Goal: Feedback & Contribution: Submit feedback/report problem

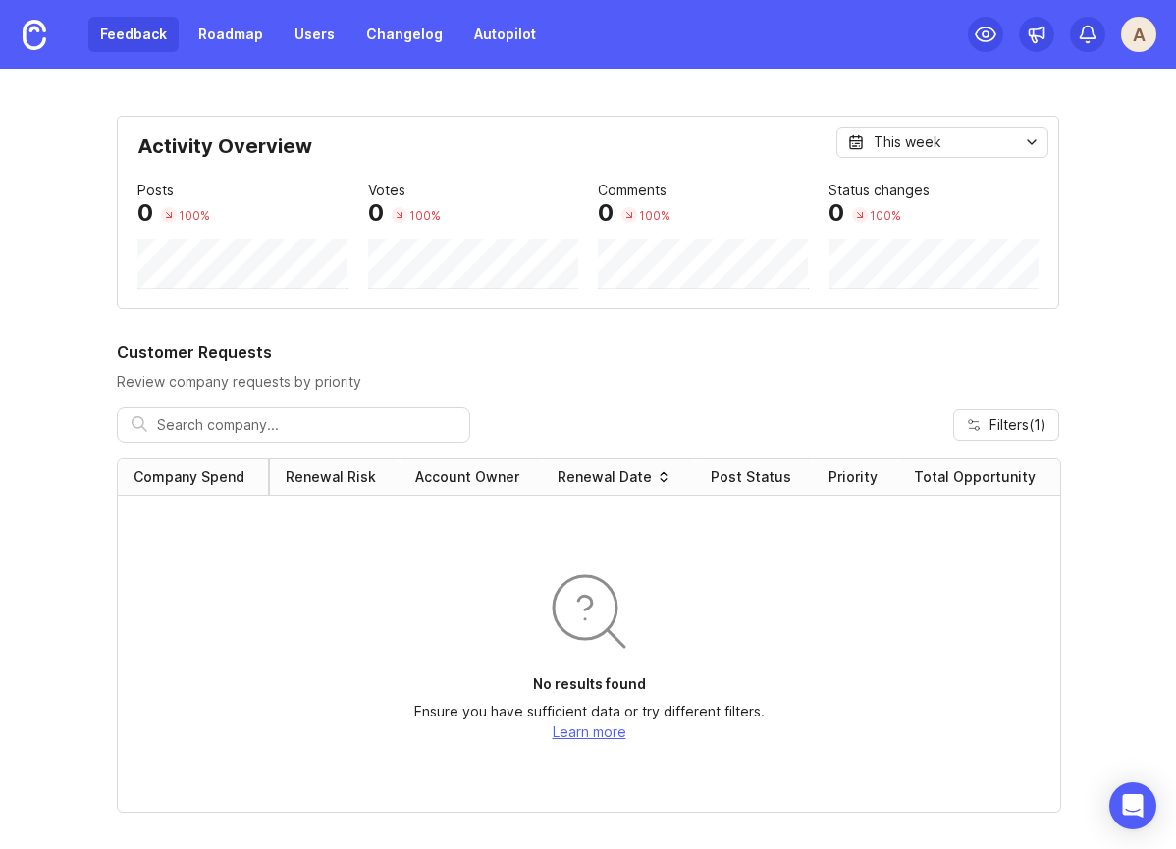
click at [132, 25] on link "Feedback" at bounding box center [133, 34] width 90 height 35
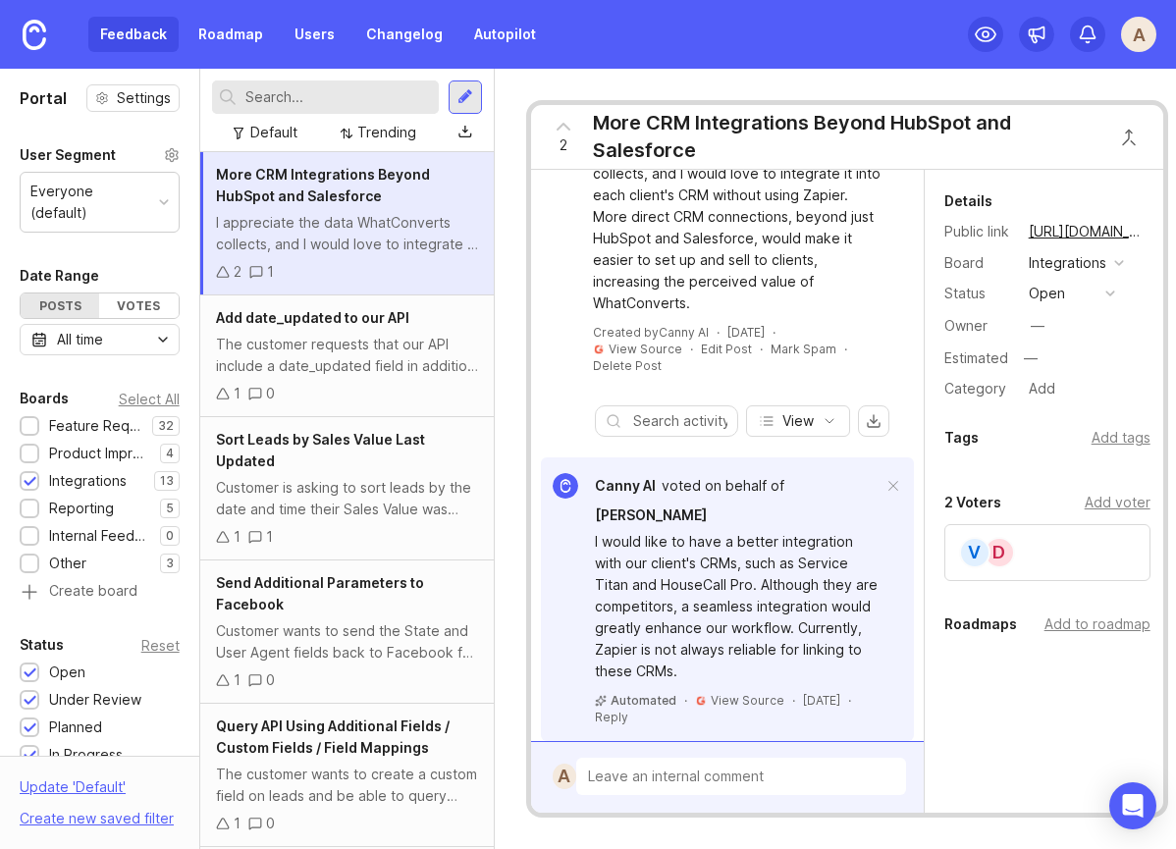
scroll to position [79, 0]
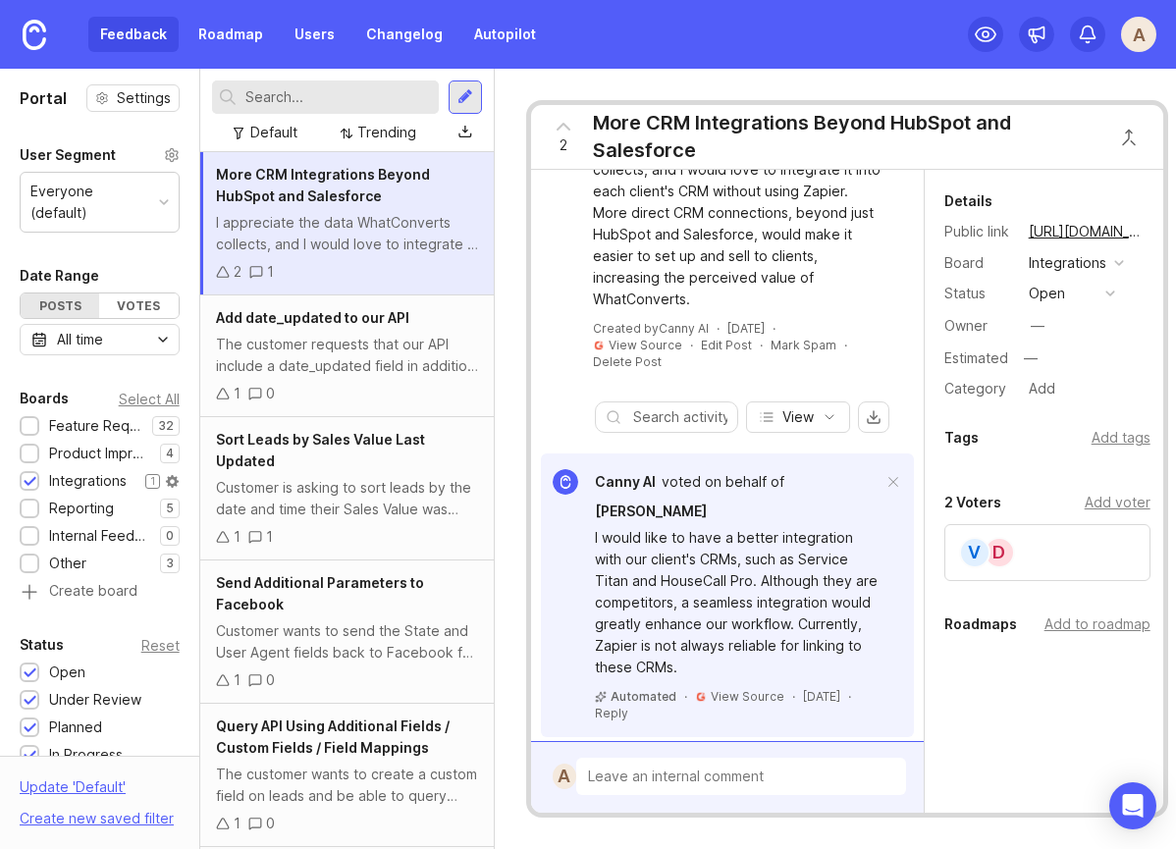
click at [26, 475] on div at bounding box center [30, 482] width 13 height 15
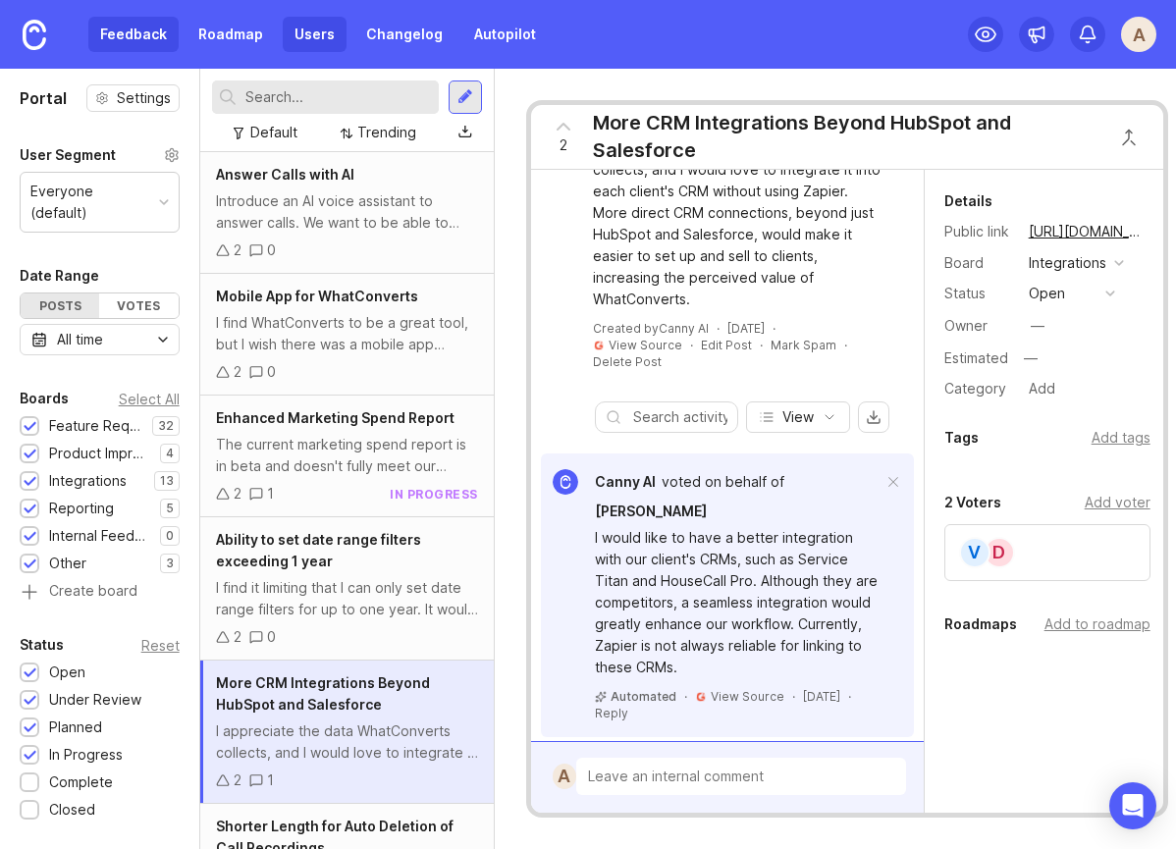
click at [321, 41] on link "Users" at bounding box center [315, 34] width 64 height 35
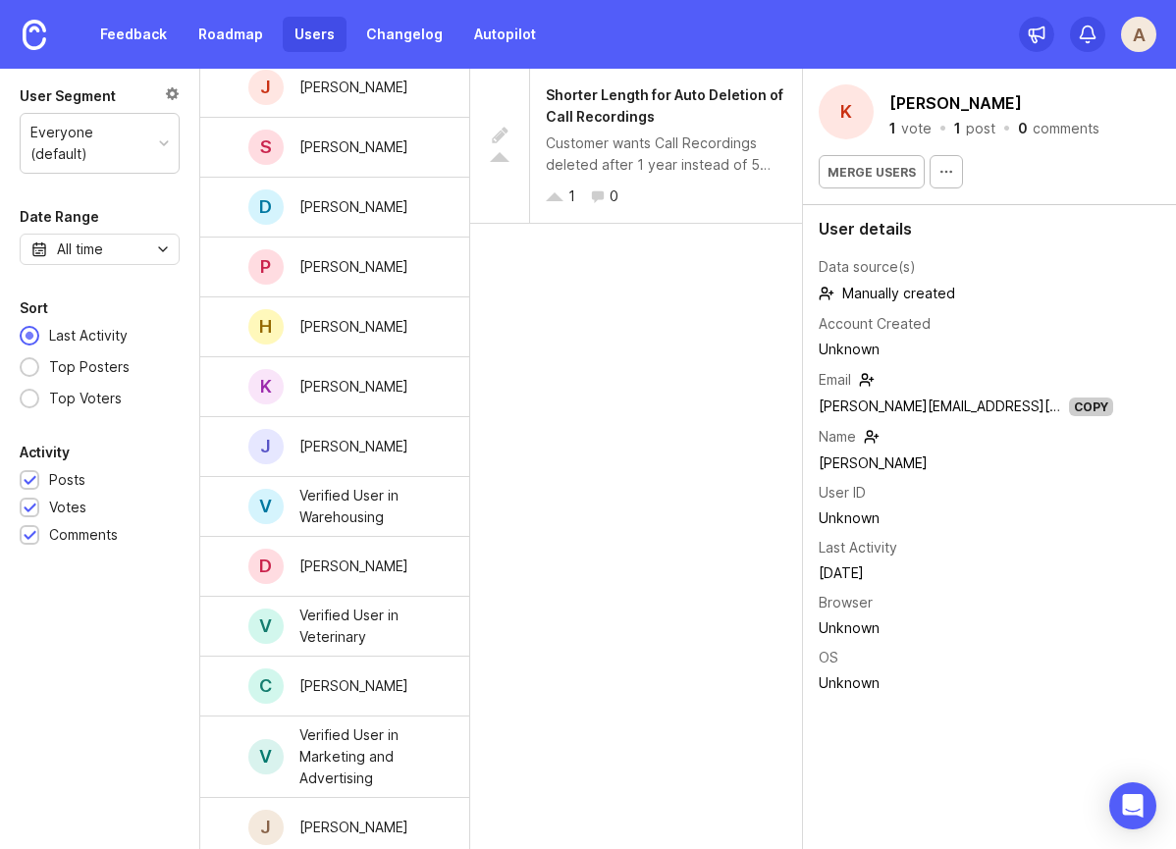
scroll to position [1888, 0]
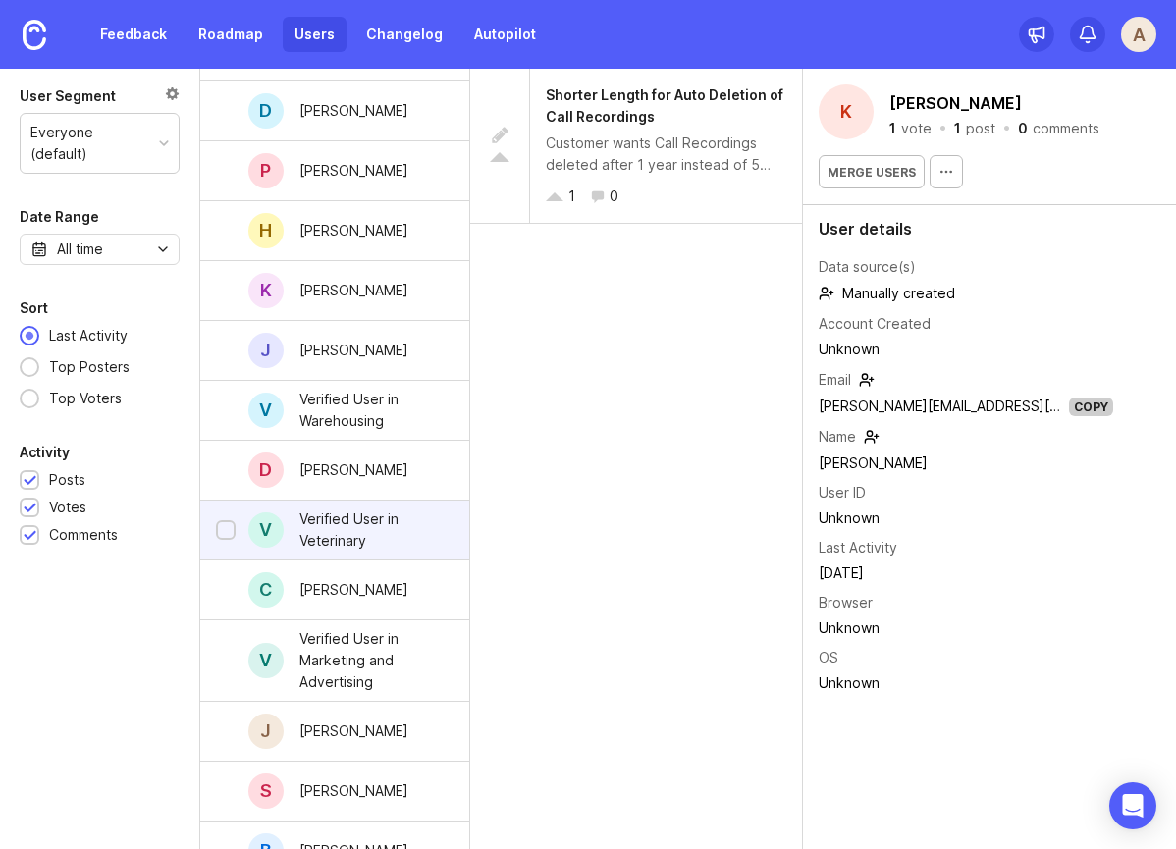
click at [333, 541] on div "Verified User in Veterinary" at bounding box center [368, 529] width 139 height 43
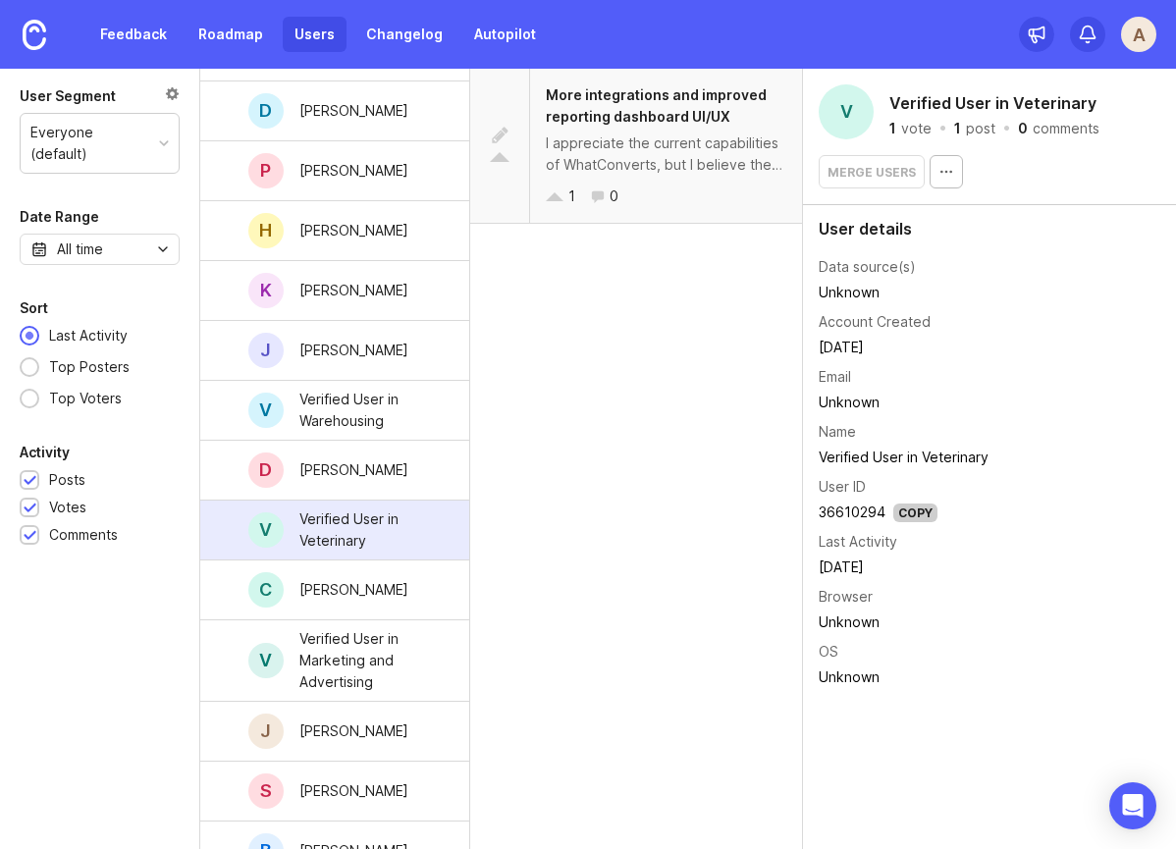
click at [672, 156] on div "I appreciate the current capabilities of WhatConverts, but I believe there is r…" at bounding box center [666, 154] width 241 height 43
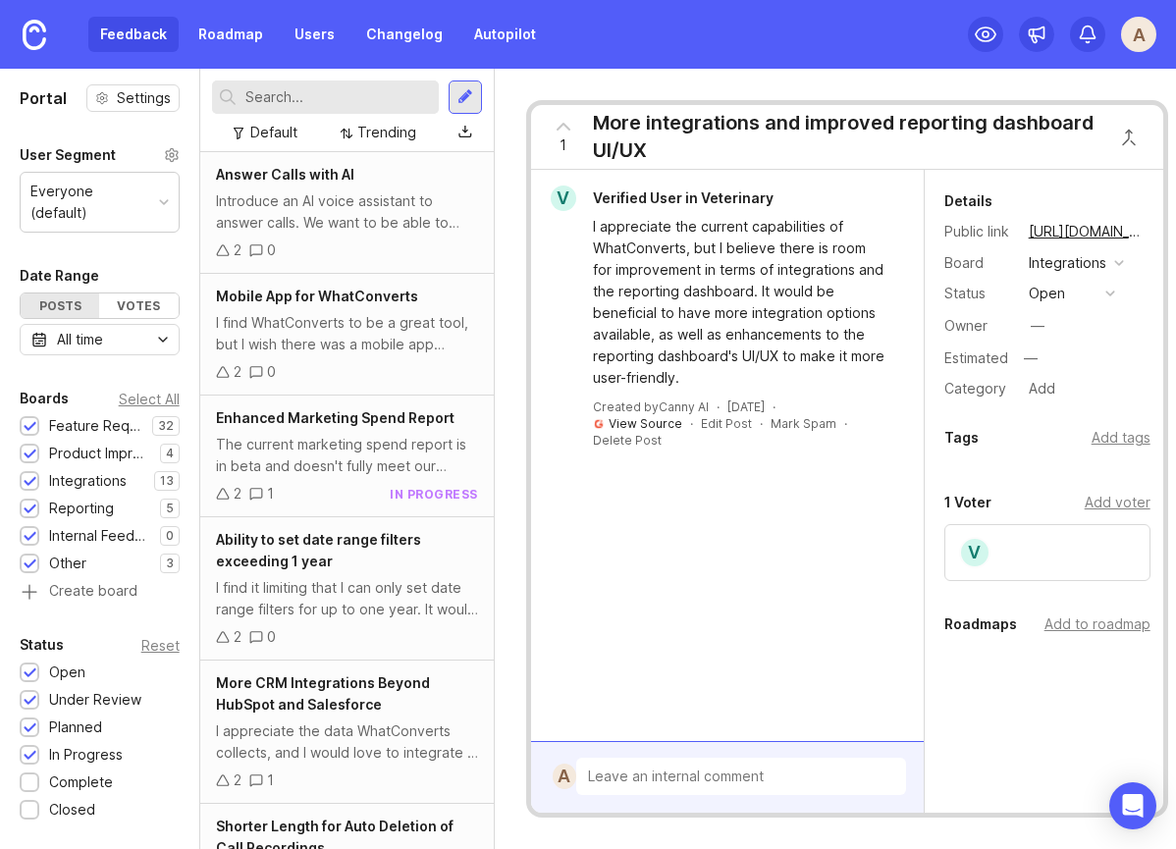
click at [654, 424] on link "View Source" at bounding box center [646, 423] width 74 height 15
click at [309, 43] on link "Users" at bounding box center [315, 34] width 64 height 35
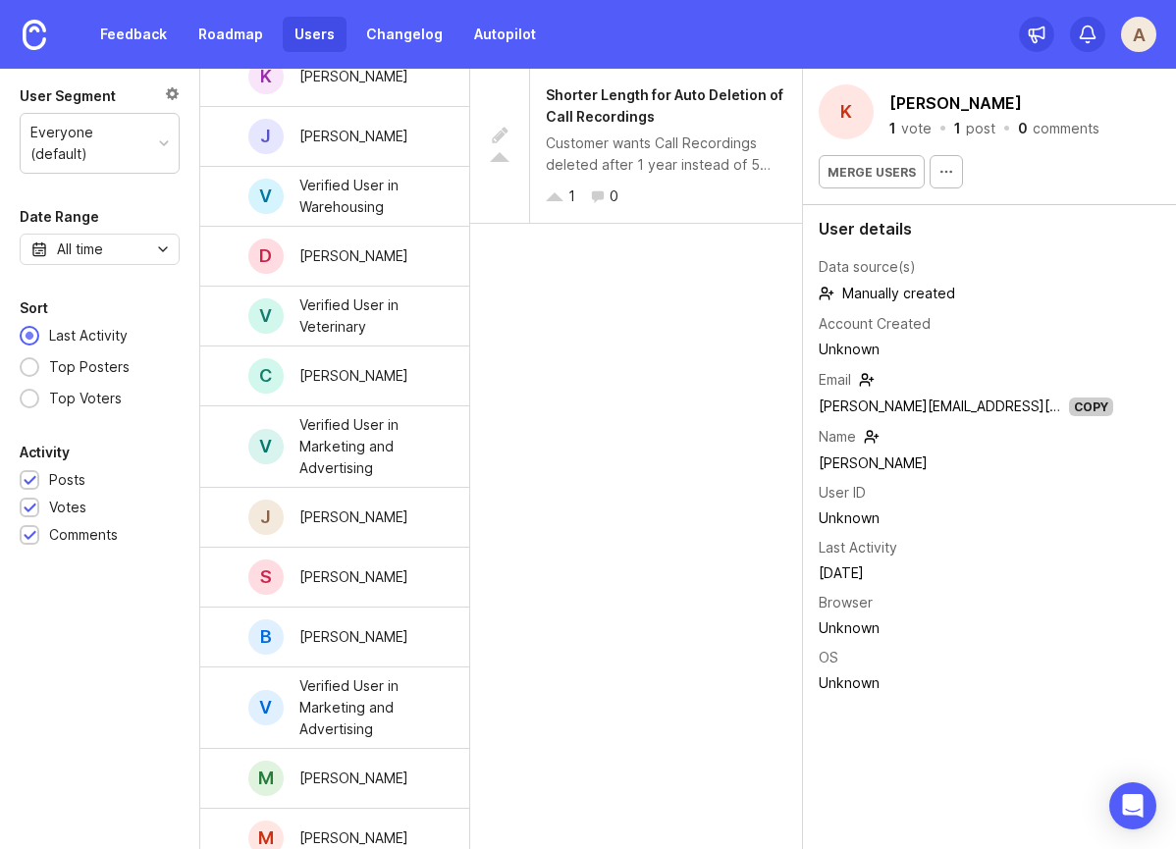
scroll to position [2057, 0]
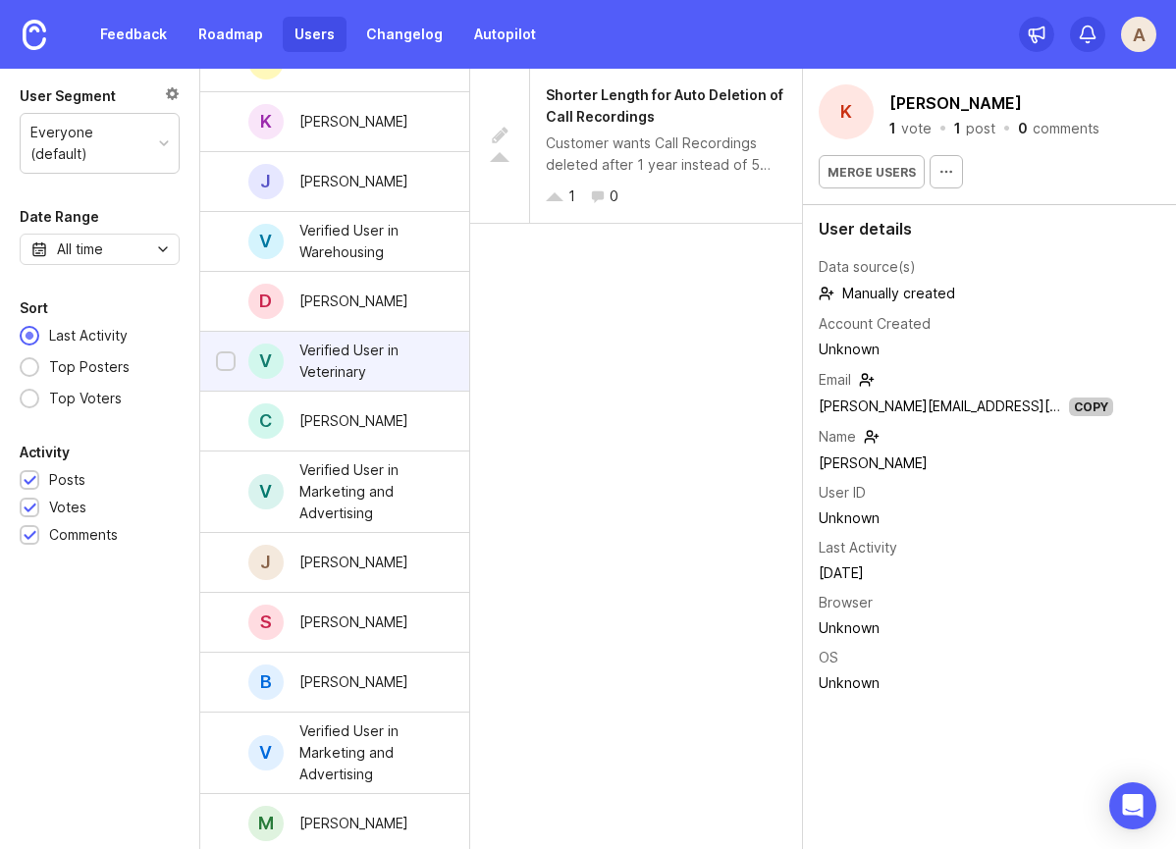
click at [401, 364] on div "Verified User in Veterinary" at bounding box center [368, 361] width 139 height 43
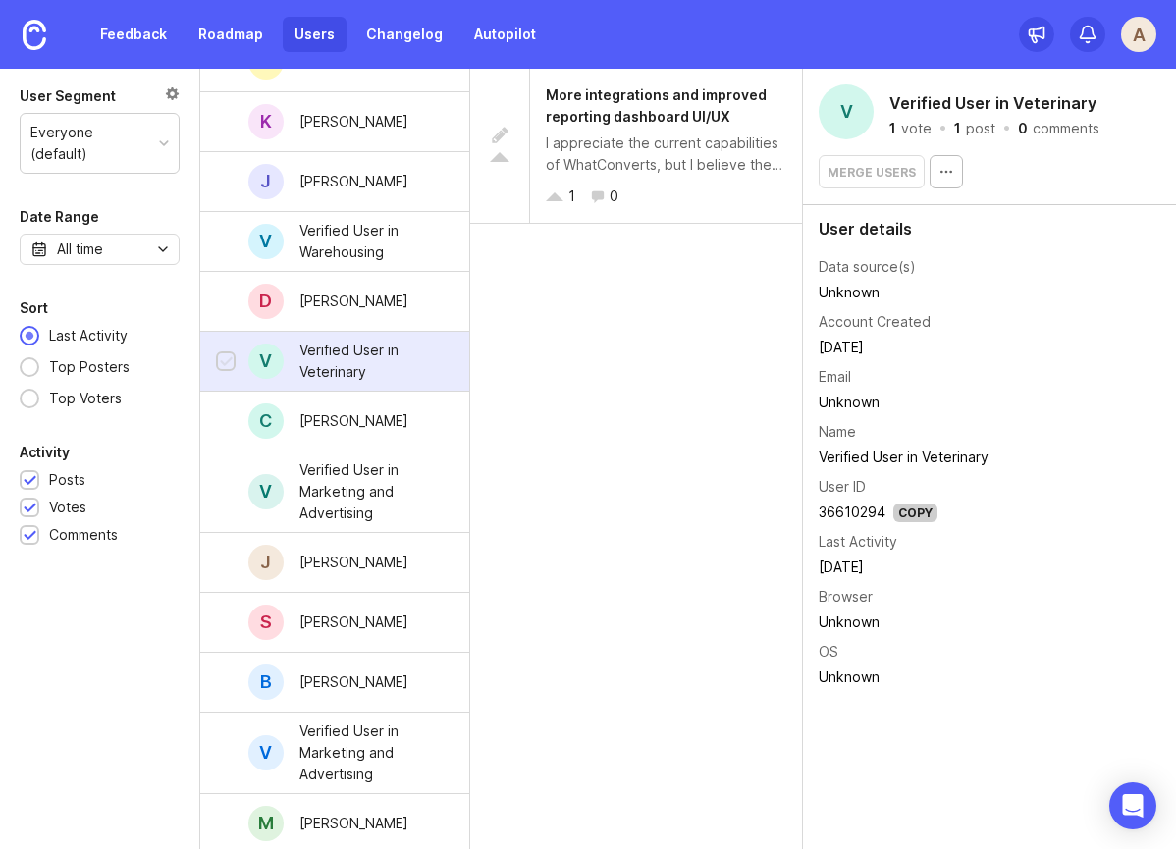
click at [224, 355] on div at bounding box center [226, 362] width 13 height 15
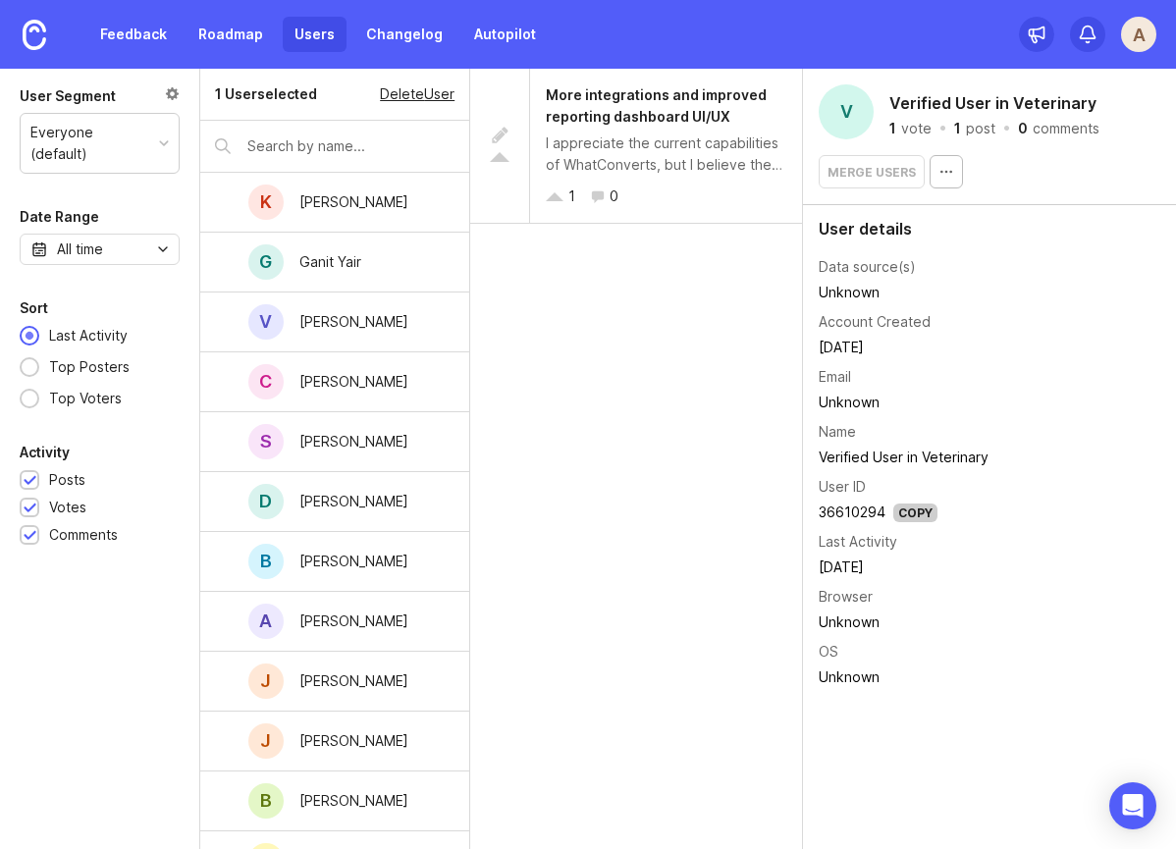
click at [439, 93] on div "Delete User" at bounding box center [417, 94] width 75 height 22
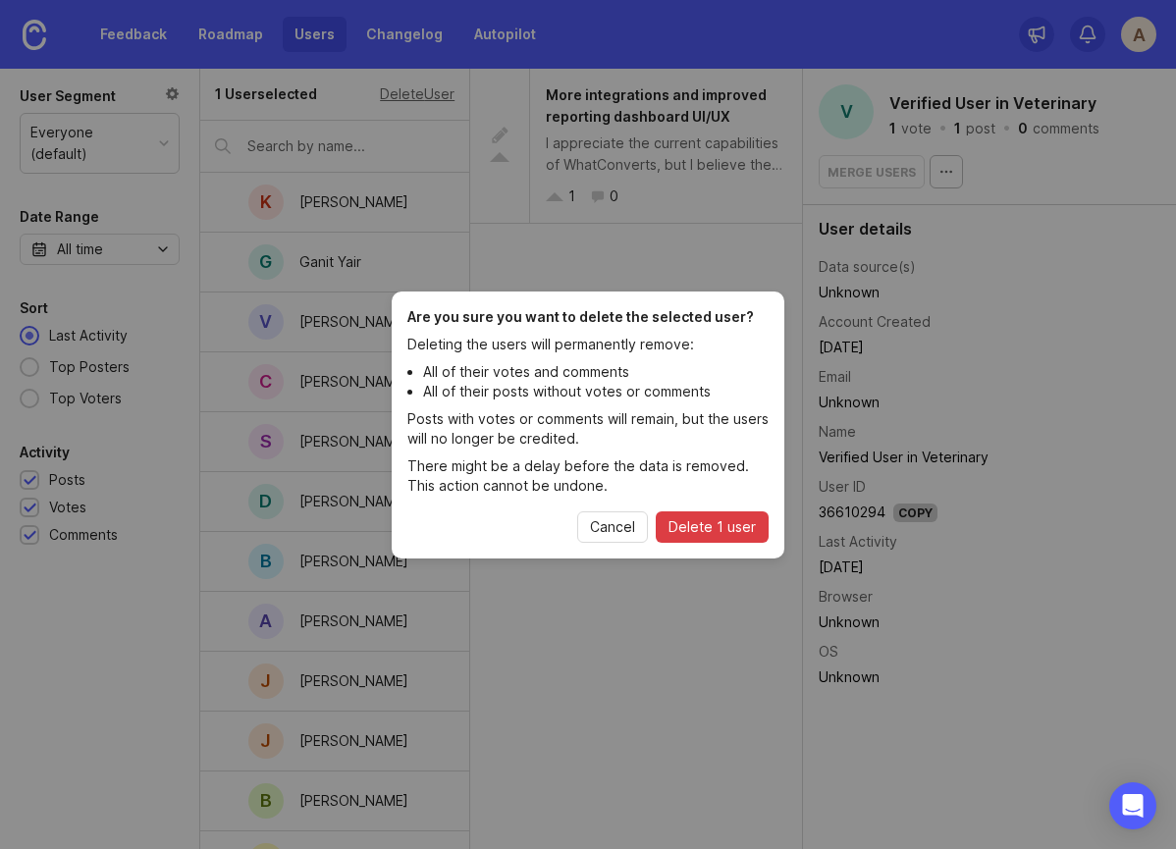
click at [733, 529] on span "Delete 1 user" at bounding box center [712, 527] width 87 height 20
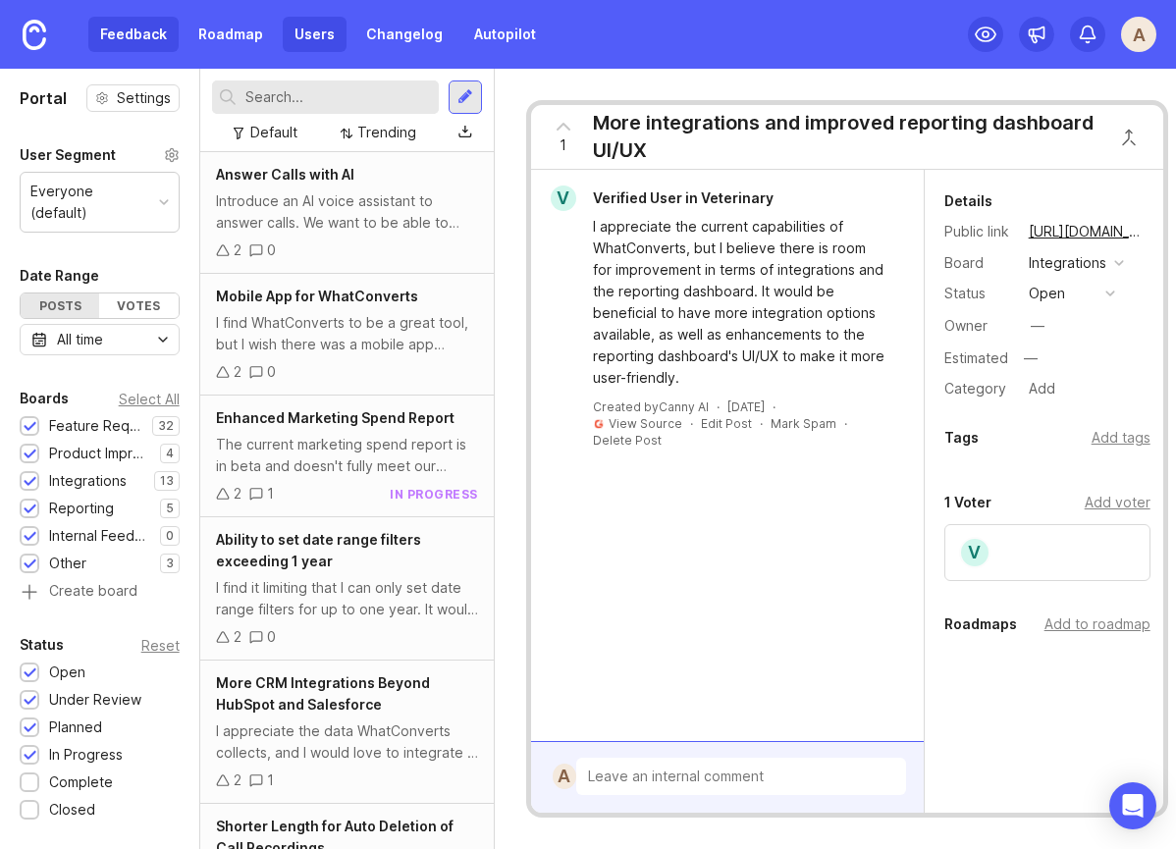
click at [312, 25] on link "Users" at bounding box center [315, 34] width 64 height 35
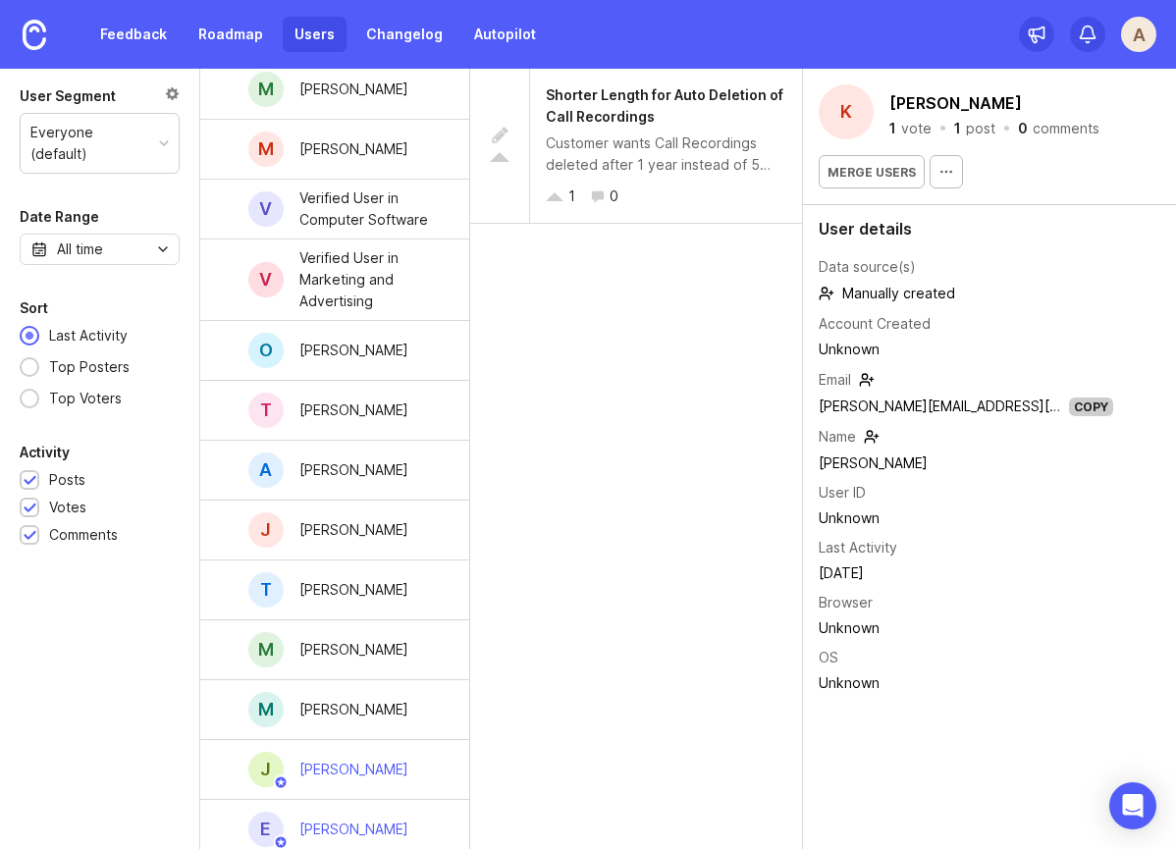
scroll to position [2802, 0]
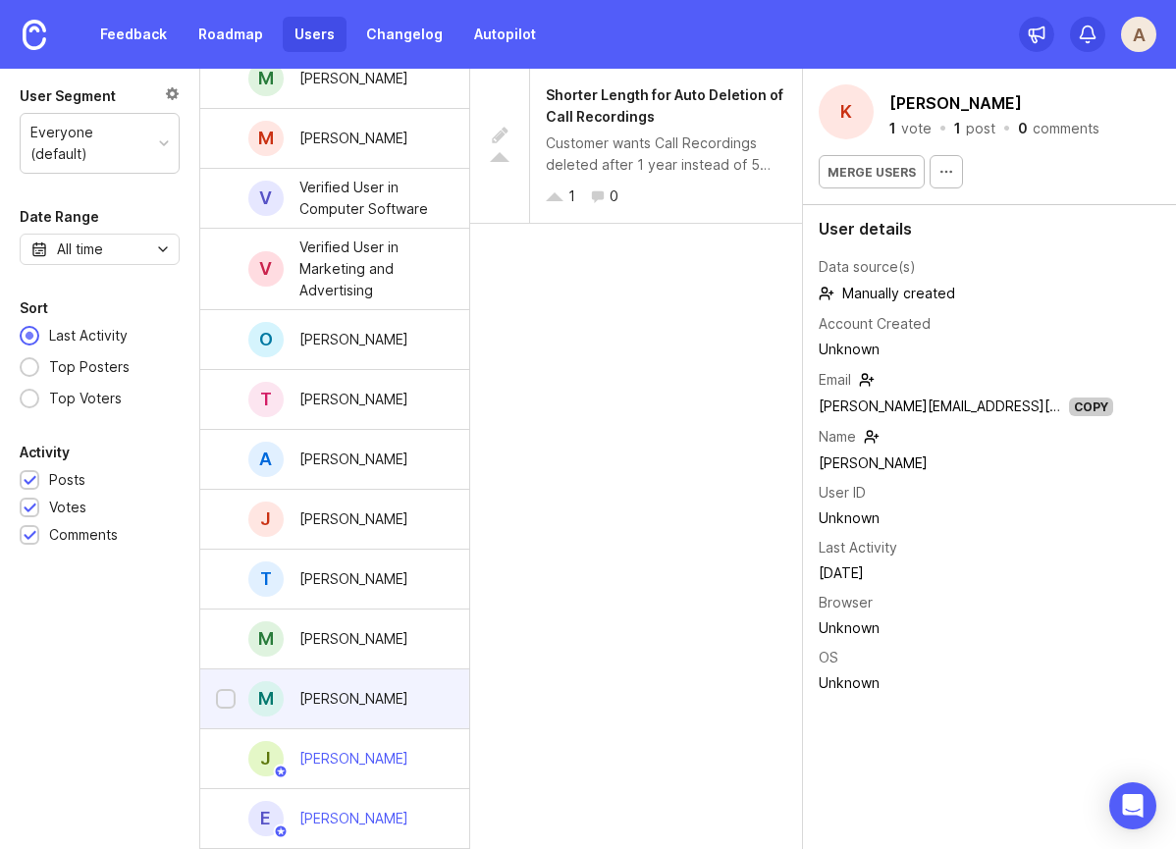
click at [381, 699] on div "[PERSON_NAME]" at bounding box center [354, 698] width 140 height 43
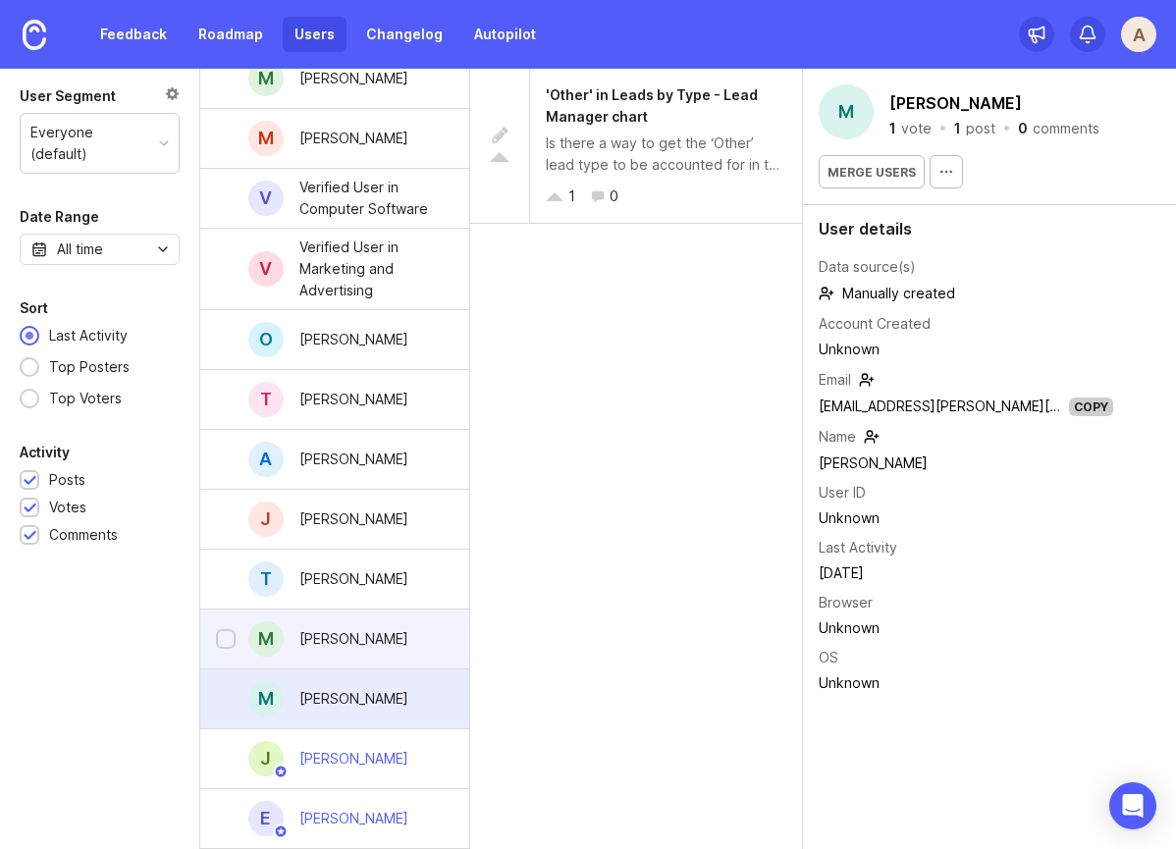
click at [399, 636] on div "M Mike Bularz" at bounding box center [335, 640] width 270 height 60
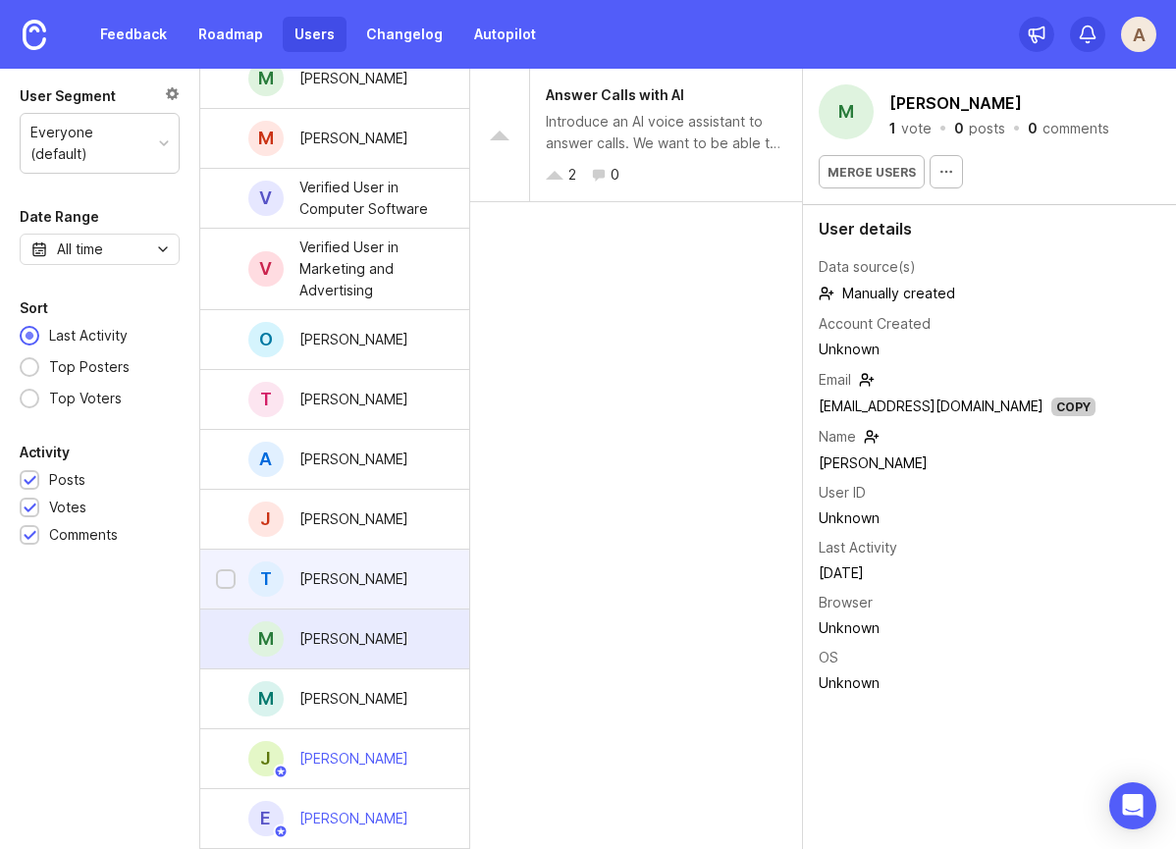
click at [401, 590] on div "T Taegan M." at bounding box center [335, 580] width 270 height 60
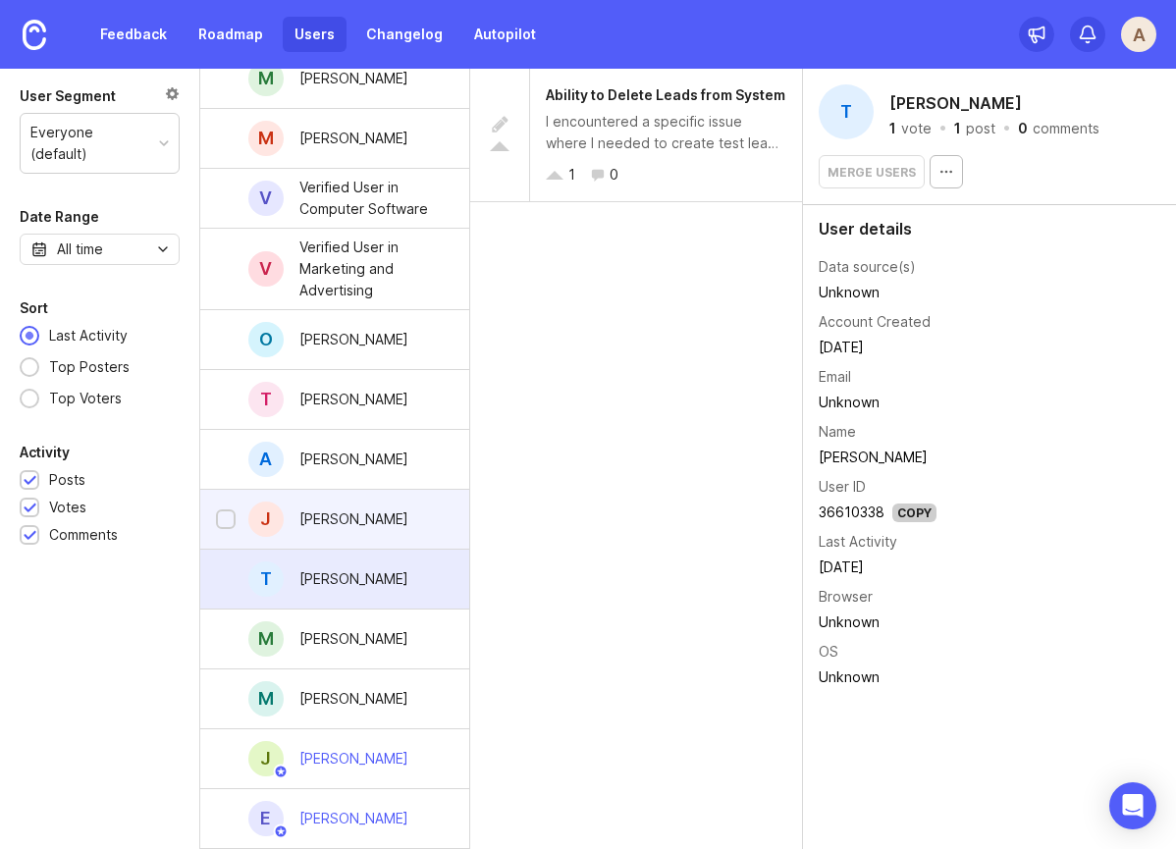
click at [387, 510] on div "J Josh D." at bounding box center [335, 520] width 270 height 60
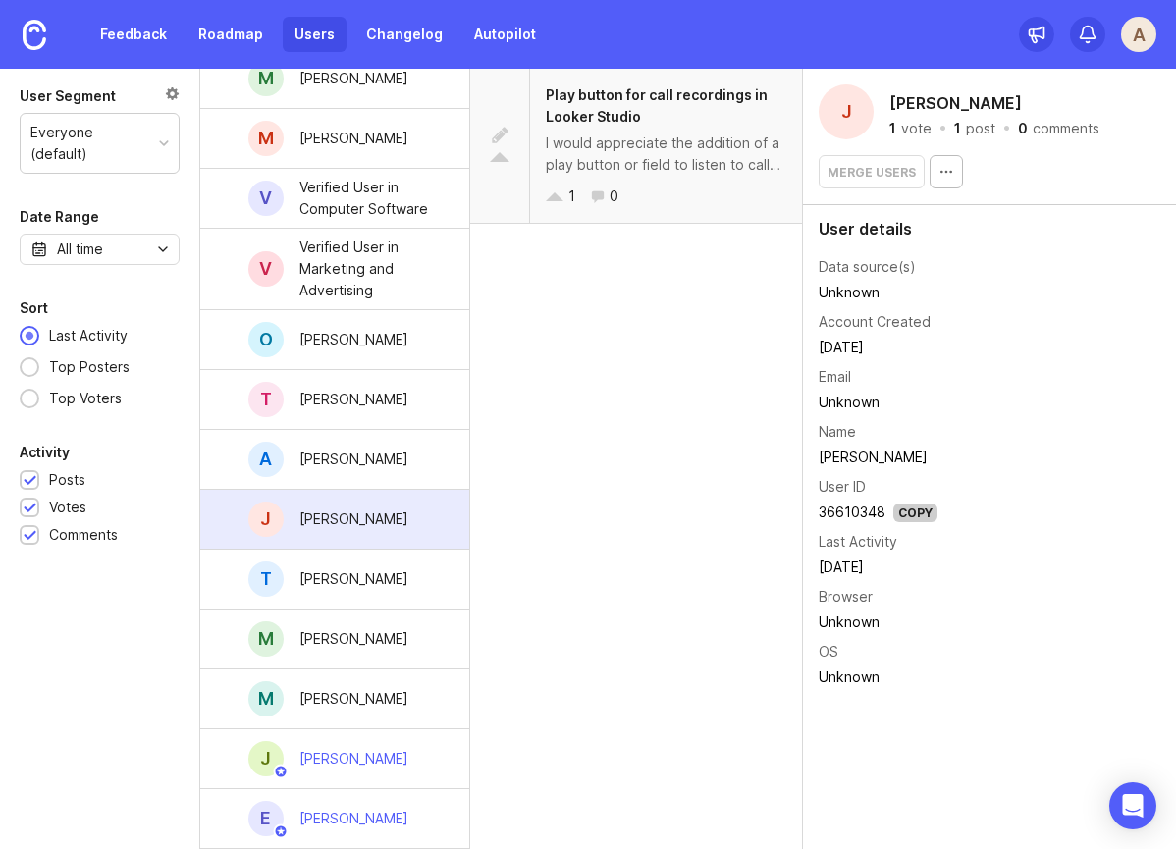
click at [612, 118] on span "Play button for call recordings in Looker Studio" at bounding box center [657, 105] width 222 height 38
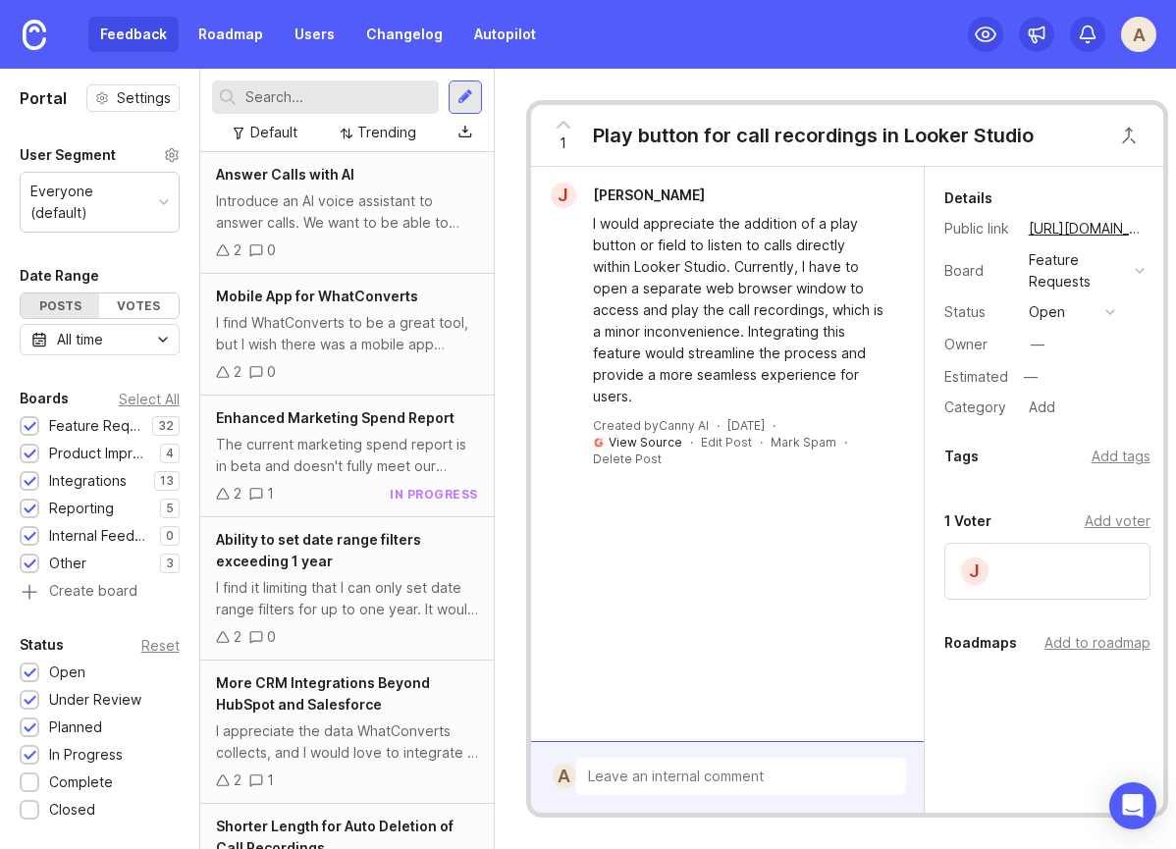
click at [645, 441] on link "View Source" at bounding box center [646, 442] width 74 height 15
click at [1133, 276] on div "Feature Requests" at bounding box center [1087, 270] width 128 height 47
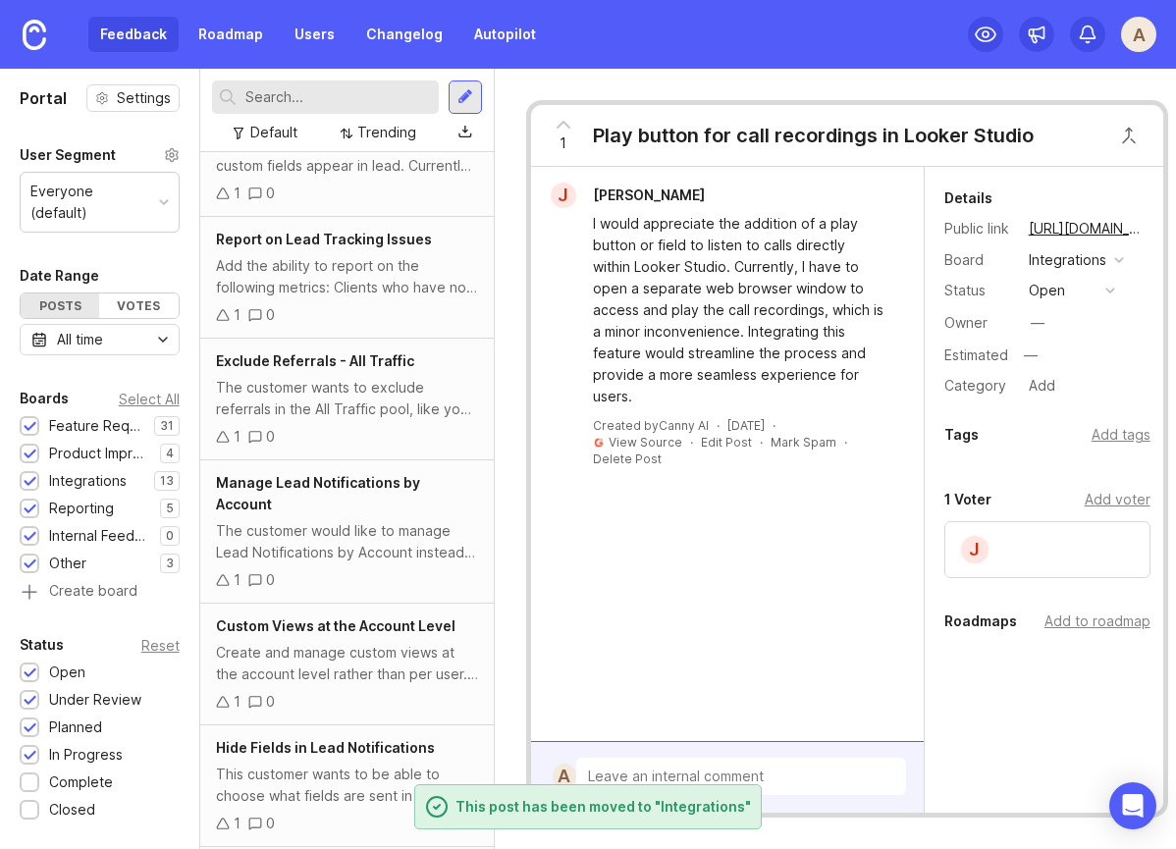
scroll to position [1454, 0]
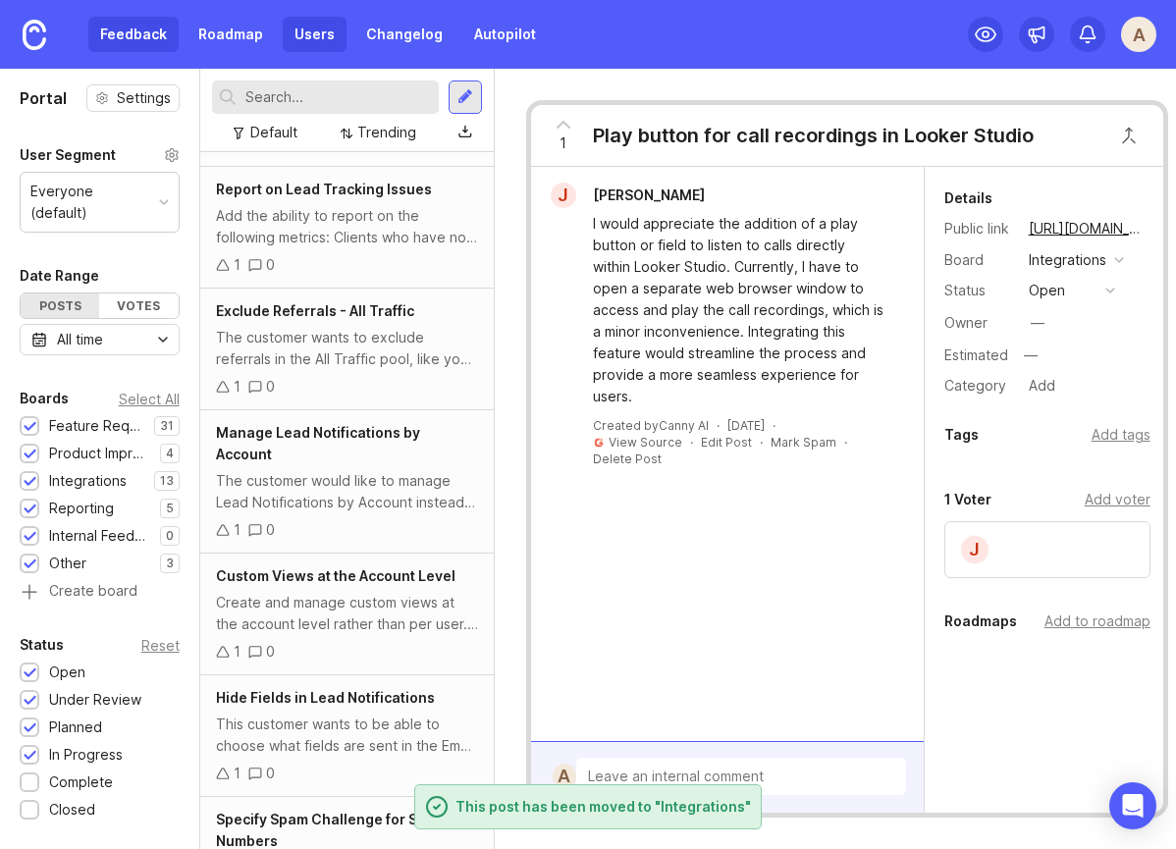
click at [324, 40] on link "Users" at bounding box center [315, 34] width 64 height 35
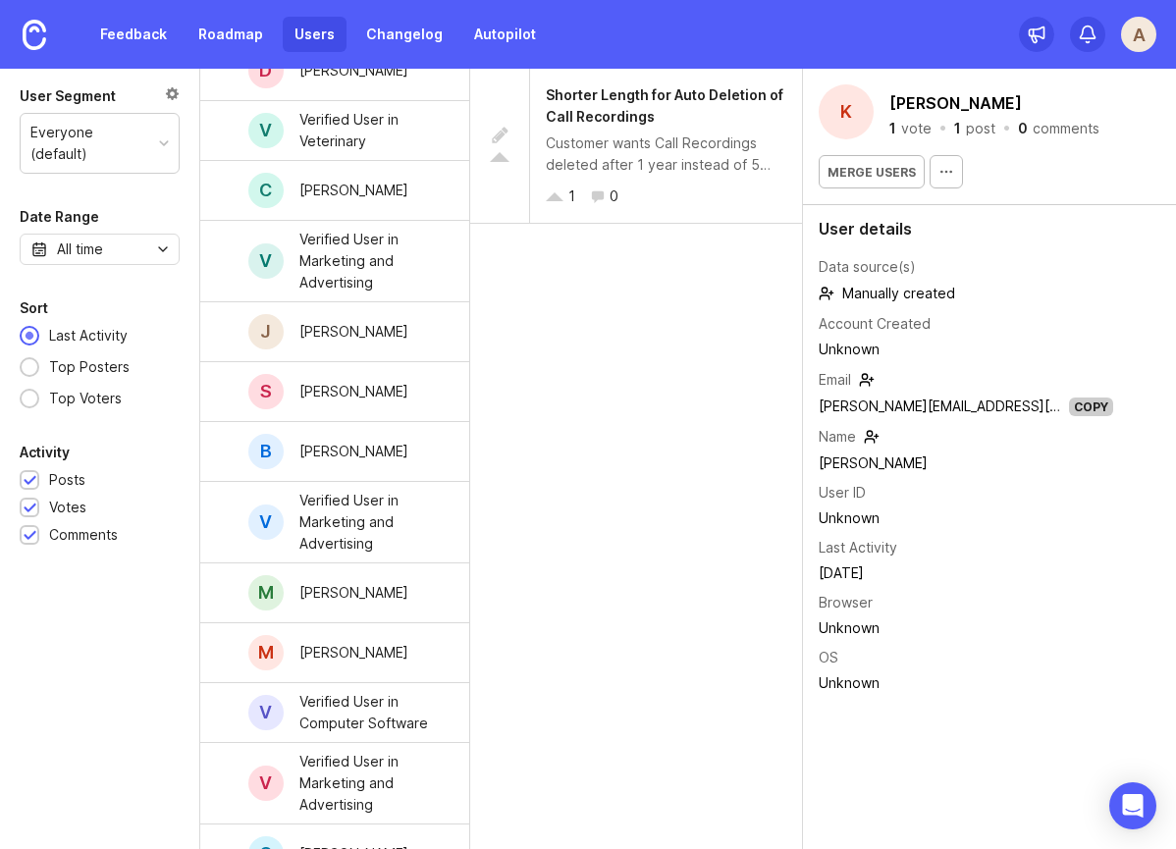
scroll to position [2802, 0]
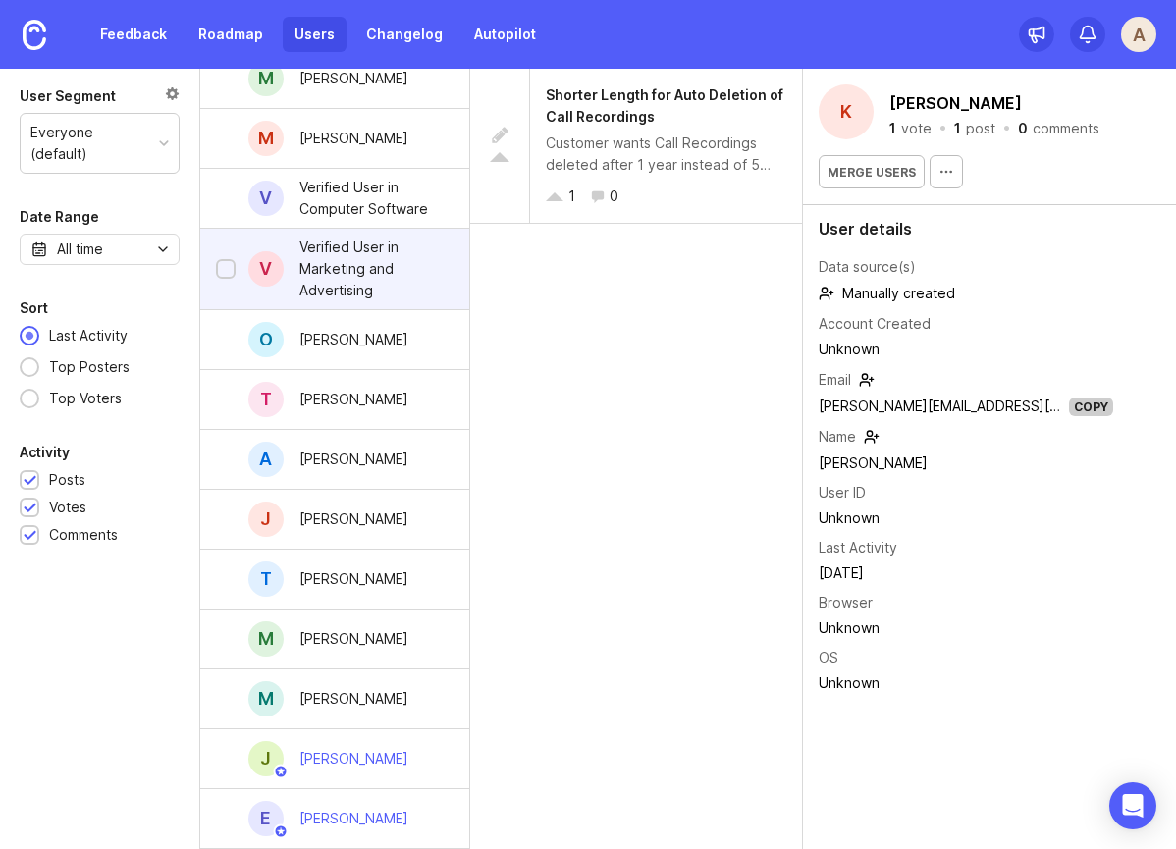
click at [358, 263] on div "Verified User in Marketing and Advertising" at bounding box center [368, 269] width 139 height 65
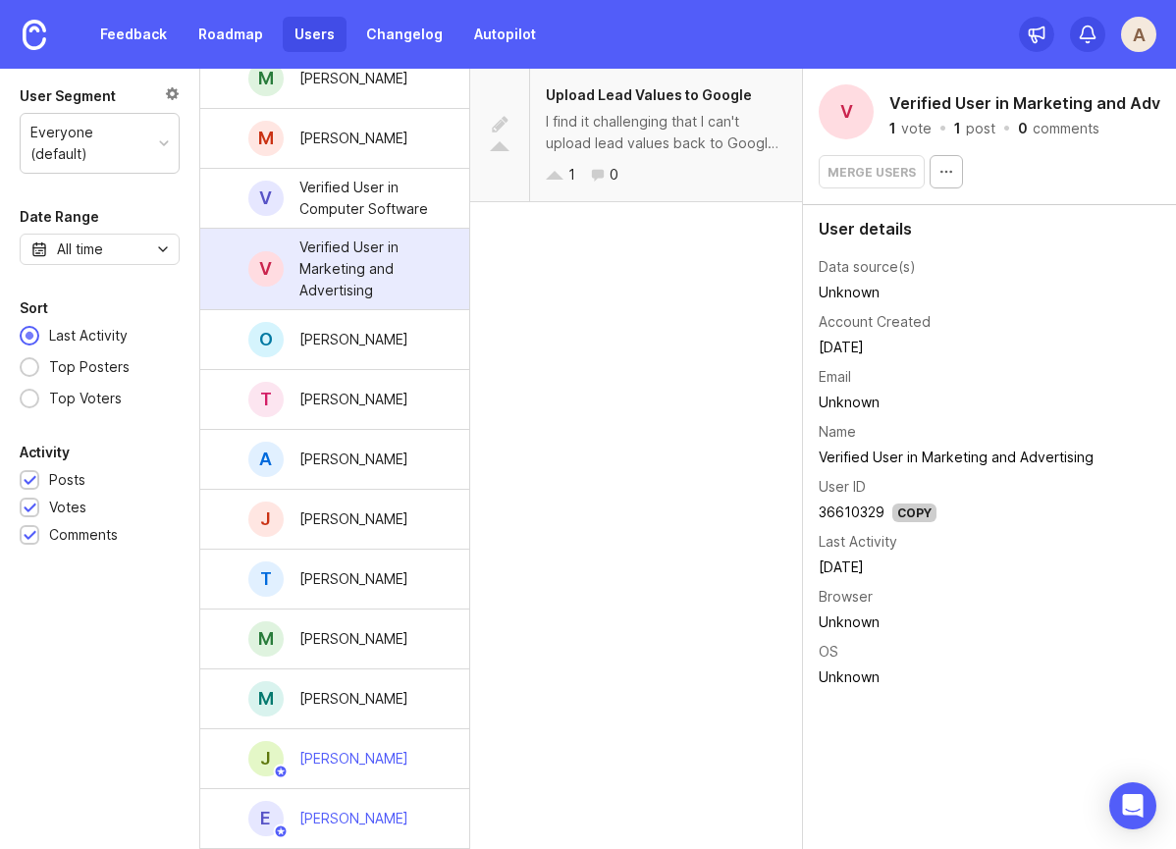
click at [659, 139] on div "I find it challenging that I can't upload lead values back to Google. It would …" at bounding box center [666, 132] width 241 height 43
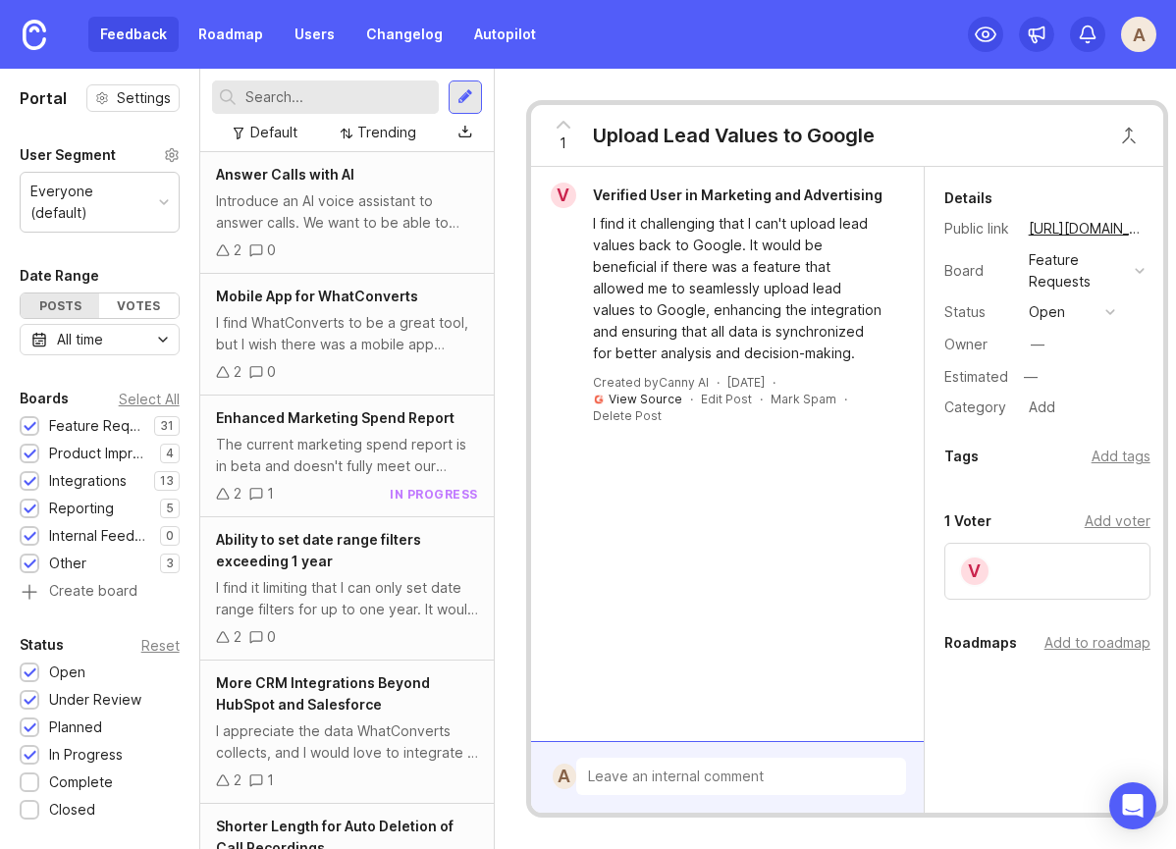
click at [631, 399] on link "View Source" at bounding box center [646, 399] width 74 height 15
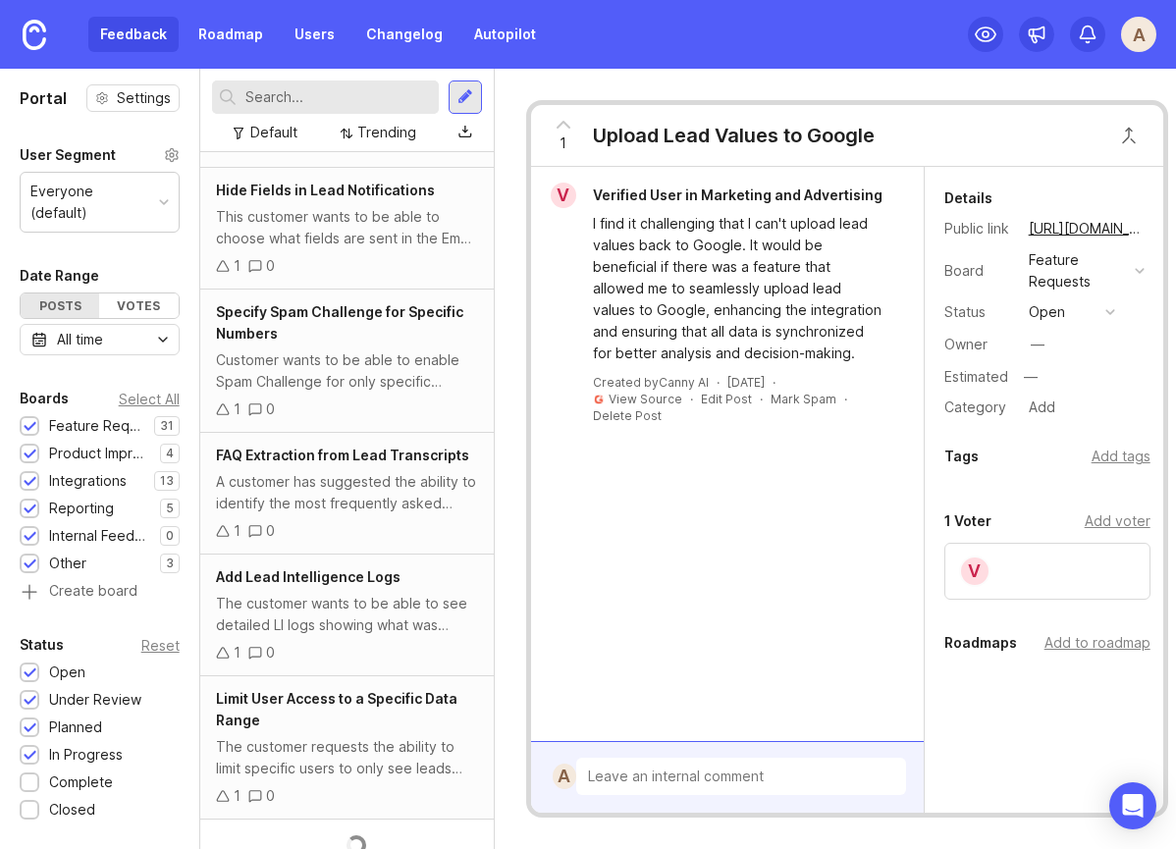
scroll to position [2149, 0]
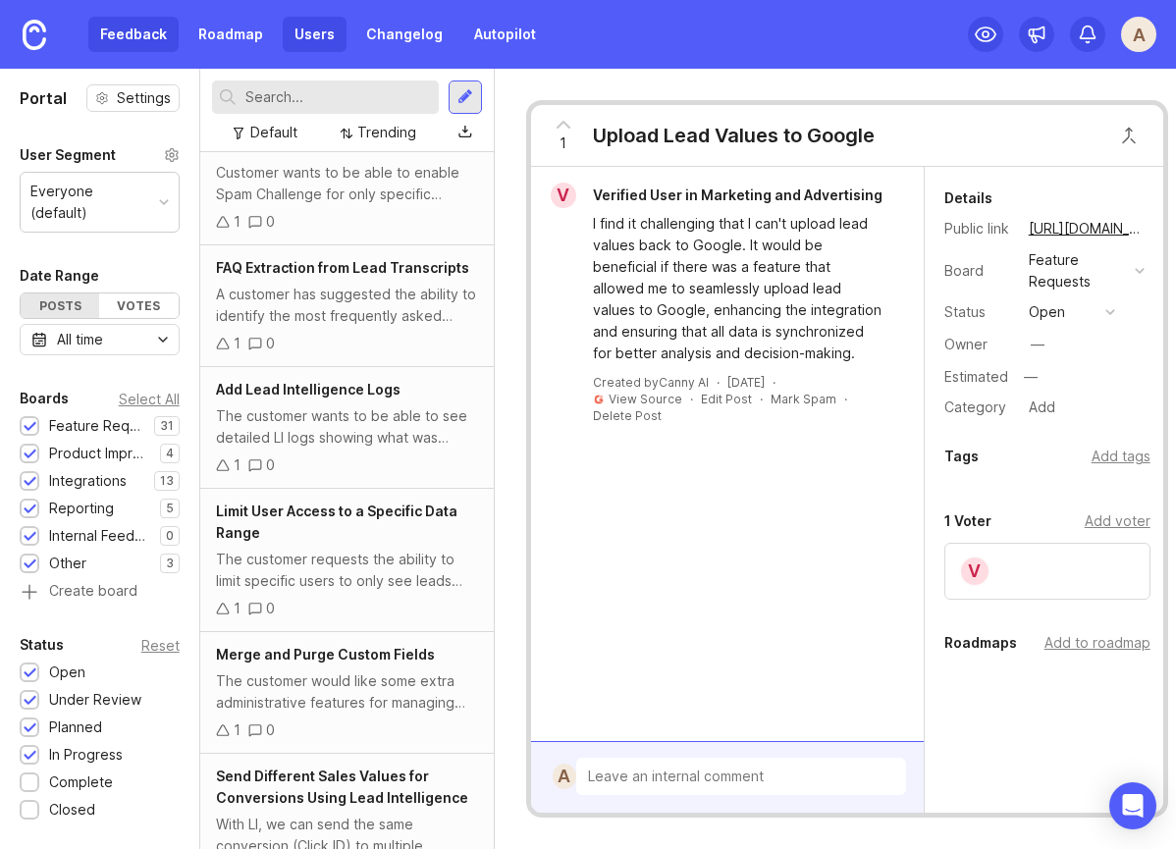
click at [294, 39] on link "Users" at bounding box center [315, 34] width 64 height 35
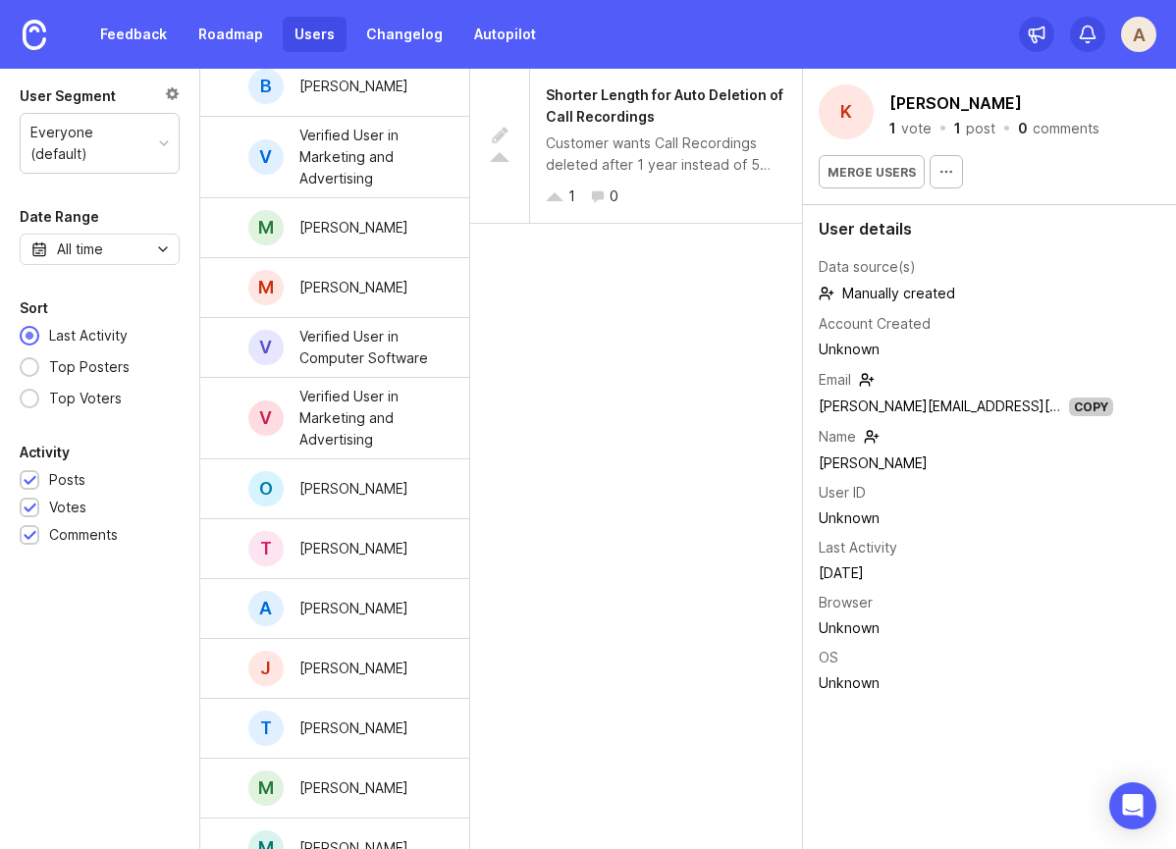
scroll to position [2802, 0]
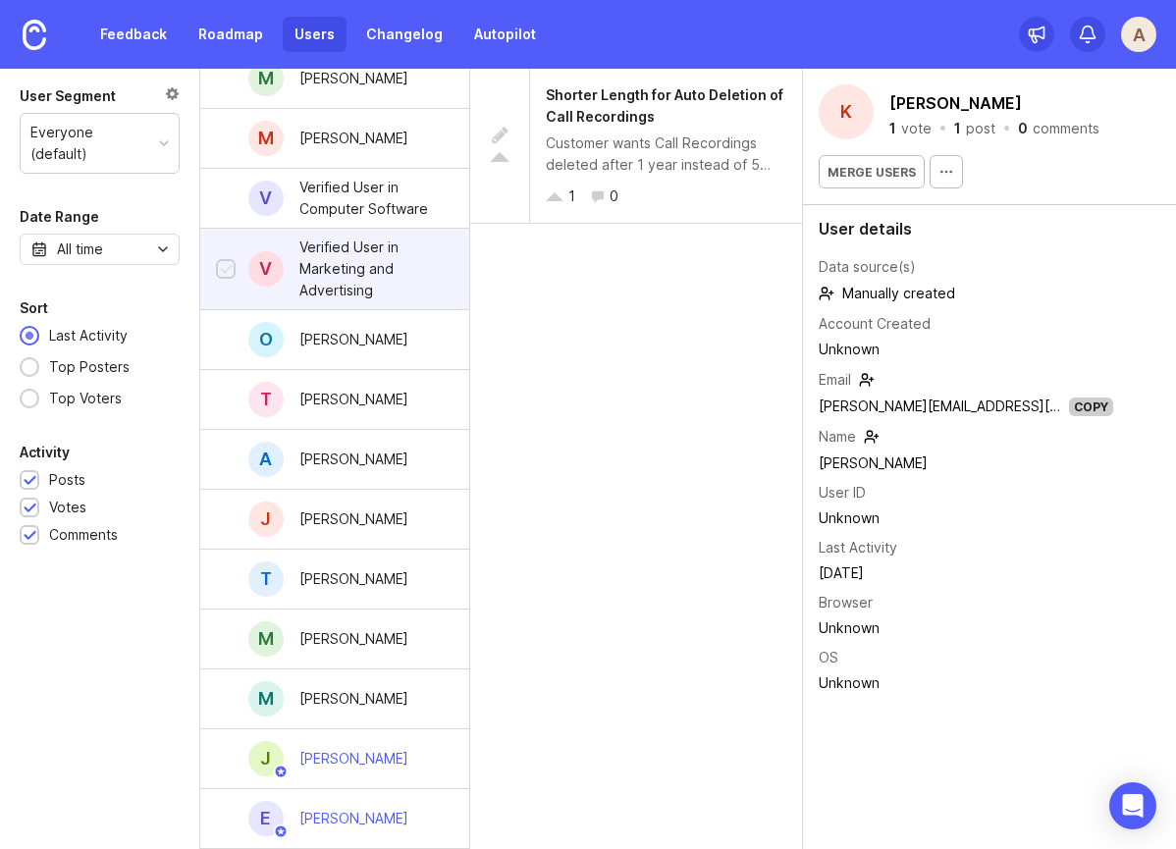
click at [225, 271] on div at bounding box center [226, 270] width 13 height 15
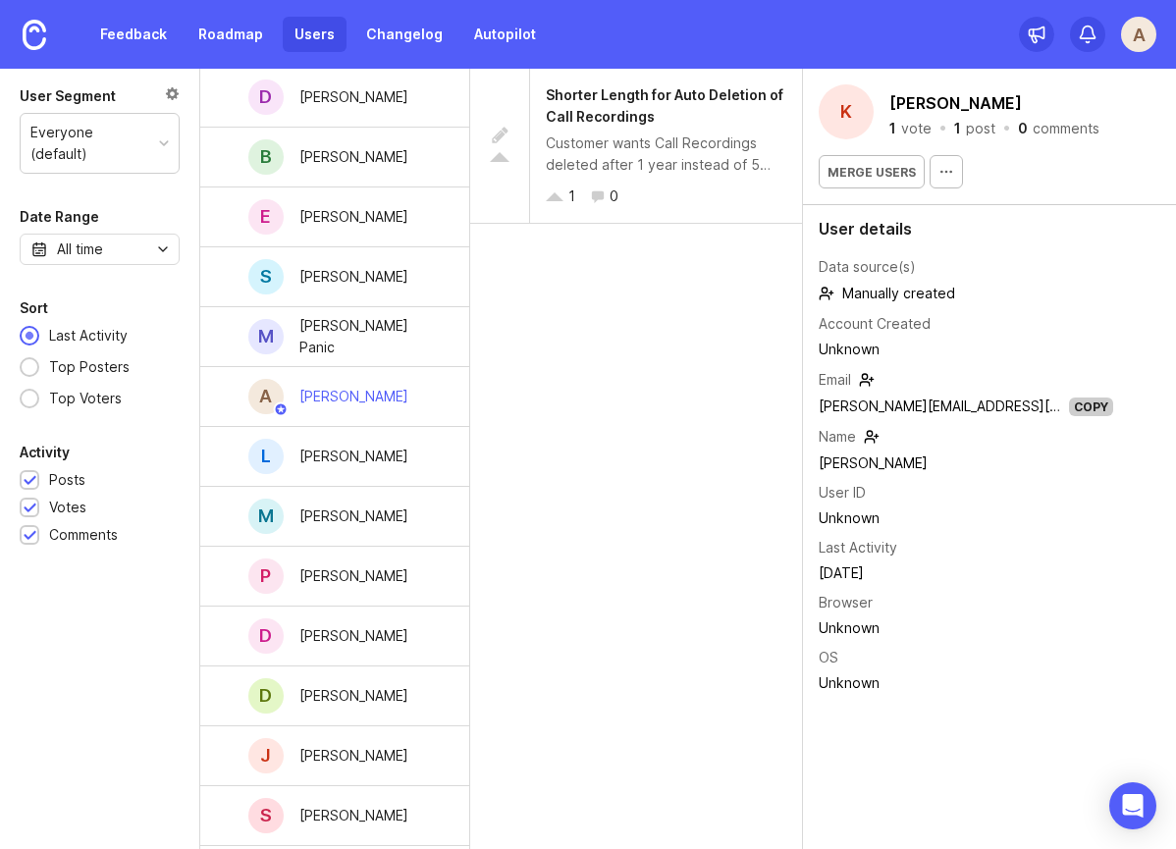
scroll to position [0, 0]
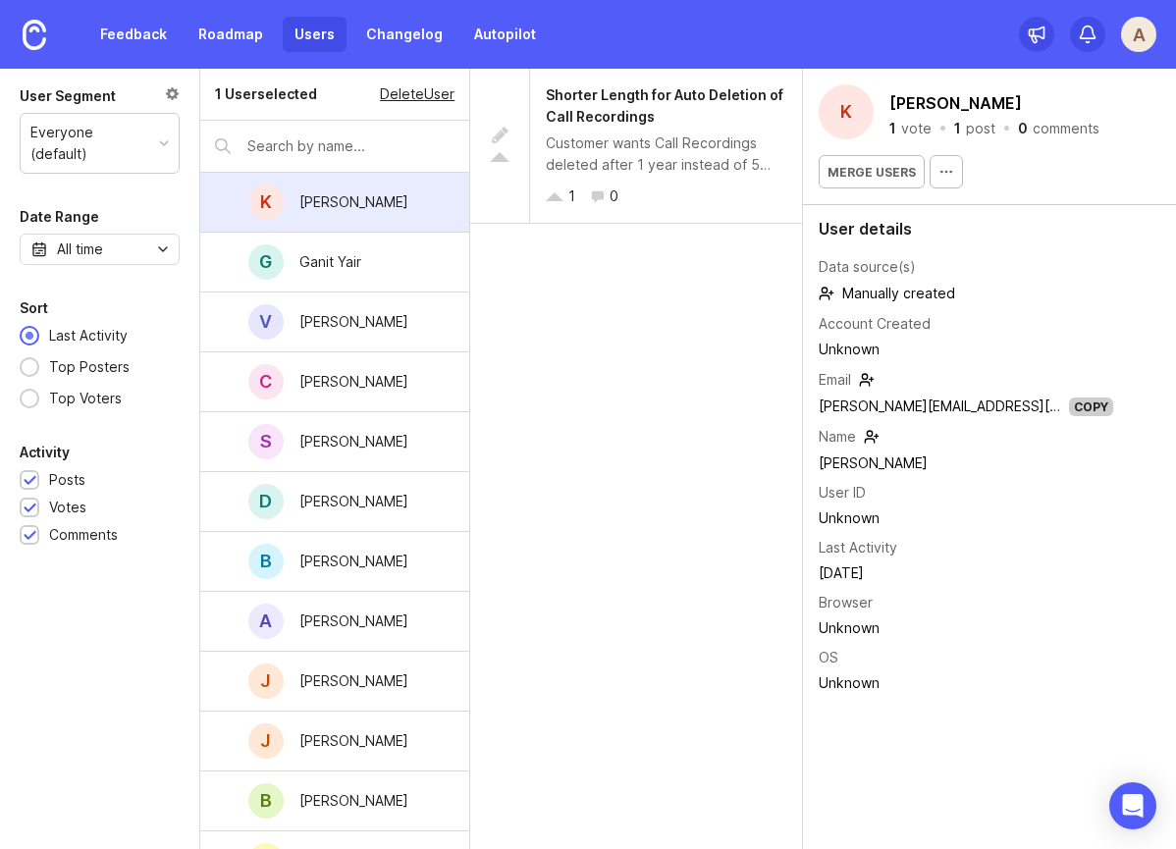
click at [406, 95] on div "Delete User" at bounding box center [417, 94] width 75 height 22
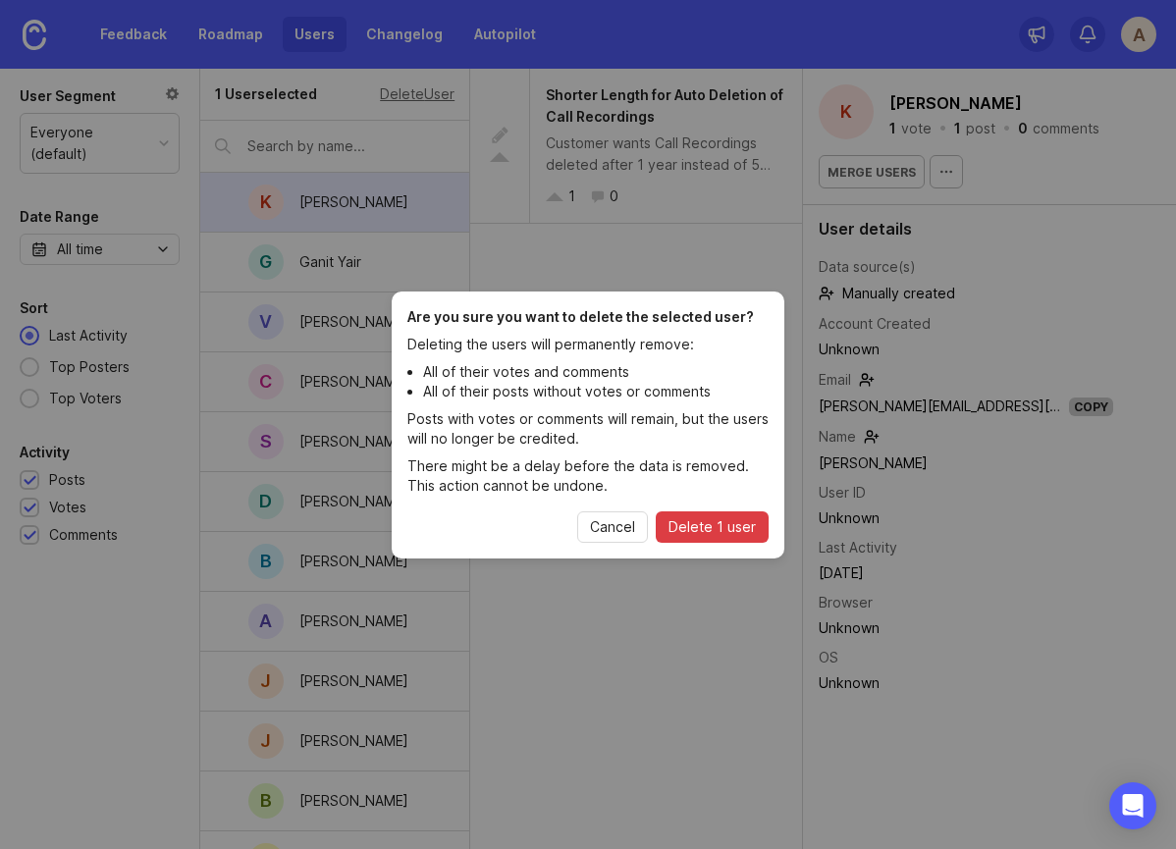
click at [716, 528] on span "Delete 1 user" at bounding box center [712, 527] width 87 height 20
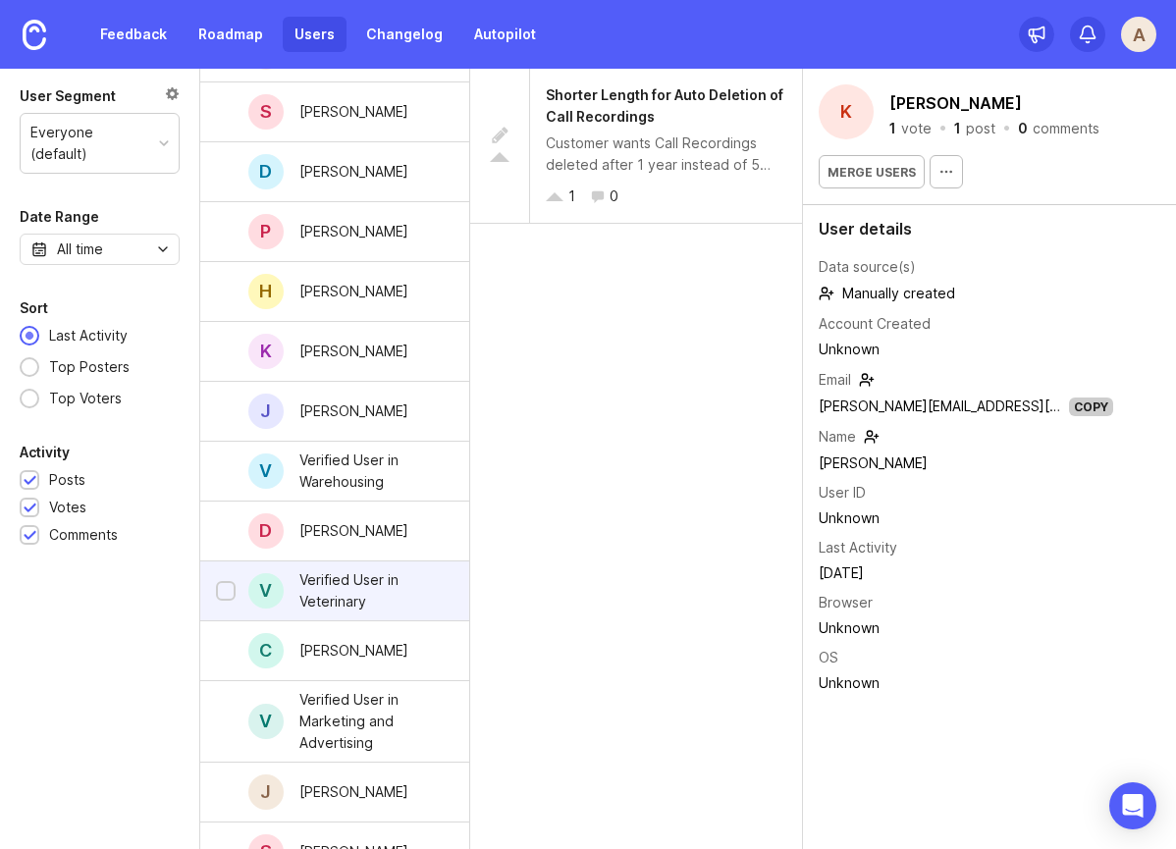
scroll to position [1851, 0]
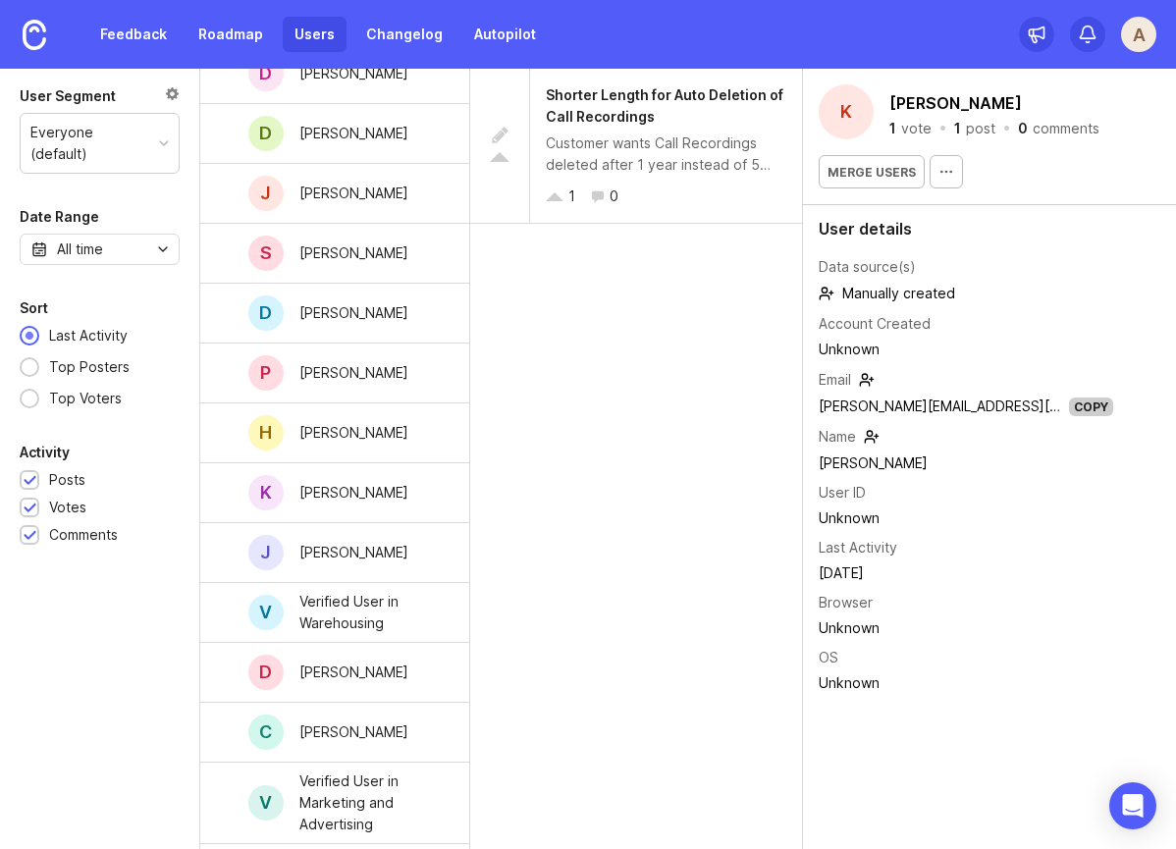
scroll to position [1726, 0]
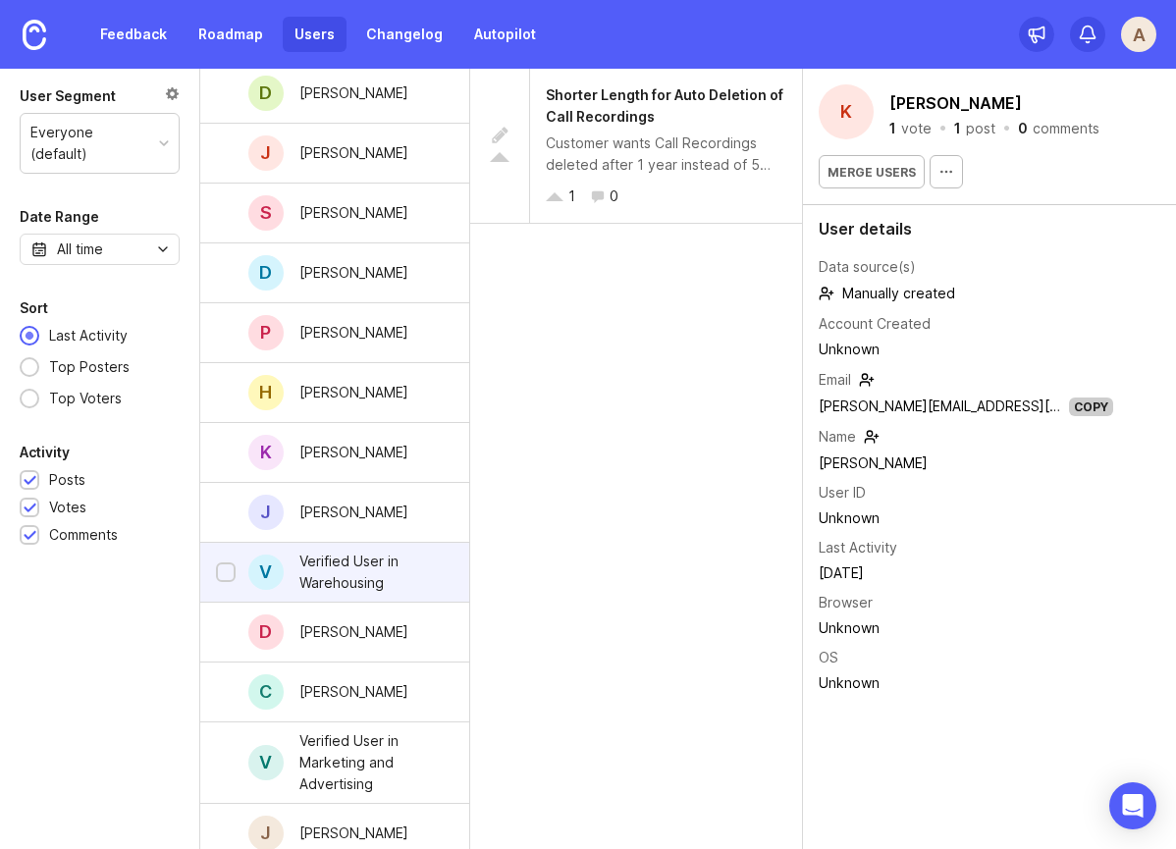
click at [363, 579] on div "Verified User in Warehousing" at bounding box center [368, 572] width 139 height 43
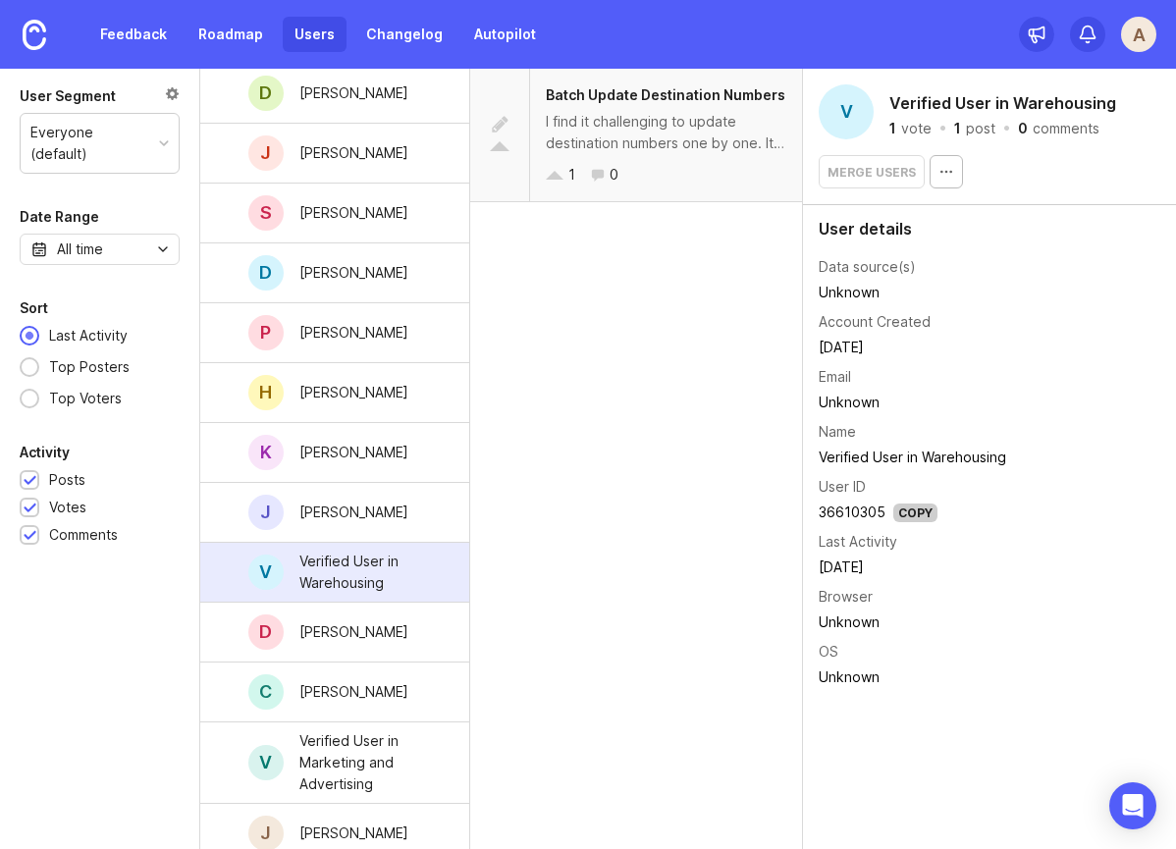
click at [605, 131] on div "I find it challenging to update destination numbers one by one. It would be ben…" at bounding box center [666, 132] width 241 height 43
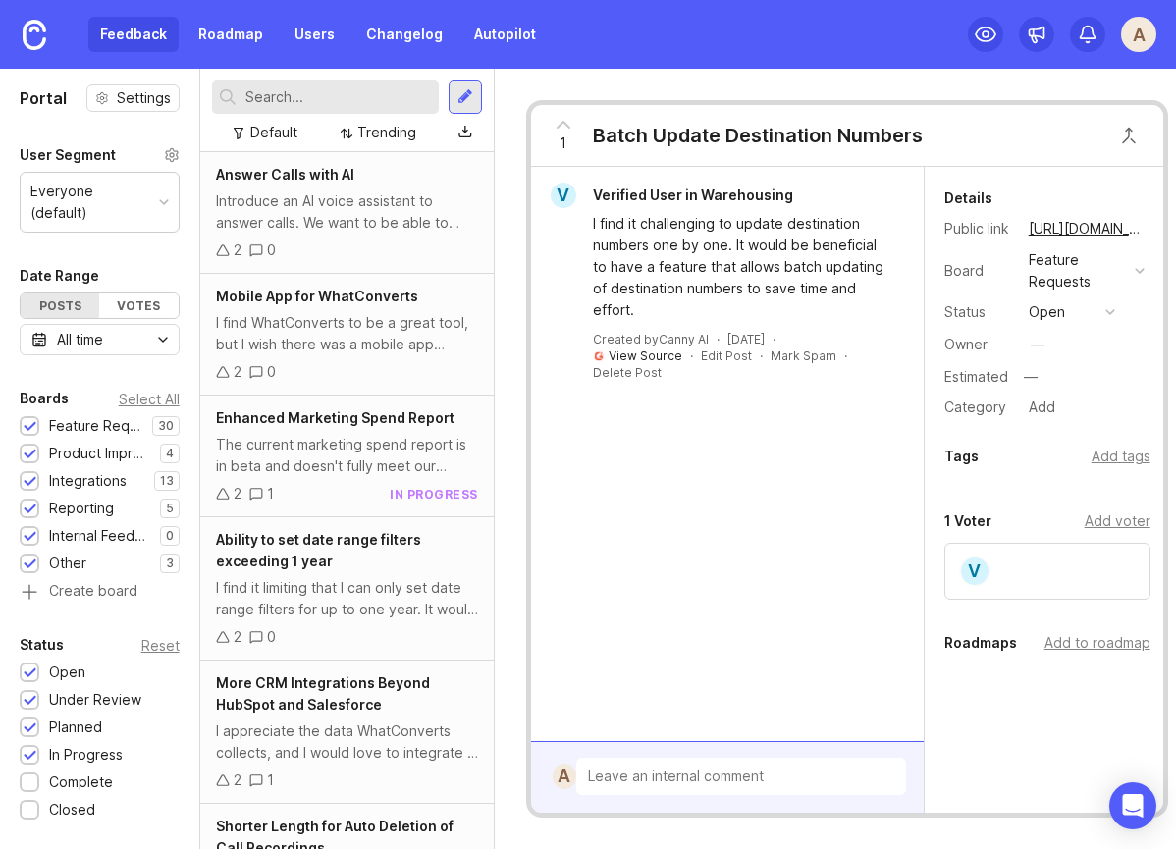
click at [656, 356] on link "View Source" at bounding box center [646, 355] width 74 height 15
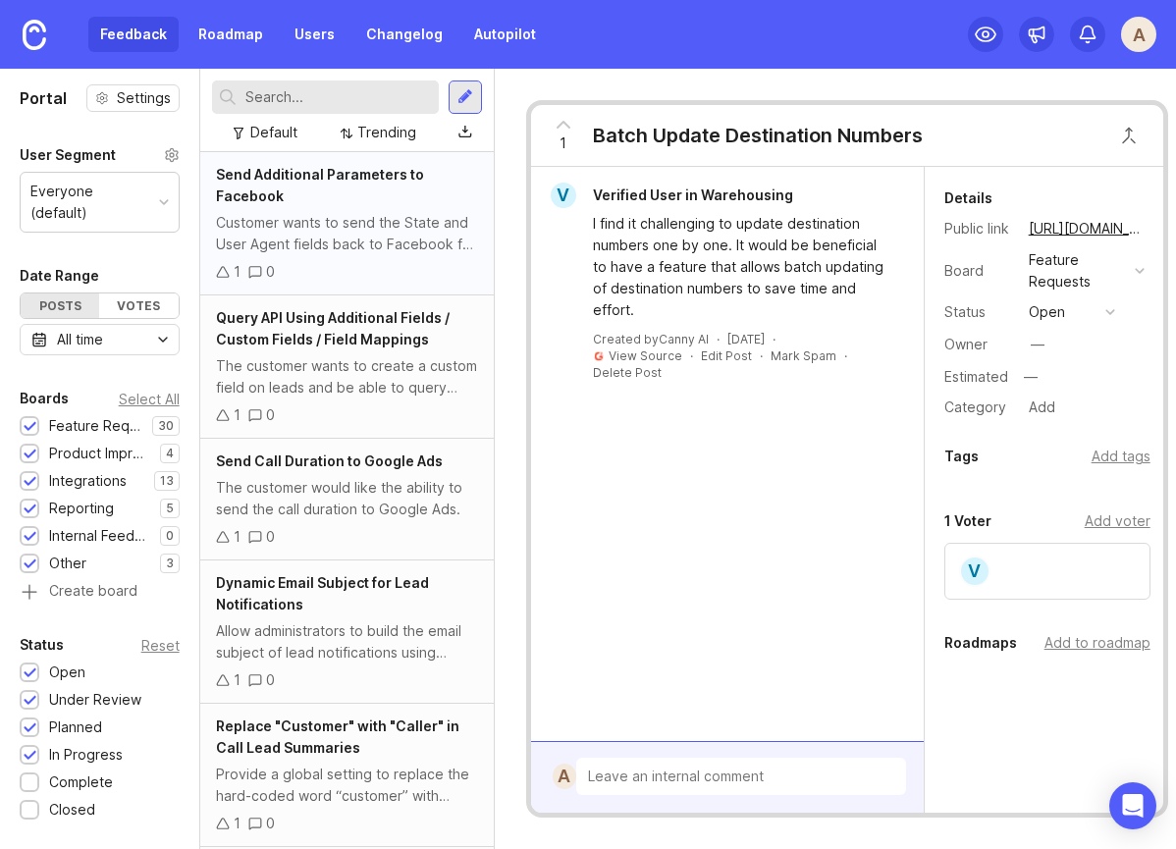
scroll to position [3175, 0]
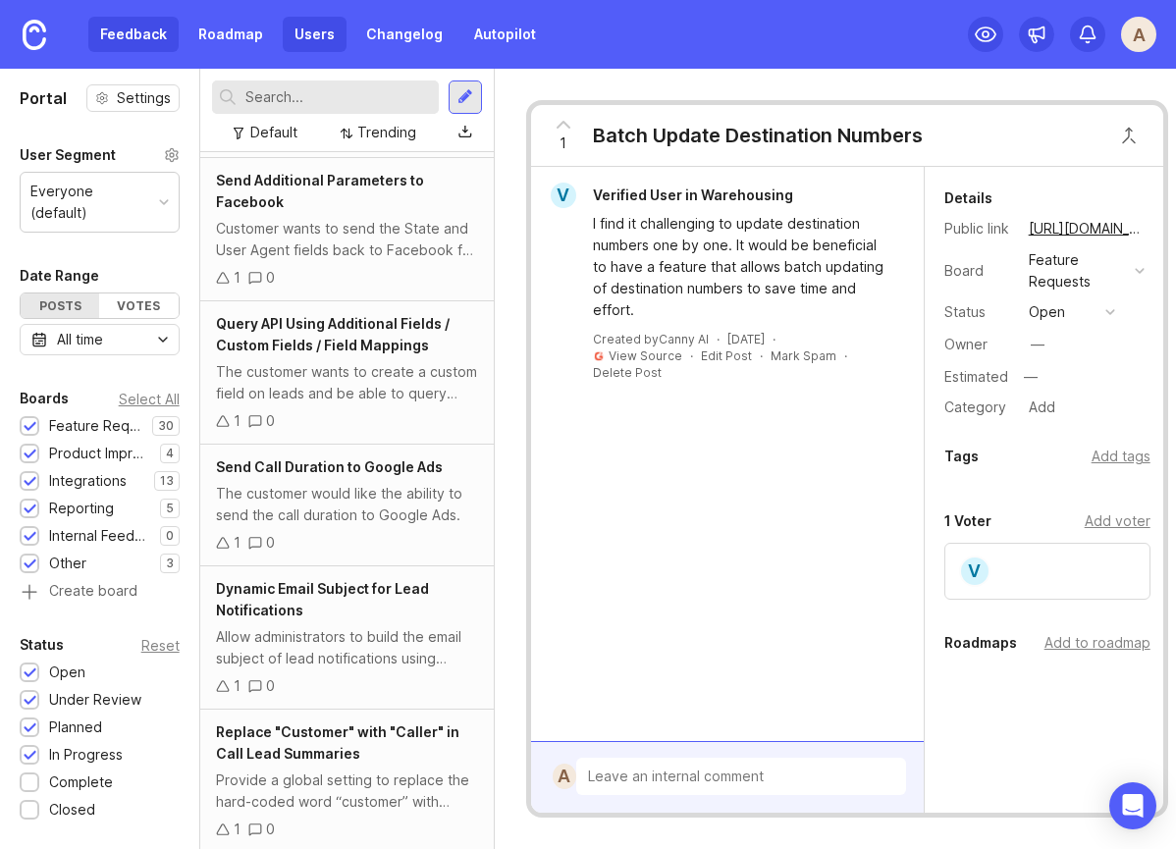
click at [305, 28] on link "Users" at bounding box center [315, 34] width 64 height 35
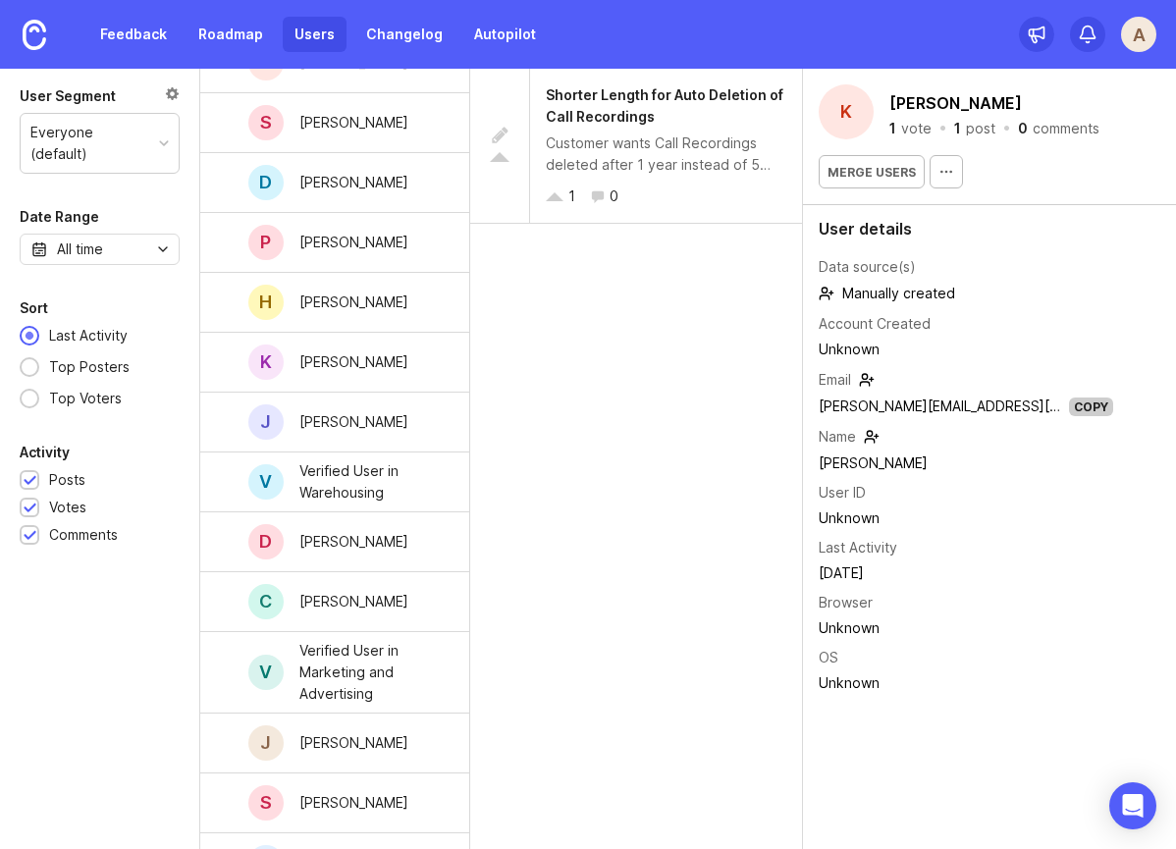
scroll to position [1984, 0]
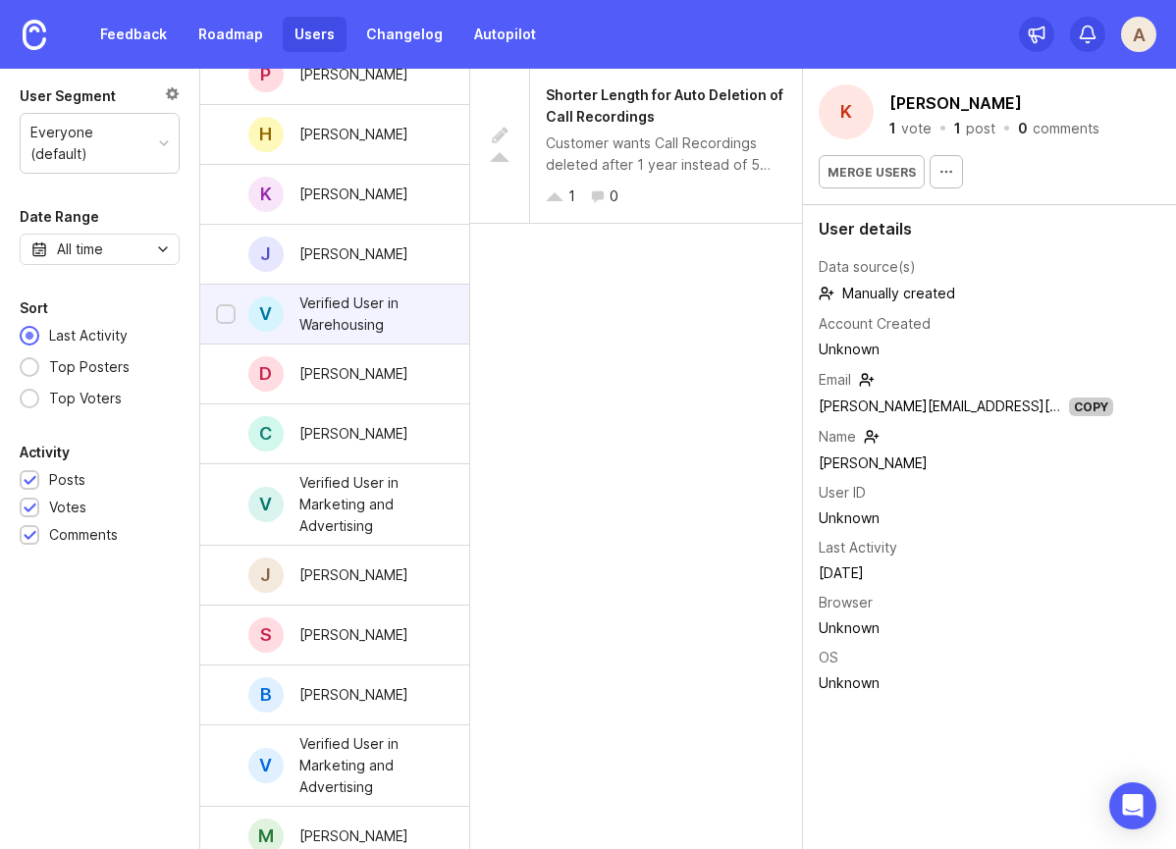
click at [348, 315] on div "Verified User in Warehousing" at bounding box center [368, 314] width 139 height 43
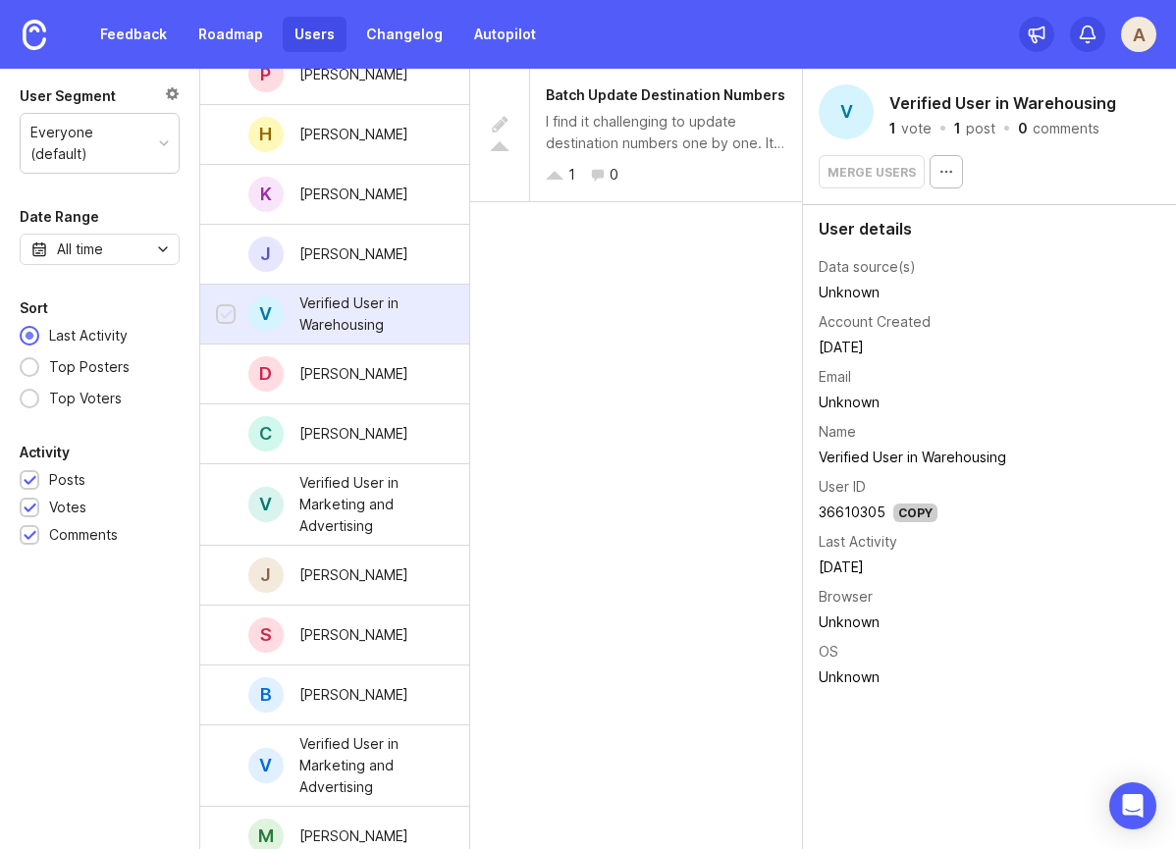
click at [227, 308] on div at bounding box center [226, 315] width 13 height 15
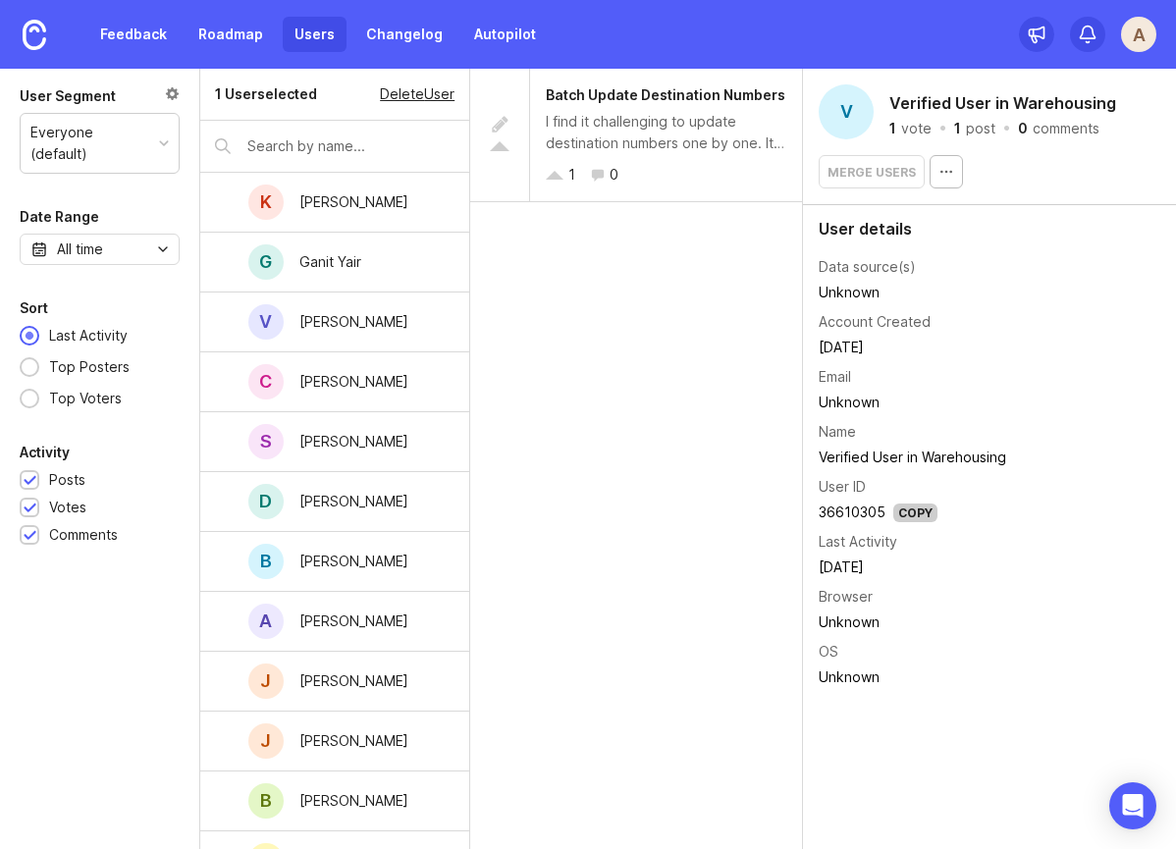
click at [411, 95] on div "Delete User" at bounding box center [417, 94] width 75 height 22
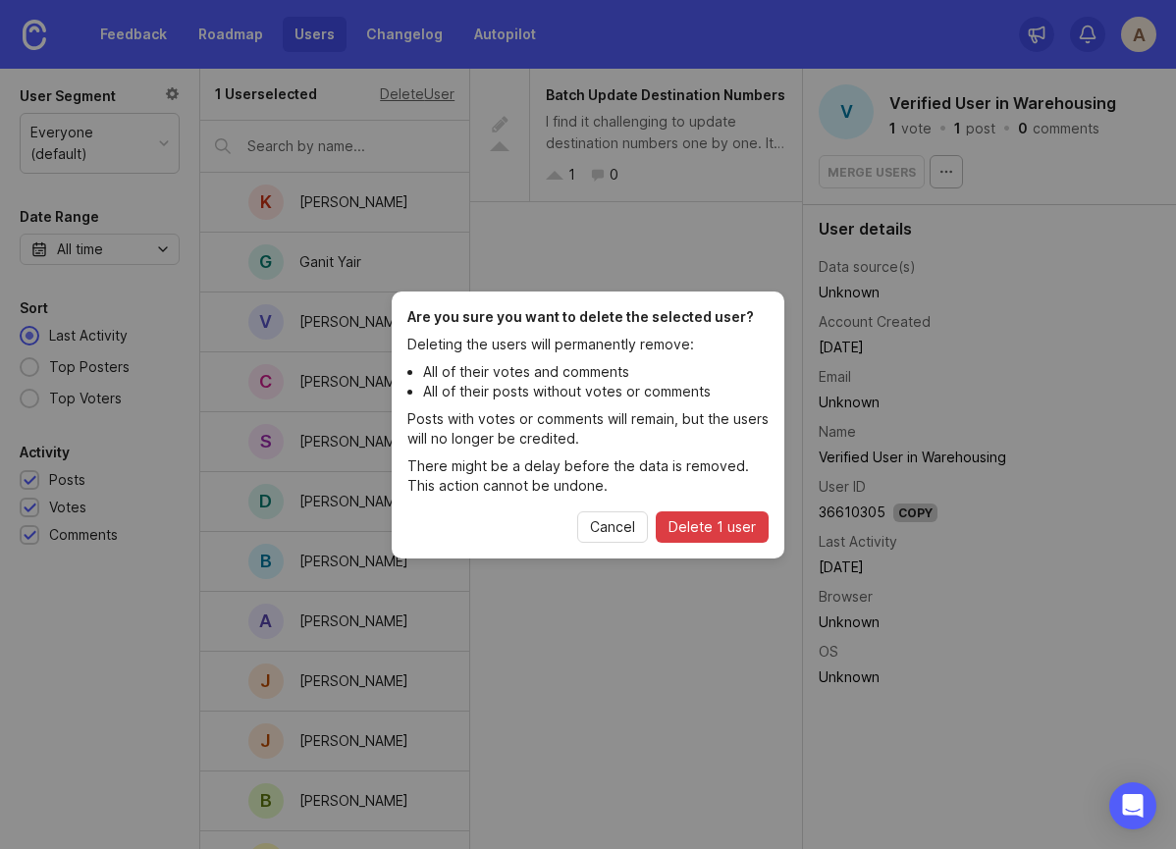
click at [719, 522] on span "Delete 1 user" at bounding box center [712, 527] width 87 height 20
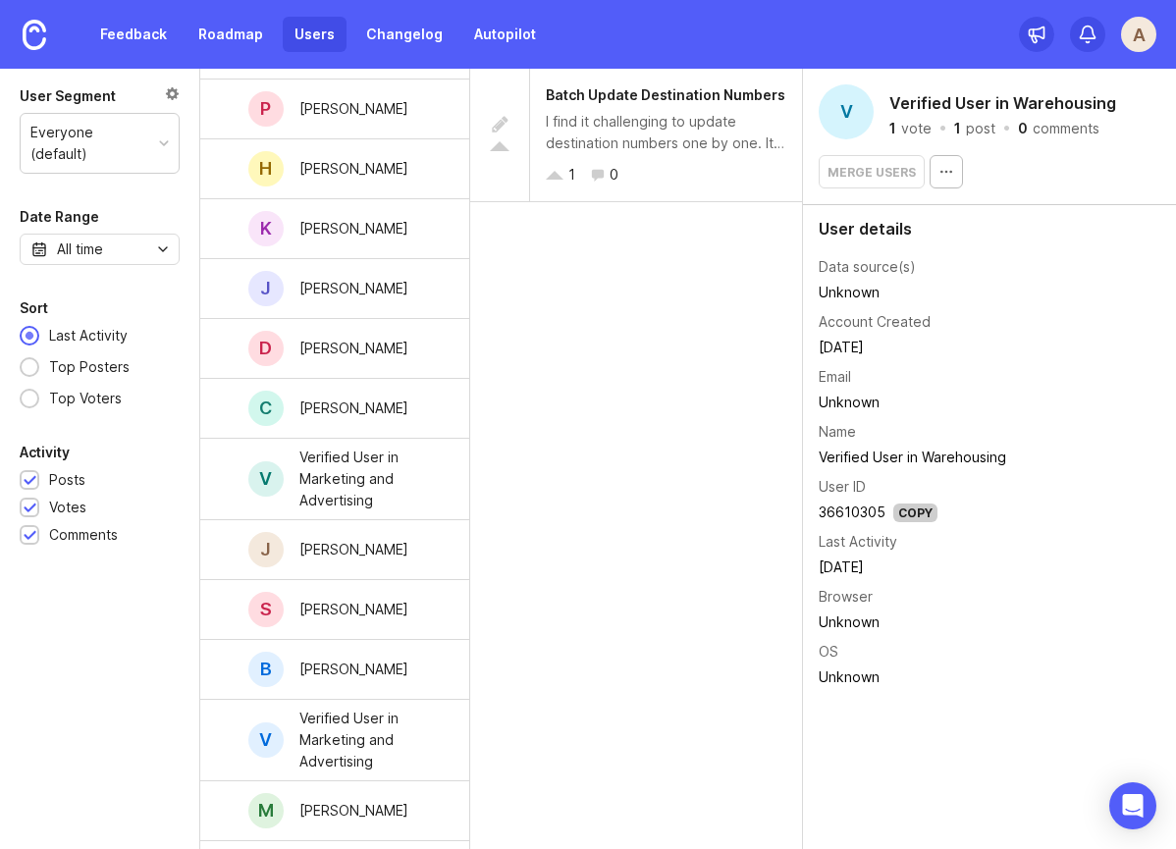
scroll to position [2091, 0]
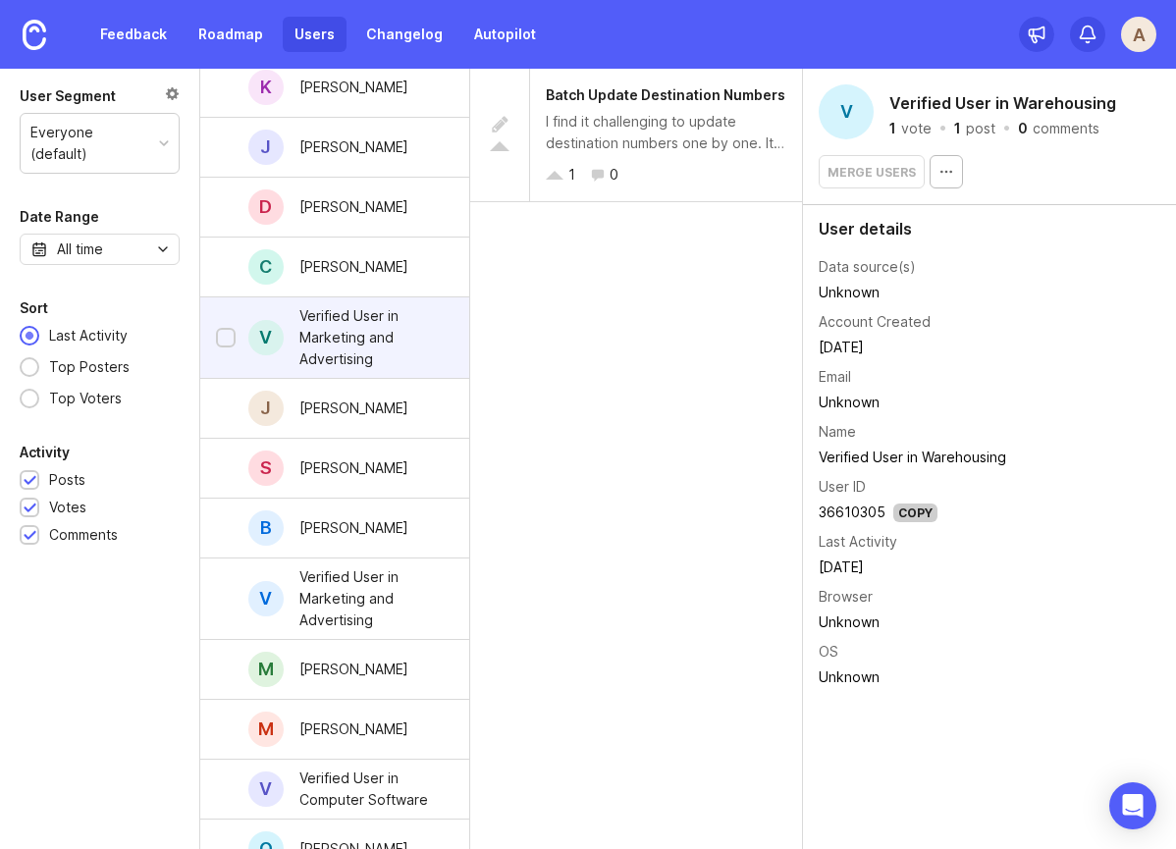
click at [349, 323] on div "Verified User in Marketing and Advertising" at bounding box center [368, 337] width 139 height 65
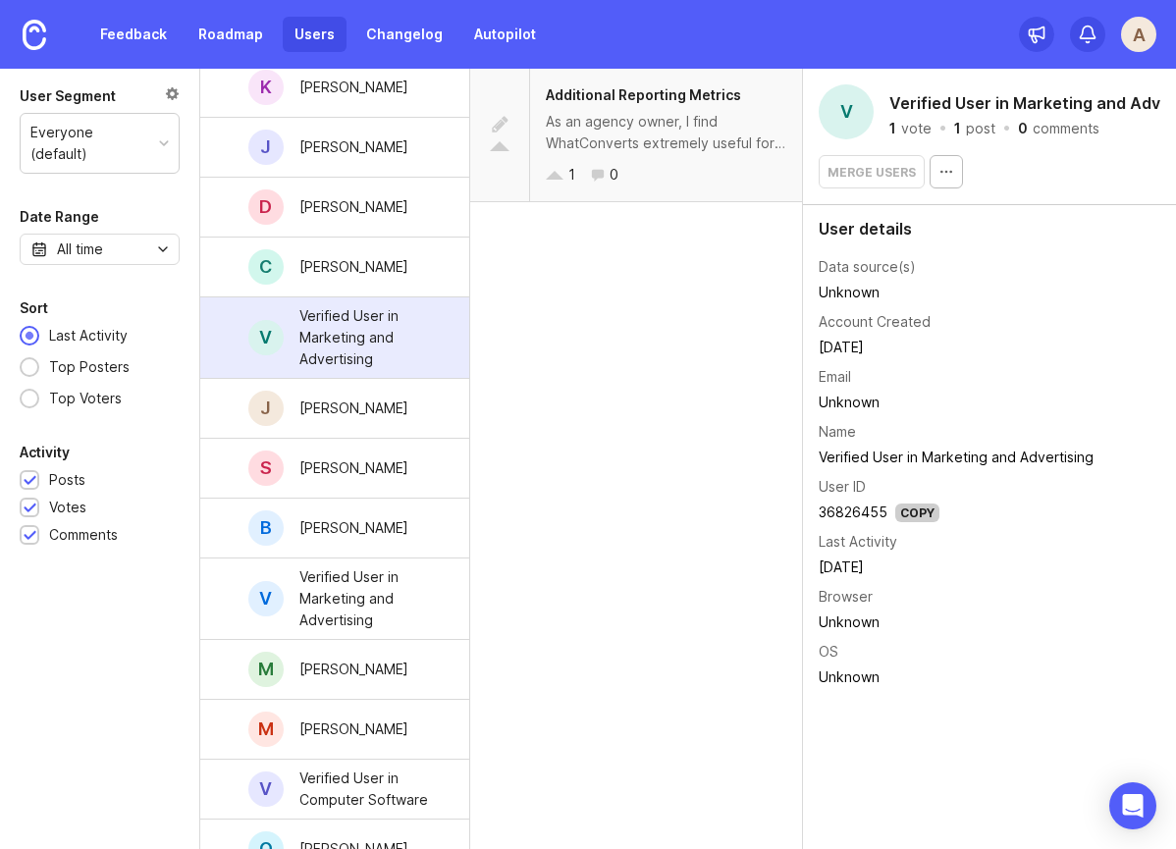
click at [632, 129] on div "As an agency owner, I find WhatConverts extremely useful for tracking leads and…" at bounding box center [666, 132] width 241 height 43
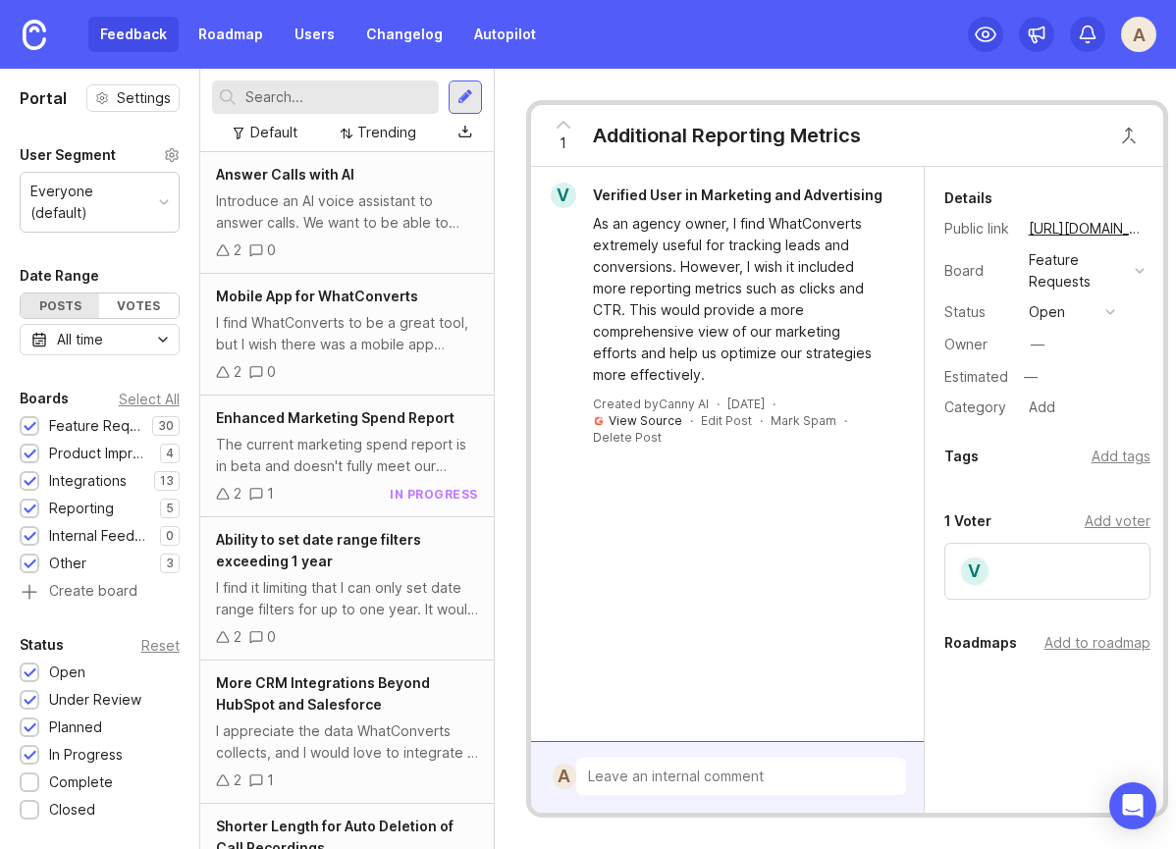
click at [656, 419] on link "View Source" at bounding box center [646, 420] width 74 height 15
click at [1072, 279] on div "Feature Requests" at bounding box center [1078, 270] width 98 height 43
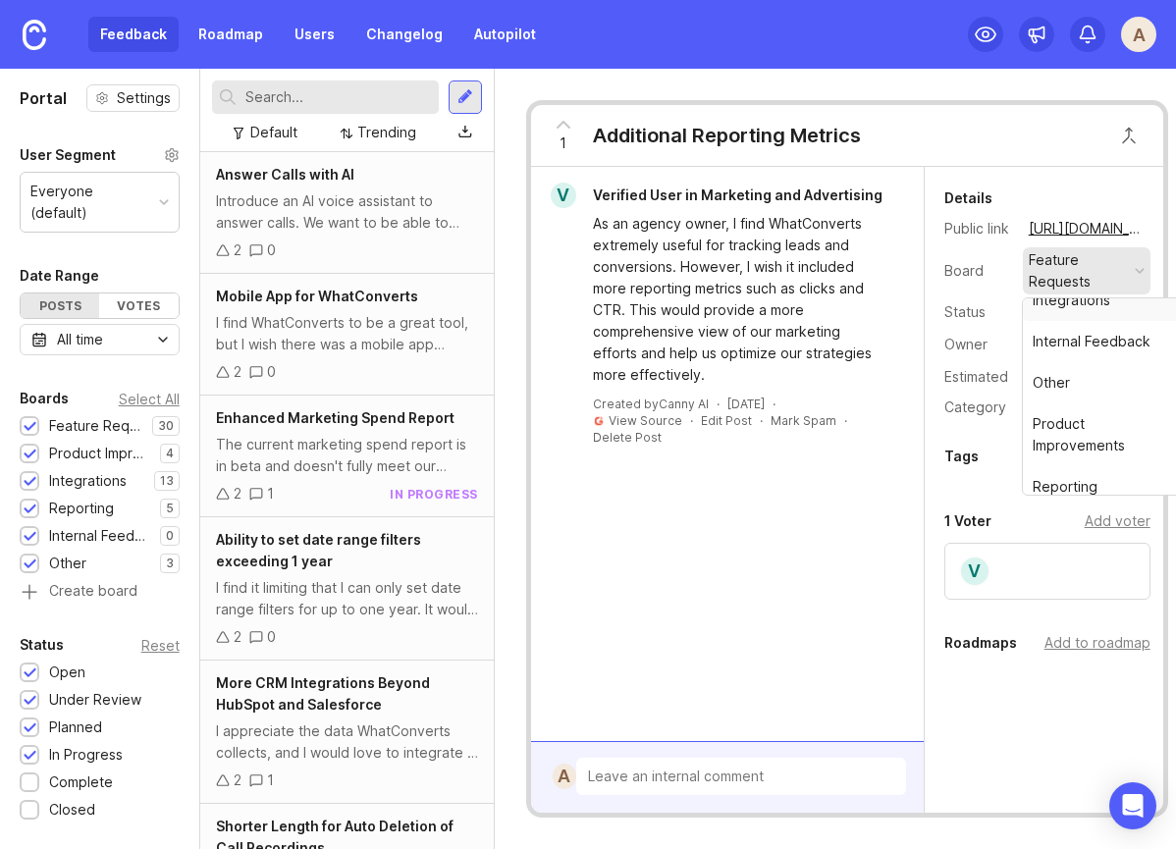
scroll to position [73, 0]
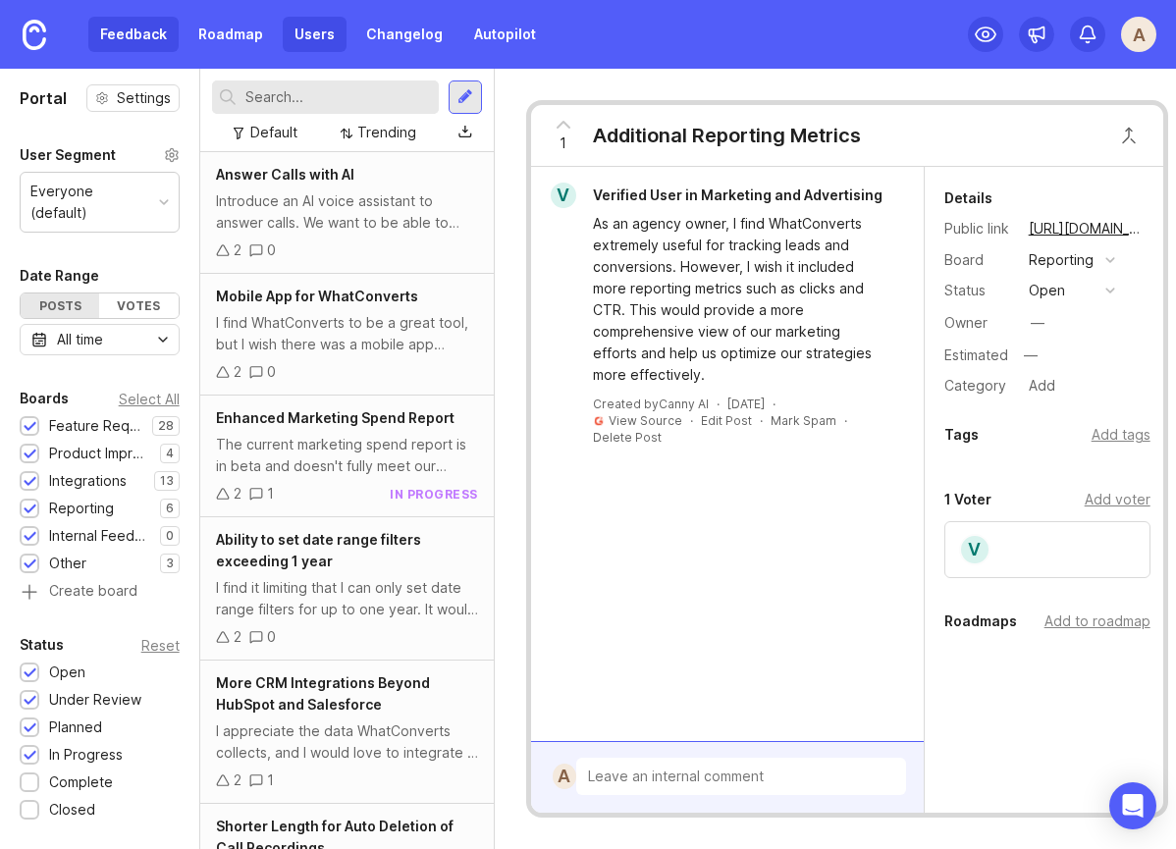
click at [302, 33] on link "Users" at bounding box center [315, 34] width 64 height 35
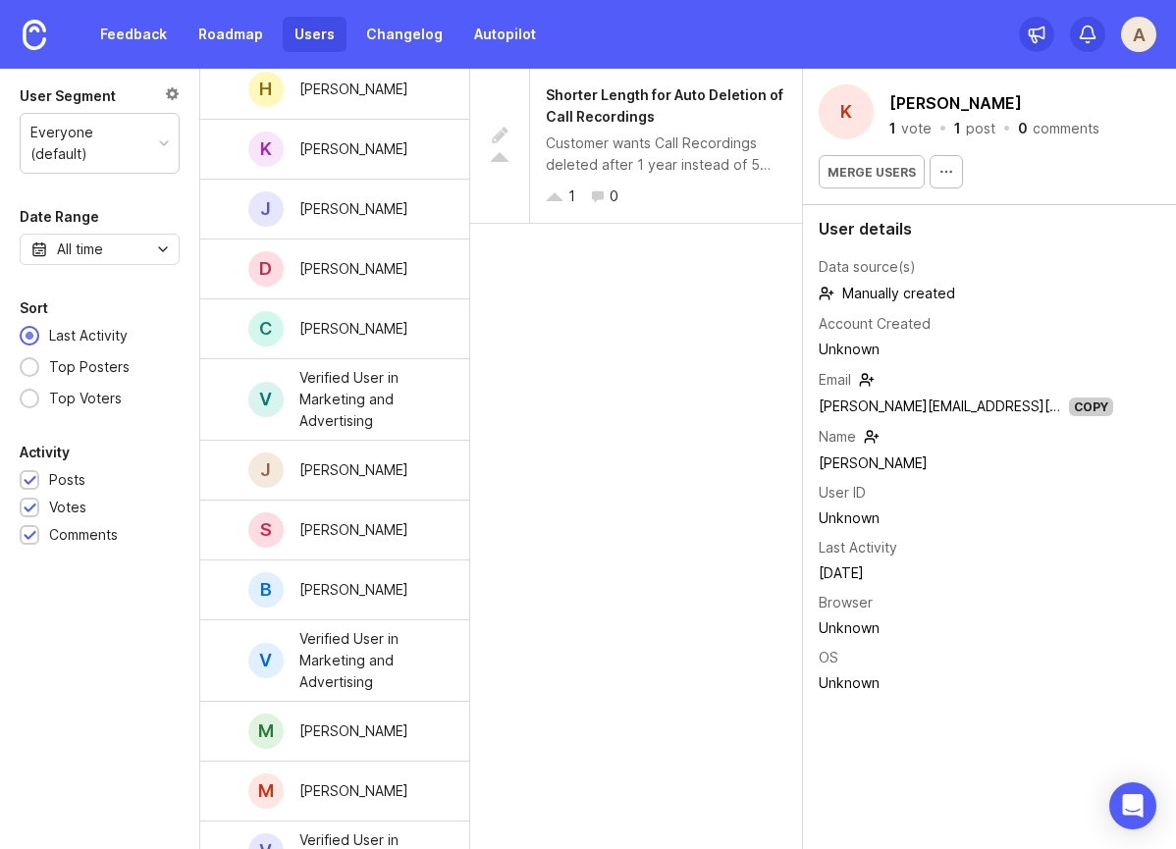
scroll to position [2107, 0]
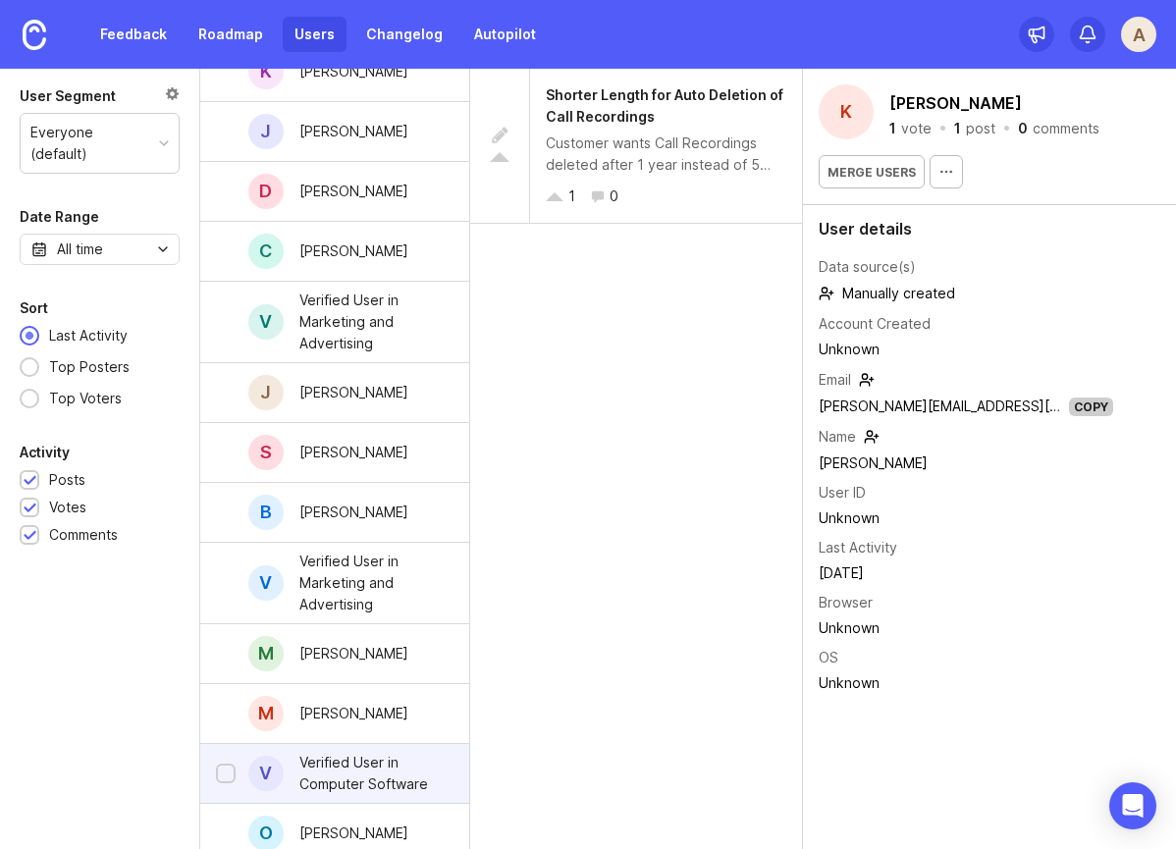
click at [352, 777] on div "Verified User in Computer Software" at bounding box center [368, 773] width 139 height 43
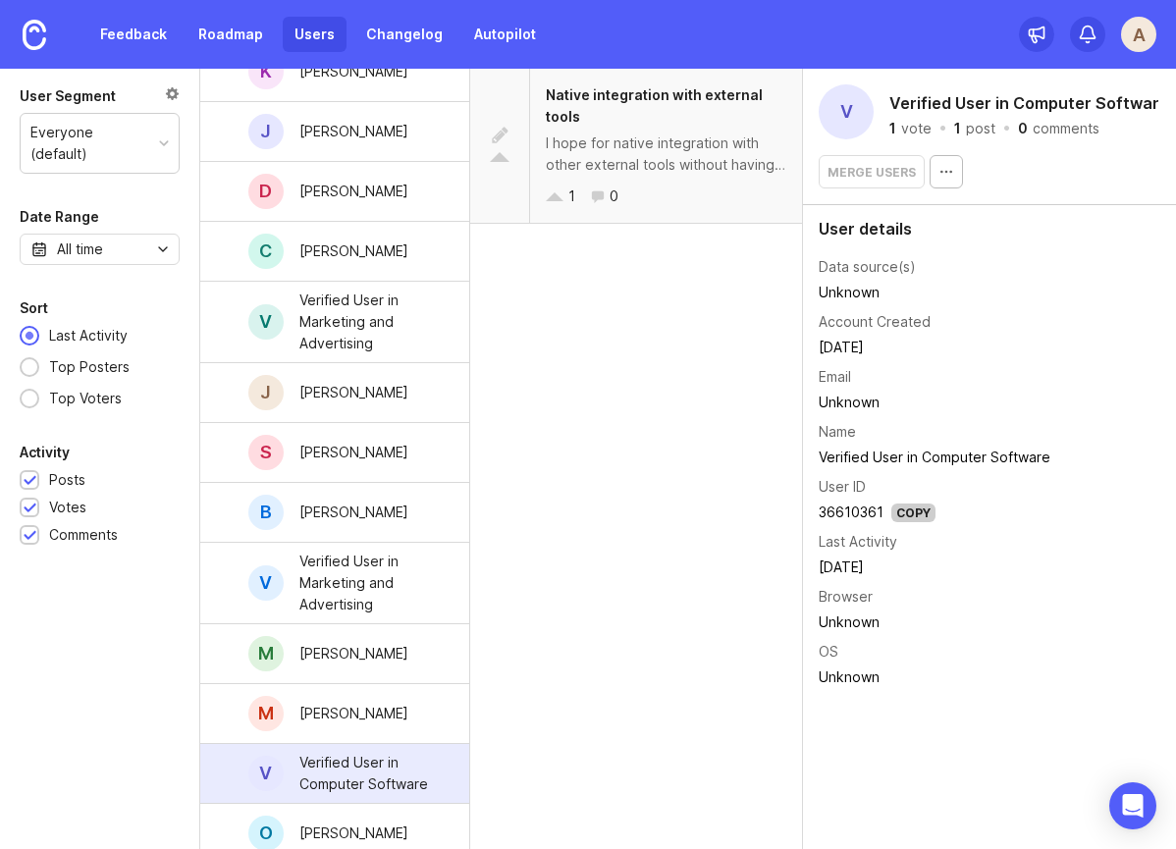
click at [657, 126] on div "Native integration with external tools" at bounding box center [666, 105] width 241 height 43
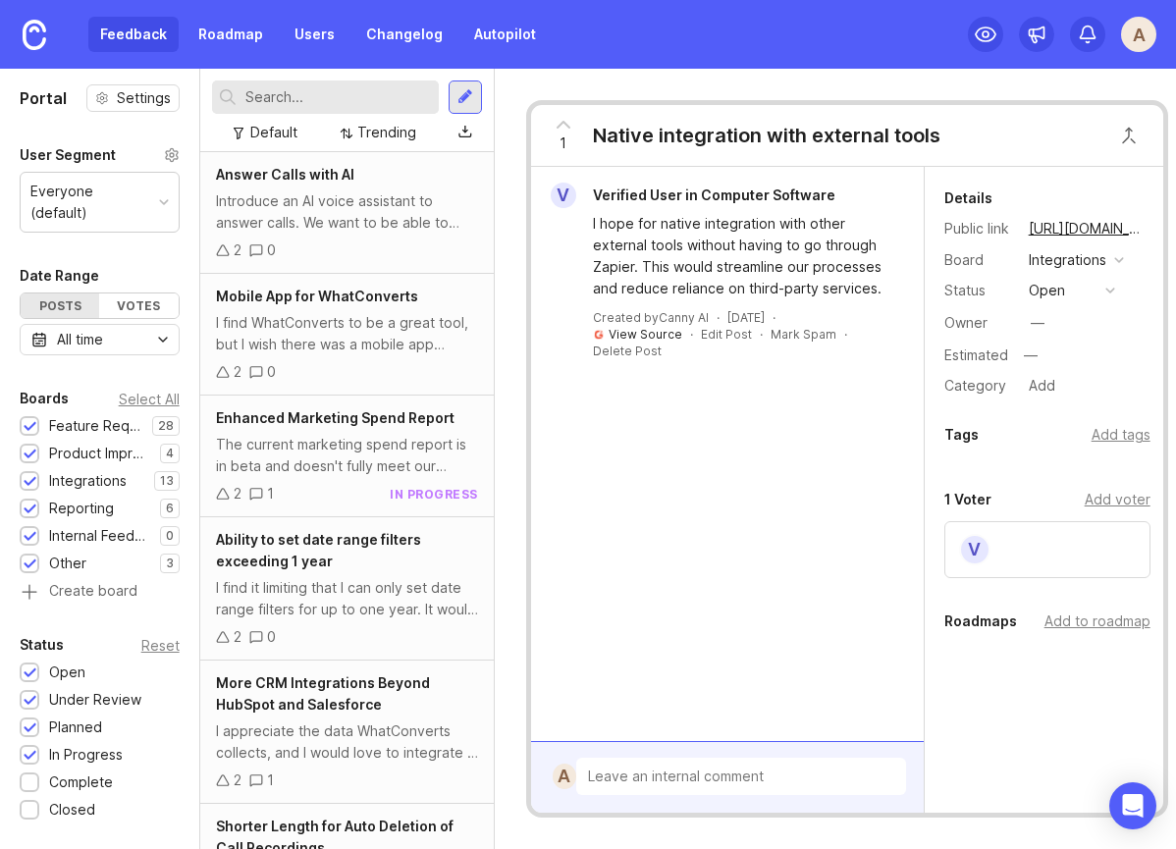
click at [652, 333] on link "View Source" at bounding box center [646, 334] width 74 height 15
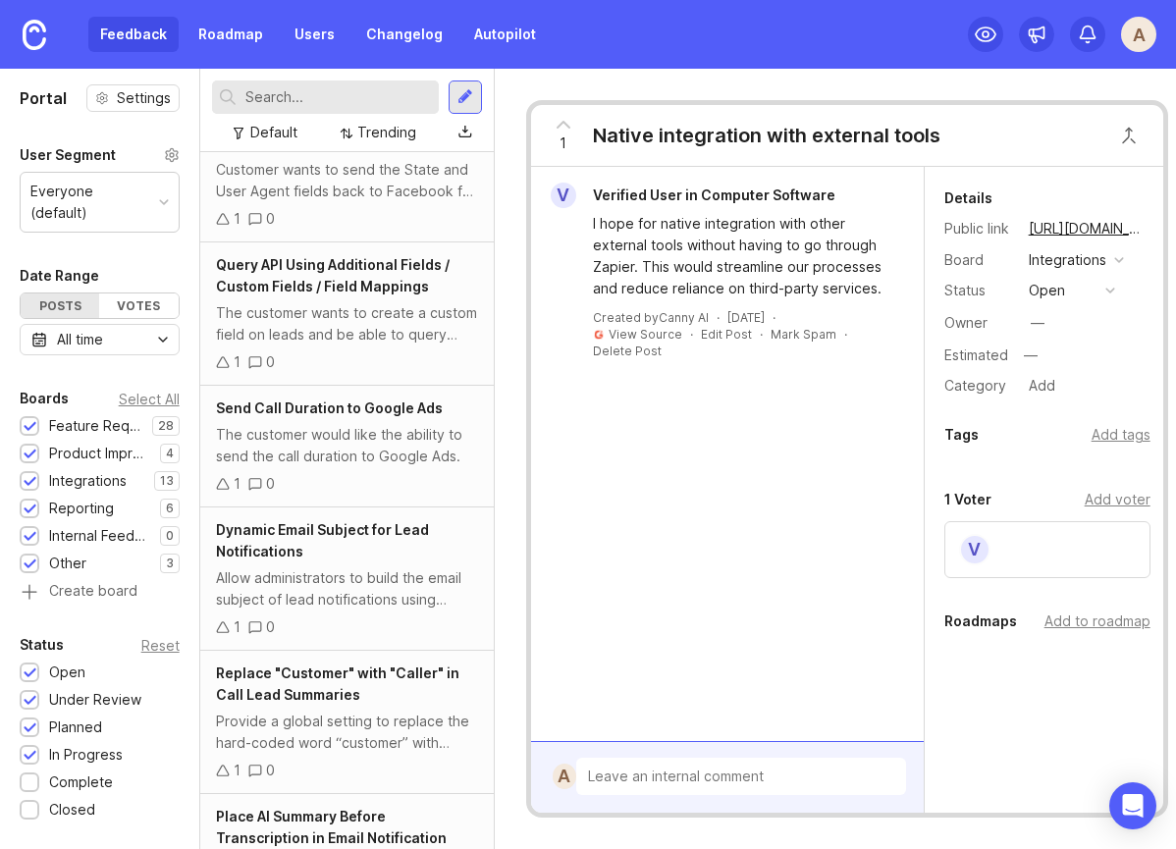
scroll to position [2272, 0]
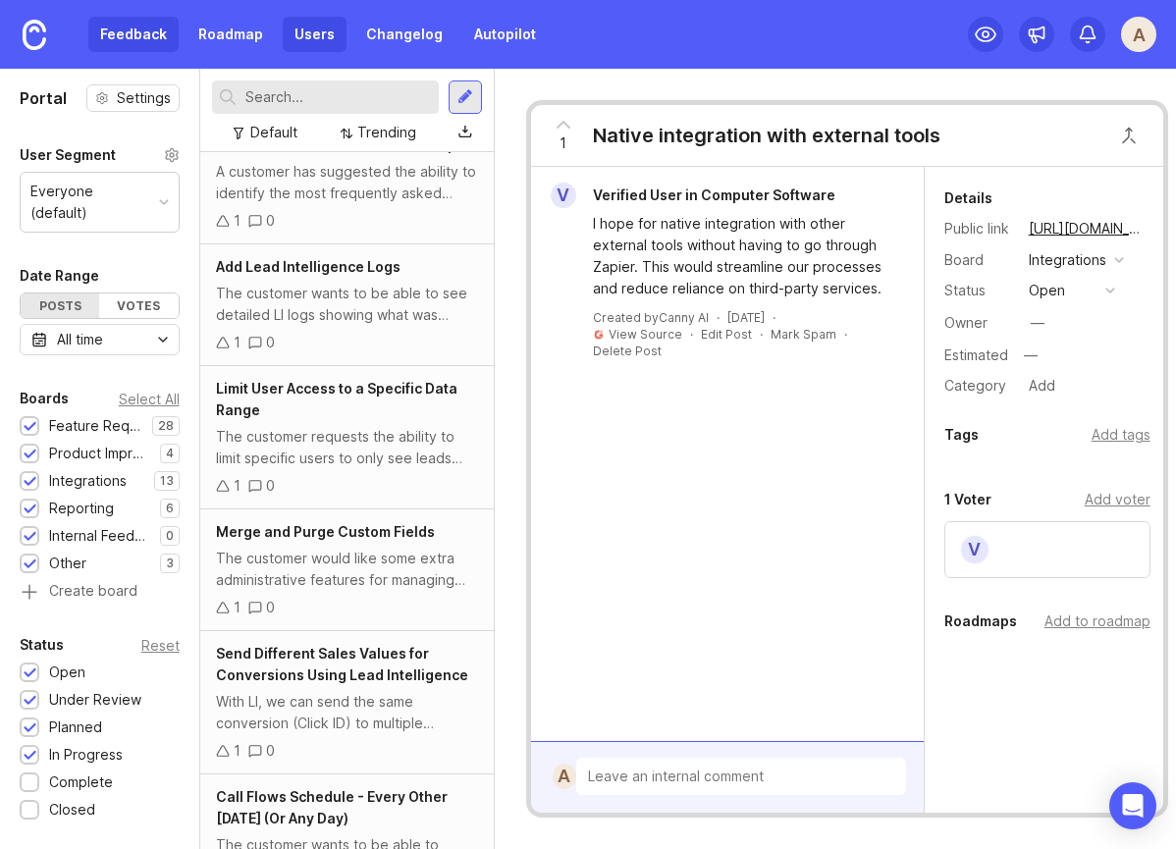
click at [304, 35] on link "Users" at bounding box center [315, 34] width 64 height 35
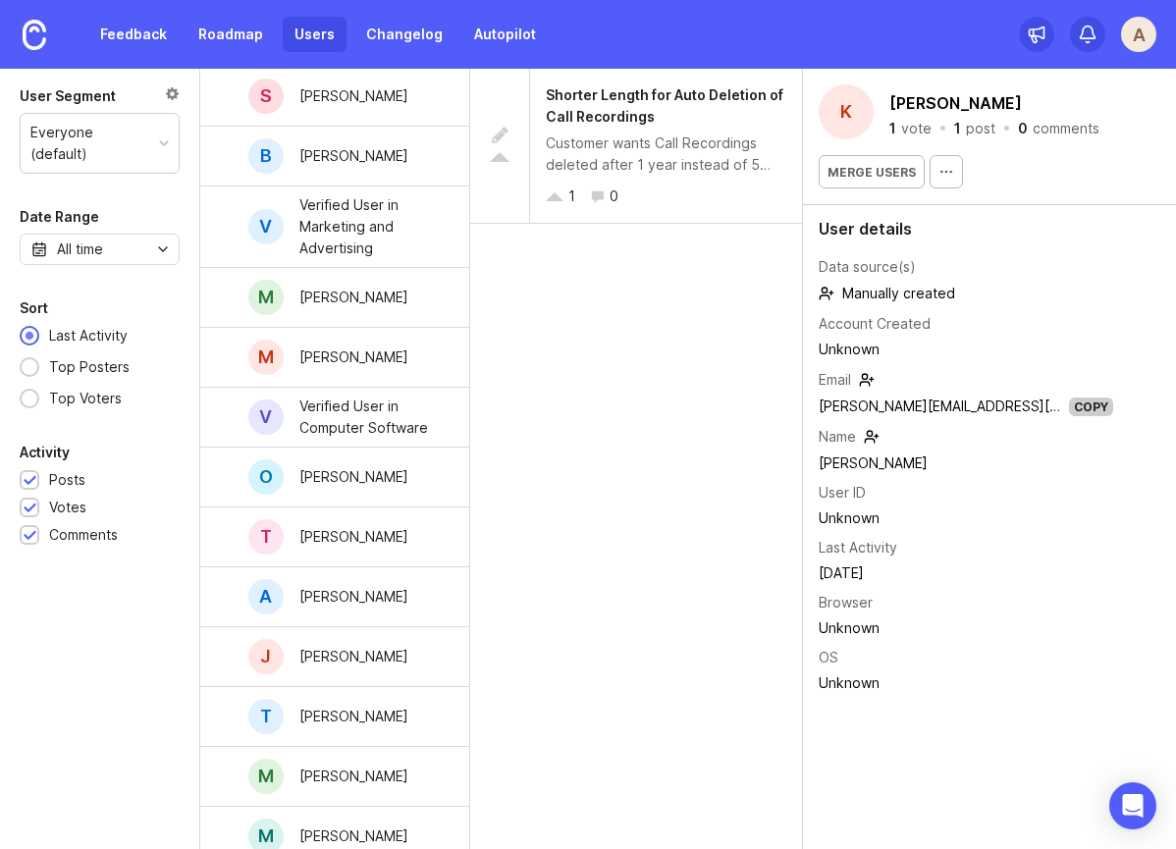
scroll to position [2452, 0]
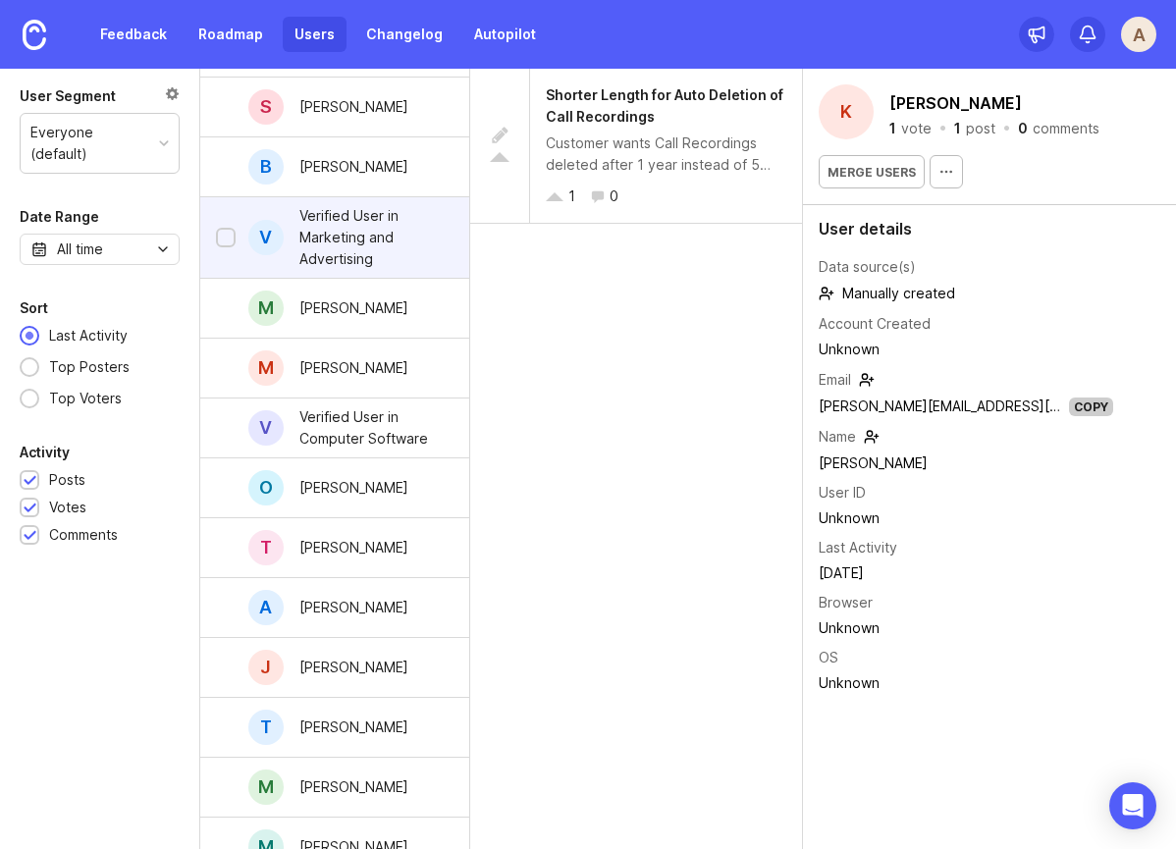
click at [341, 226] on div "Verified User in Marketing and Advertising" at bounding box center [368, 237] width 139 height 65
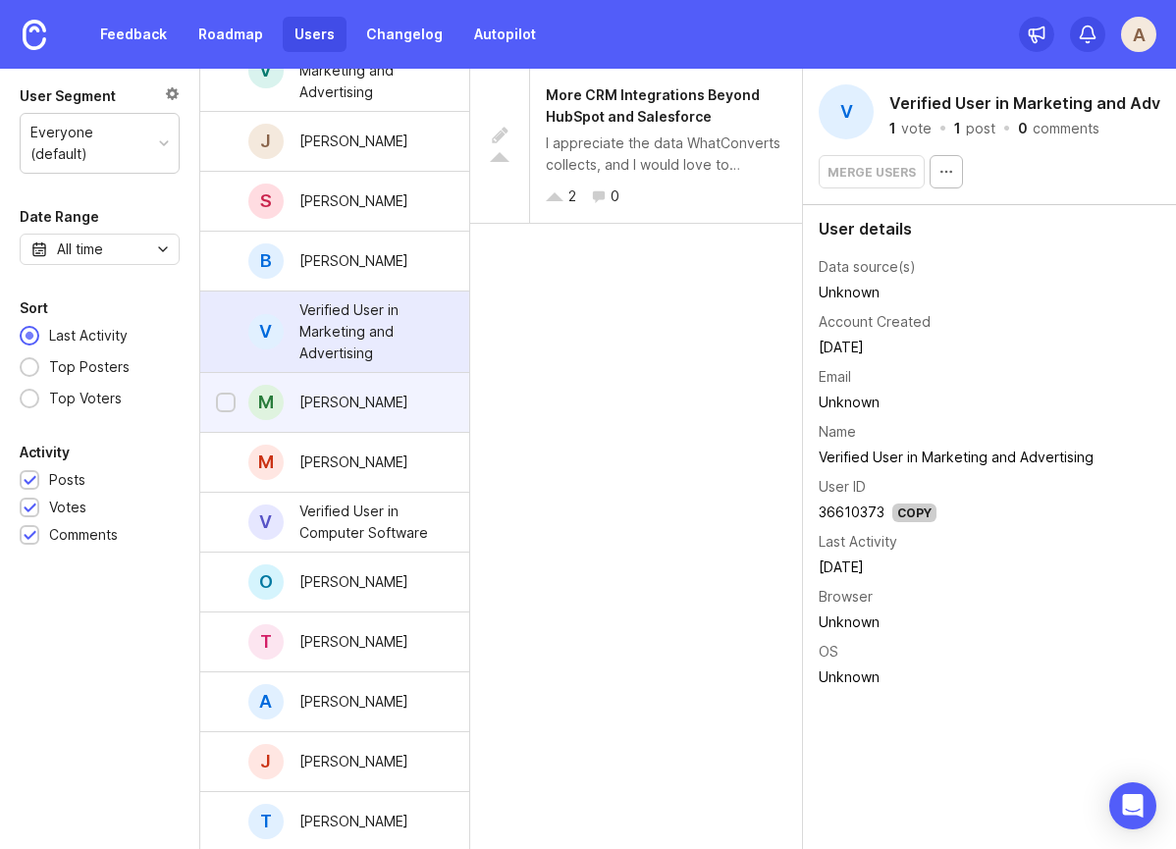
scroll to position [2600, 0]
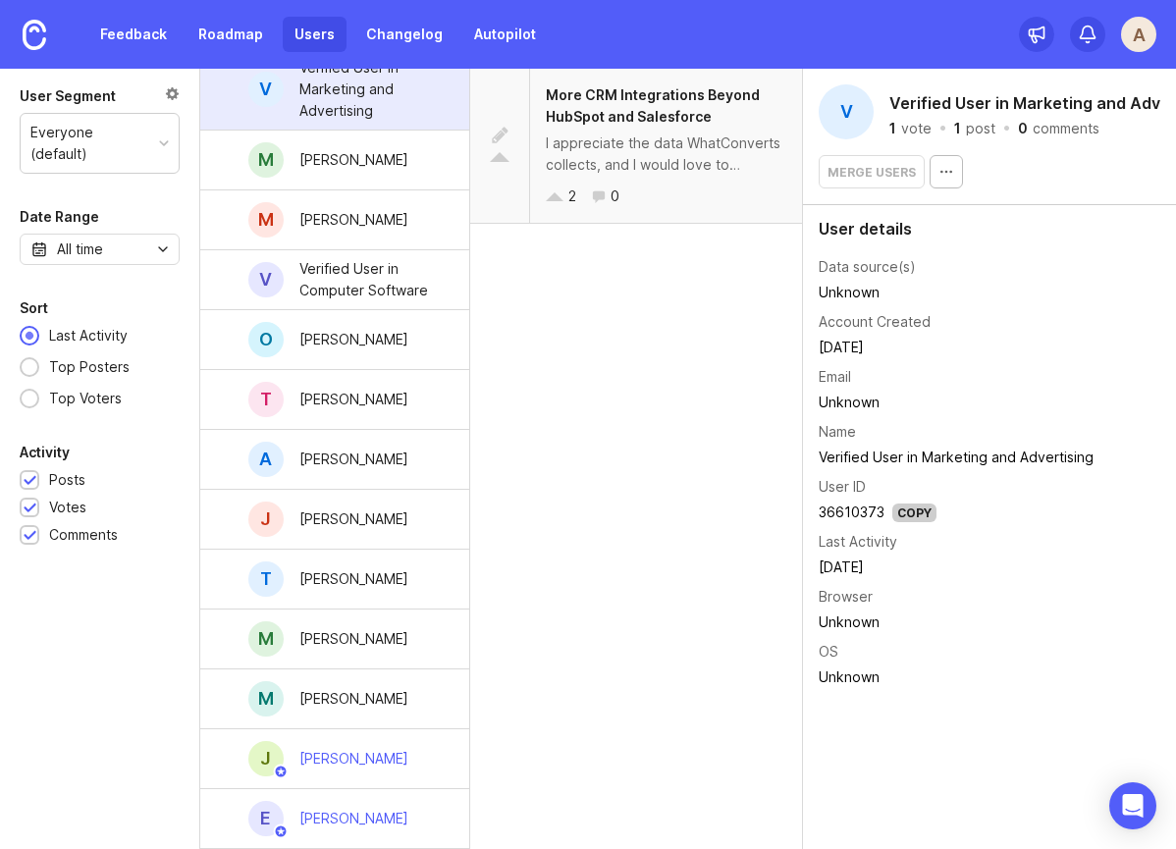
click at [649, 114] on span "More CRM Integrations Beyond HubSpot and Salesforce" at bounding box center [653, 105] width 214 height 38
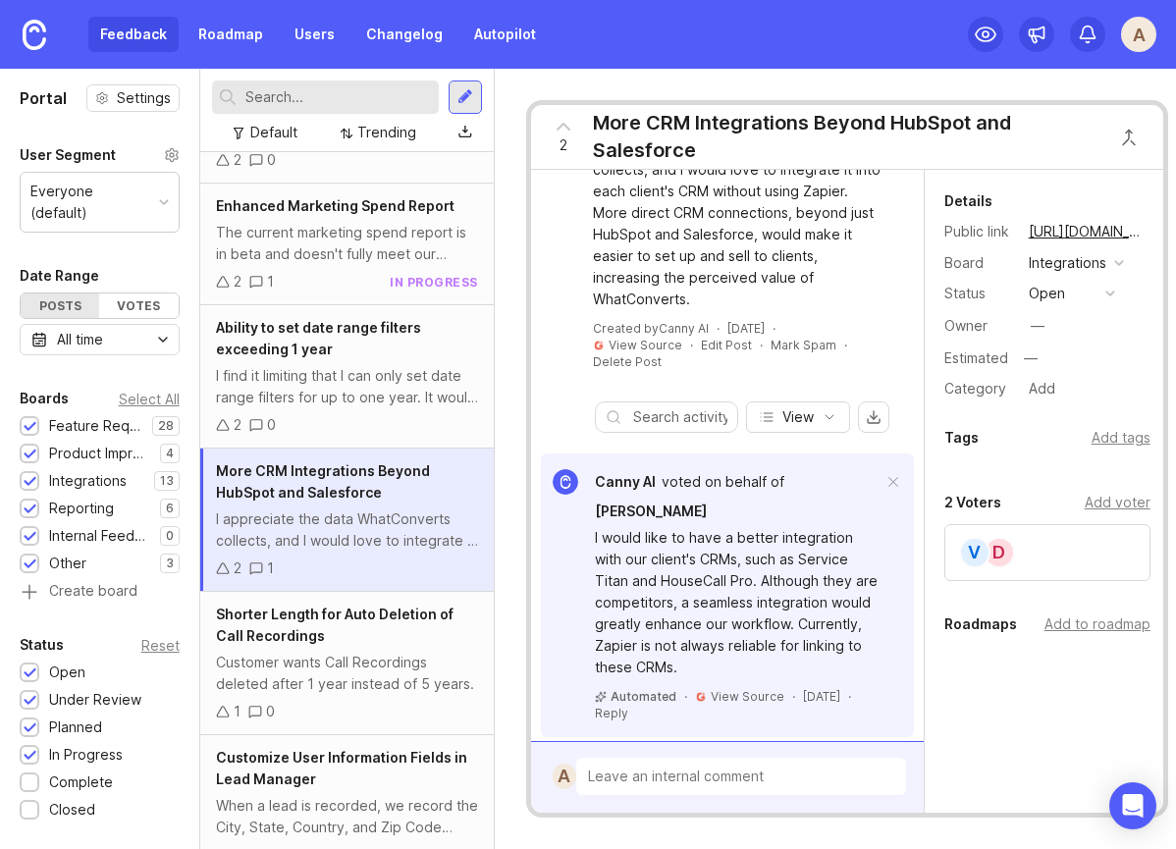
scroll to position [121, 0]
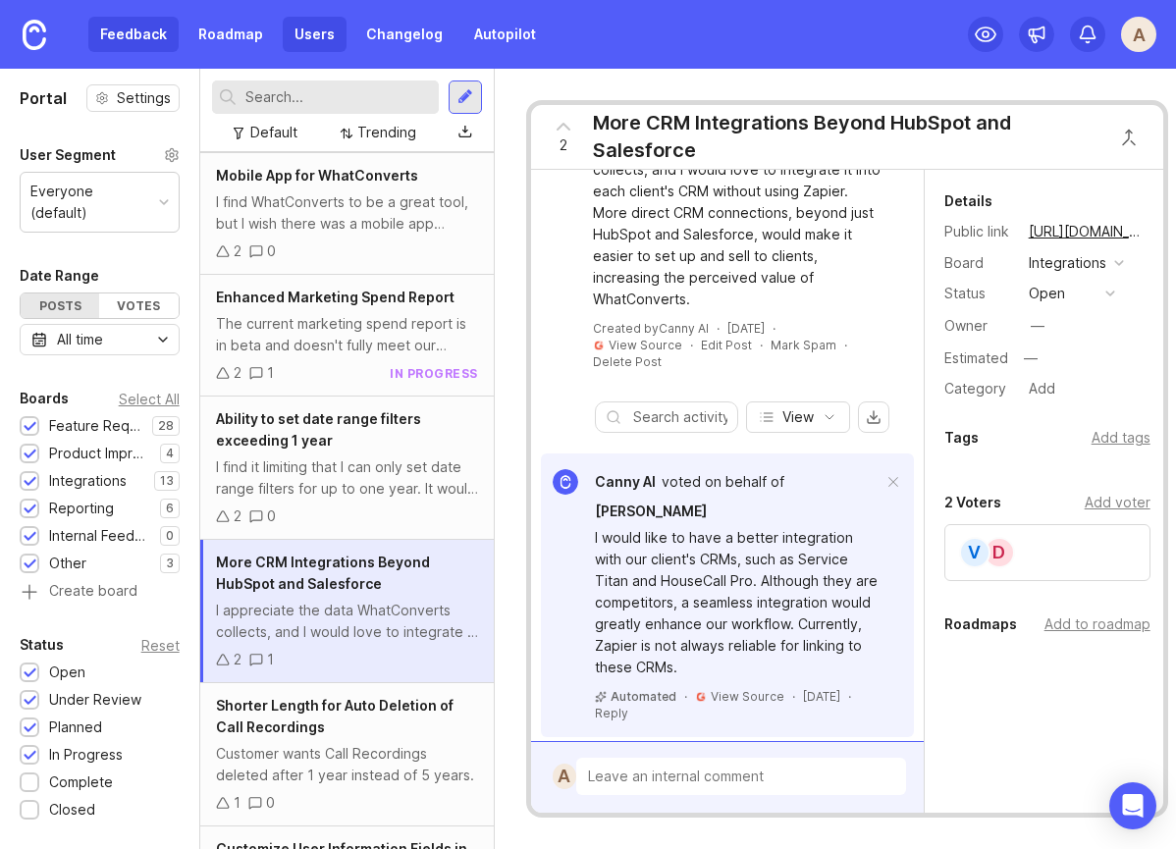
click at [301, 41] on link "Users" at bounding box center [315, 34] width 64 height 35
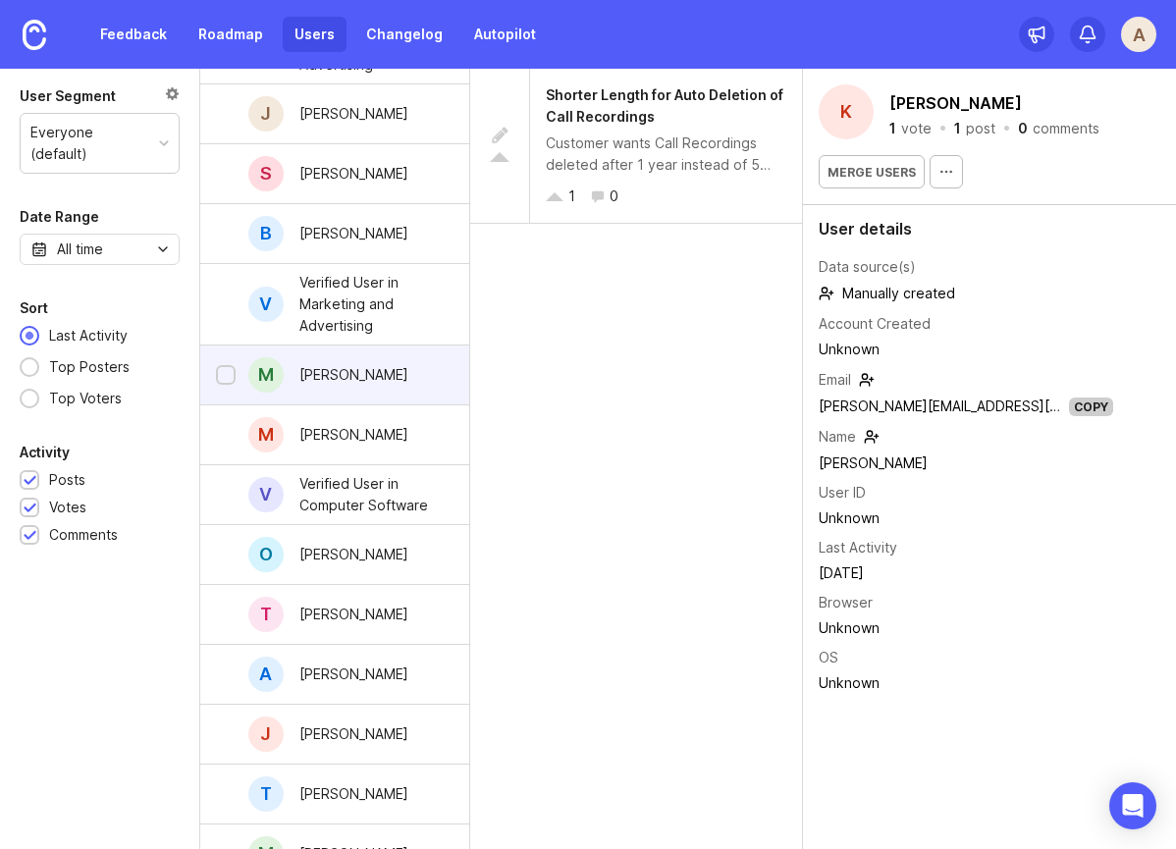
scroll to position [2373, 0]
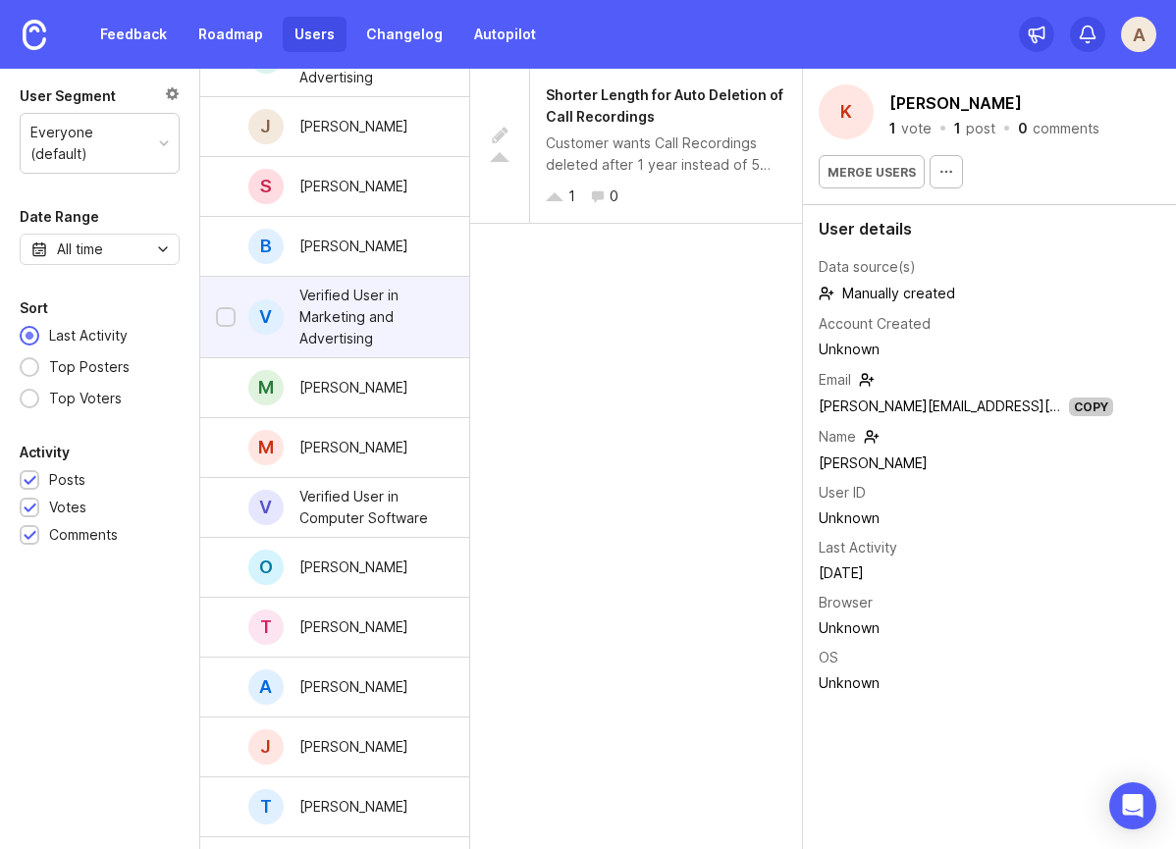
click at [337, 326] on div "Verified User in Marketing and Advertising" at bounding box center [368, 317] width 139 height 65
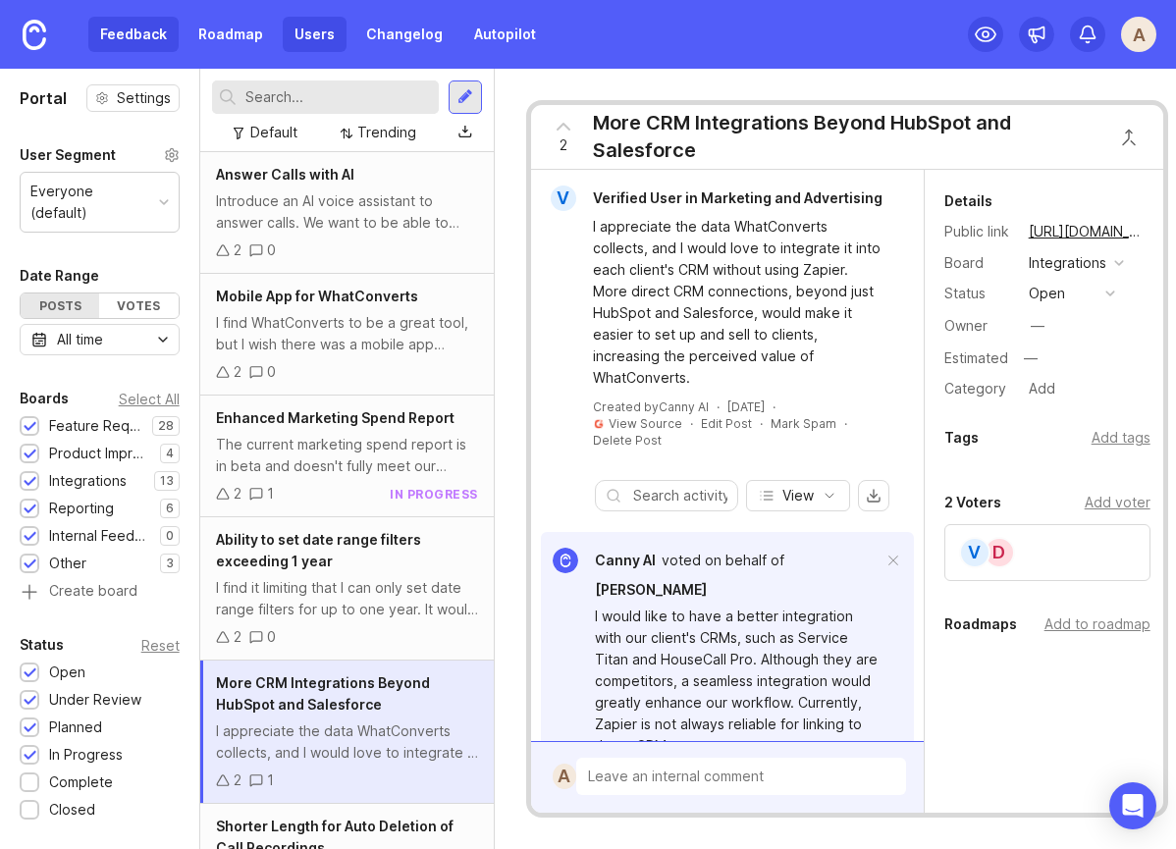
click at [303, 30] on link "Users" at bounding box center [315, 34] width 64 height 35
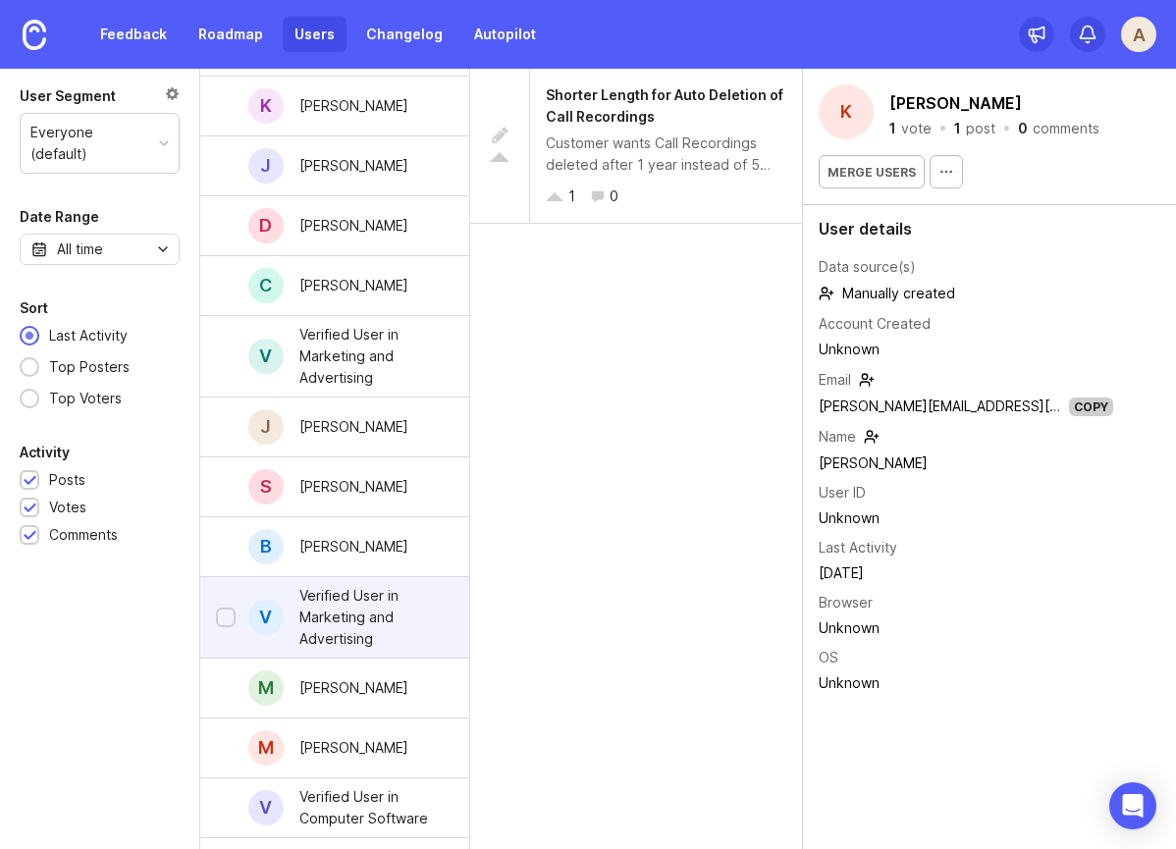
scroll to position [2027, 0]
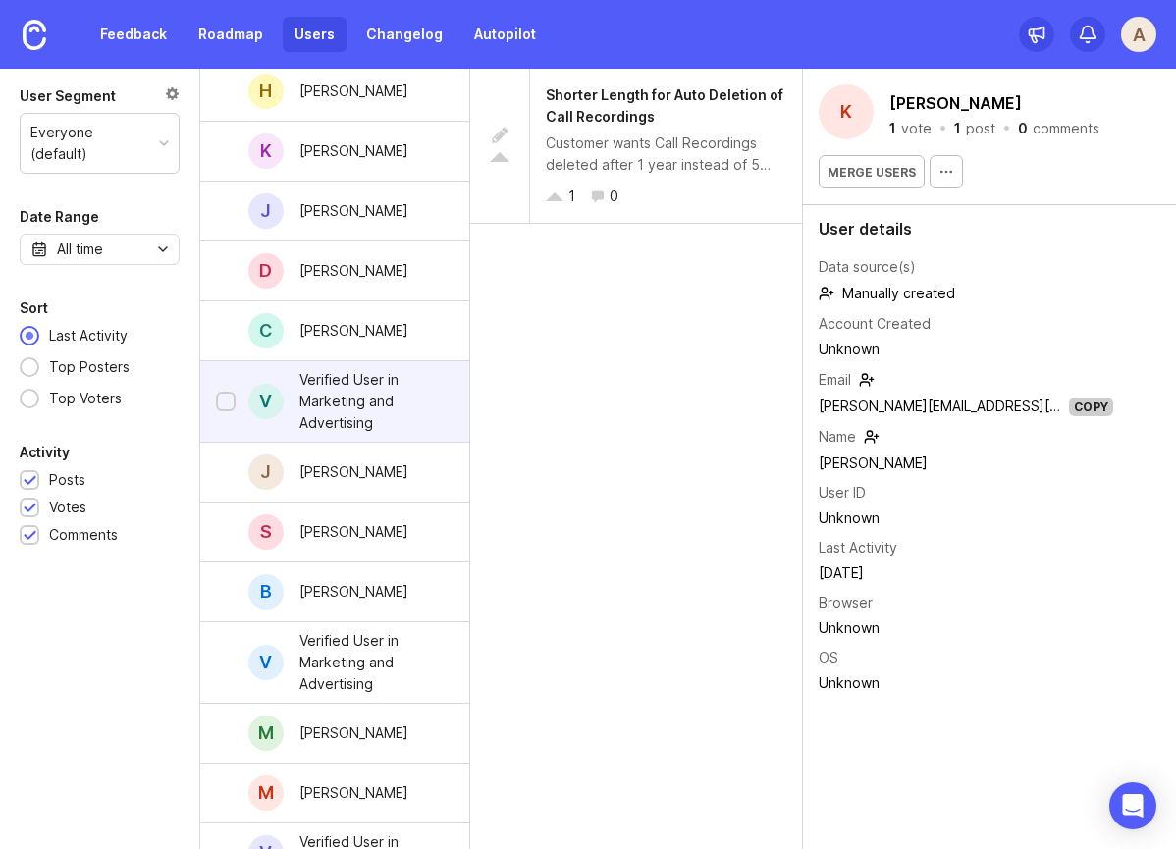
click at [367, 419] on div "Verified User in Marketing and Advertising" at bounding box center [368, 401] width 139 height 65
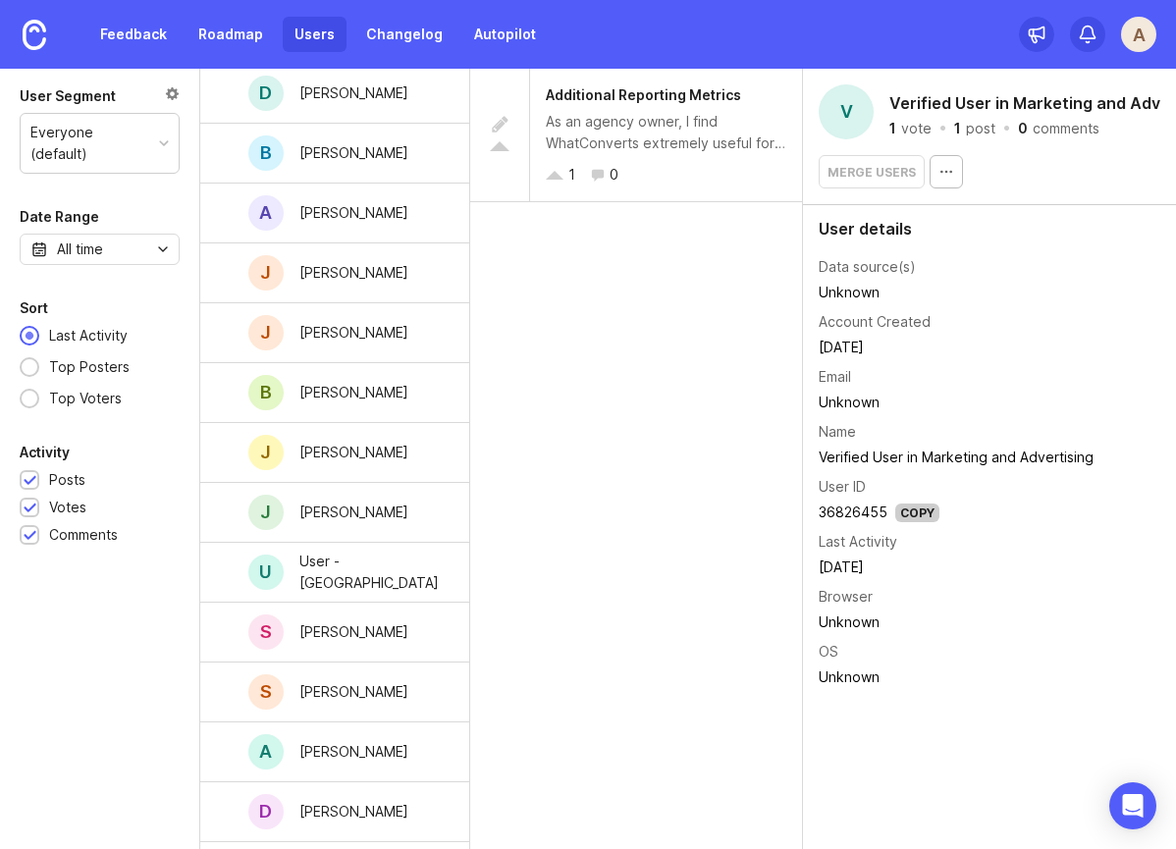
scroll to position [738, 0]
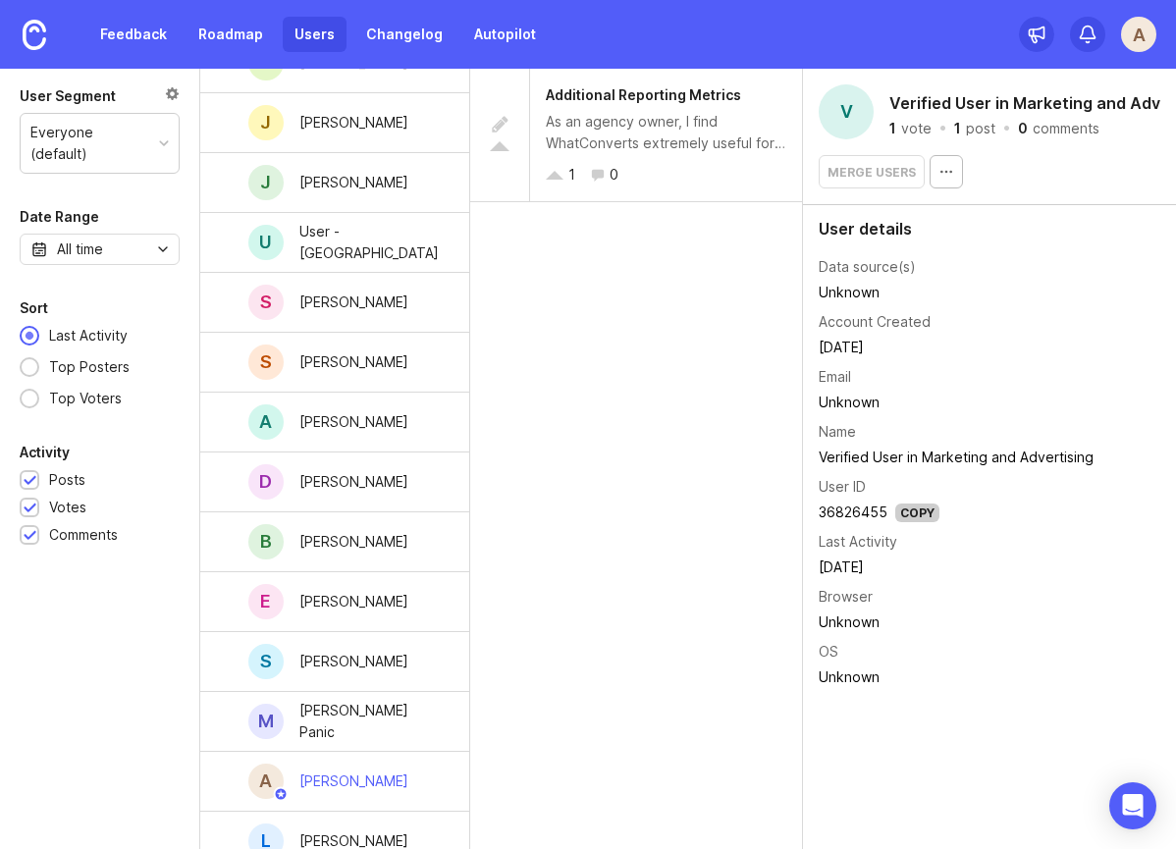
click at [348, 433] on div "[PERSON_NAME]" at bounding box center [354, 422] width 140 height 43
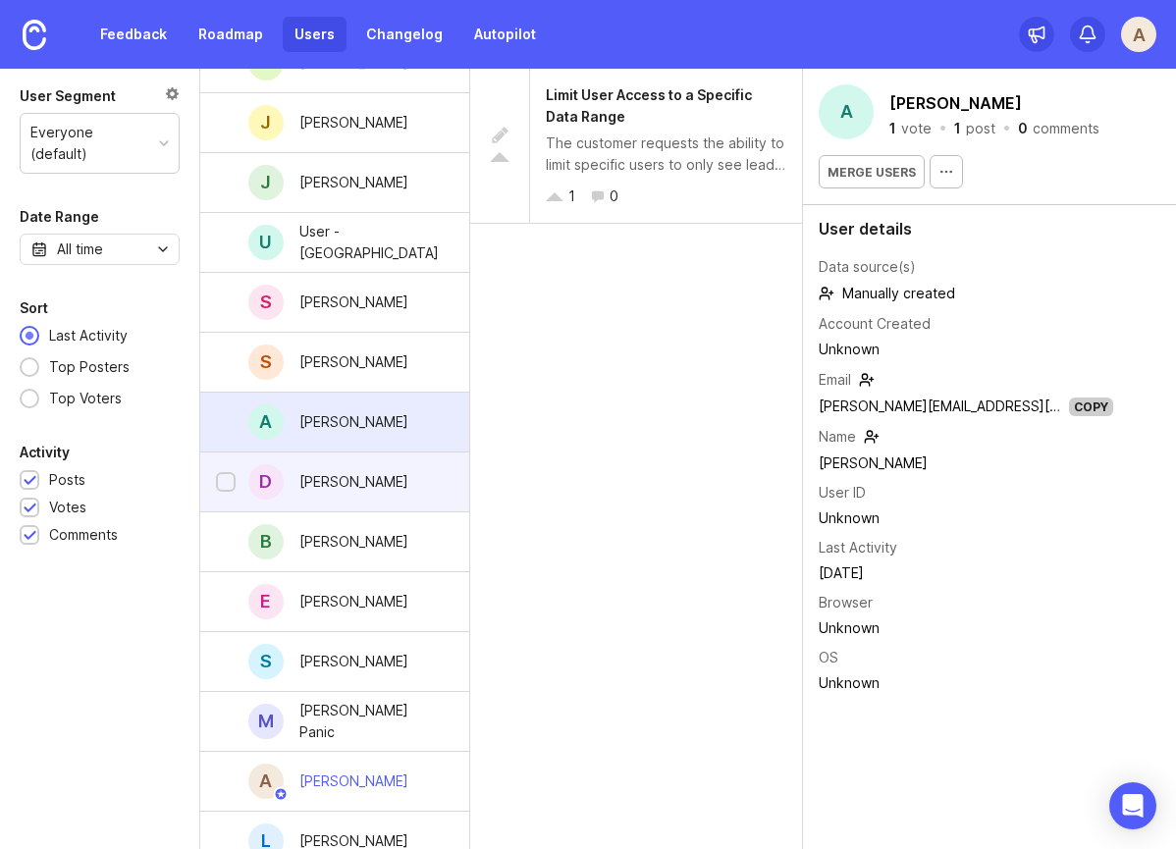
click at [353, 474] on div "[PERSON_NAME]" at bounding box center [354, 481] width 140 height 43
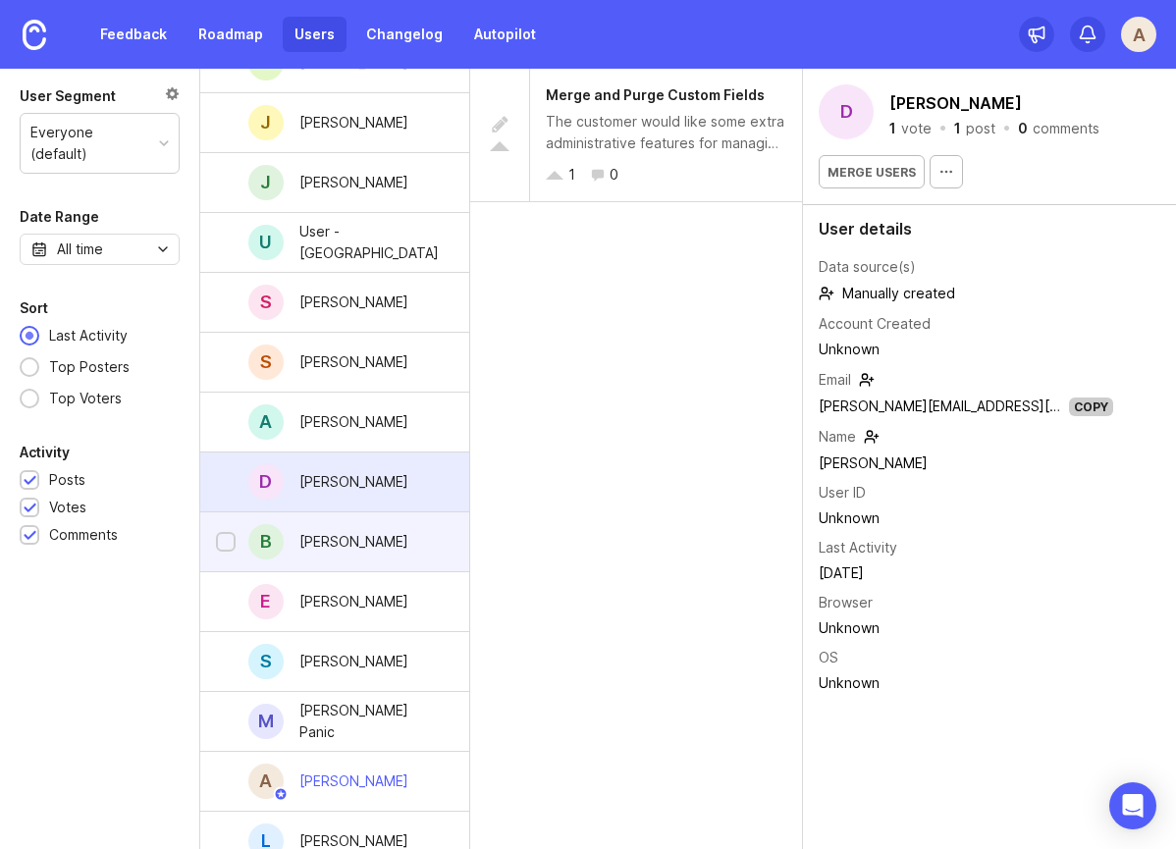
click at [364, 559] on div "[PERSON_NAME]" at bounding box center [354, 541] width 140 height 43
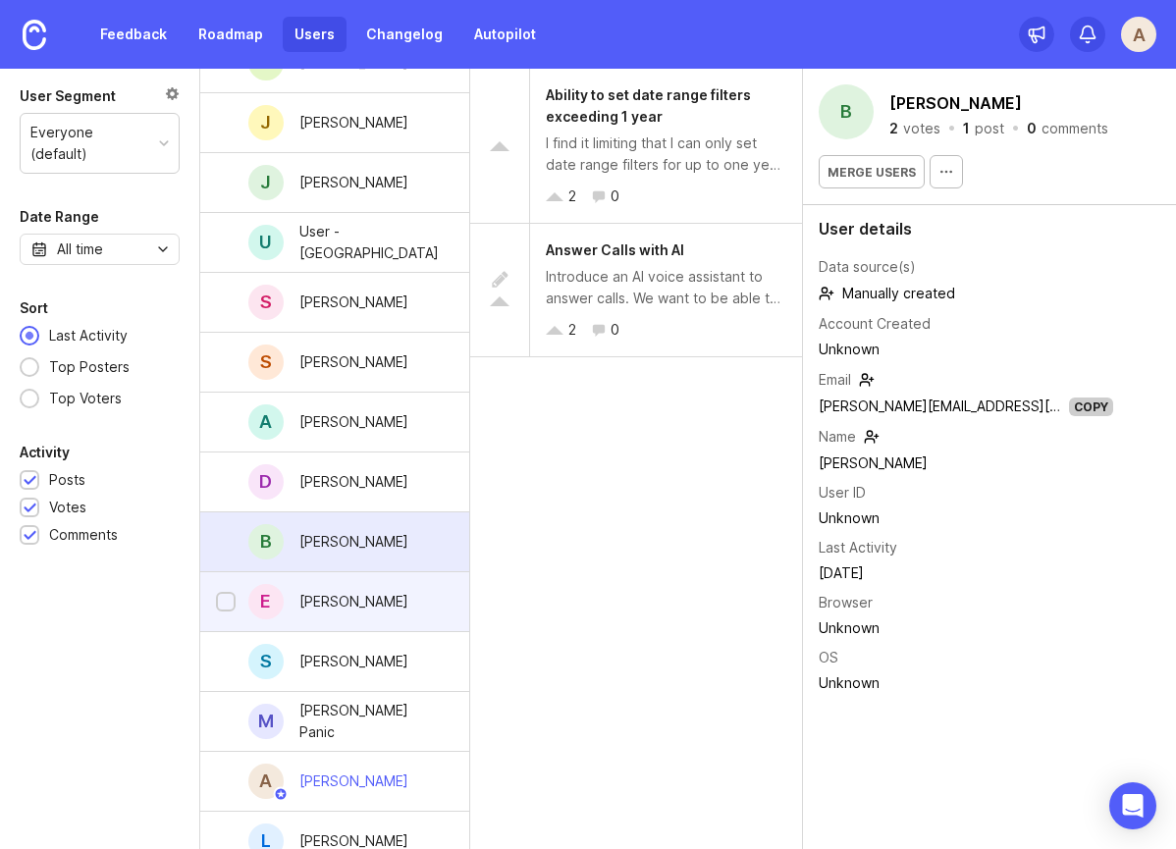
click at [365, 599] on div "[PERSON_NAME]" at bounding box center [354, 601] width 140 height 43
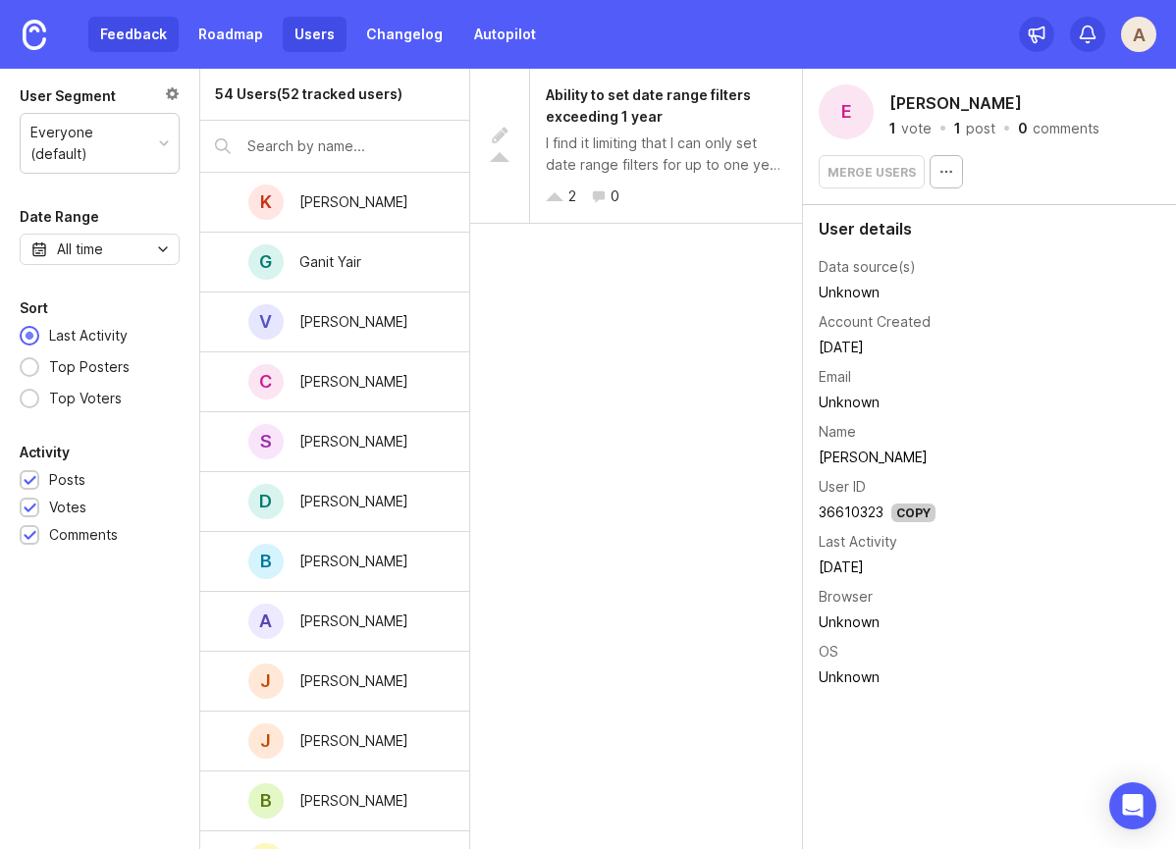
click at [129, 34] on link "Feedback" at bounding box center [133, 34] width 90 height 35
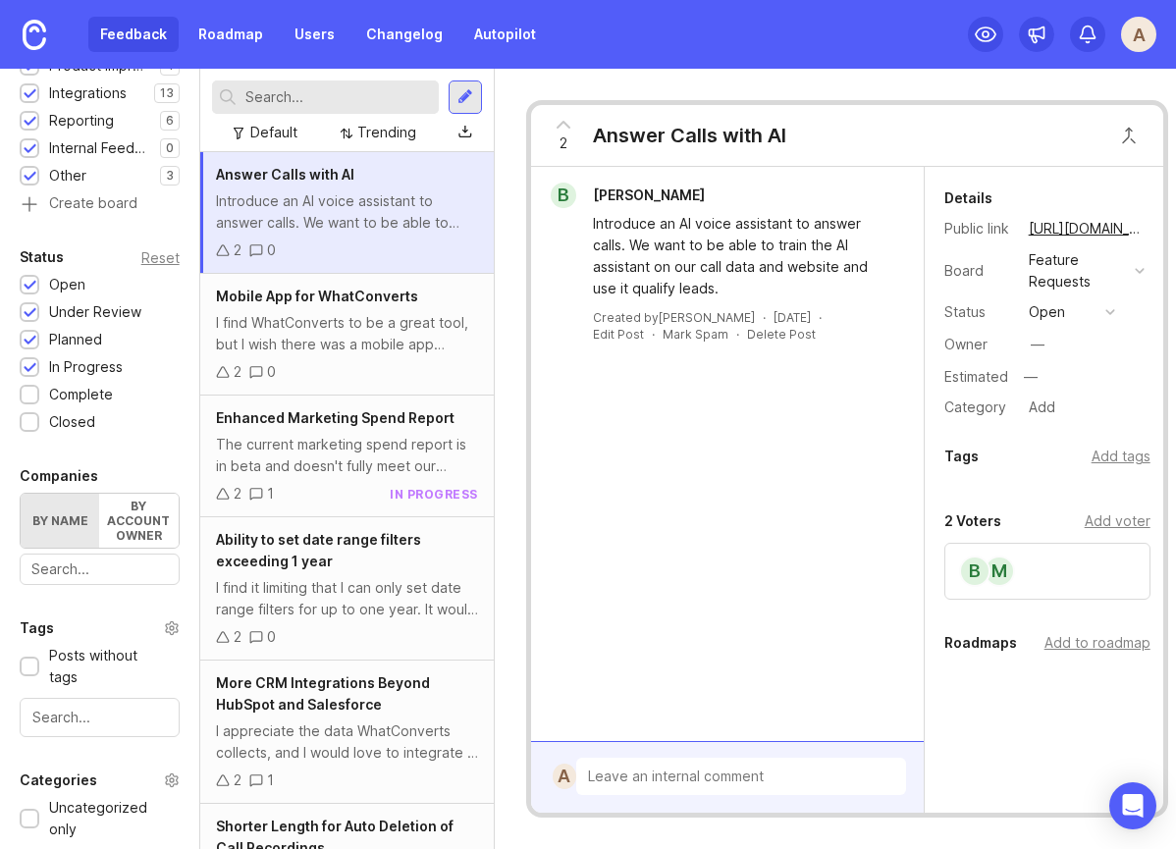
scroll to position [566, 0]
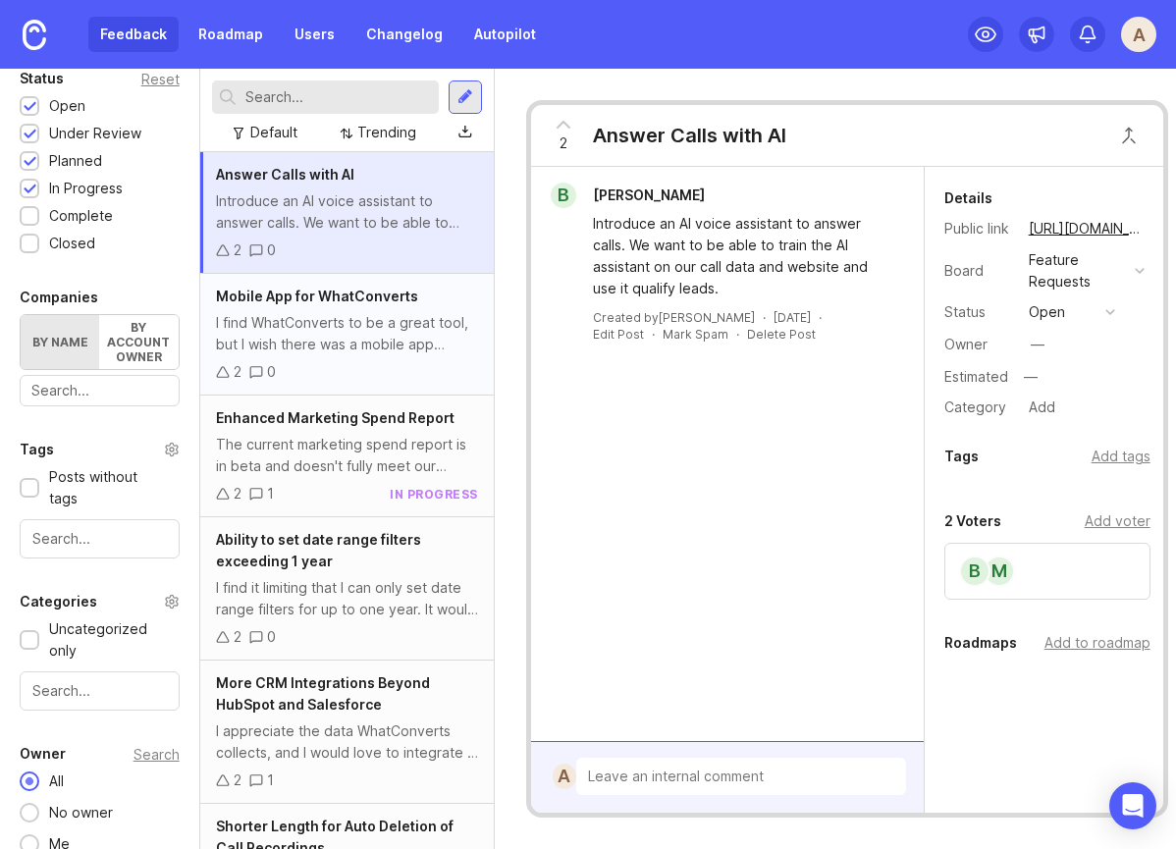
click at [376, 361] on div "2 0" at bounding box center [347, 372] width 262 height 22
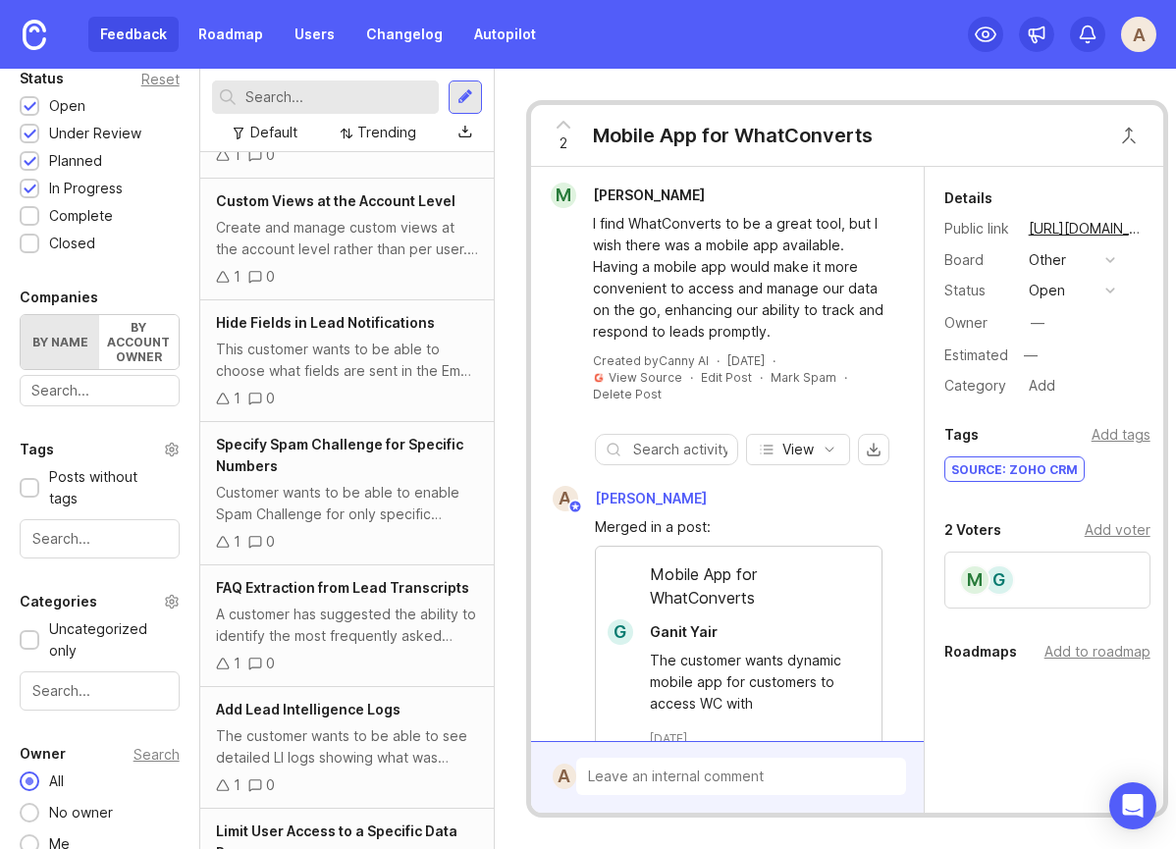
scroll to position [1984, 0]
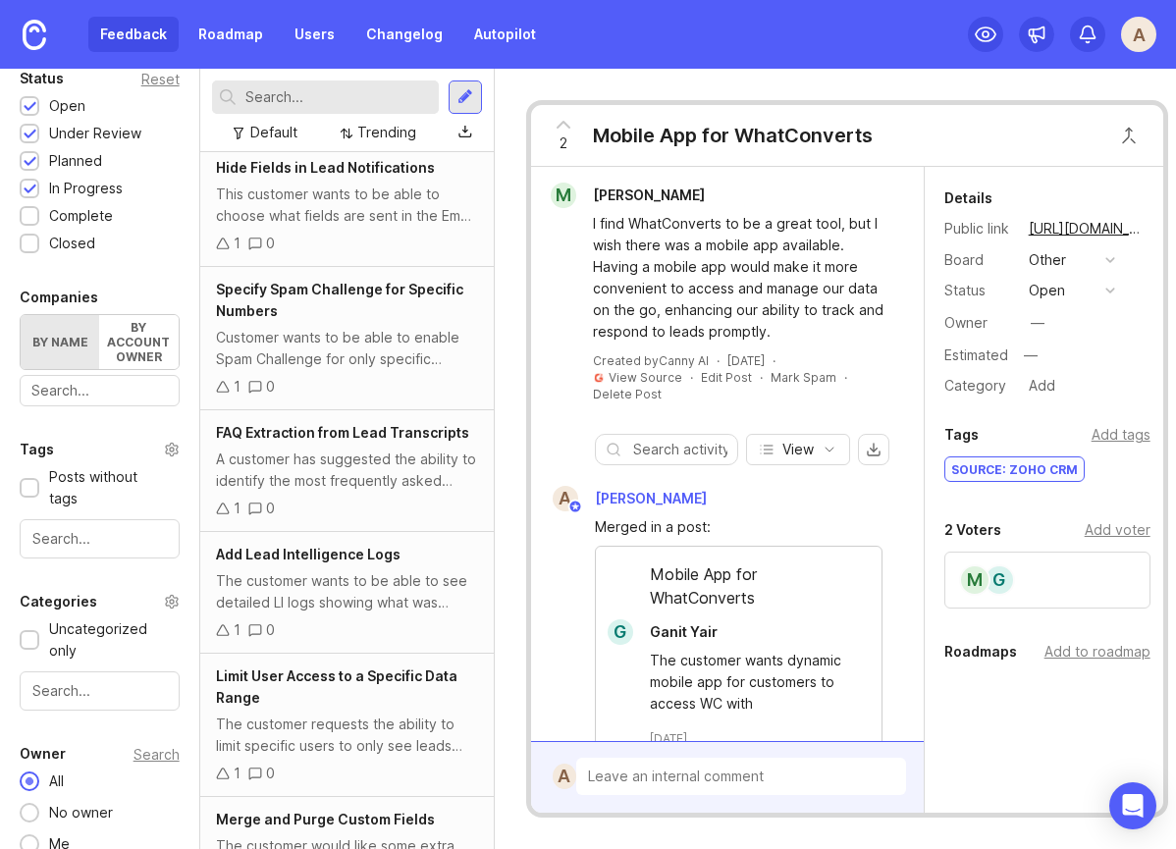
click at [438, 654] on div "Limit User Access to a Specific Data Range The customer requests the ability to…" at bounding box center [347, 725] width 294 height 143
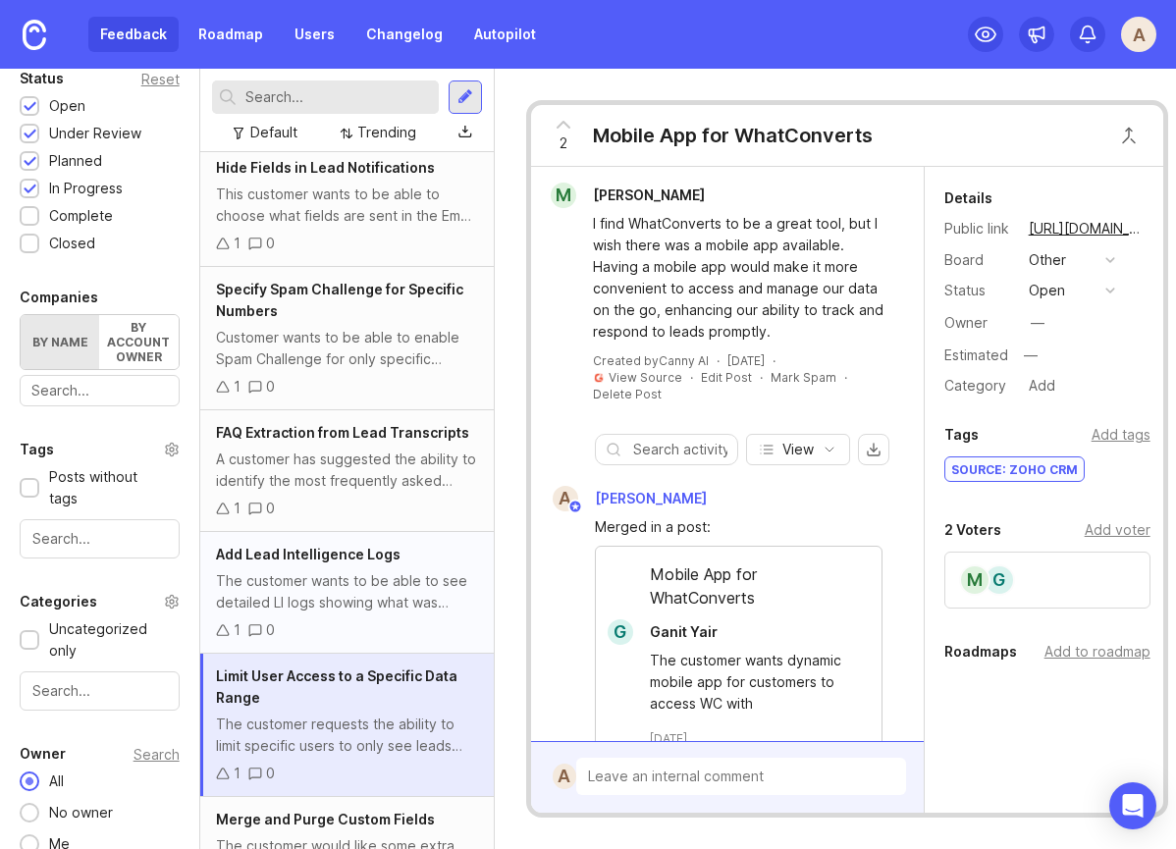
click at [420, 580] on div "The customer wants to be able to see detailed LI logs showing what was triggere…" at bounding box center [347, 591] width 262 height 43
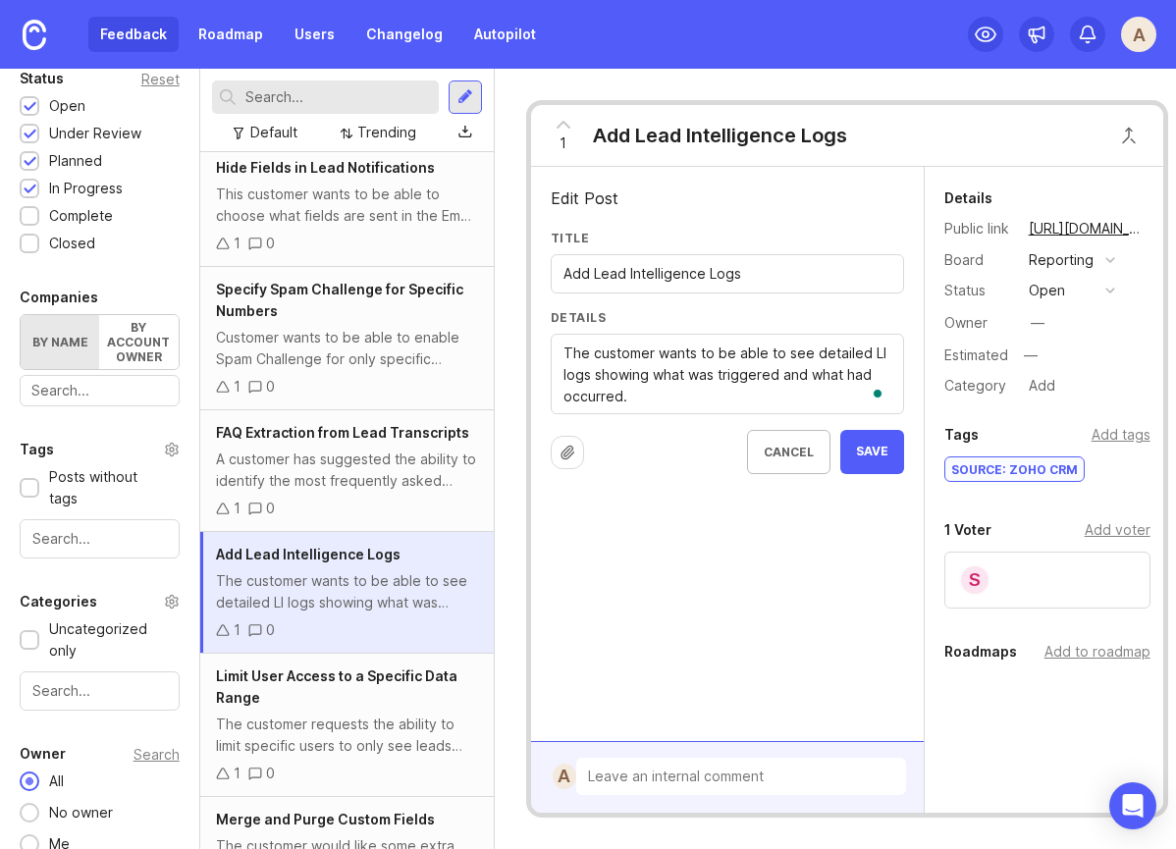
click at [710, 373] on textarea "The customer wants to be able to see detailed LI logs showing what was triggere…" at bounding box center [727, 375] width 328 height 65
drag, startPoint x: 695, startPoint y: 354, endPoint x: 558, endPoint y: 354, distance: 137.4
click at [558, 355] on div "Edit Post Title Add Lead Intelligence Logs Details The customer wants to be abl…" at bounding box center [727, 454] width 393 height 574
type textarea "I want to be able to see detailed LI logs showing what was triggered and what h…"
click at [879, 458] on span "Save" at bounding box center [872, 452] width 32 height 17
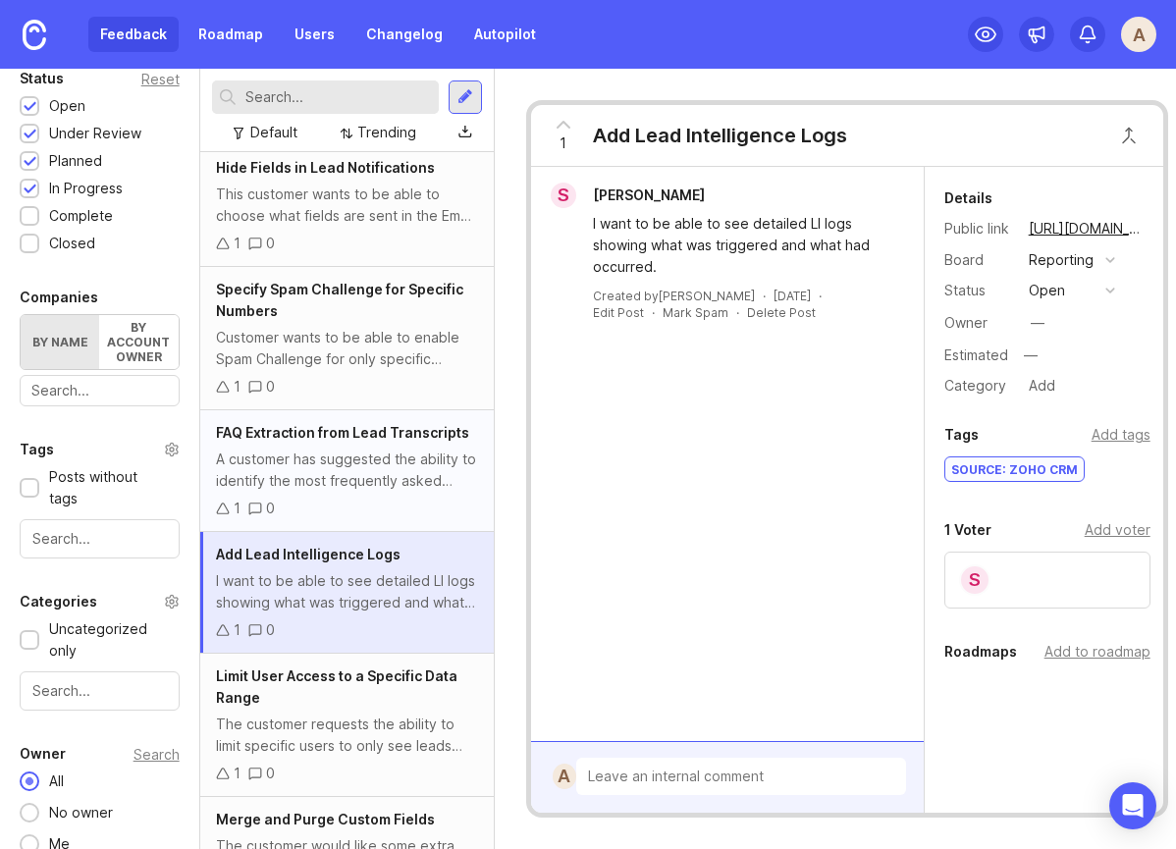
click at [354, 498] on div "1 0" at bounding box center [347, 509] width 262 height 22
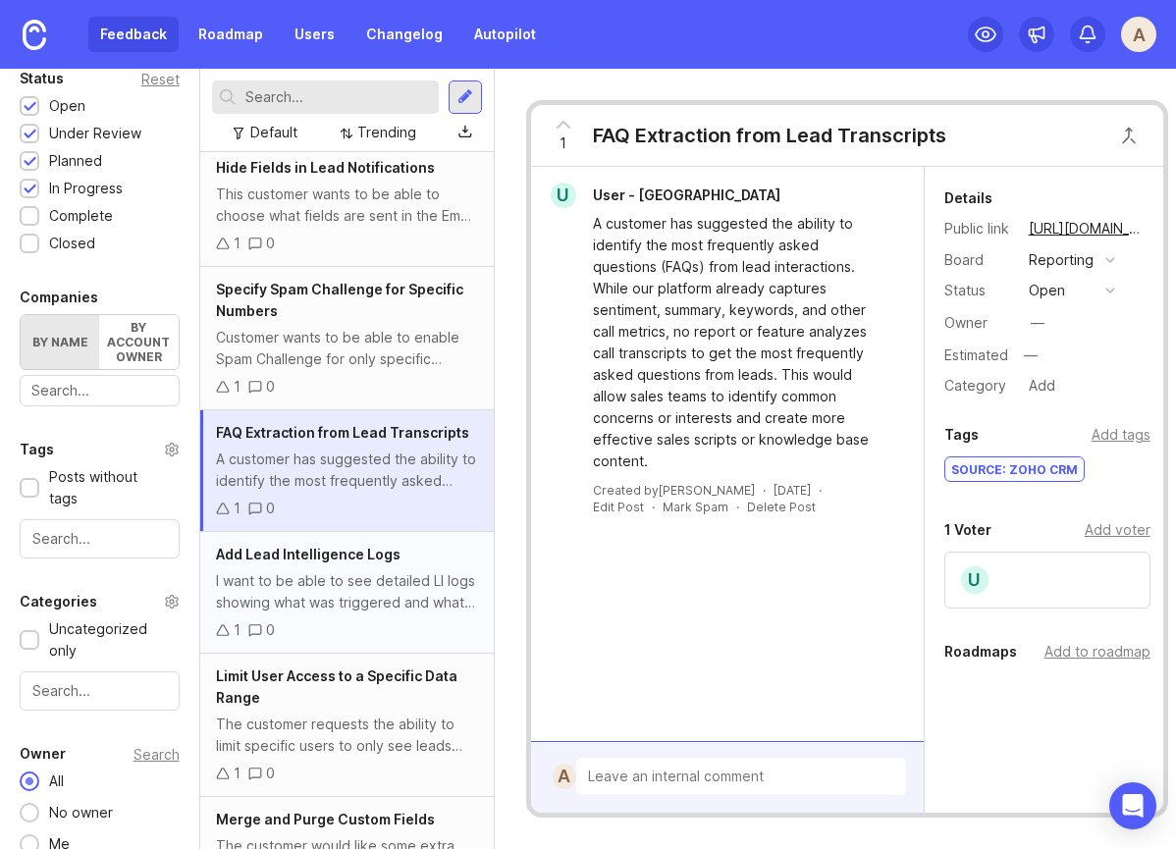
scroll to position [2539, 0]
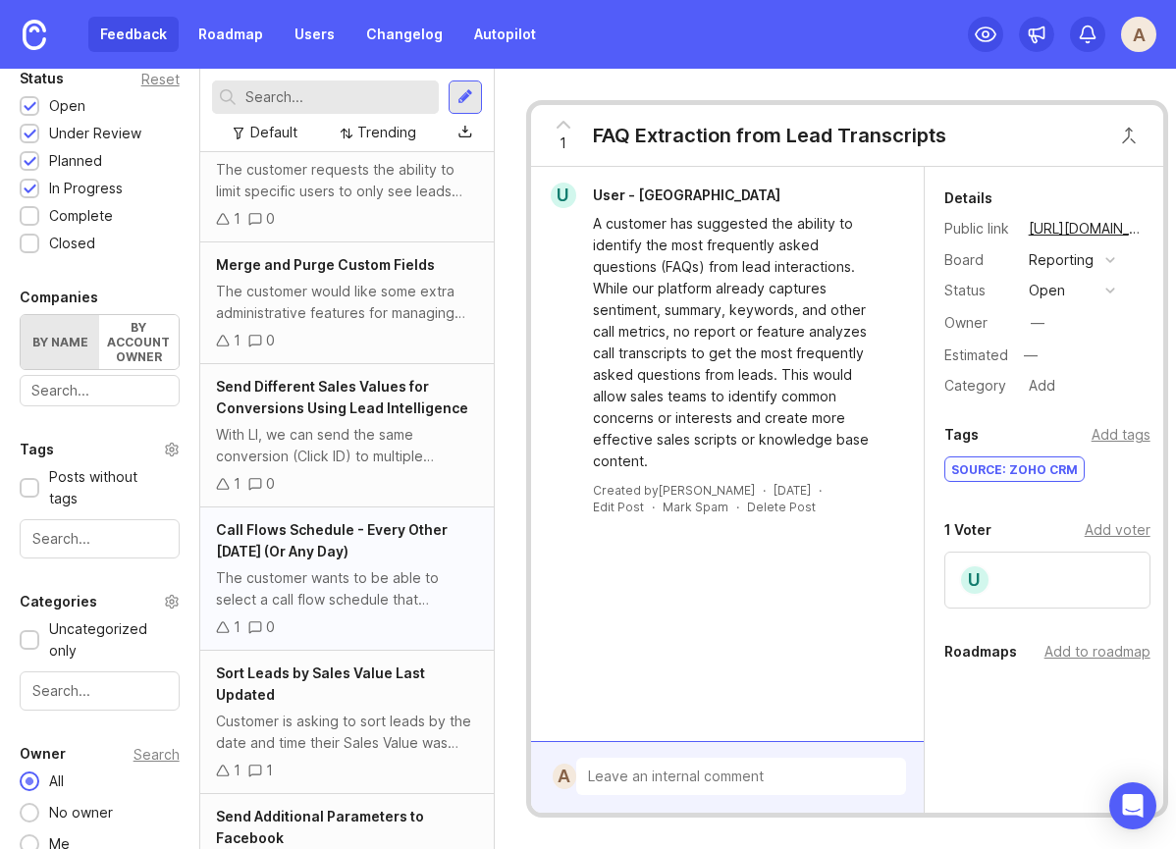
click at [322, 616] on div "1 0" at bounding box center [347, 627] width 262 height 22
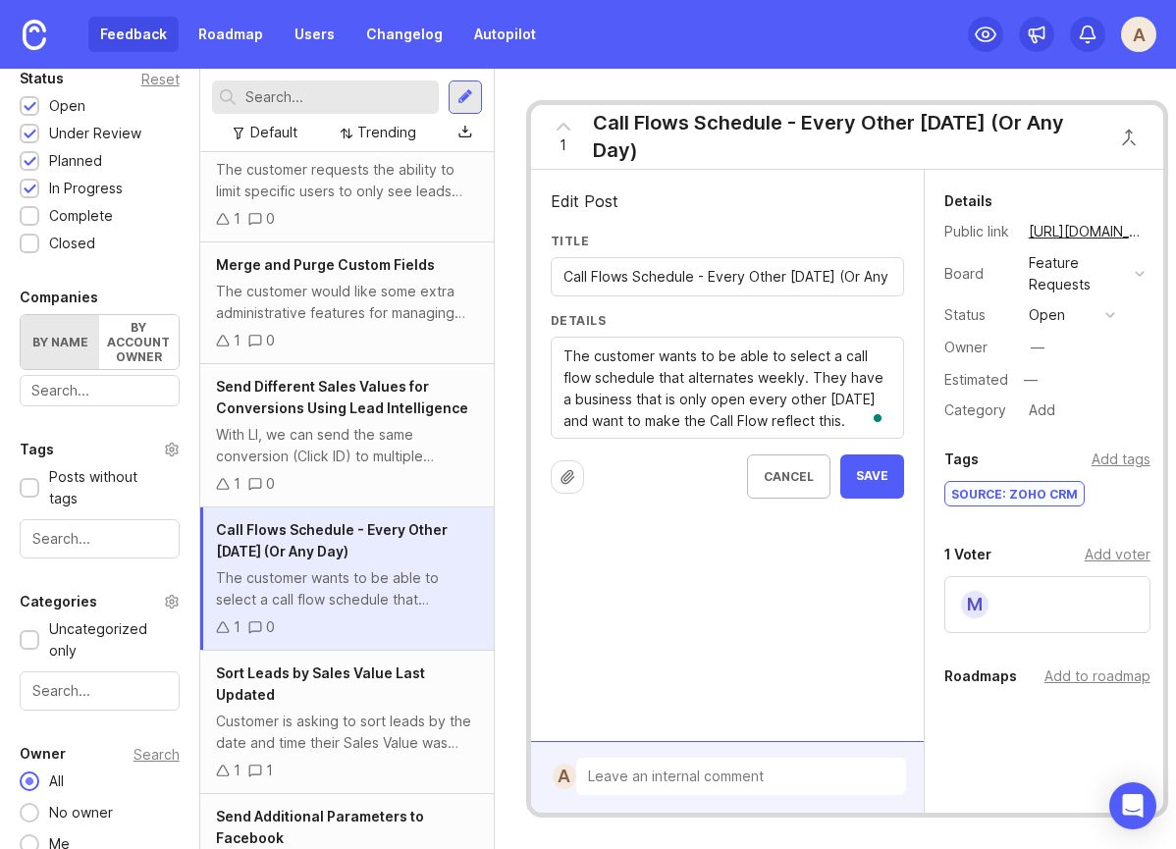
drag, startPoint x: 691, startPoint y: 358, endPoint x: 674, endPoint y: 358, distance: 16.7
click at [674, 358] on textarea "The customer wants to be able to select a call flow schedule that alternates we…" at bounding box center [727, 389] width 328 height 86
click at [690, 352] on textarea "The customer wants to be able to select a call flow schedule that alternates we…" at bounding box center [727, 389] width 328 height 86
click at [699, 357] on textarea "The customer wants to be able to select a call flow schedule that alternates we…" at bounding box center [727, 389] width 328 height 86
drag, startPoint x: 709, startPoint y: 358, endPoint x: 678, endPoint y: 359, distance: 30.4
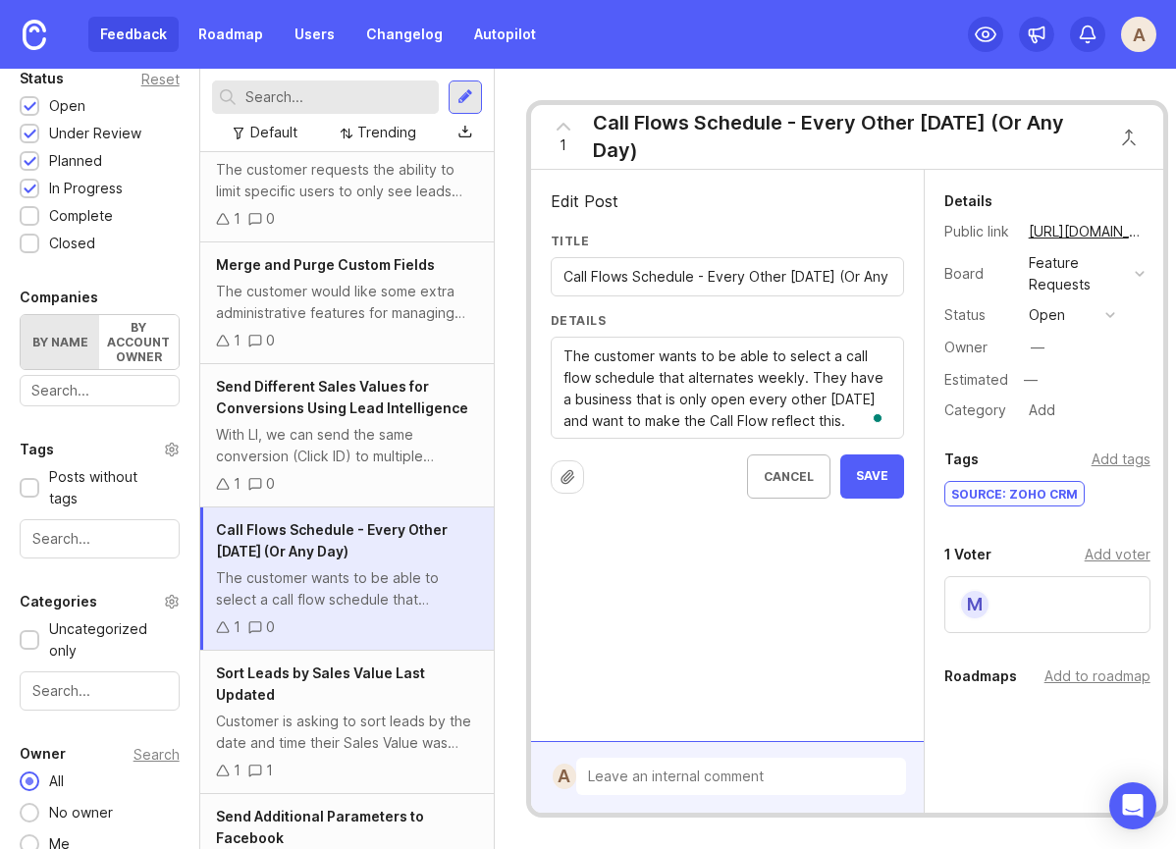
click at [678, 359] on textarea "The customer wants to be able to select a call flow schedule that alternates we…" at bounding box center [727, 389] width 328 height 86
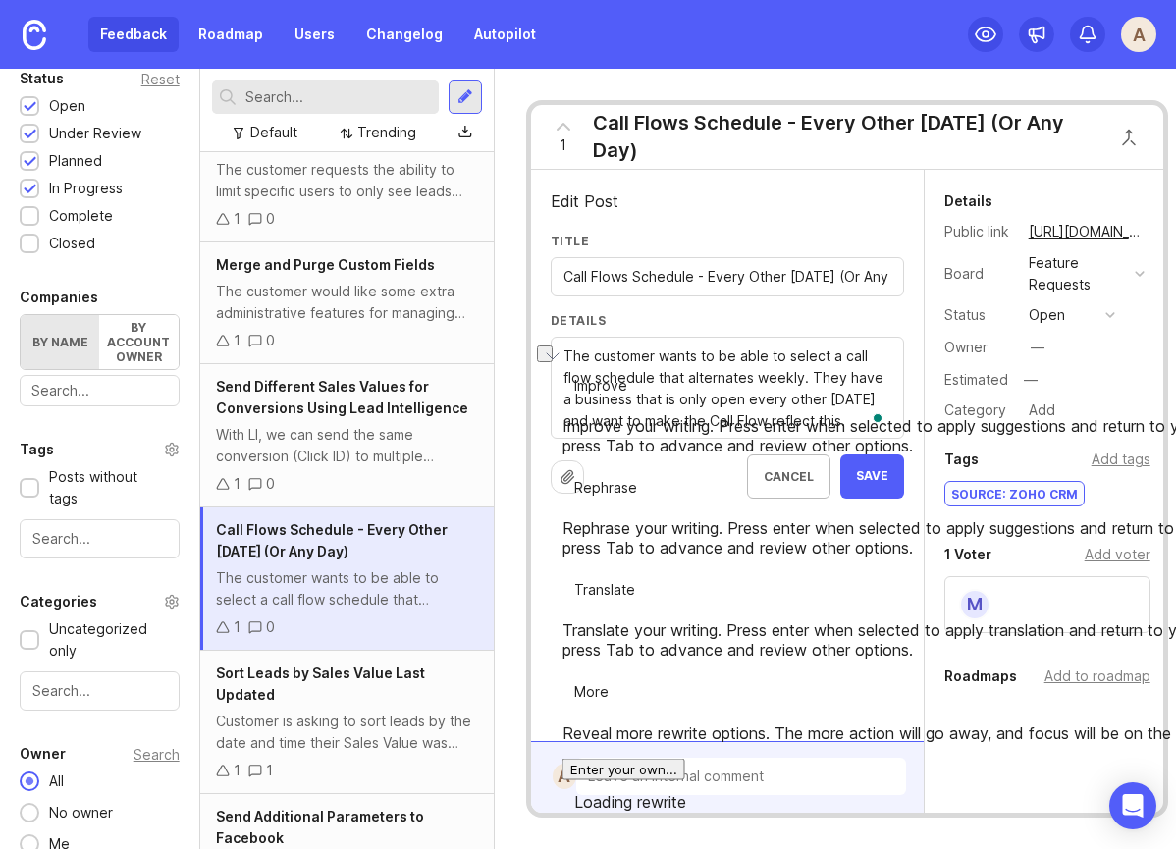
drag, startPoint x: 732, startPoint y: 355, endPoint x: 545, endPoint y: 359, distance: 187.5
click at [545, 359] on div "Edit Post Title Call Flows Schedule - Every Other [DATE] (Or Any Day) Details T…" at bounding box center [727, 455] width 393 height 571
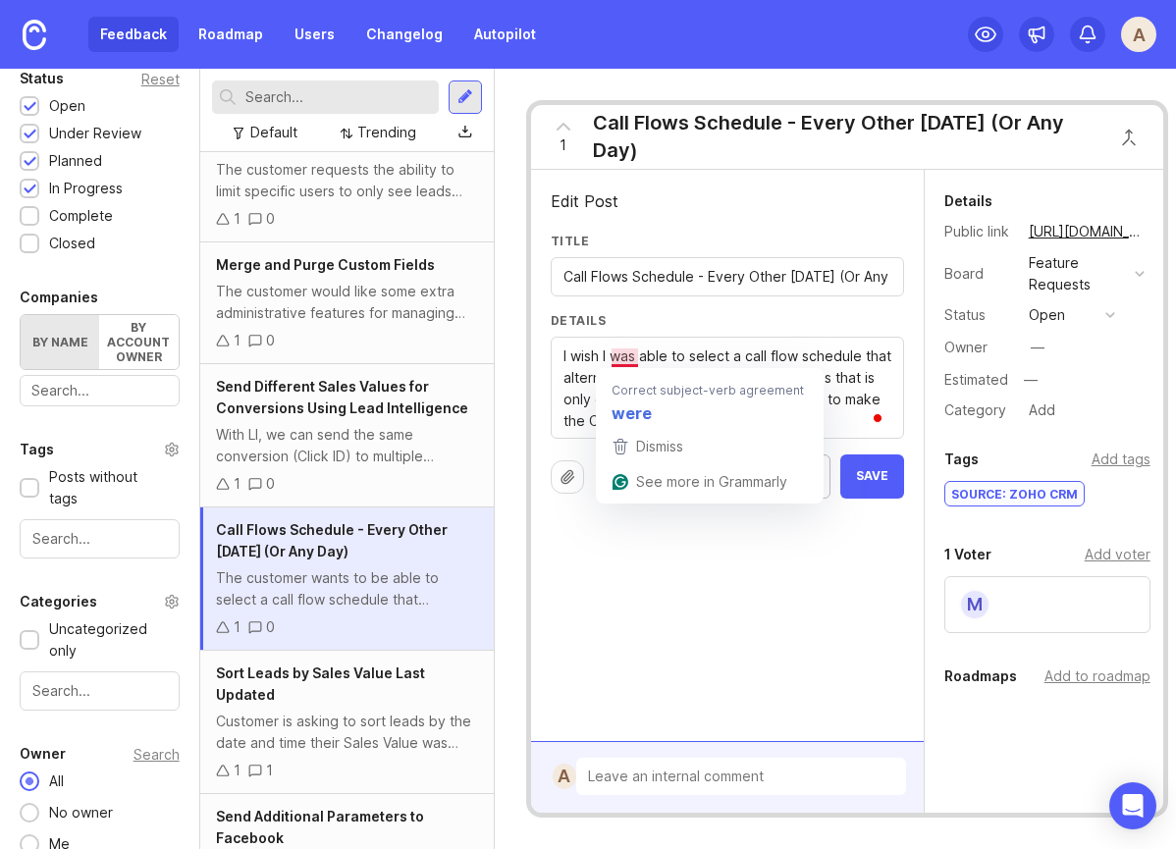
click at [632, 361] on textarea "The customer wants to be able to select a call flow schedule that alternates we…" at bounding box center [727, 389] width 328 height 86
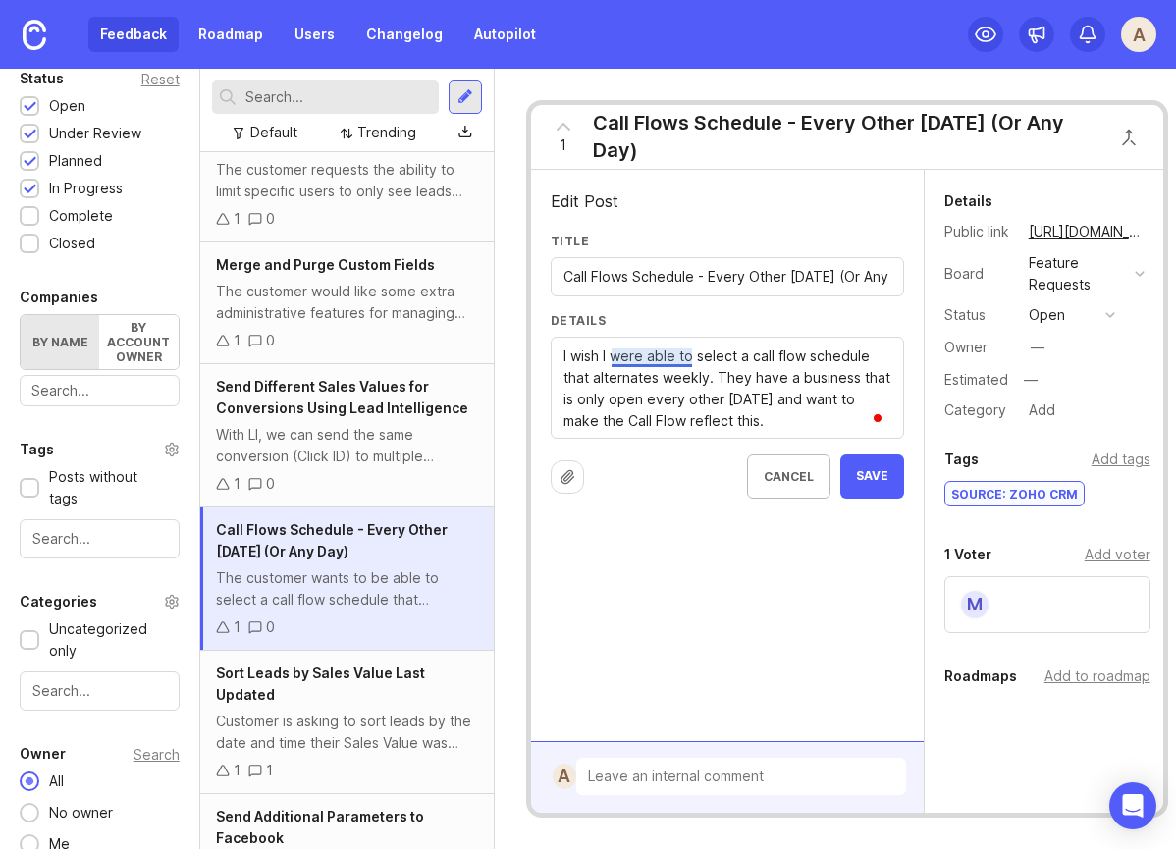
click at [685, 355] on textarea "The customer wants to be able to select a call flow schedule that alternates we…" at bounding box center [727, 389] width 328 height 86
click at [707, 381] on textarea "The customer wants to be able to select a call flow schedule that alternates we…" at bounding box center [727, 389] width 328 height 86
type textarea "I wish I could select a call flow schedule that alternates weekly. We have a bu…"
click at [883, 480] on span "Save" at bounding box center [872, 476] width 32 height 17
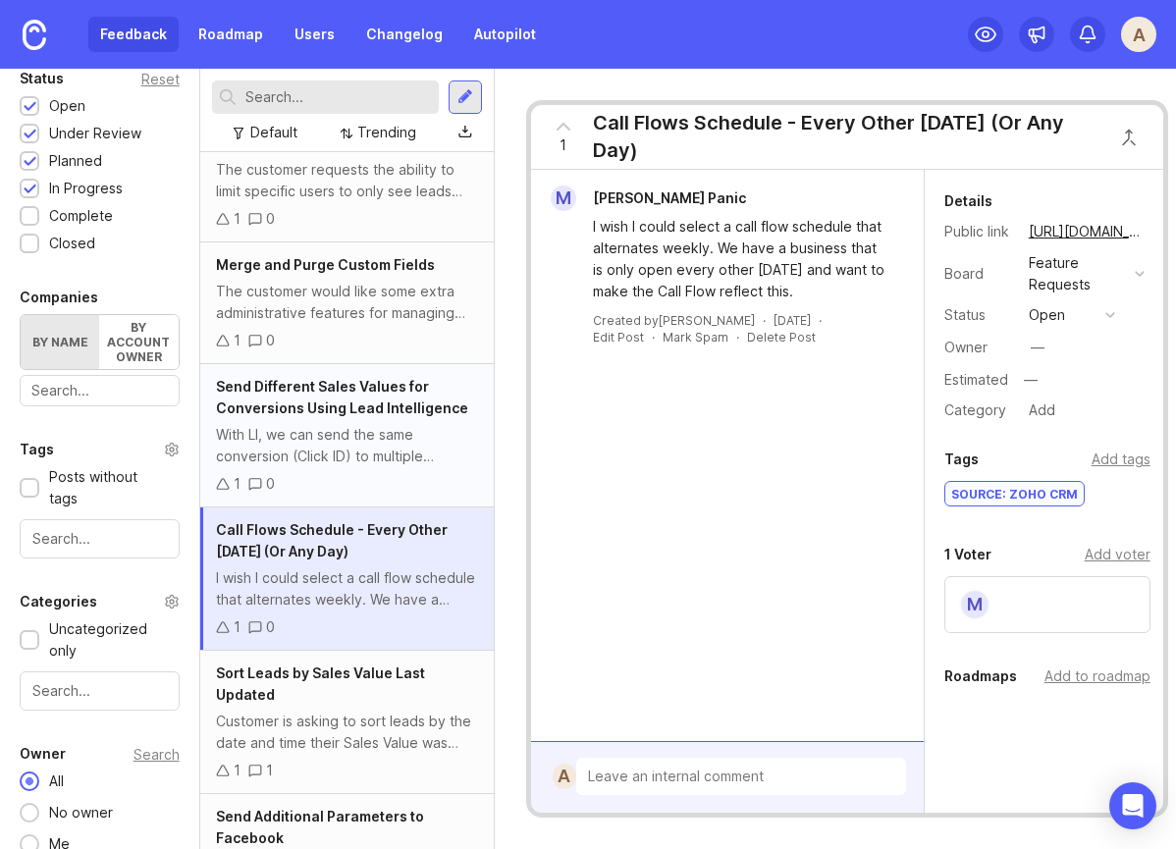
click at [376, 439] on div "With LI, we can send the same conversion (Click ID) to multiple conversion acti…" at bounding box center [347, 445] width 262 height 43
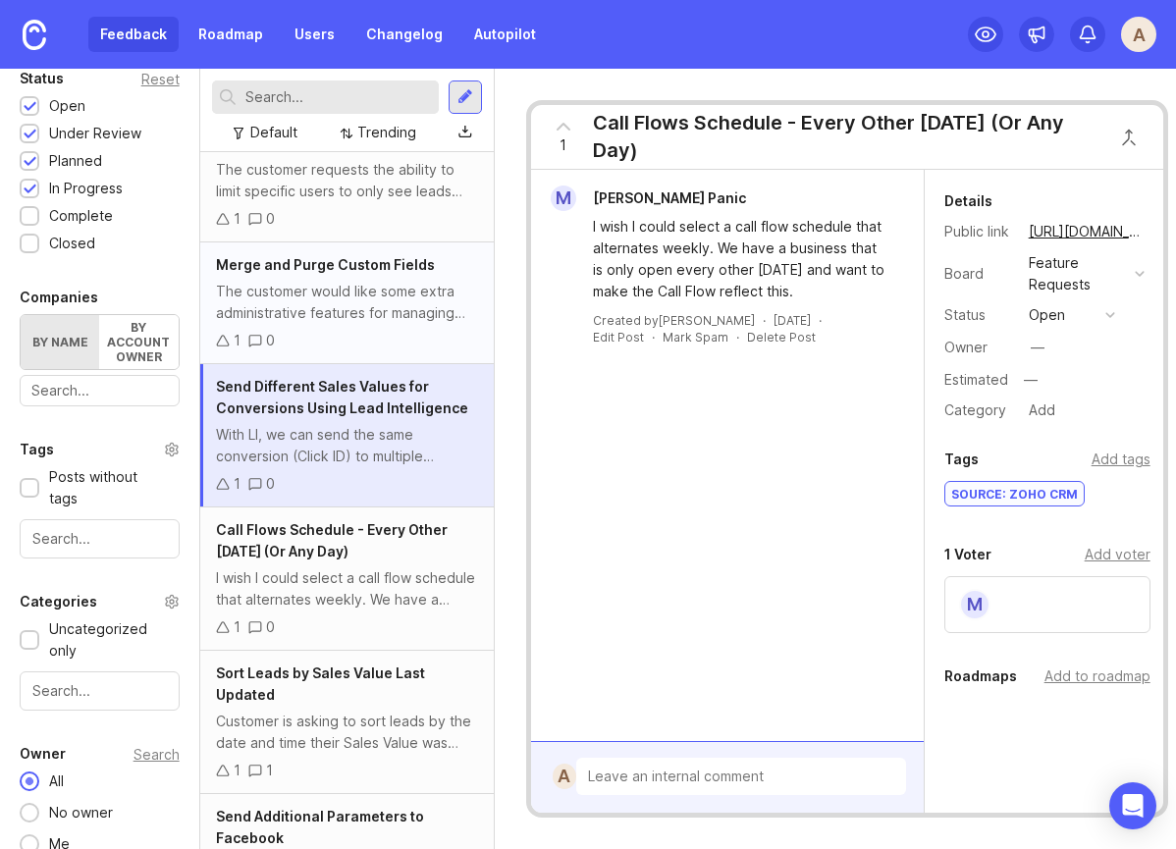
click at [360, 281] on div "The customer would like some extra administrative features for managing Custom …" at bounding box center [347, 302] width 262 height 43
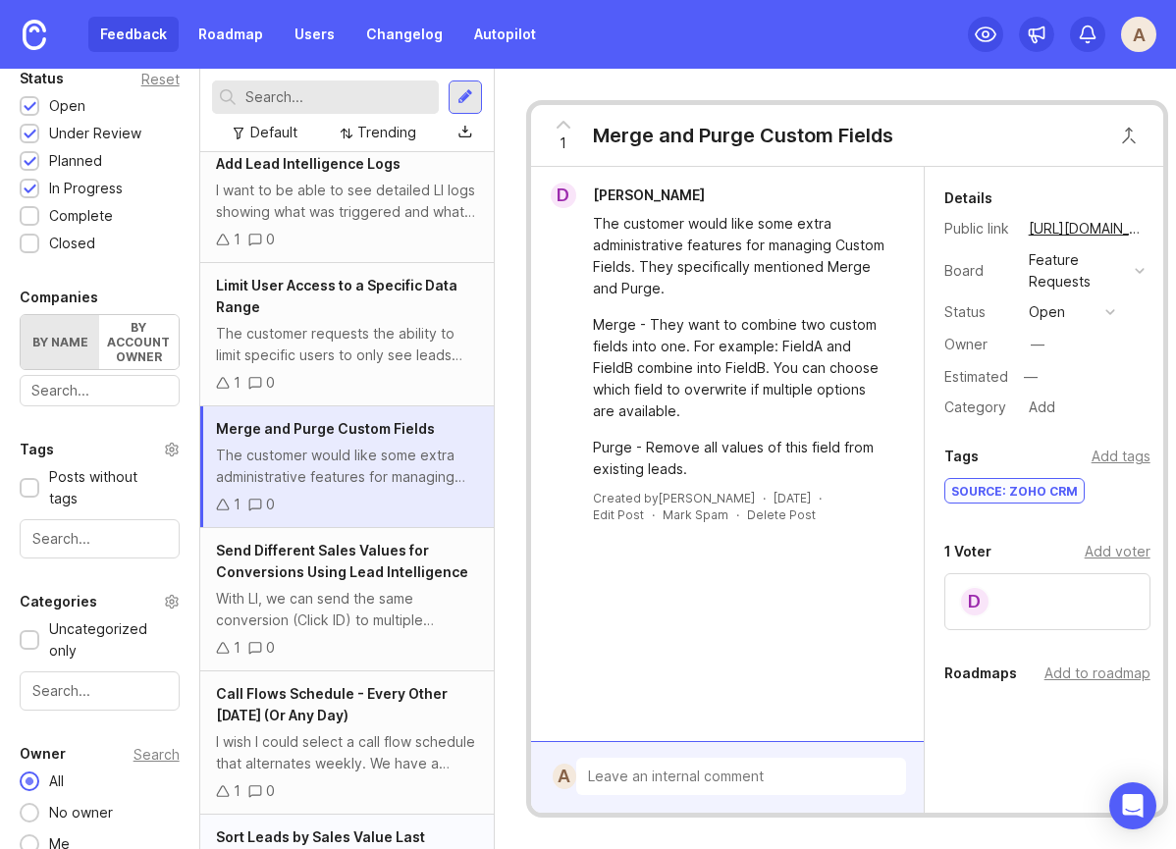
scroll to position [2359, 0]
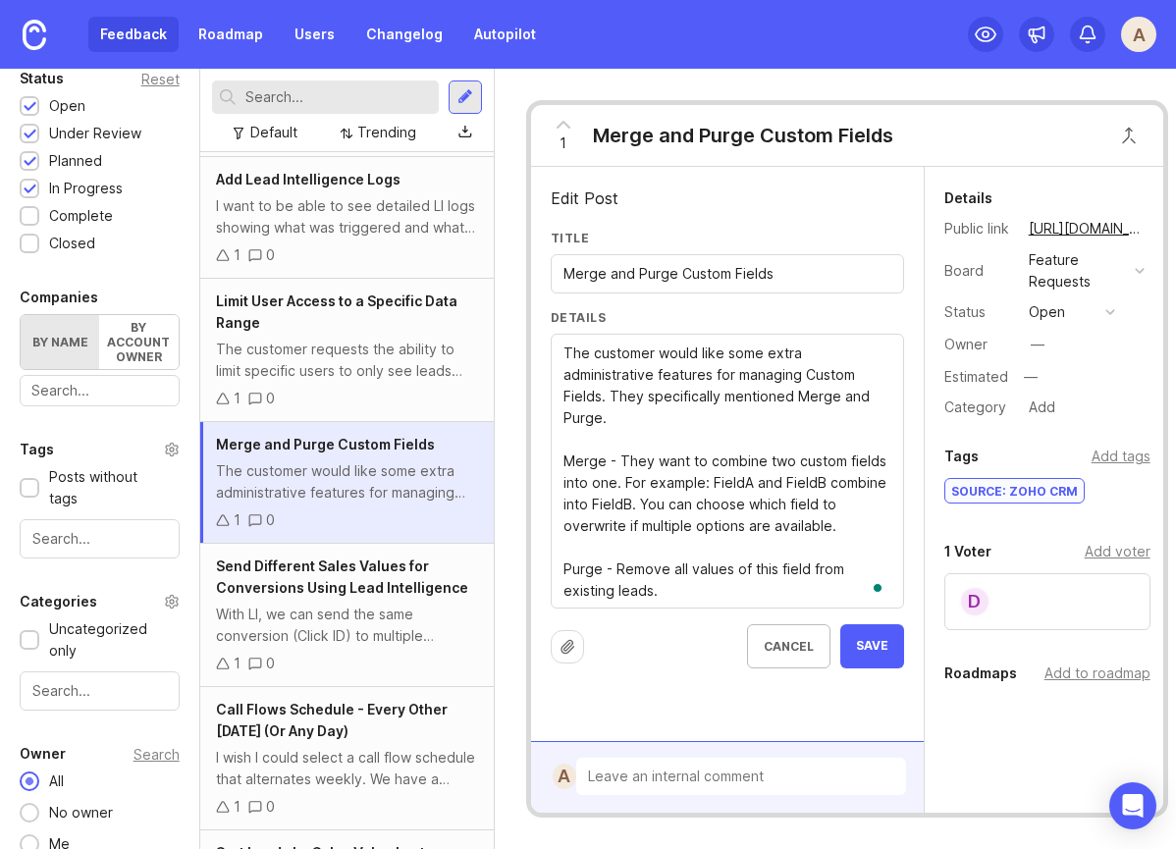
drag, startPoint x: 658, startPoint y: 350, endPoint x: 537, endPoint y: 342, distance: 121.1
click at [537, 343] on div "Edit Post Title Merge and Purge Custom Fields Details The customer would like s…" at bounding box center [727, 454] width 393 height 574
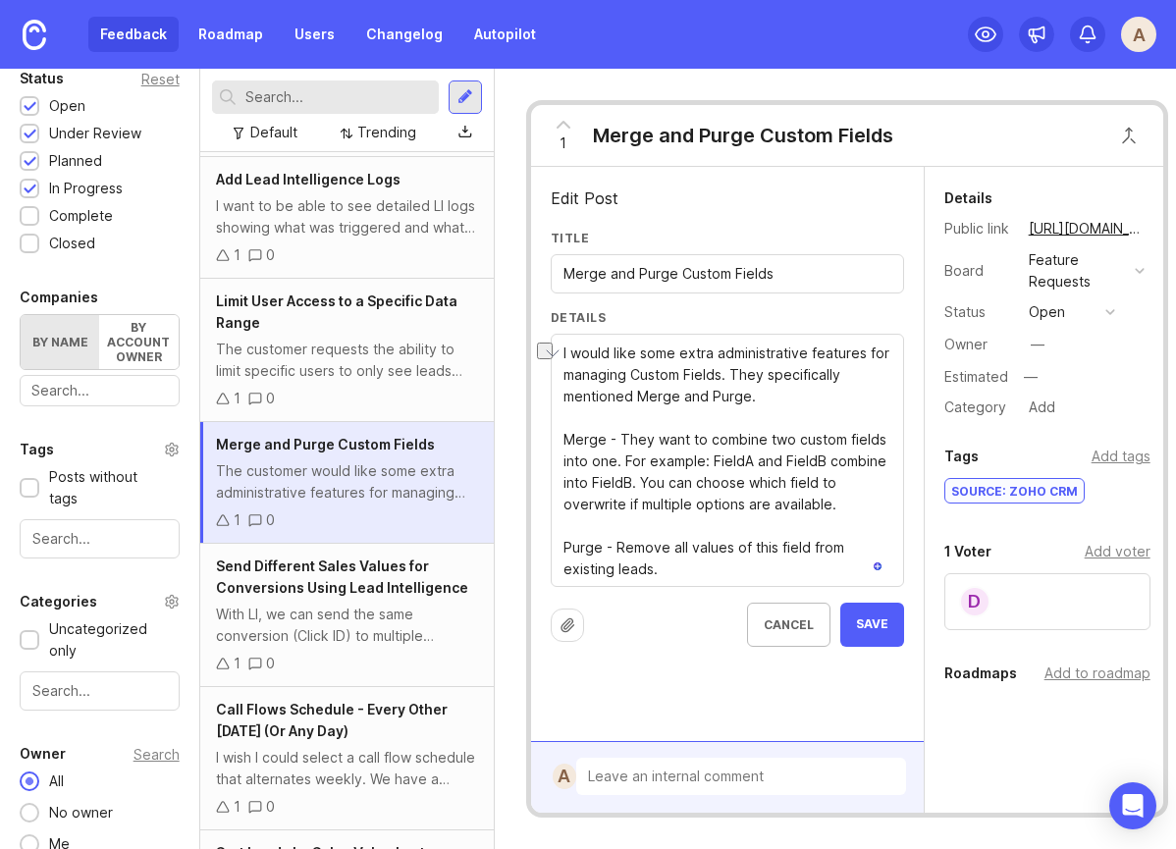
drag, startPoint x: 773, startPoint y: 375, endPoint x: 721, endPoint y: 379, distance: 52.2
click at [721, 379] on textarea "The customer would like some extra administrative features for managing Custom …" at bounding box center [727, 462] width 328 height 238
click at [823, 373] on textarea "The customer would like some extra administrative features for managing Custom …" at bounding box center [727, 462] width 328 height 238
type textarea "I would like some extra administrative features for managing Custom Fields, spe…"
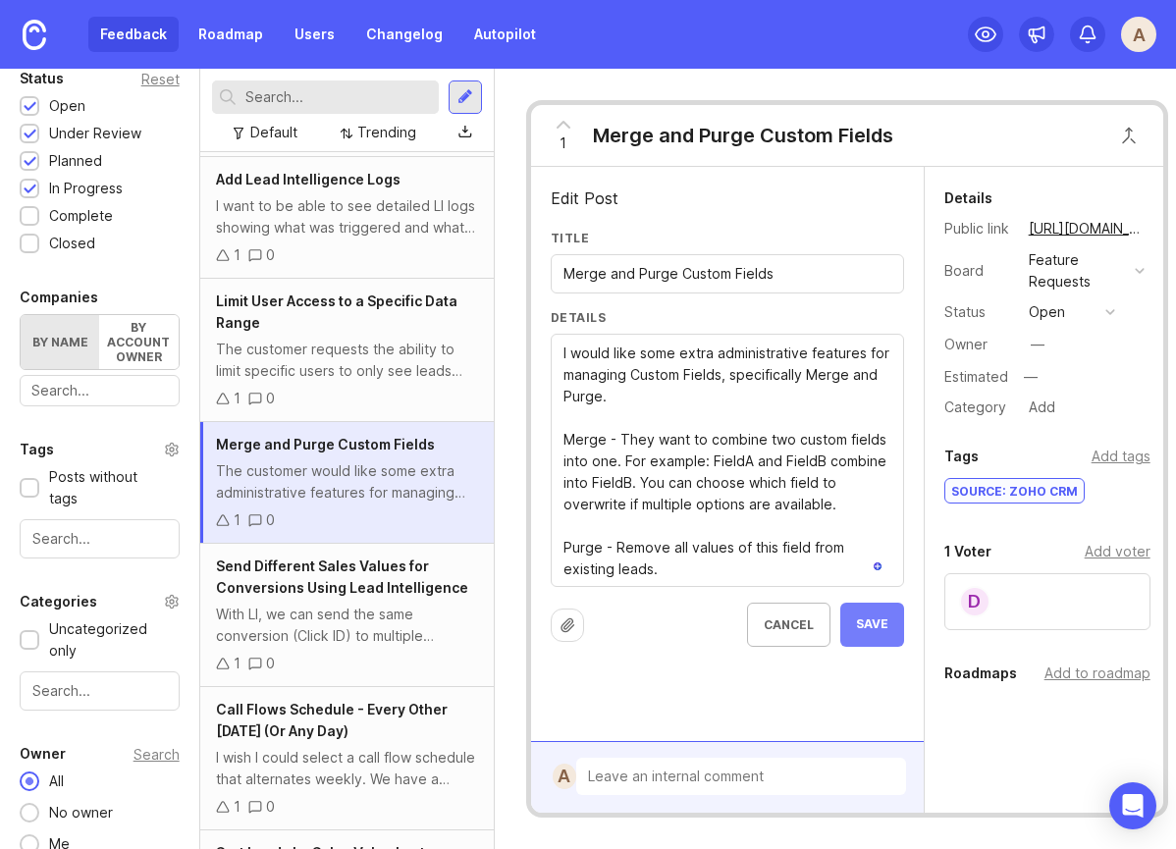
click at [883, 626] on span "Save" at bounding box center [872, 624] width 32 height 17
click at [633, 438] on textarea "I would like some extra administrative features for managing Custom Fields, spe…" at bounding box center [727, 462] width 328 height 238
type textarea "I would like some extra administrative features for managing Custom Fields, spe…"
click at [887, 628] on span "Save" at bounding box center [872, 624] width 32 height 17
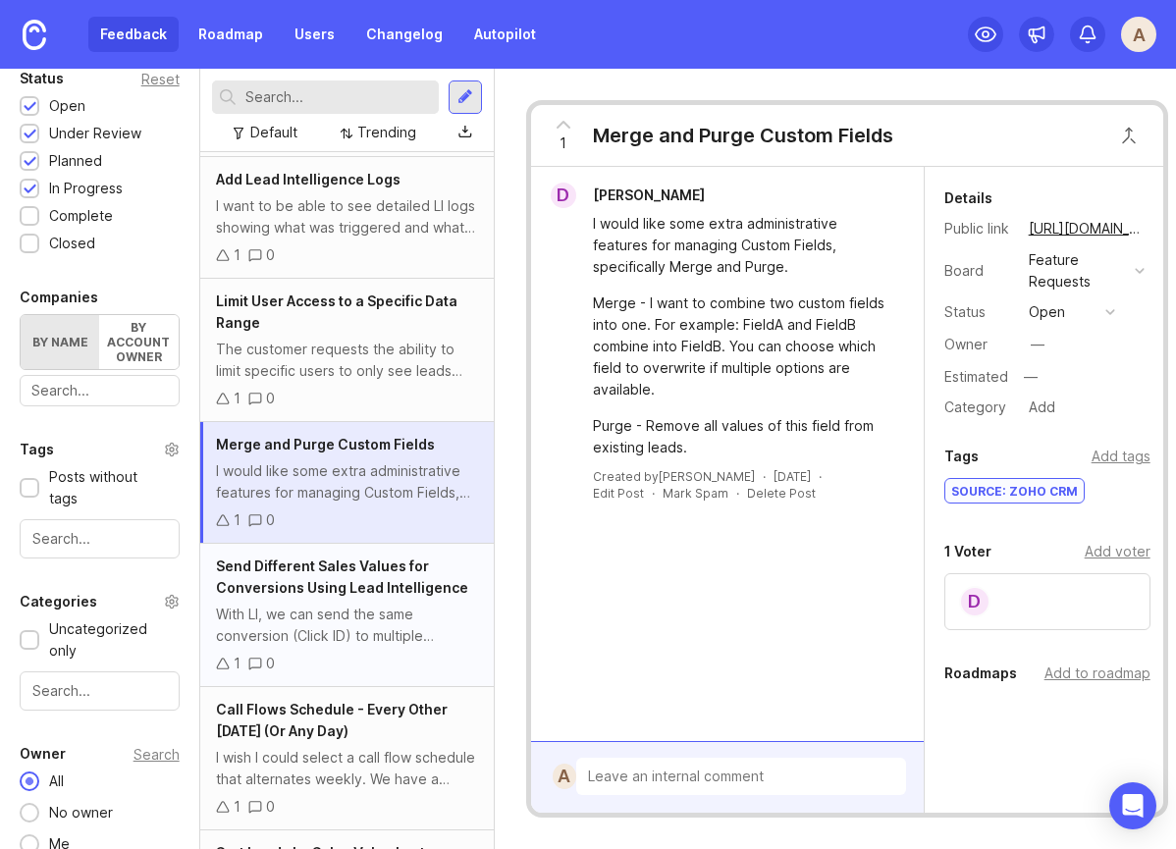
click at [320, 565] on span "Send Different Sales Values for Conversions Using Lead Intelligence" at bounding box center [342, 577] width 252 height 38
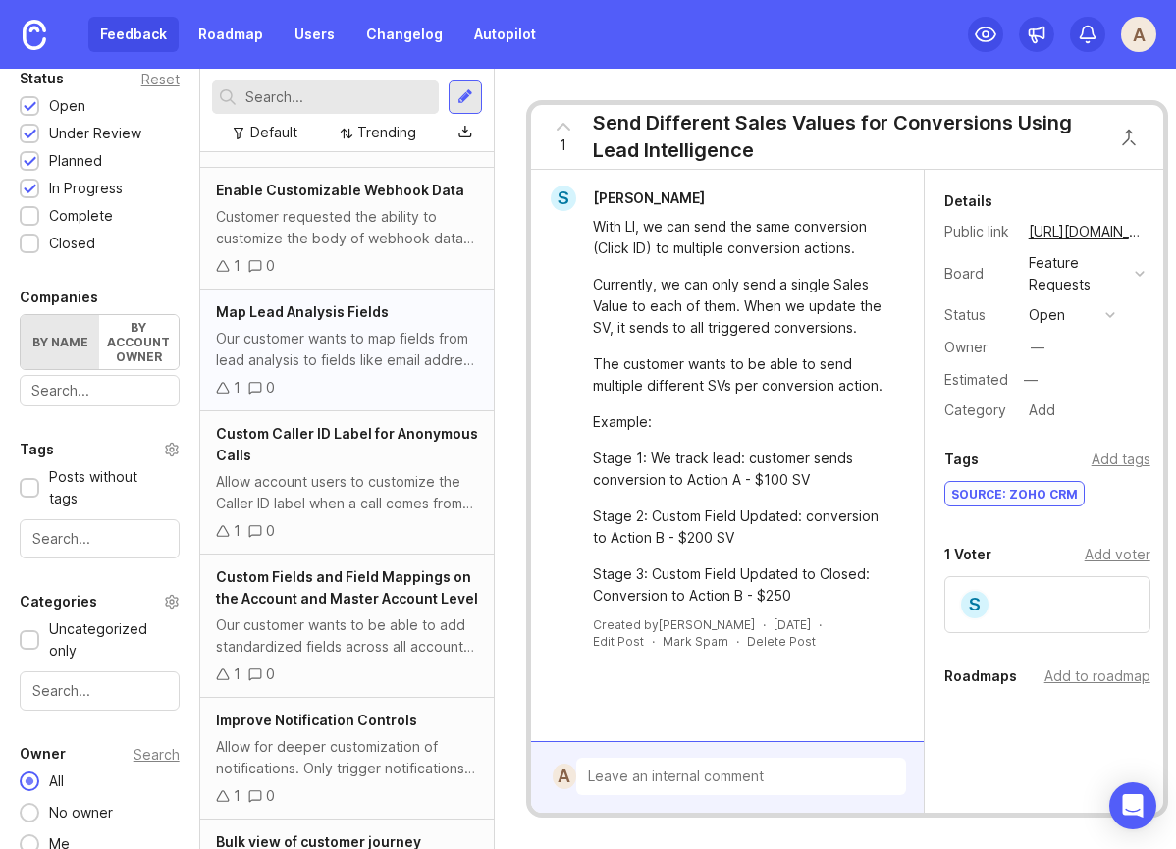
scroll to position [5645, 0]
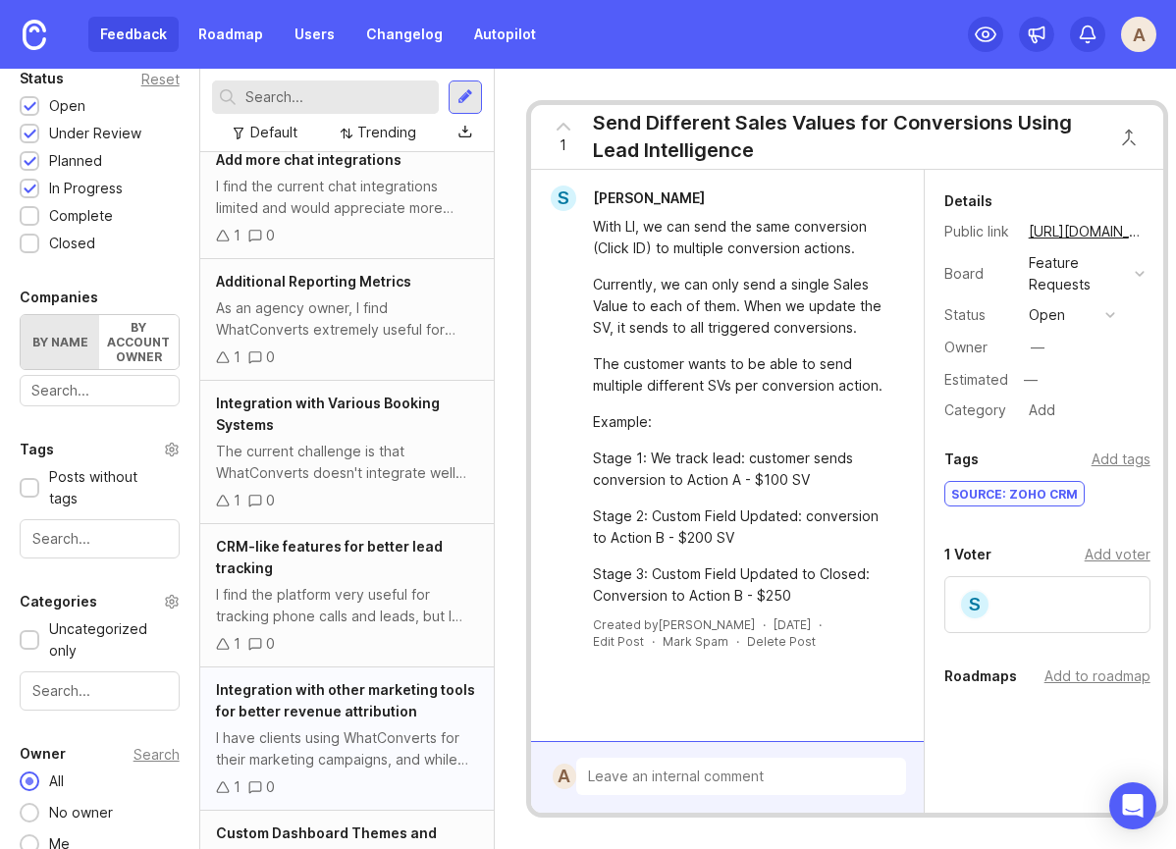
click at [397, 681] on span "Integration with other marketing tools for better revenue attribution" at bounding box center [345, 700] width 259 height 38
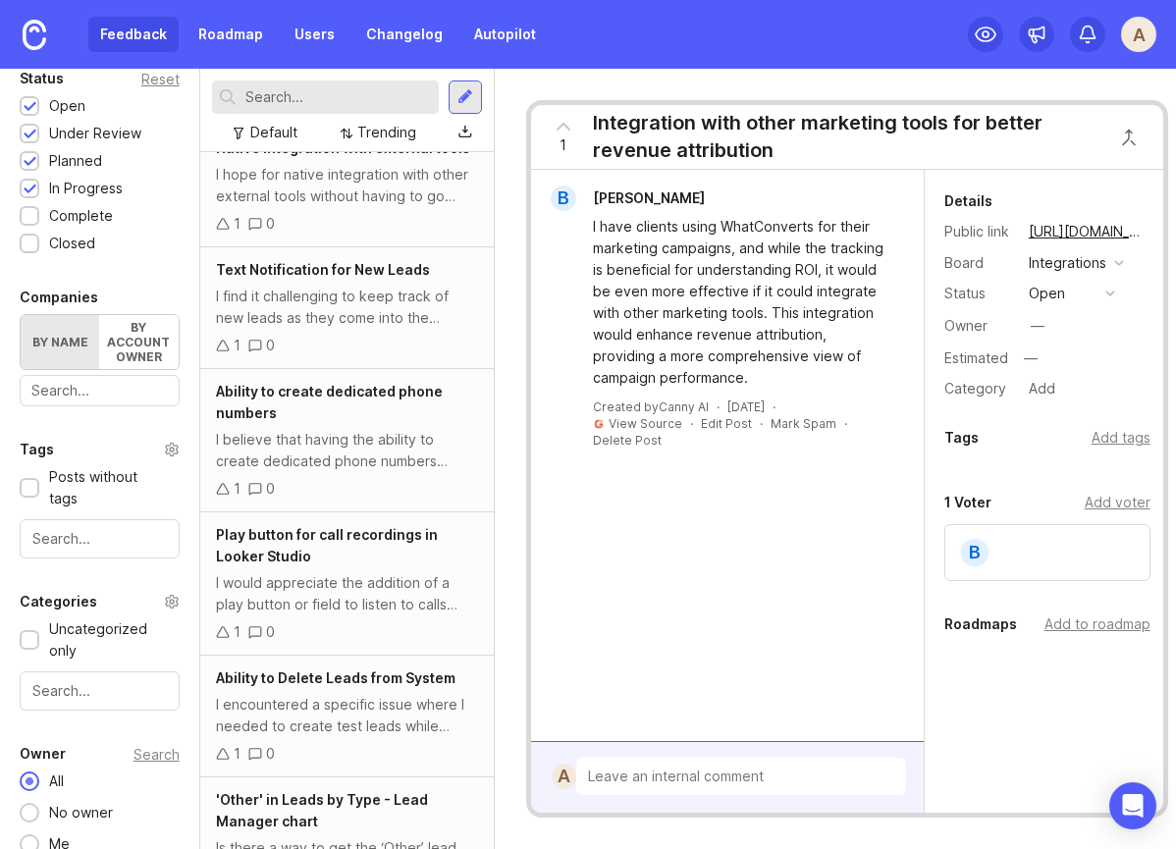
scroll to position [6481, 0]
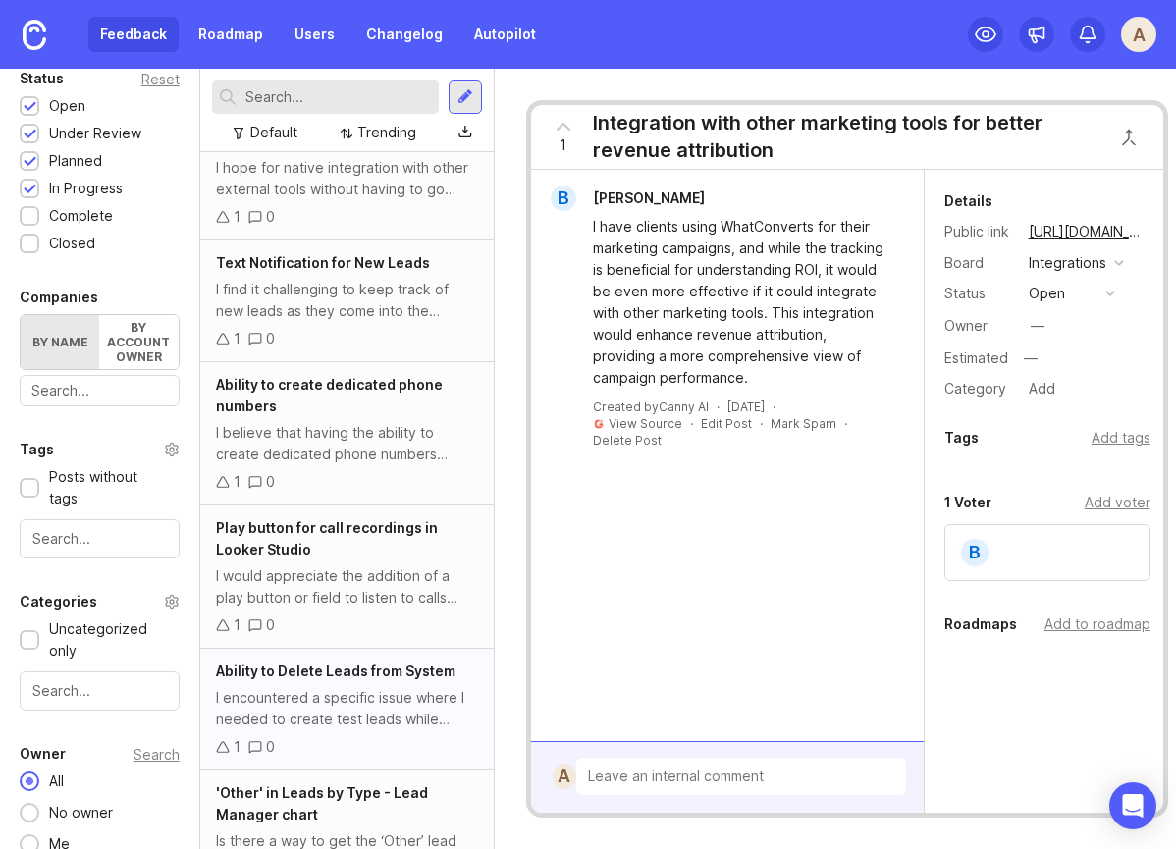
click at [345, 687] on div "I encountered a specific issue where I needed to create test leads while testin…" at bounding box center [347, 708] width 262 height 43
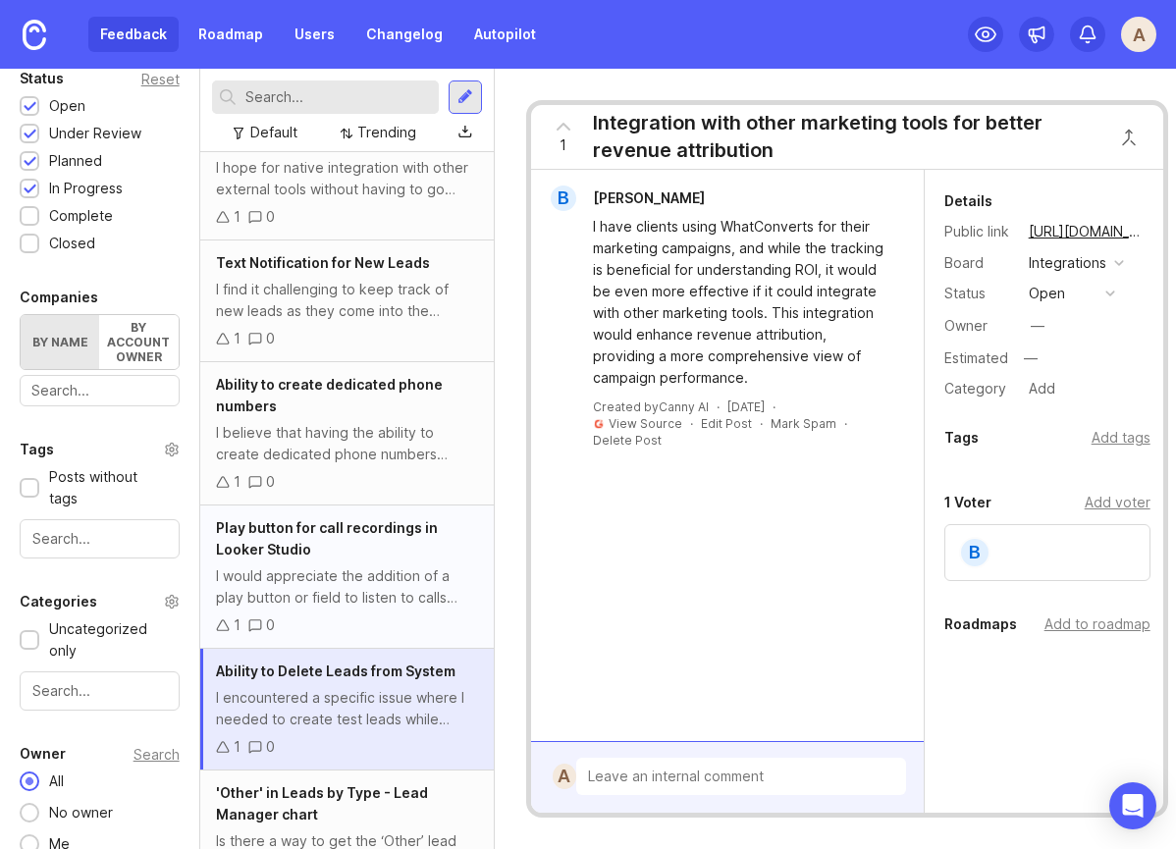
click at [354, 517] on div "Play button for call recordings in Looker Studio" at bounding box center [347, 538] width 262 height 43
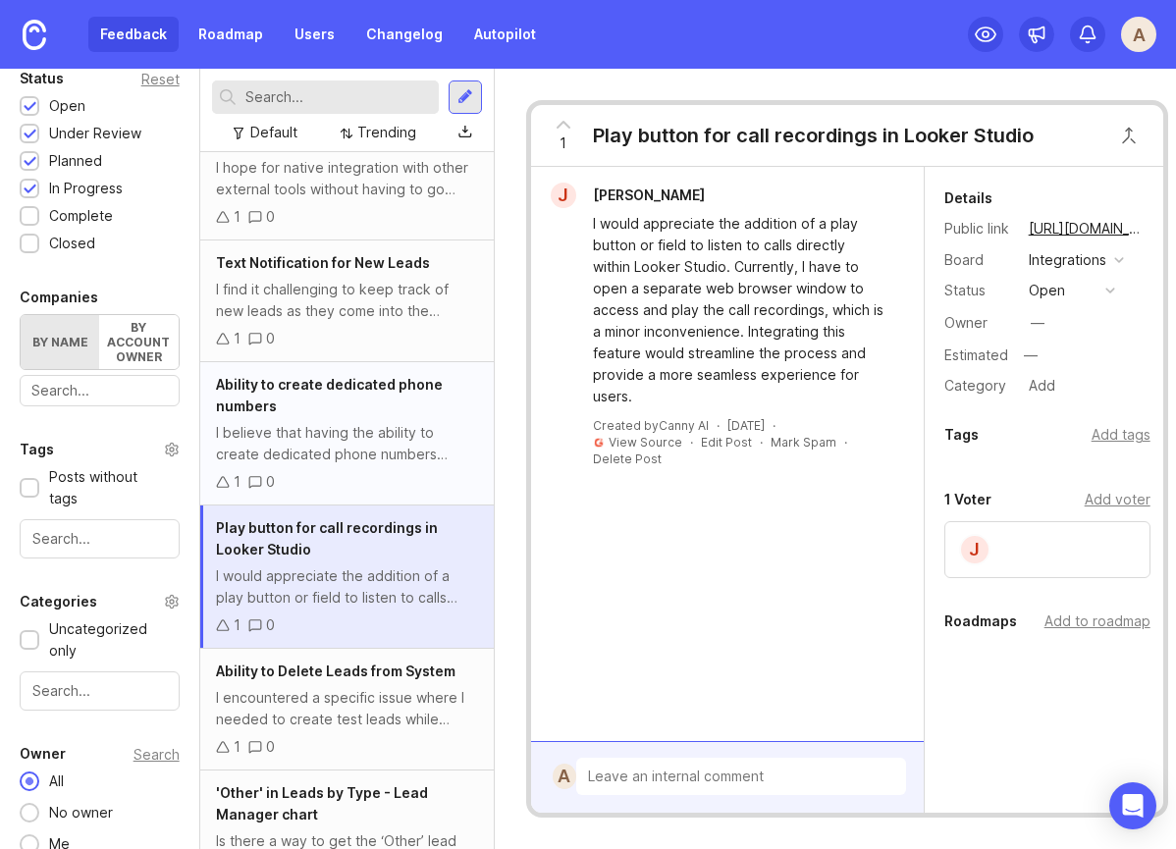
click at [348, 422] on div "I believe that having the ability to create dedicated phone numbers would enhan…" at bounding box center [347, 443] width 262 height 43
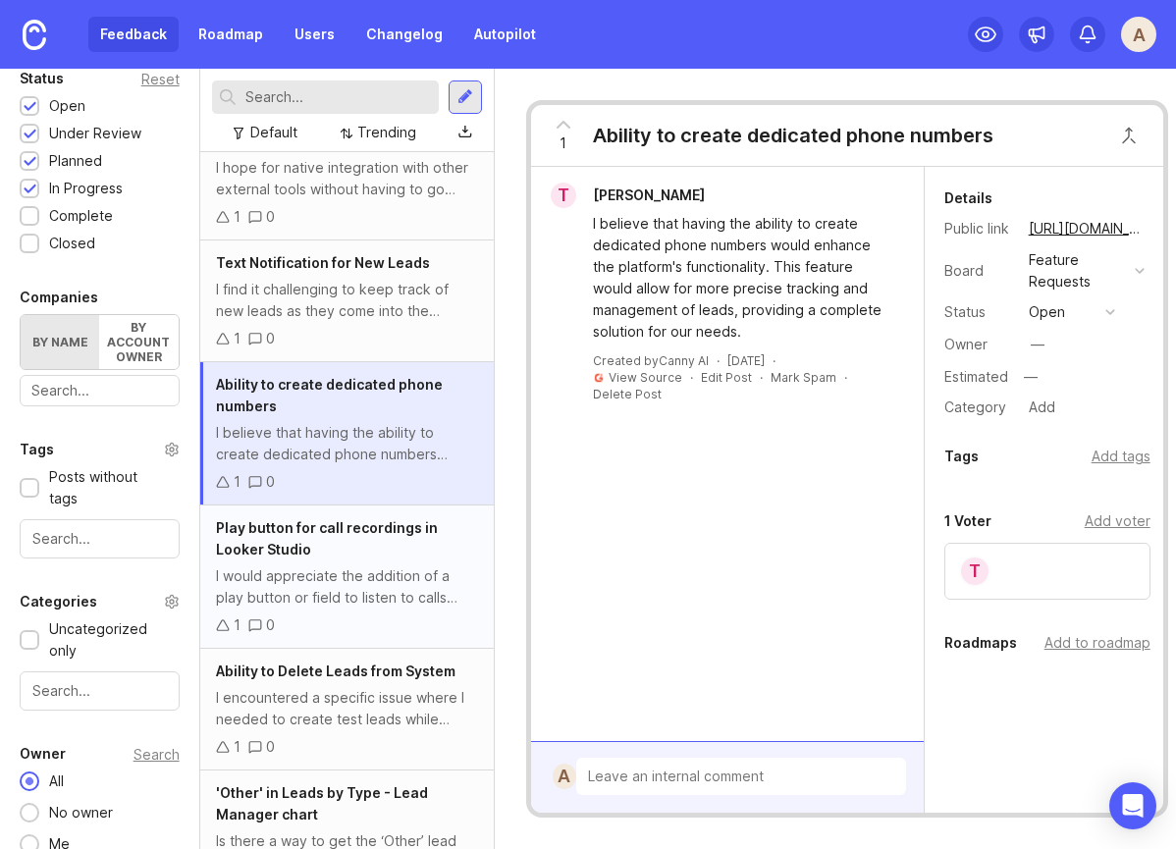
click at [345, 517] on div "Play button for call recordings in Looker Studio" at bounding box center [347, 538] width 262 height 43
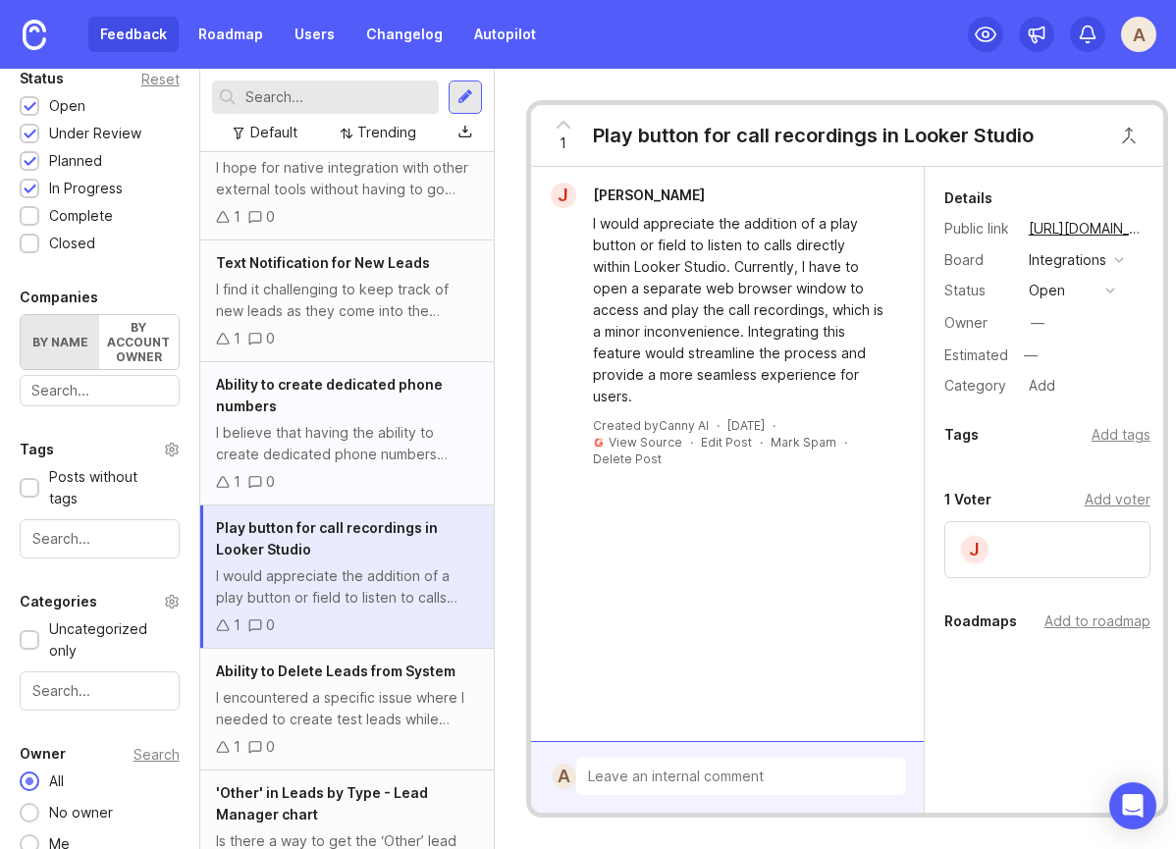
click at [348, 422] on div "I believe that having the ability to create dedicated phone numbers would enhan…" at bounding box center [347, 443] width 262 height 43
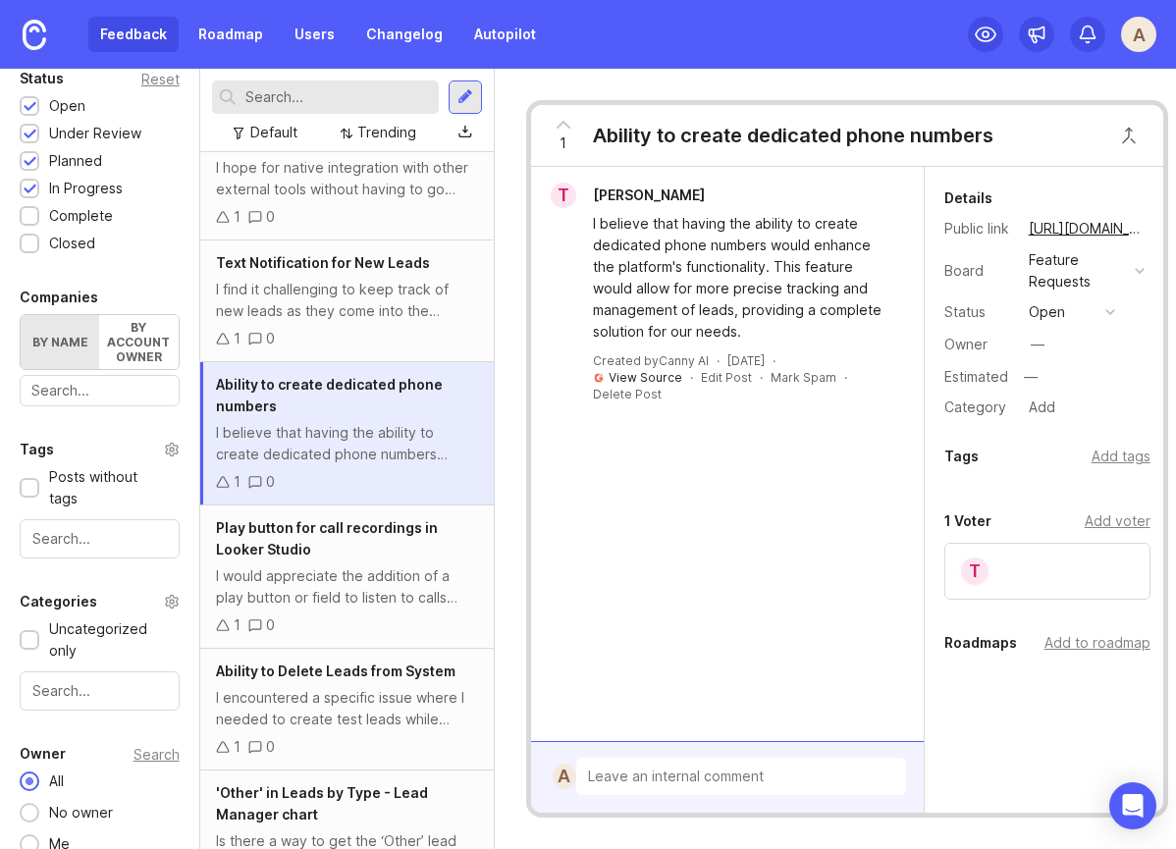
click at [655, 374] on link "View Source" at bounding box center [646, 377] width 74 height 15
click at [346, 279] on div "I find it challenging to keep track of new leads as they come into the system. …" at bounding box center [347, 300] width 262 height 43
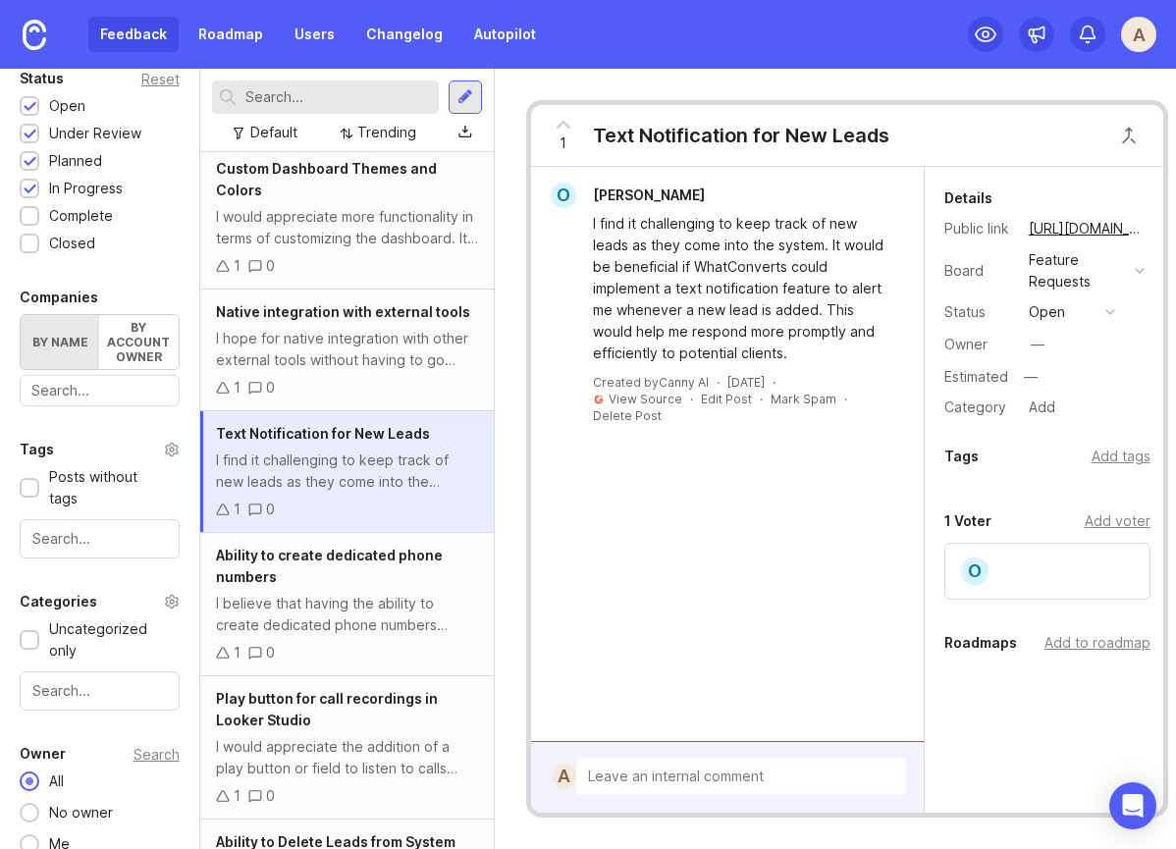
scroll to position [6263, 0]
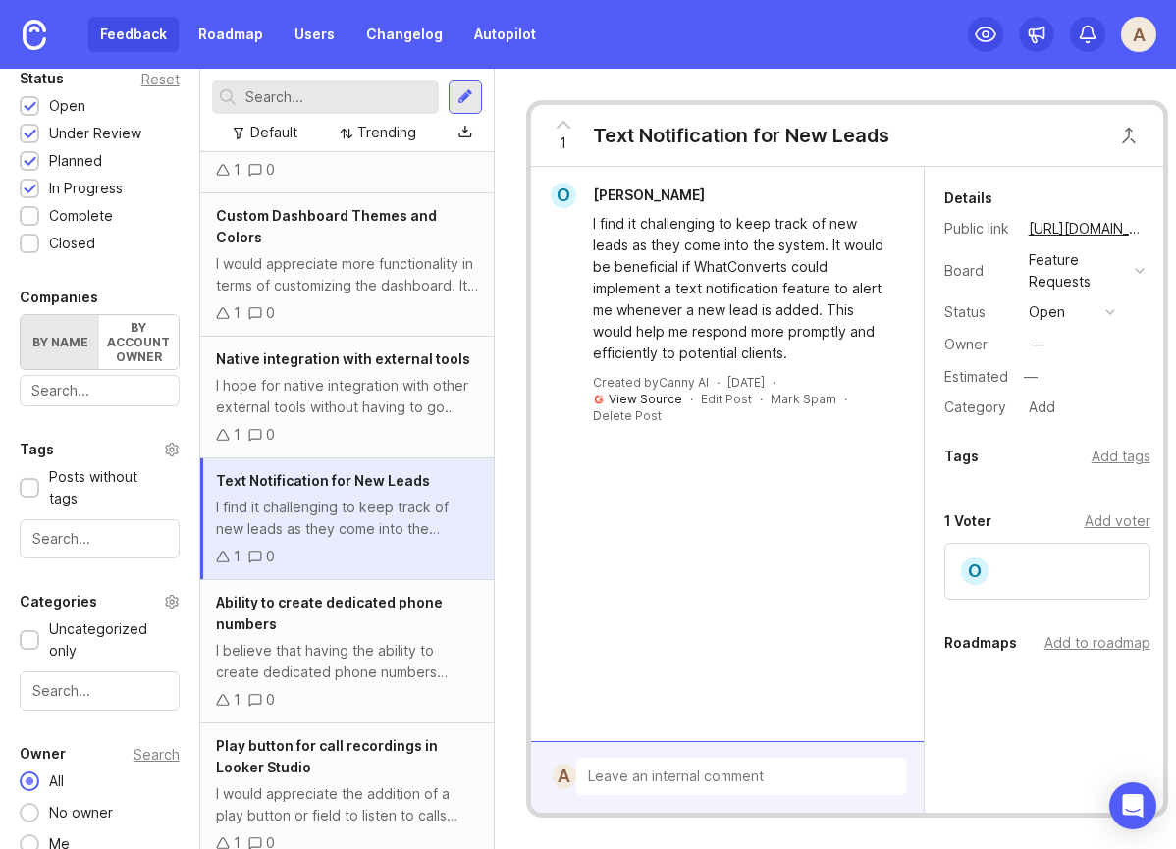
click at [651, 398] on link "View Source" at bounding box center [646, 399] width 74 height 15
click at [365, 375] on div "I hope for native integration with other external tools without having to go th…" at bounding box center [347, 396] width 262 height 43
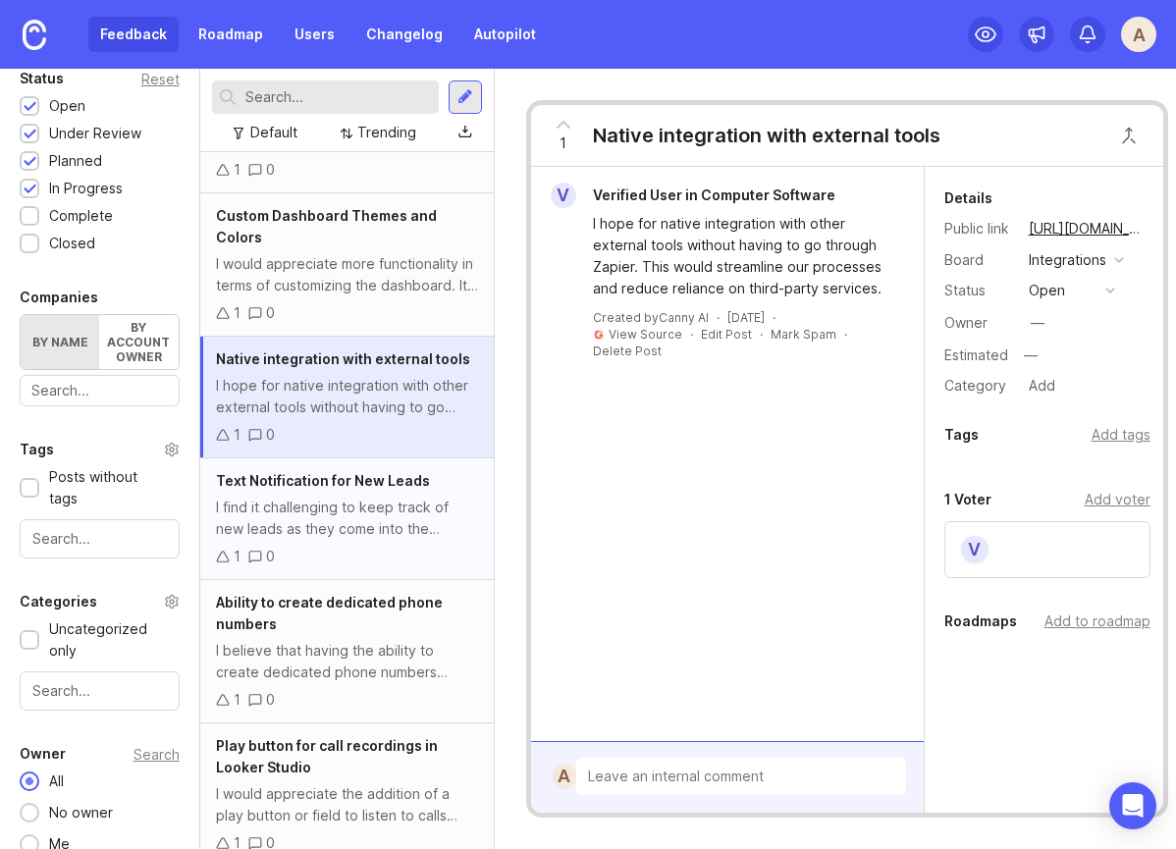
click at [375, 472] on span "Text Notification for New Leads" at bounding box center [323, 480] width 214 height 17
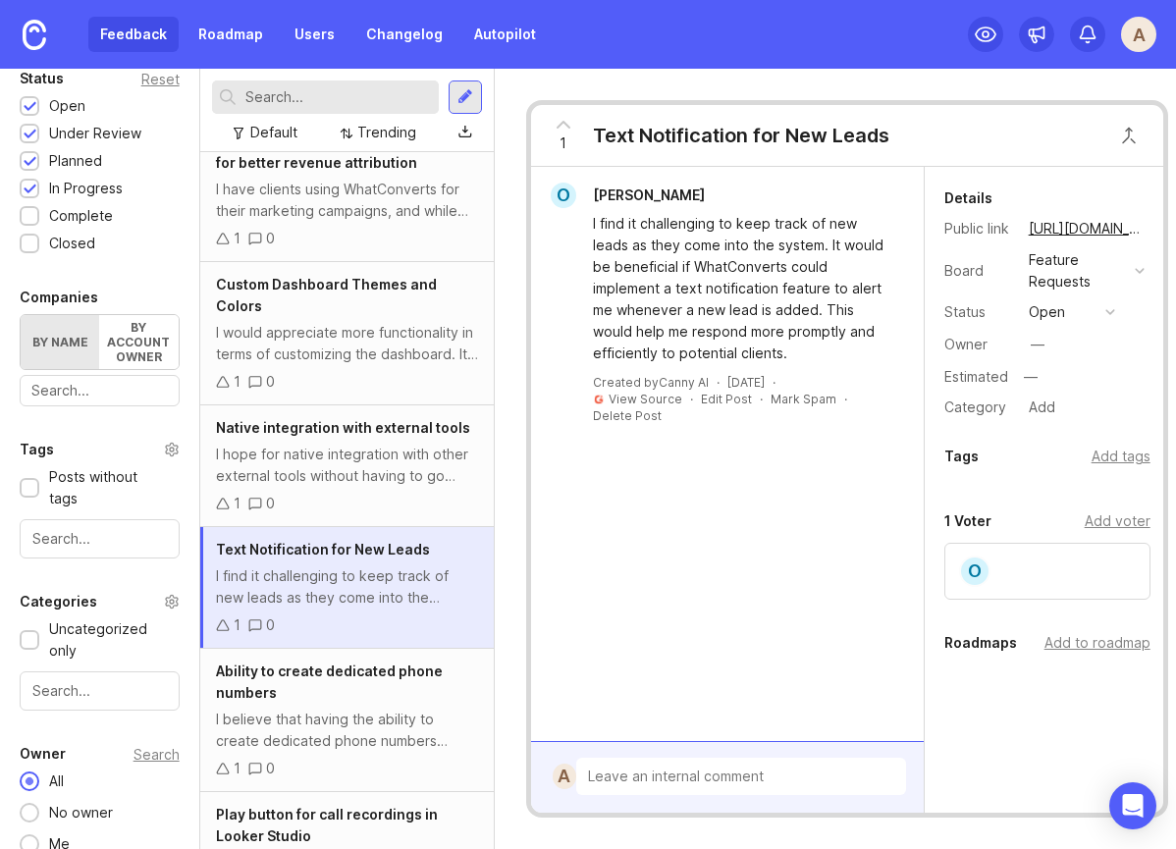
scroll to position [6173, 0]
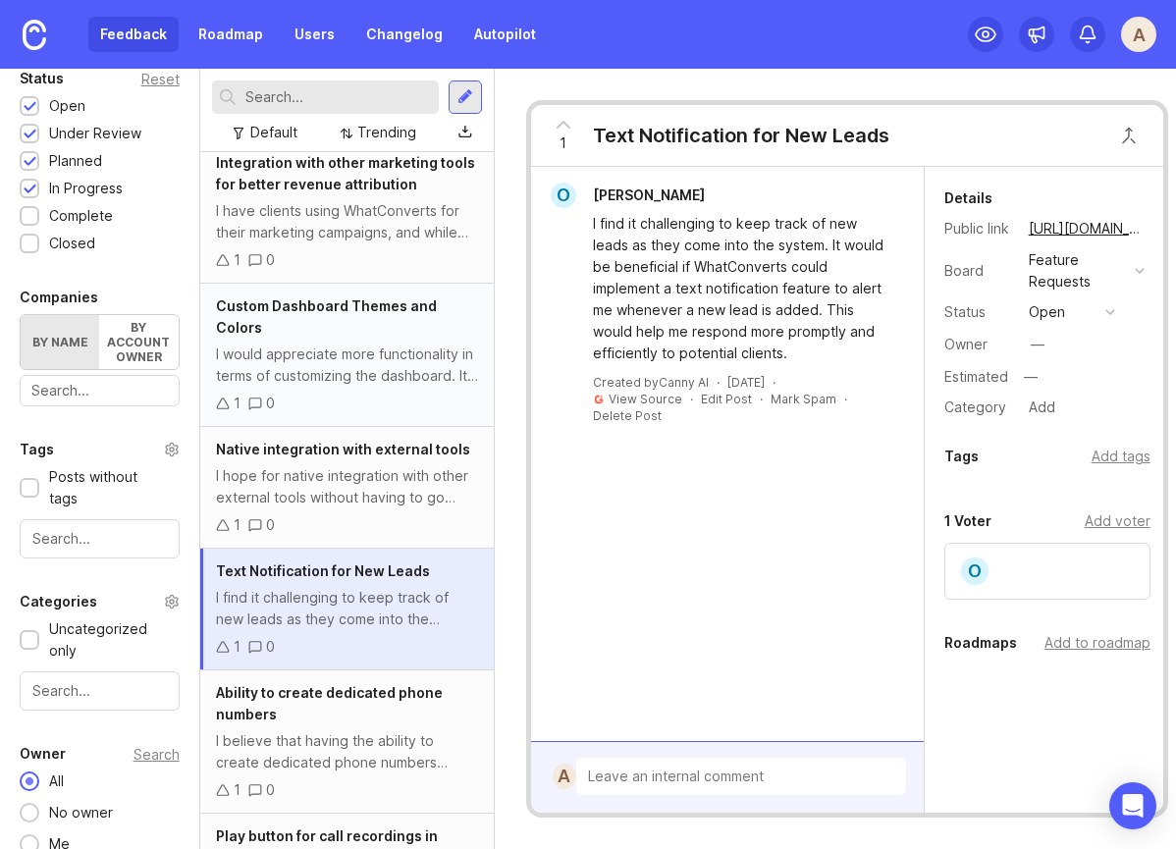
click at [331, 344] on div "I would appreciate more functionality in terms of customizing the dashboard. It…" at bounding box center [347, 365] width 262 height 43
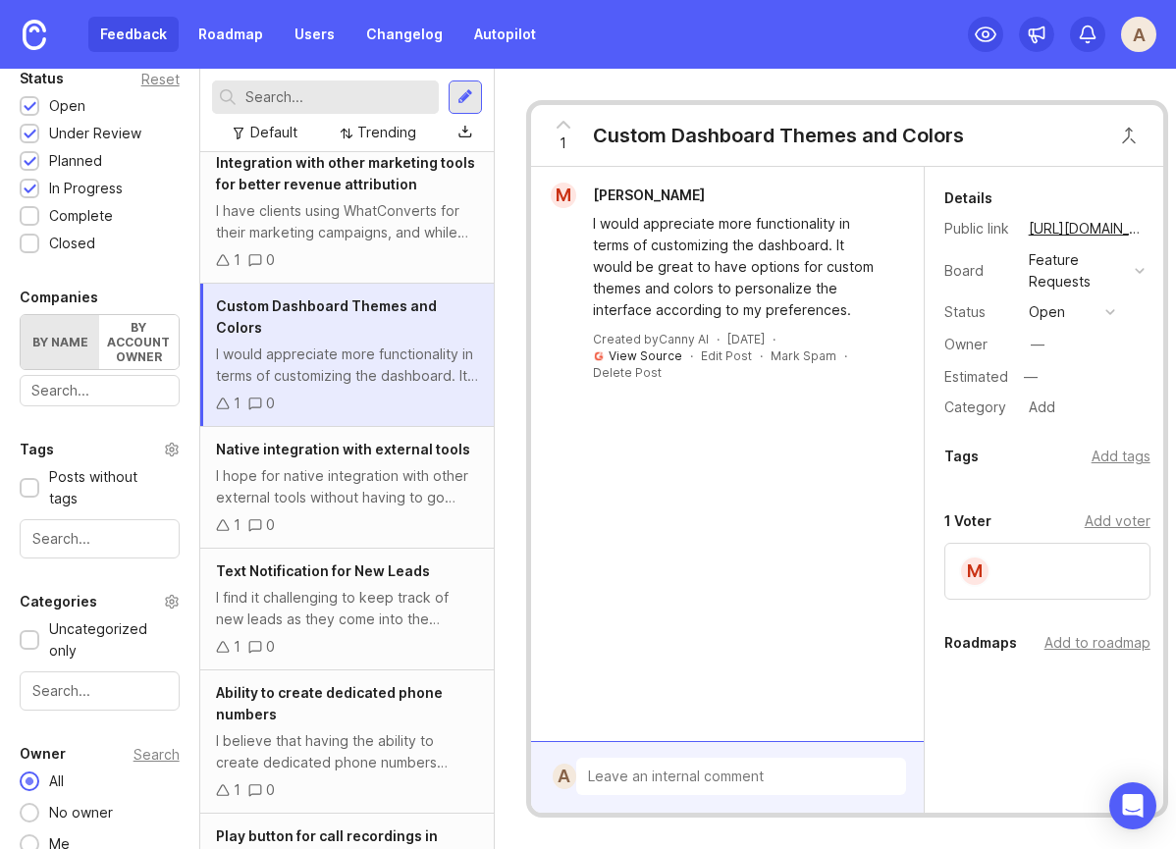
click at [654, 355] on link "View Source" at bounding box center [646, 355] width 74 height 15
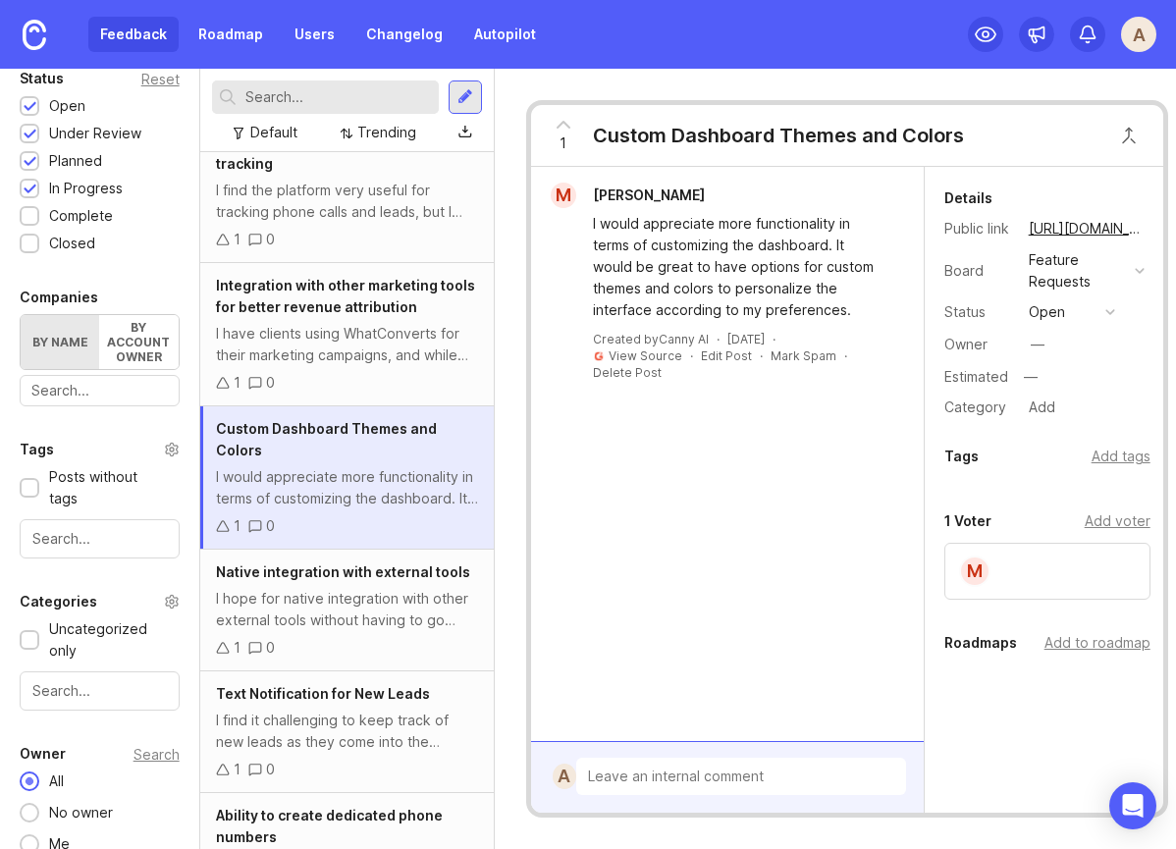
scroll to position [6021, 0]
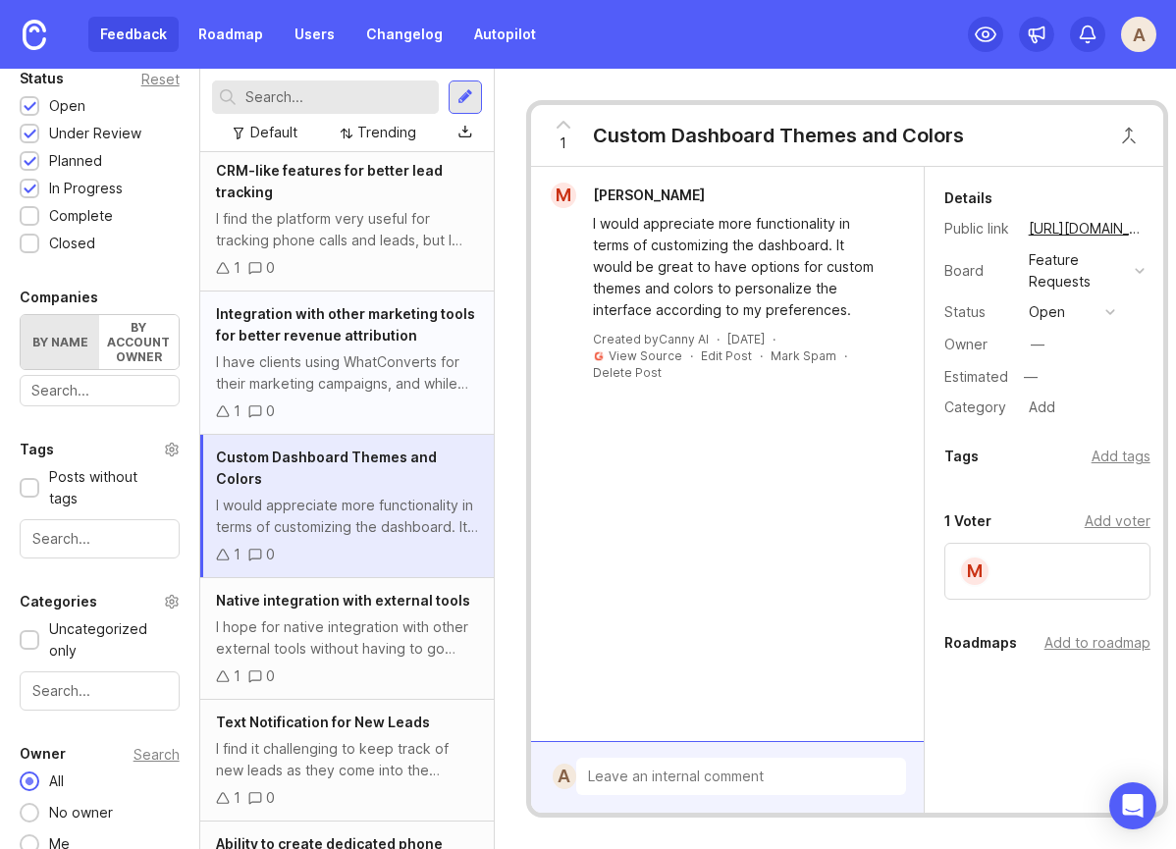
click at [378, 355] on div "Integration with other marketing tools for better revenue attribution I have cl…" at bounding box center [347, 363] width 294 height 143
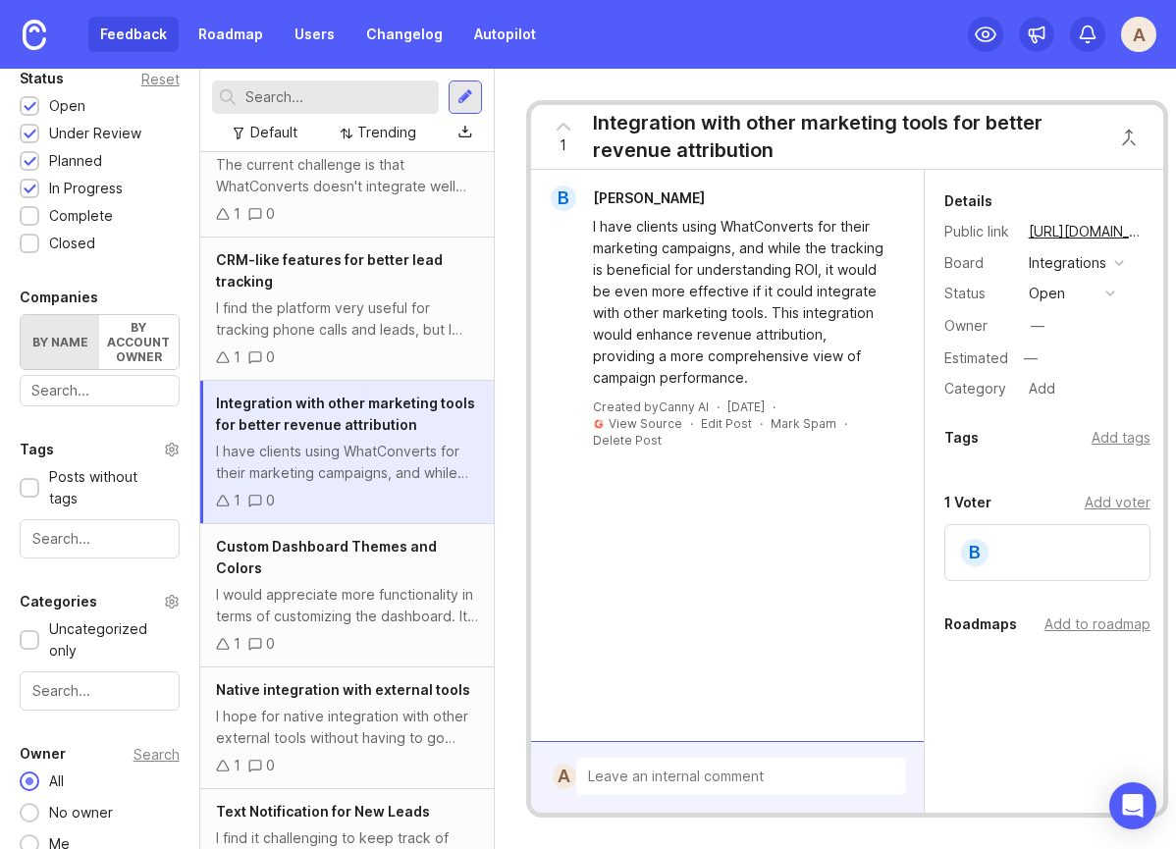
scroll to position [5924, 0]
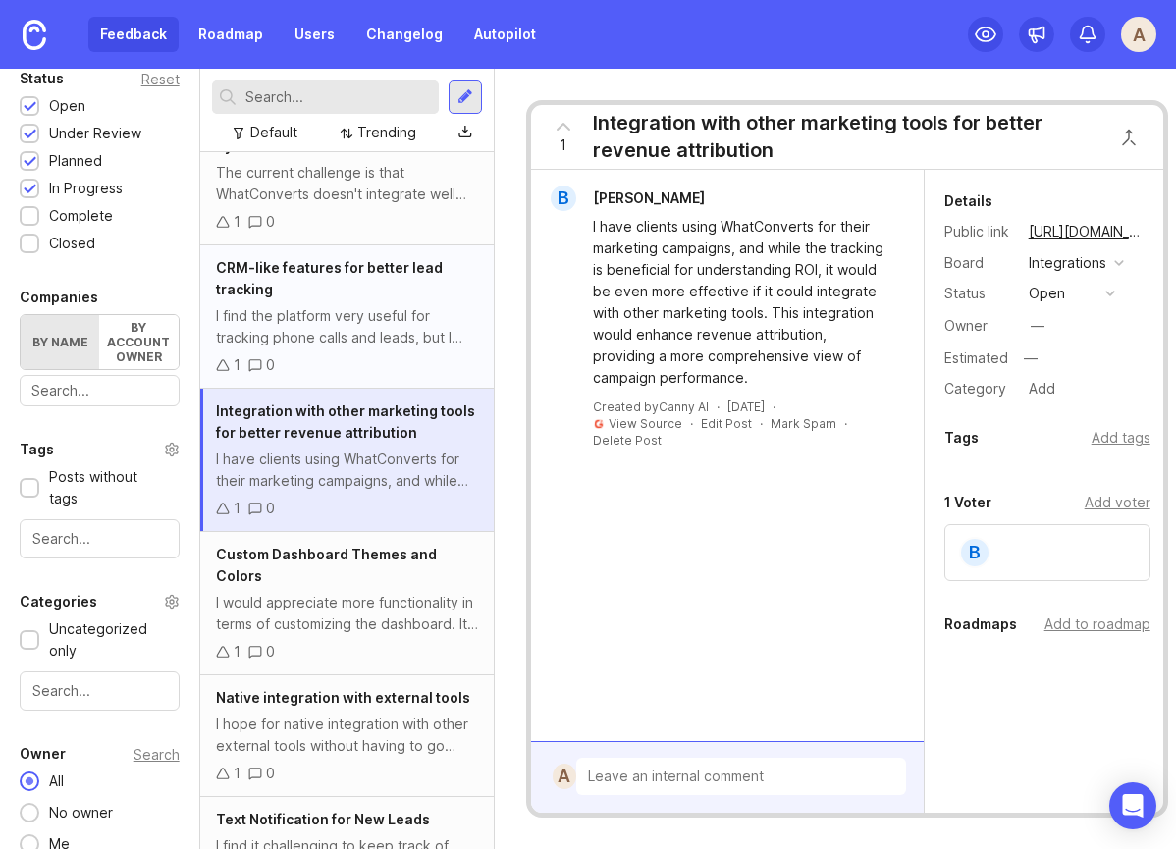
click at [337, 259] on div "CRM-like features for better lead tracking I find the platform very useful for …" at bounding box center [347, 316] width 294 height 143
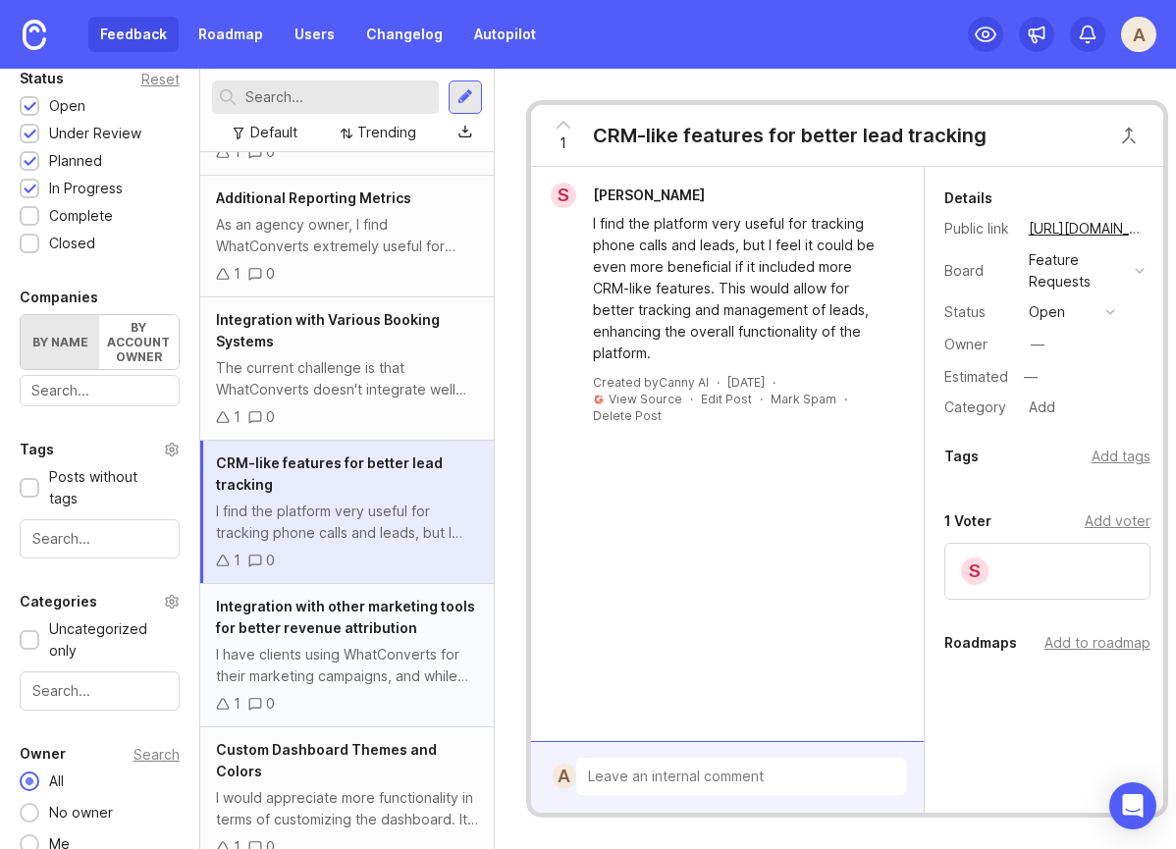
scroll to position [5713, 0]
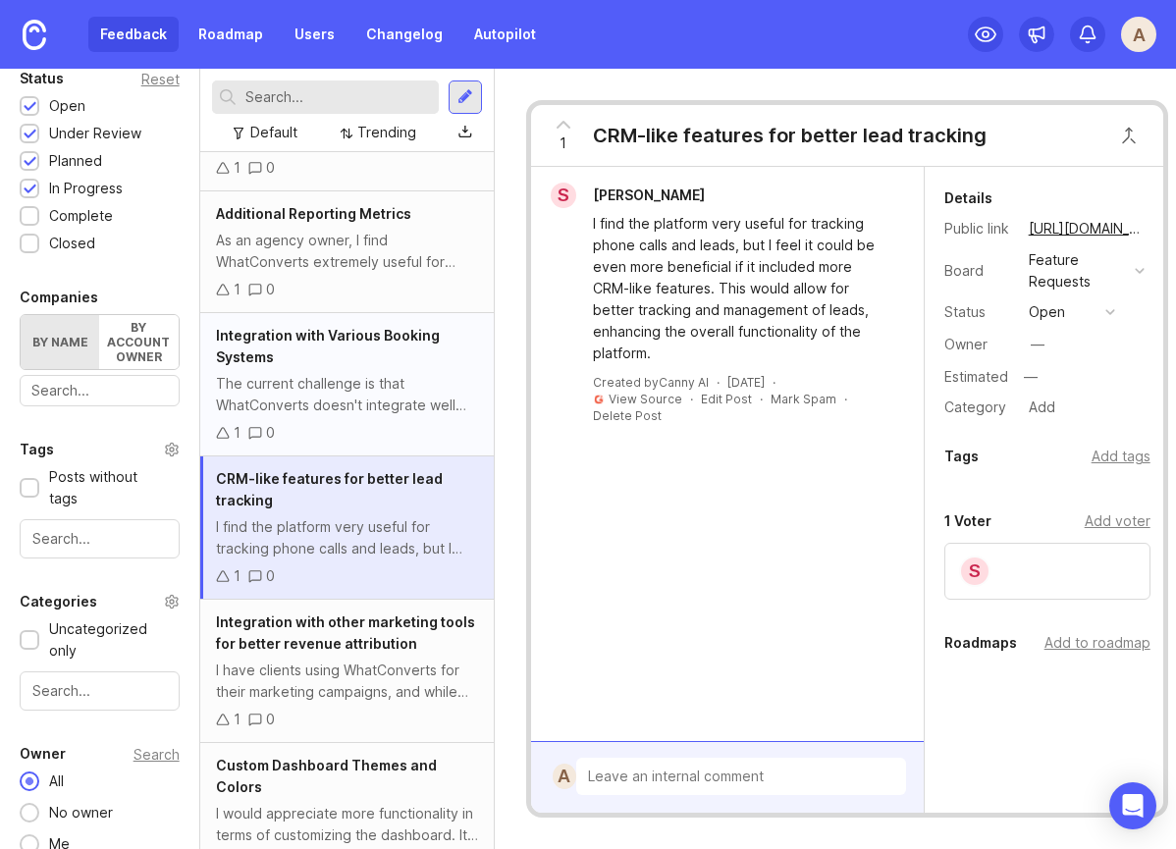
click at [371, 373] on div "The current challenge is that WhatConverts doesn't integrate well with every bo…" at bounding box center [347, 394] width 262 height 43
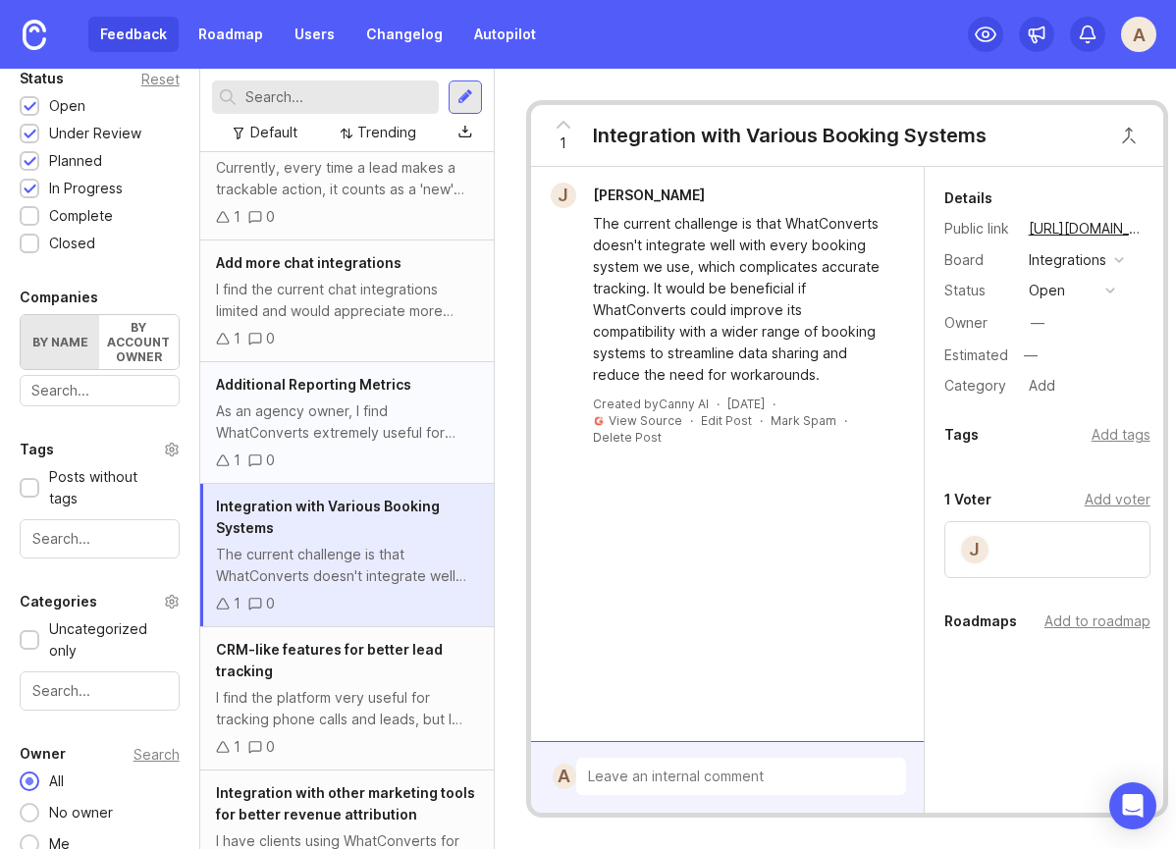
scroll to position [5527, 0]
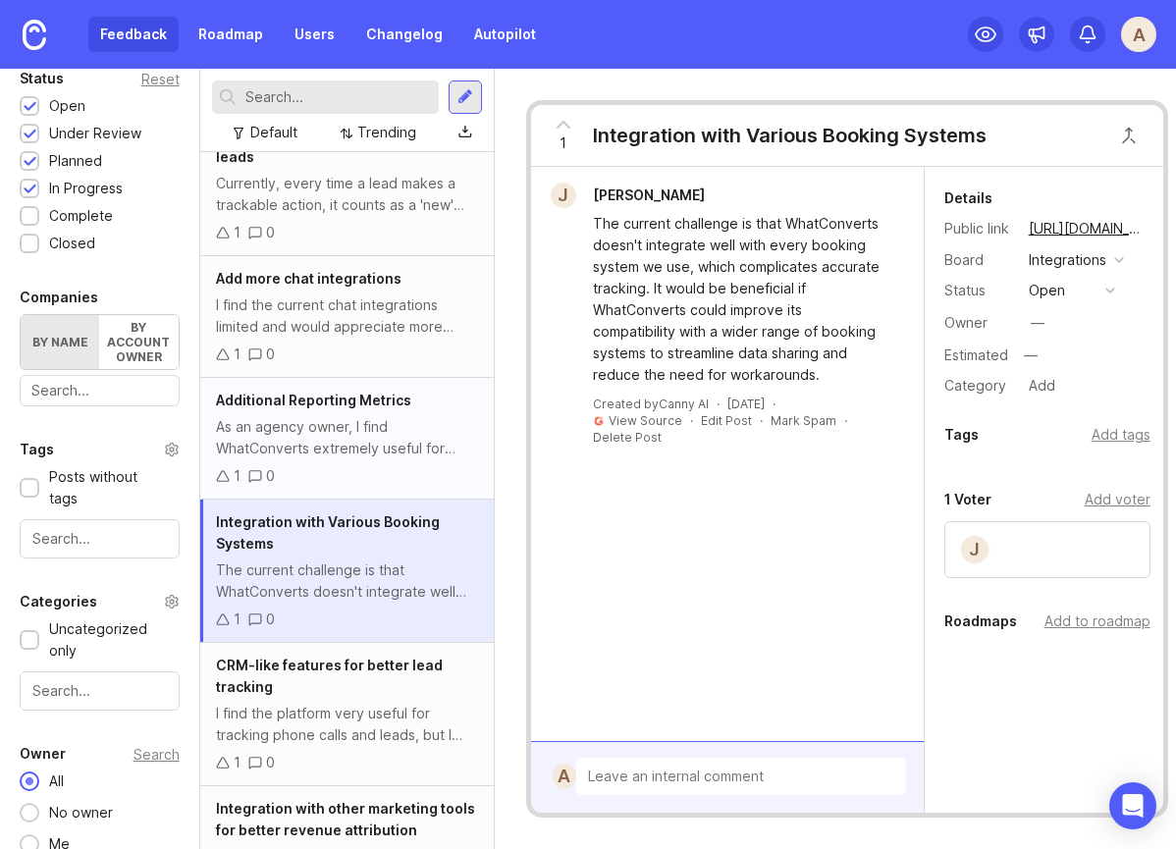
click at [376, 416] on div "As an agency owner, I find WhatConverts extremely useful for tracking leads and…" at bounding box center [347, 437] width 262 height 43
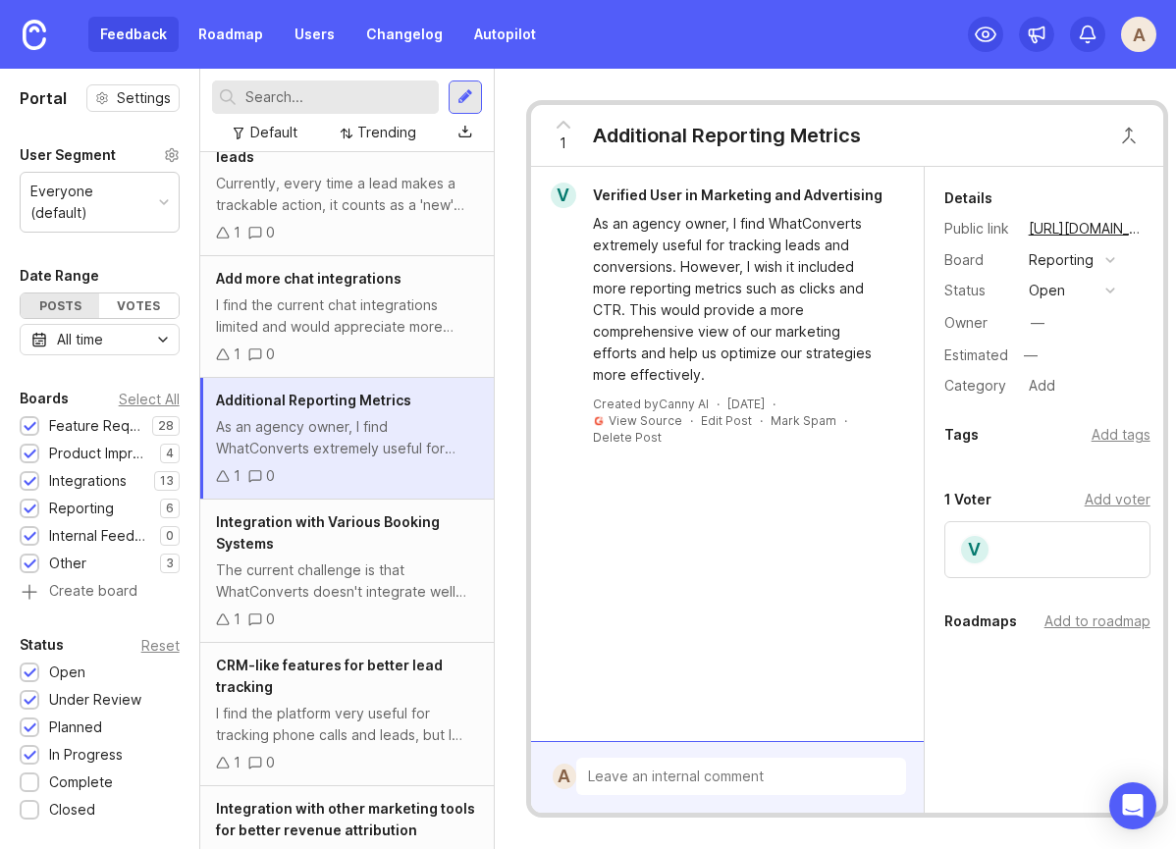
scroll to position [5410, 0]
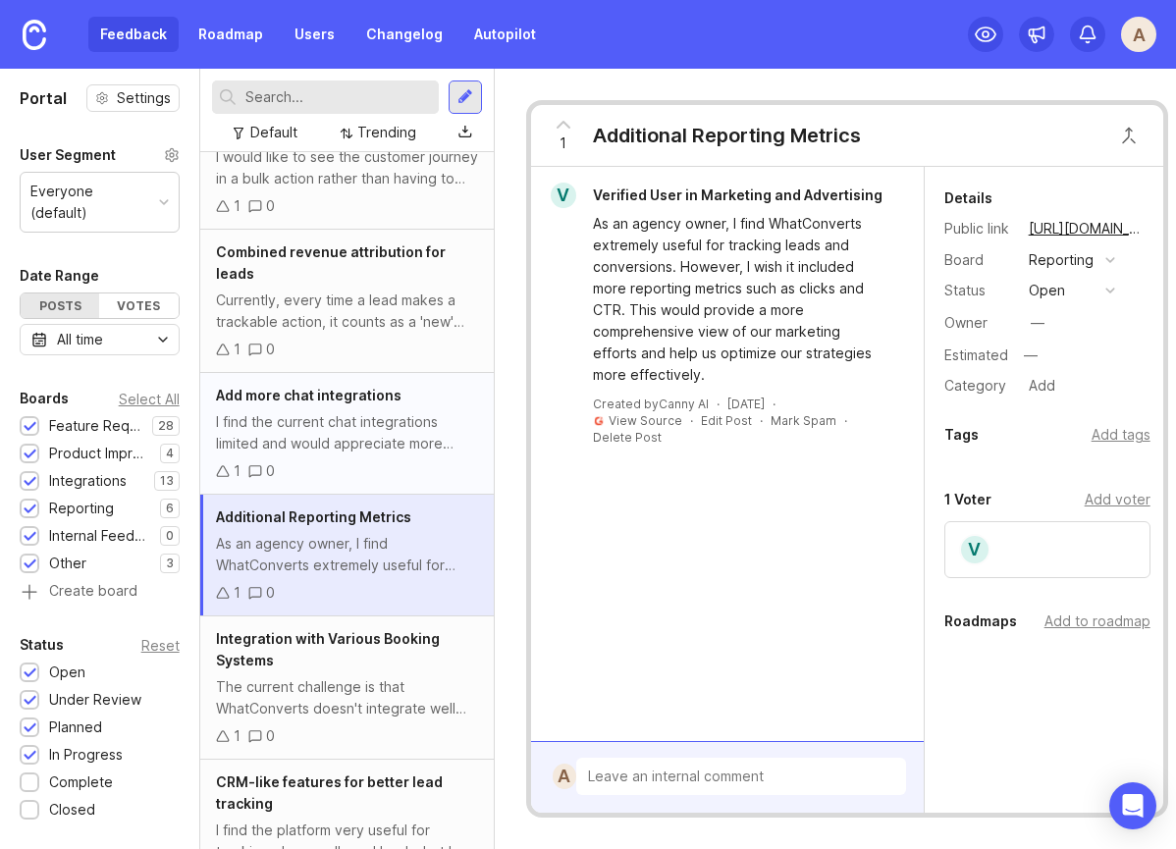
click at [344, 411] on div "I find the current chat integrations limited and would appreciate more options.…" at bounding box center [347, 432] width 262 height 43
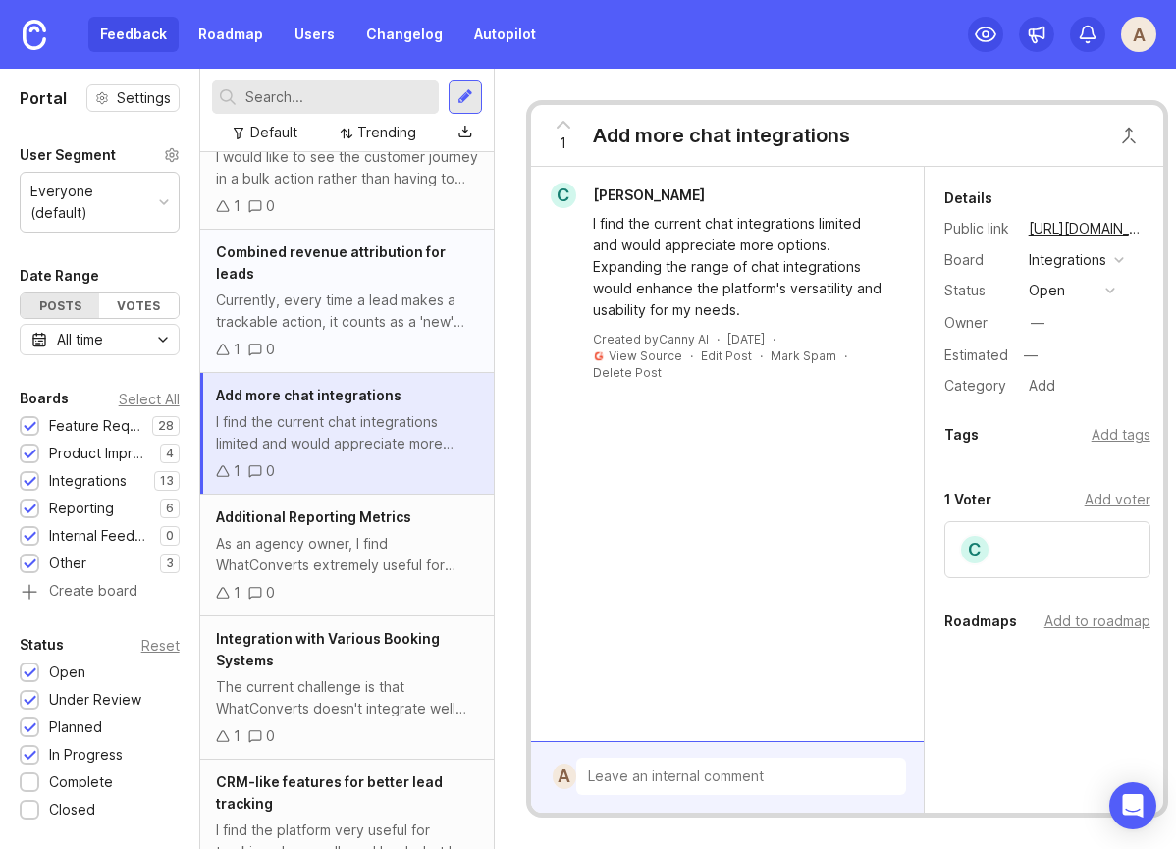
click at [333, 290] on div "Currently, every time a lead makes a trackable action, it counts as a 'new' lea…" at bounding box center [347, 311] width 262 height 43
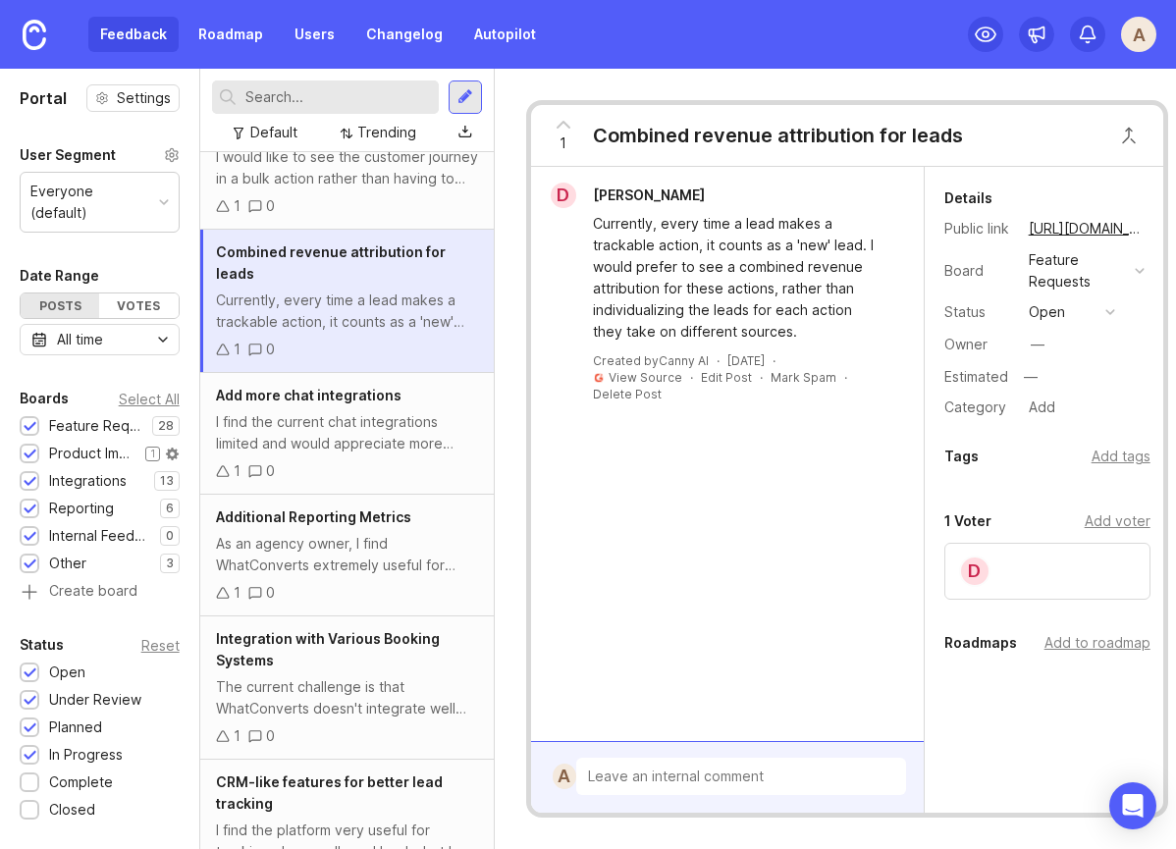
click at [76, 443] on div "Product Improvements" at bounding box center [92, 454] width 86 height 22
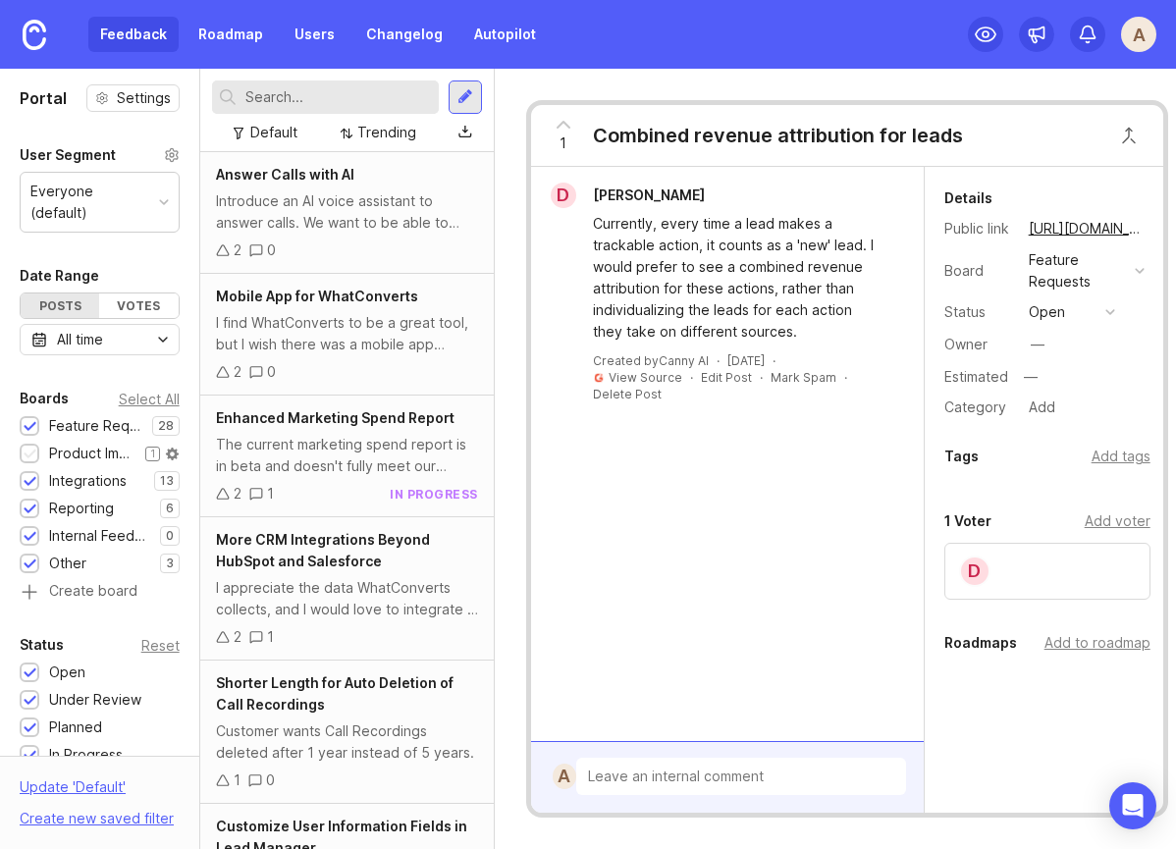
click at [79, 443] on div "Product Improvements" at bounding box center [92, 454] width 86 height 22
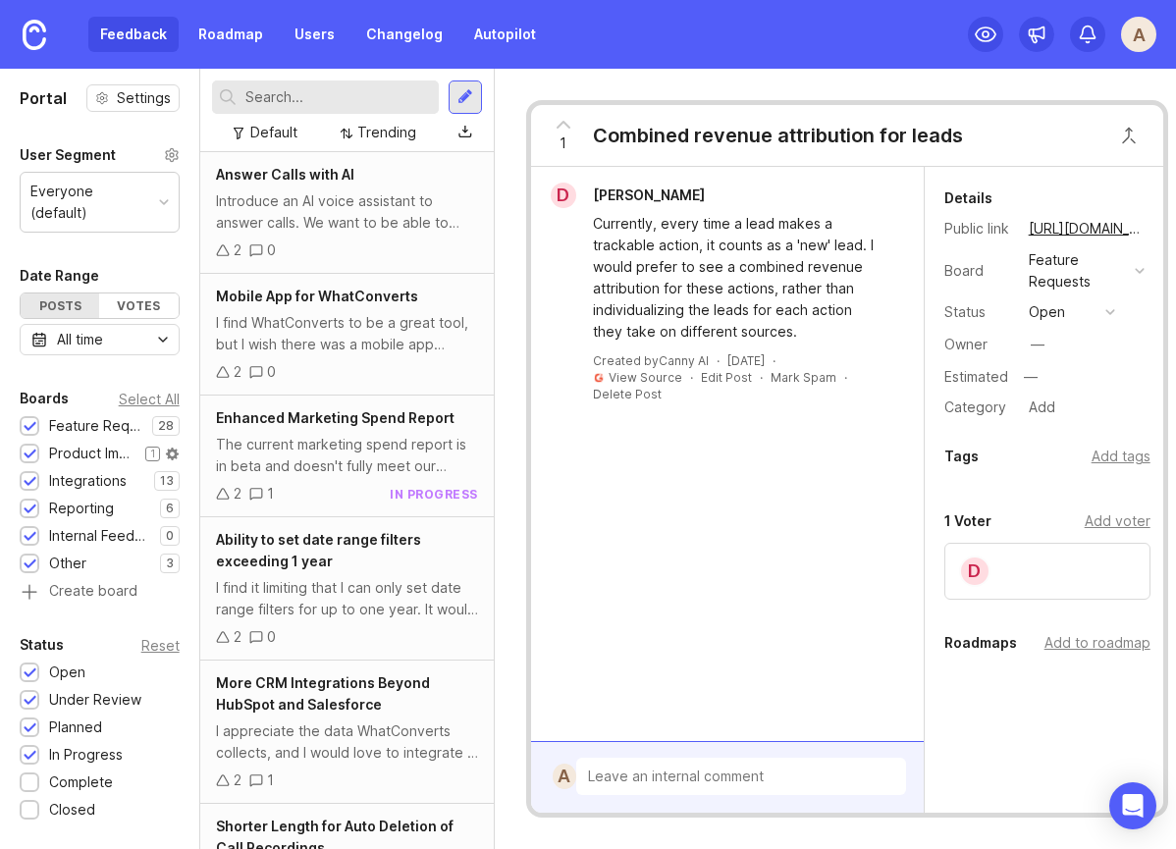
scroll to position [4891, 0]
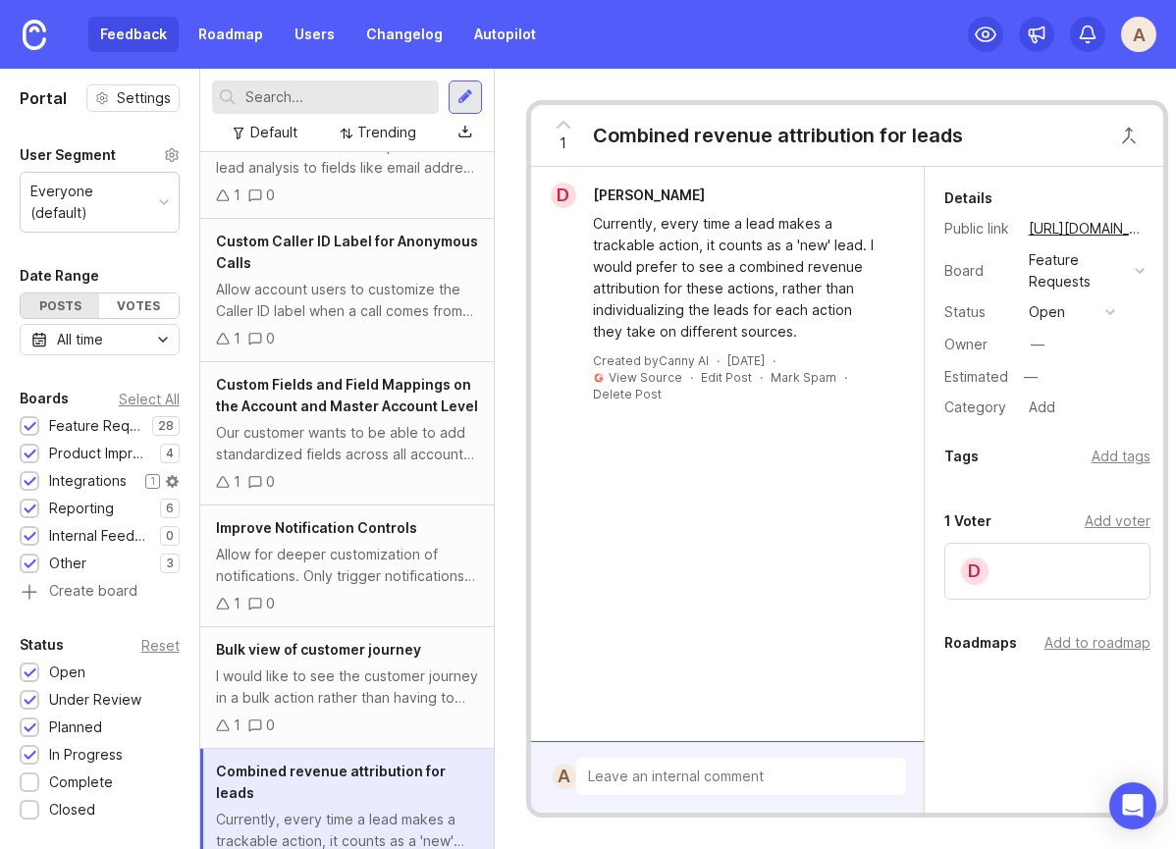
click at [24, 475] on div at bounding box center [30, 482] width 13 height 15
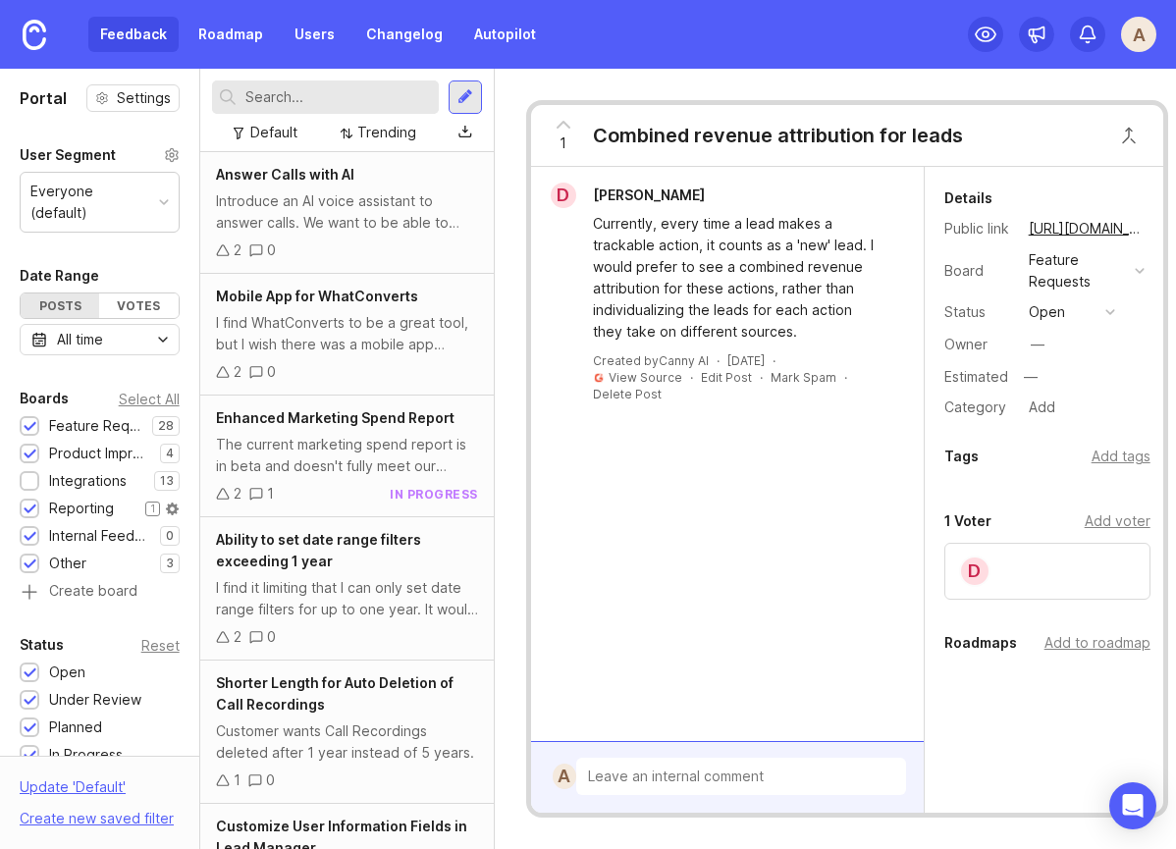
click at [28, 503] on div at bounding box center [30, 510] width 13 height 15
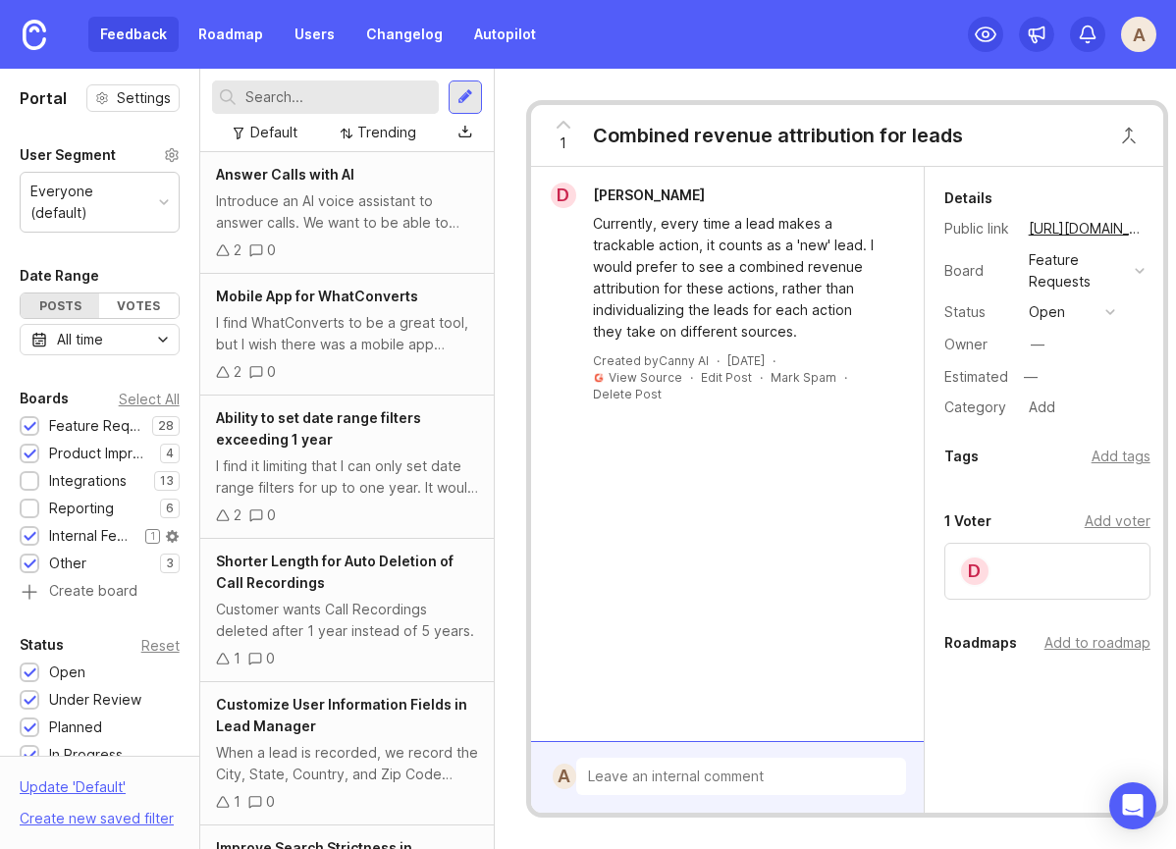
click at [28, 530] on div at bounding box center [30, 537] width 13 height 15
click at [28, 558] on div at bounding box center [30, 565] width 13 height 15
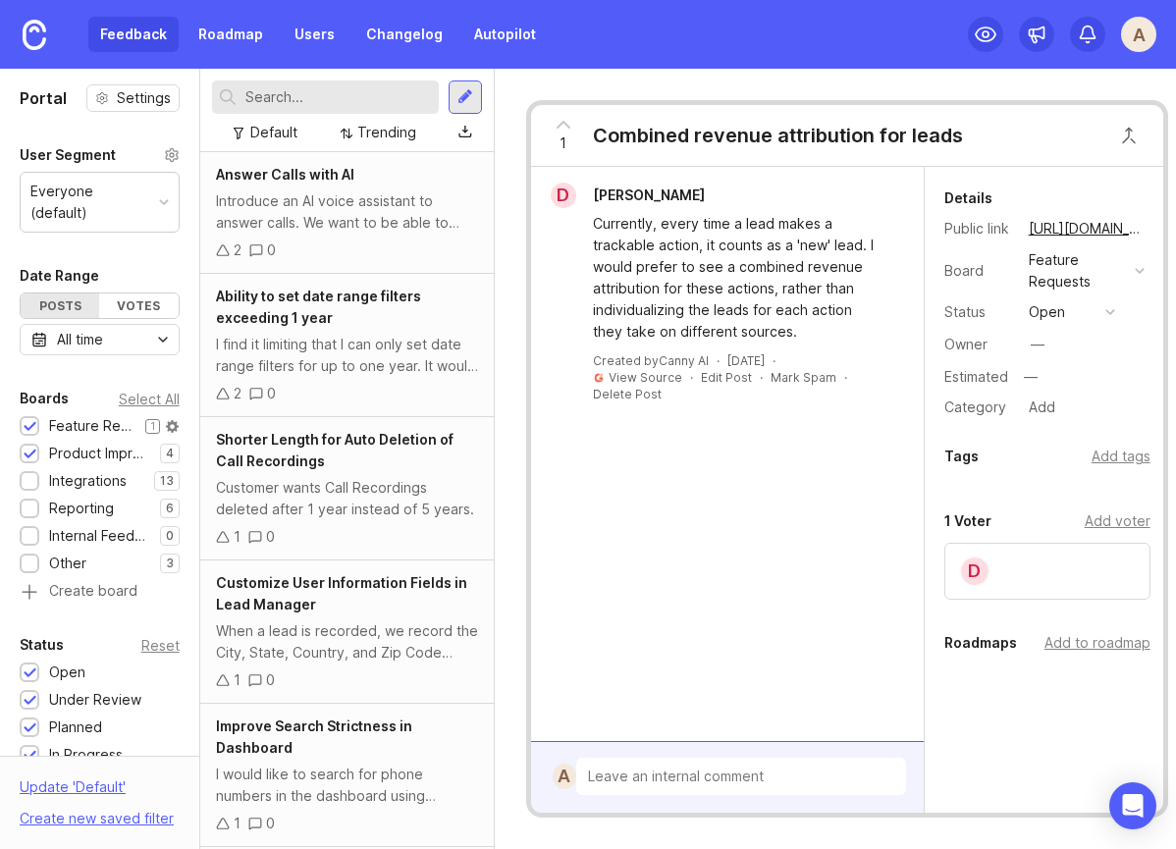
click at [74, 415] on div "Feature Requests" at bounding box center [92, 426] width 86 height 22
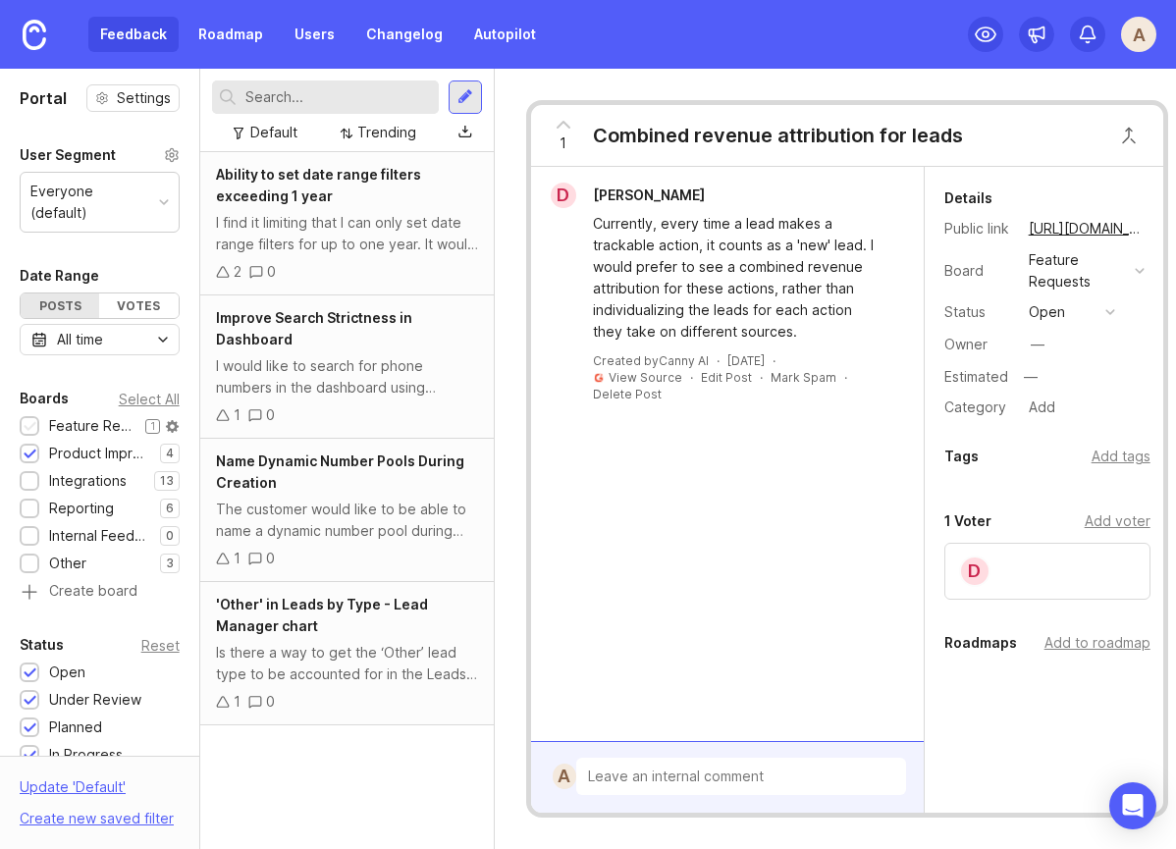
click at [28, 420] on div at bounding box center [30, 427] width 13 height 15
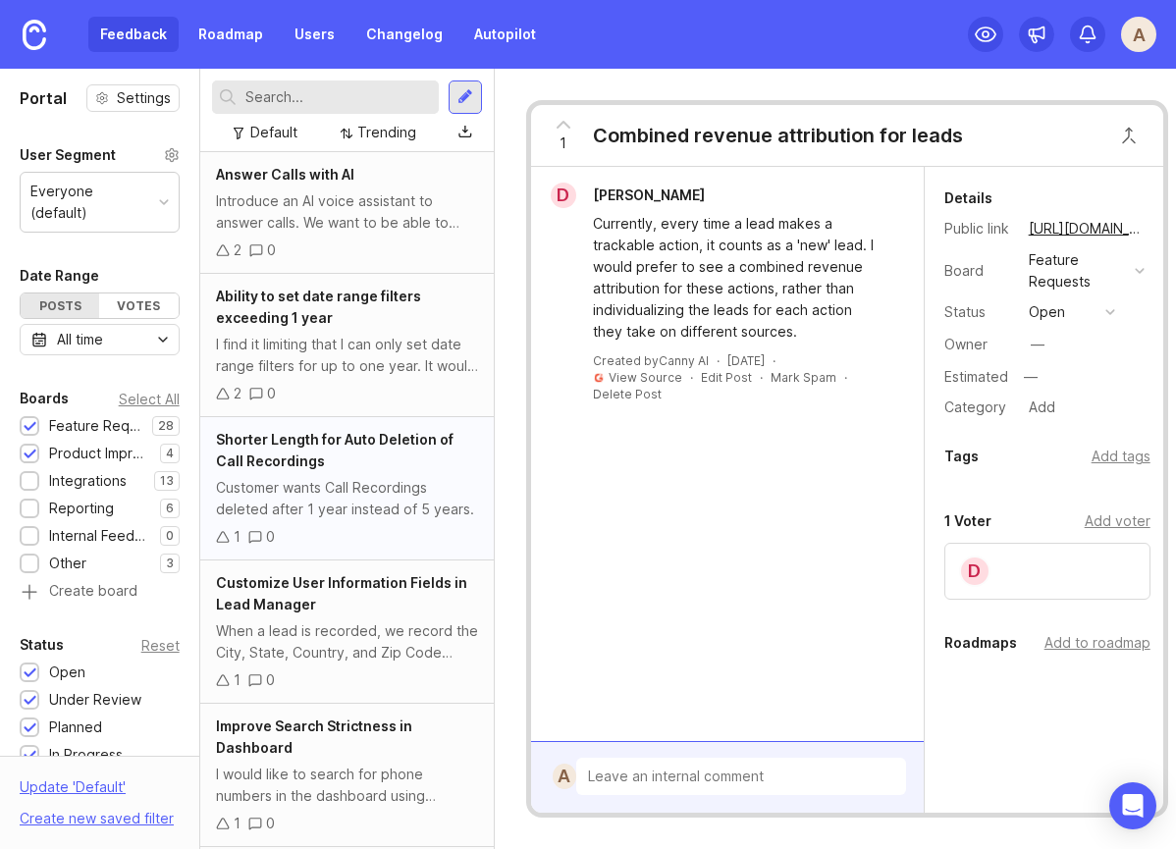
click at [331, 526] on div "1 0" at bounding box center [347, 537] width 262 height 22
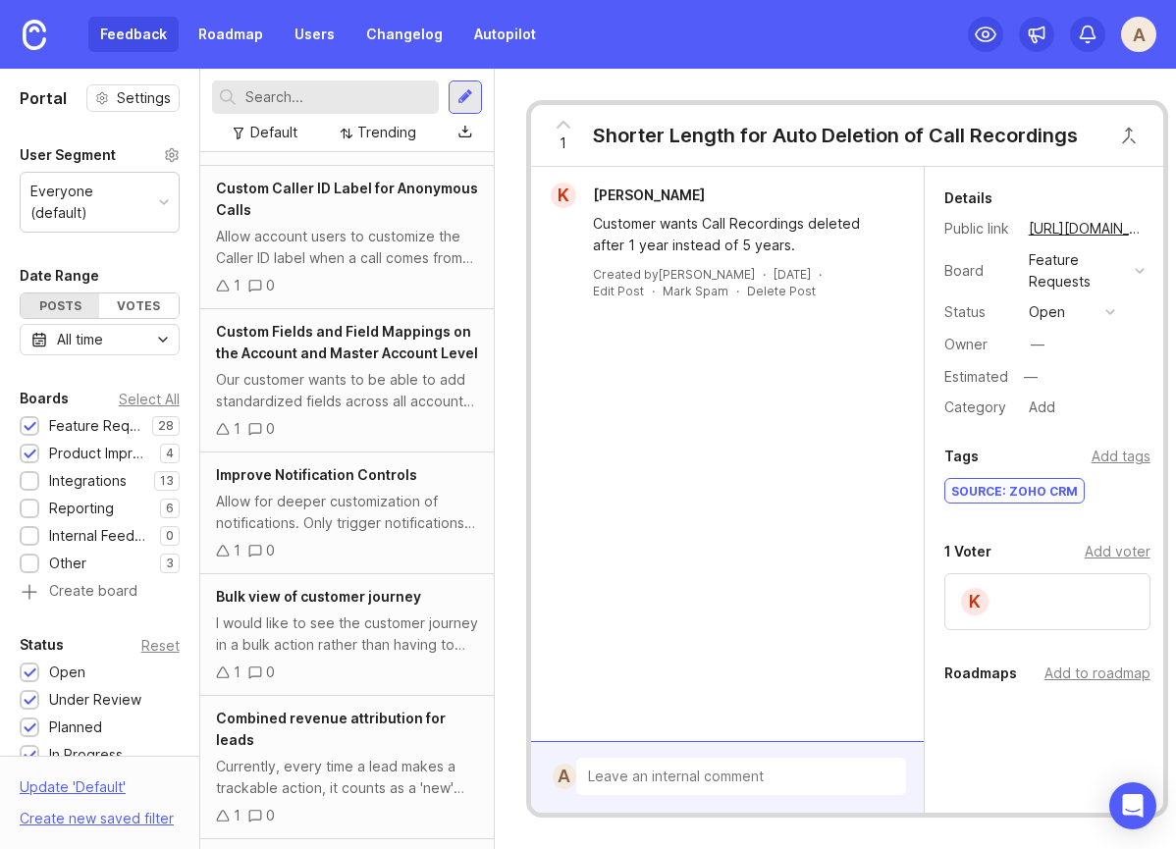
scroll to position [3373, 0]
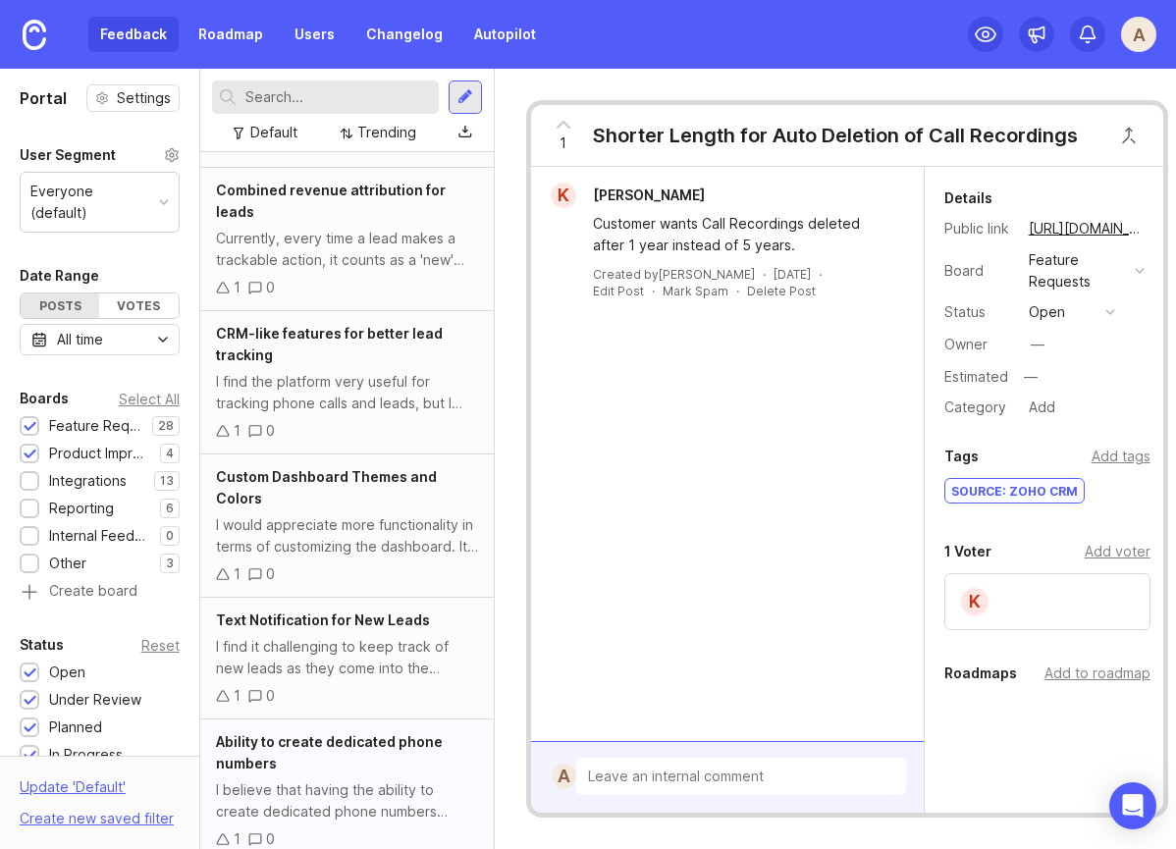
click at [333, 779] on div "I believe that having the ability to create dedicated phone numbers would enhan…" at bounding box center [347, 800] width 262 height 43
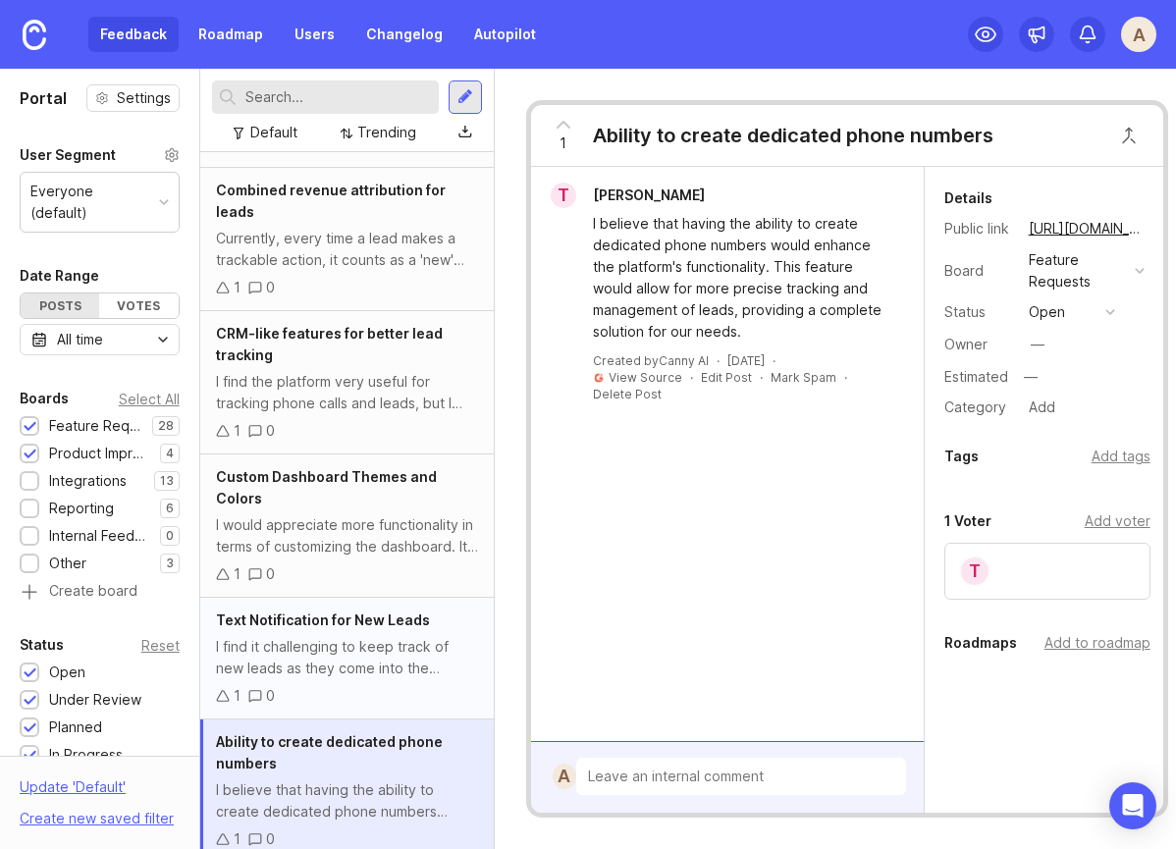
click at [320, 685] on div "1 0" at bounding box center [347, 696] width 262 height 22
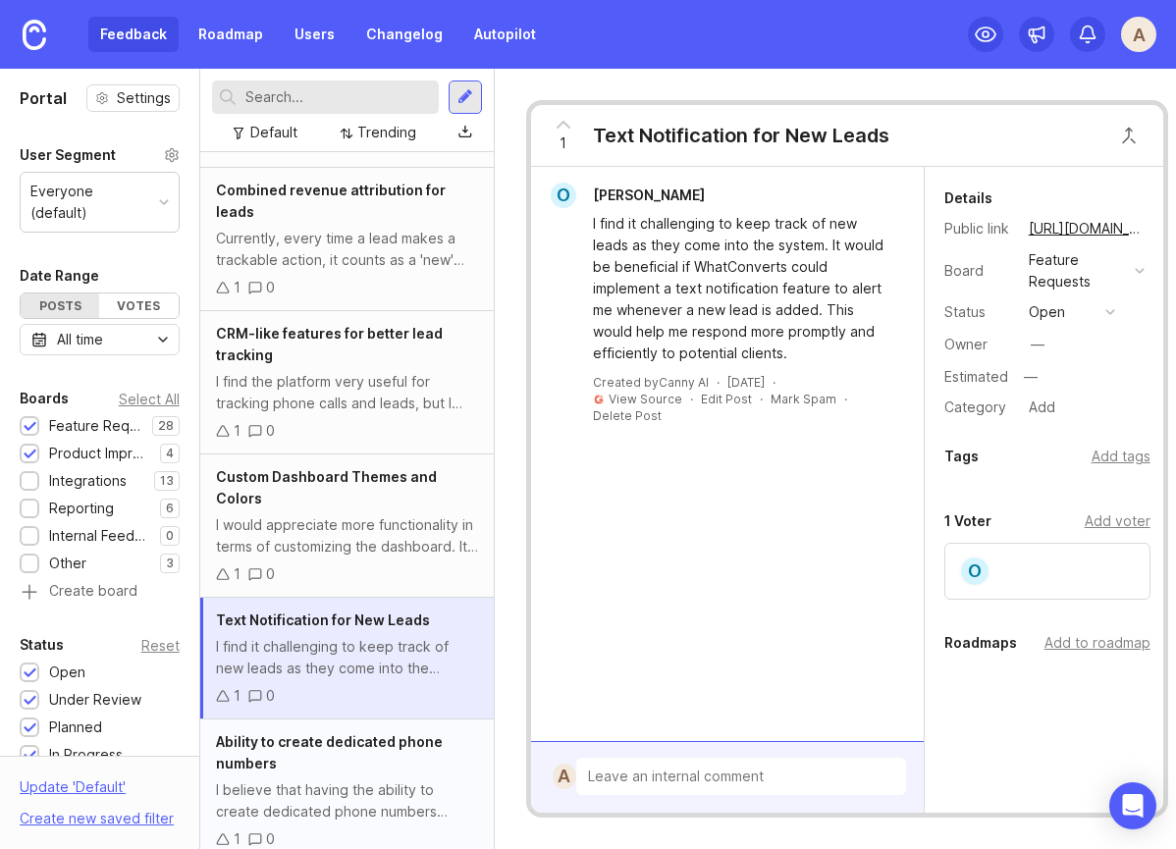
click at [337, 779] on div "I believe that having the ability to create dedicated phone numbers would enhan…" at bounding box center [347, 800] width 262 height 43
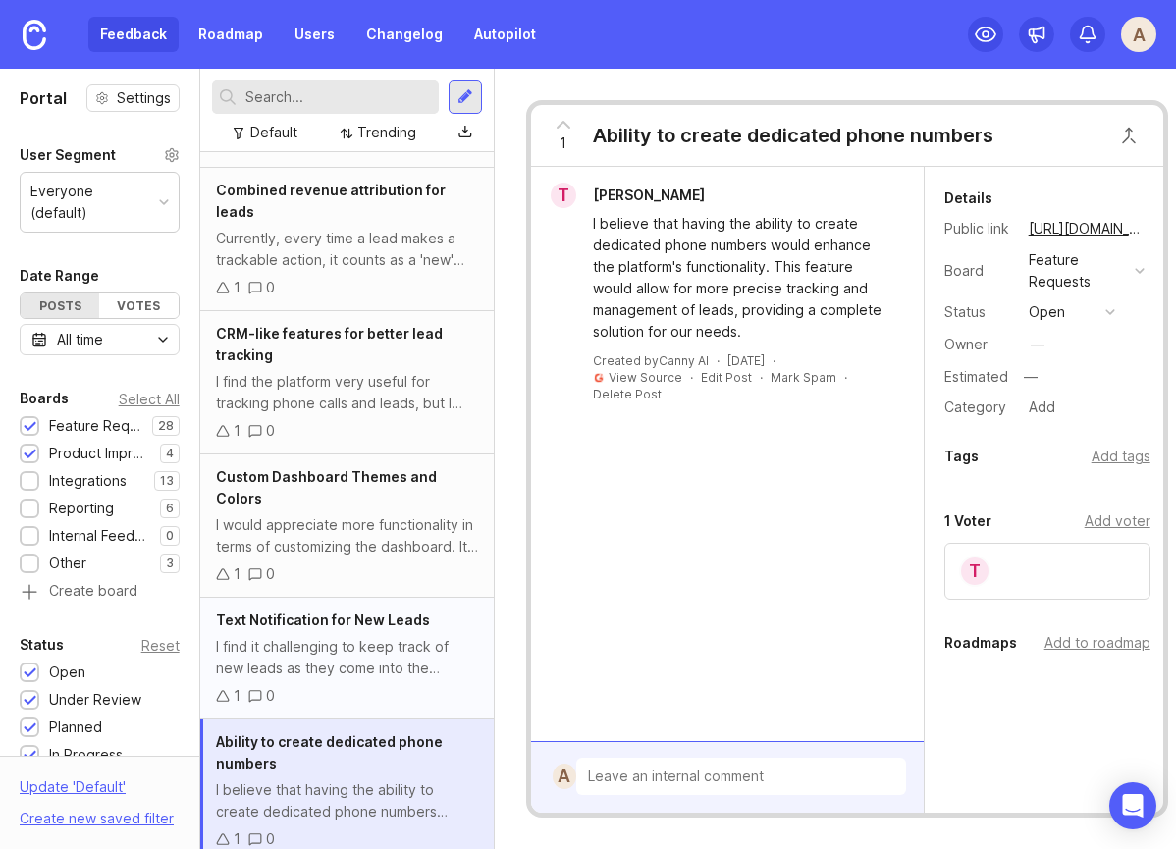
click at [354, 636] on div "I find it challenging to keep track of new leads as they come into the system. …" at bounding box center [347, 657] width 262 height 43
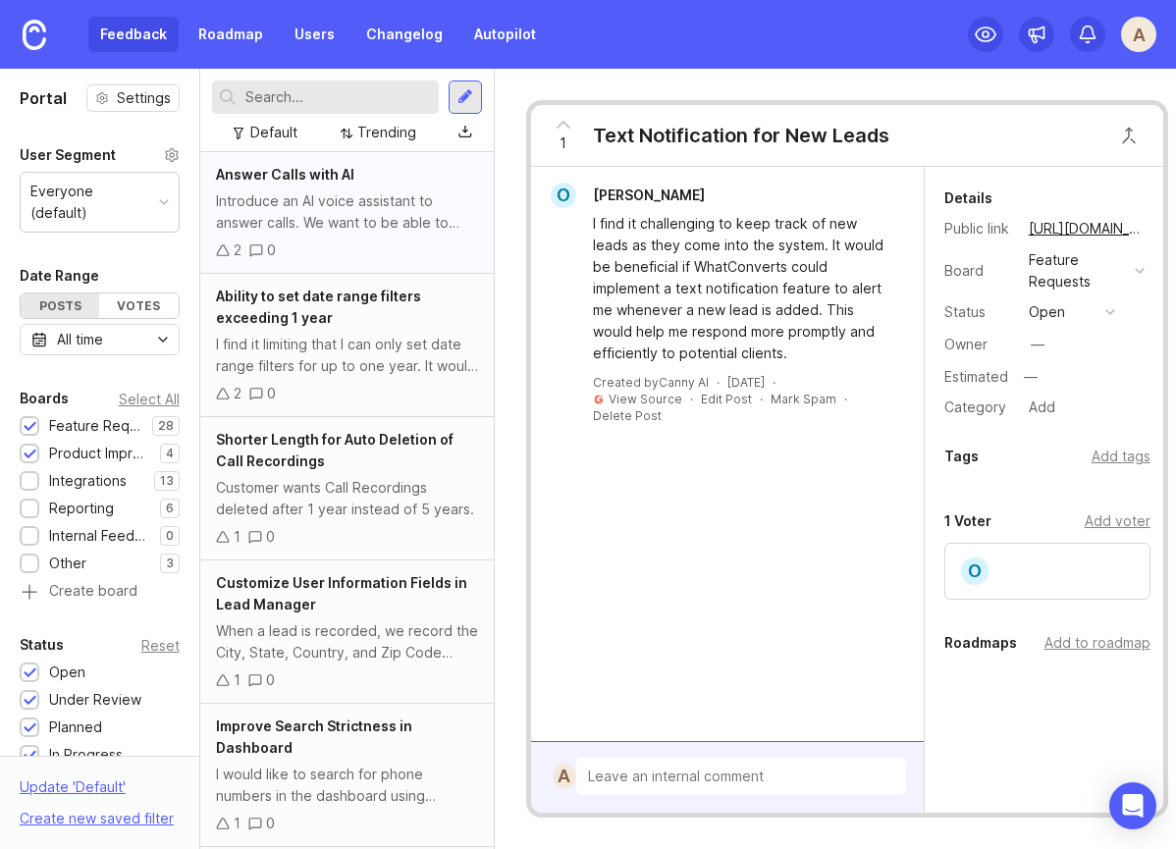
click at [323, 250] on div "2 0" at bounding box center [347, 251] width 262 height 22
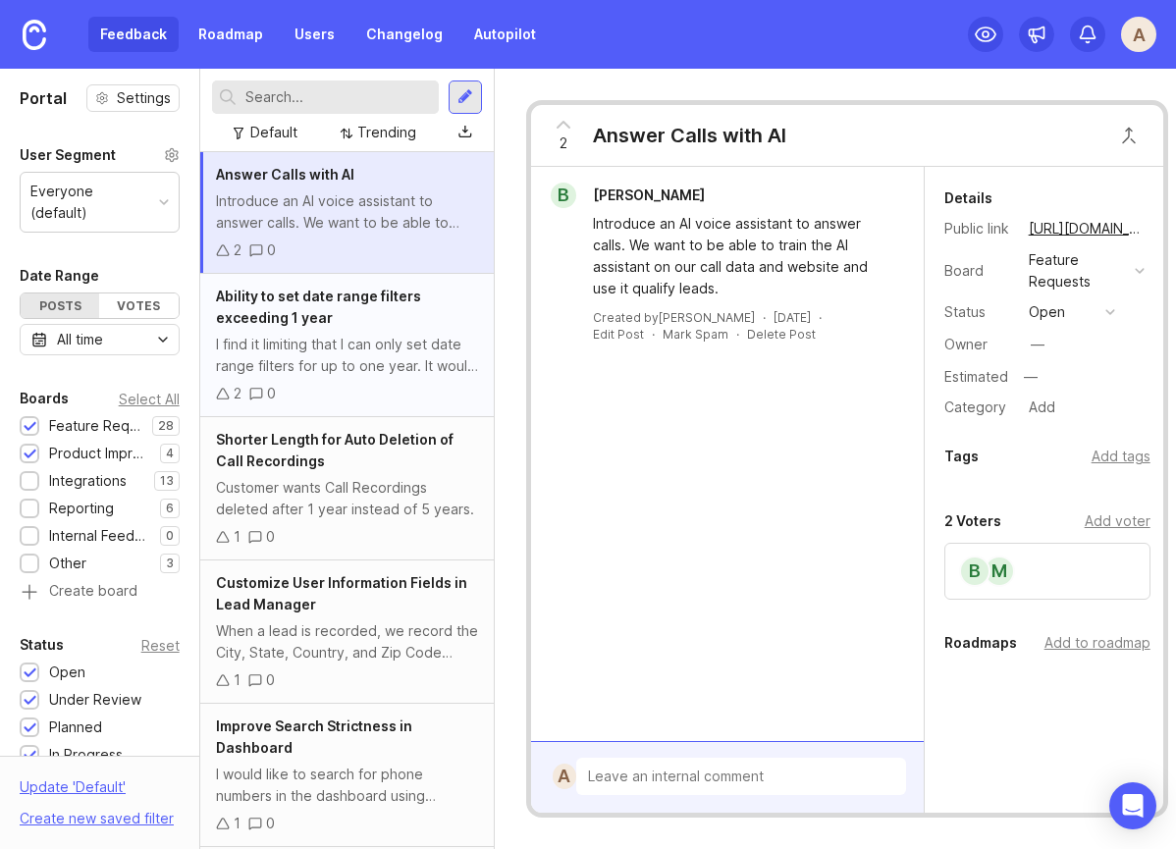
click at [334, 339] on div "I find it limiting that I can only set date range filters for up to one year. I…" at bounding box center [347, 355] width 262 height 43
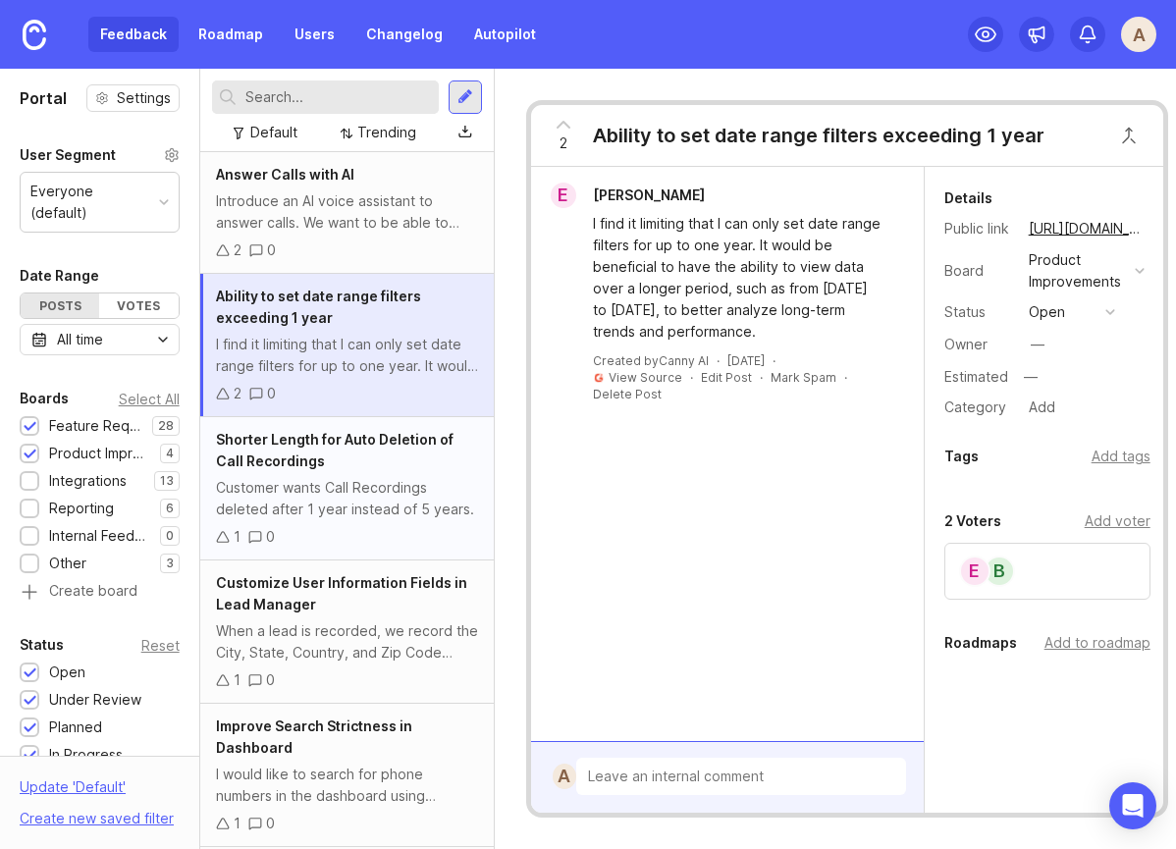
click at [334, 452] on div "Shorter Length for Auto Deletion of Call Recordings" at bounding box center [347, 450] width 262 height 43
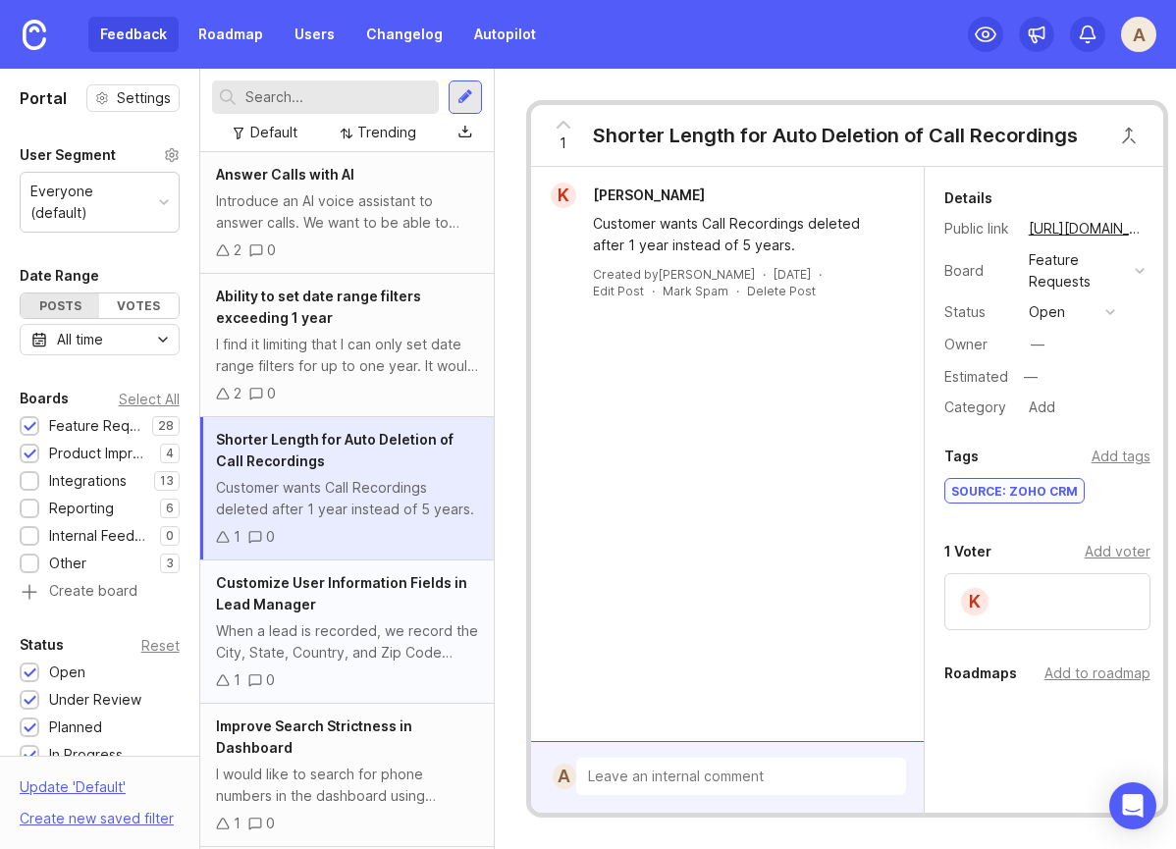
click at [426, 611] on div "Customize User Information Fields in Lead Manager" at bounding box center [347, 593] width 262 height 43
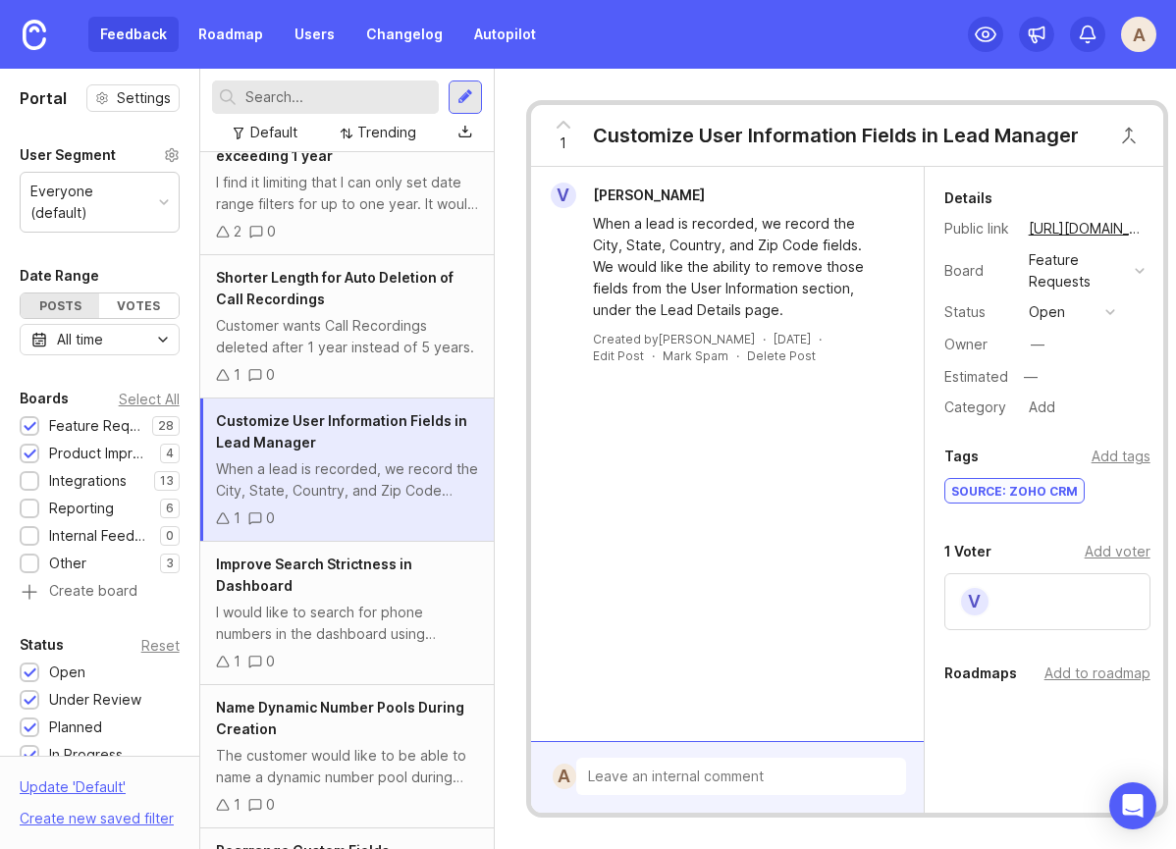
scroll to position [164, 0]
click at [398, 589] on div "Improve Search Strictness in Dashboard" at bounding box center [347, 573] width 262 height 43
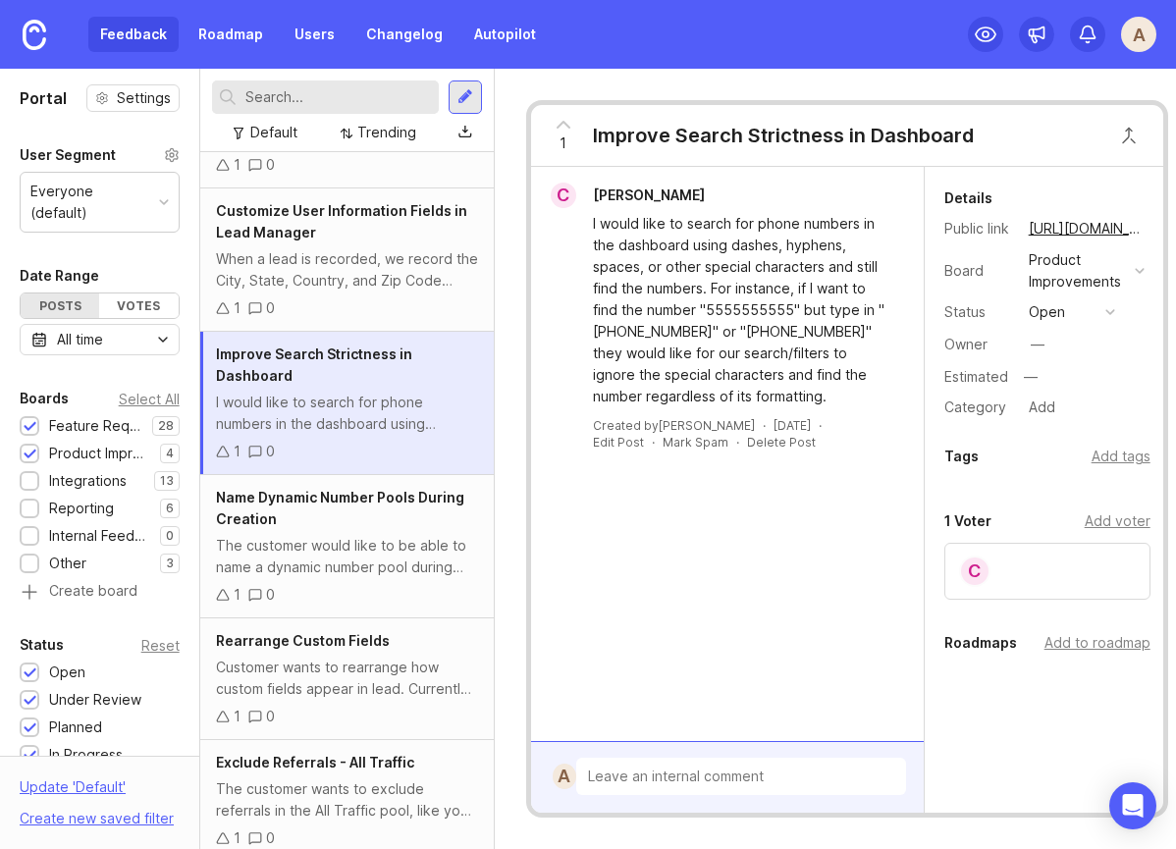
scroll to position [432, 0]
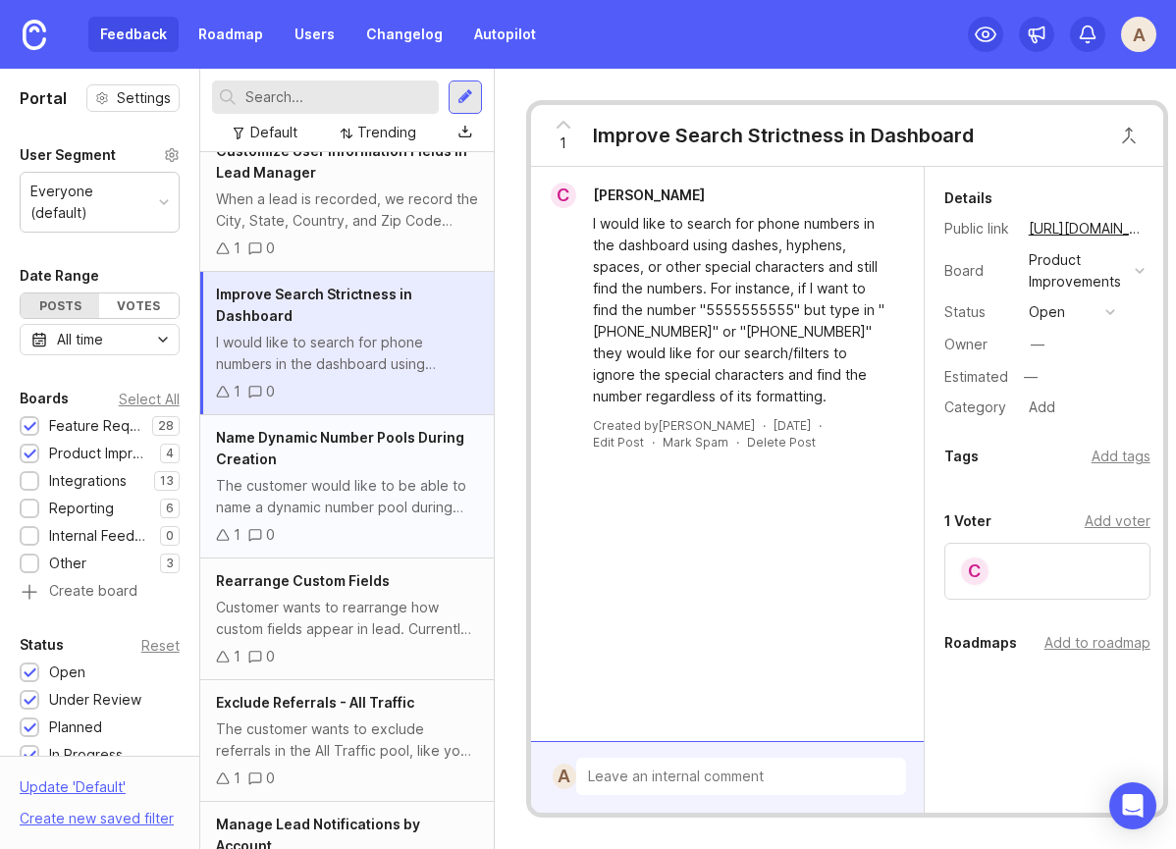
click at [370, 437] on span "Name Dynamic Number Pools During Creation" at bounding box center [340, 448] width 248 height 38
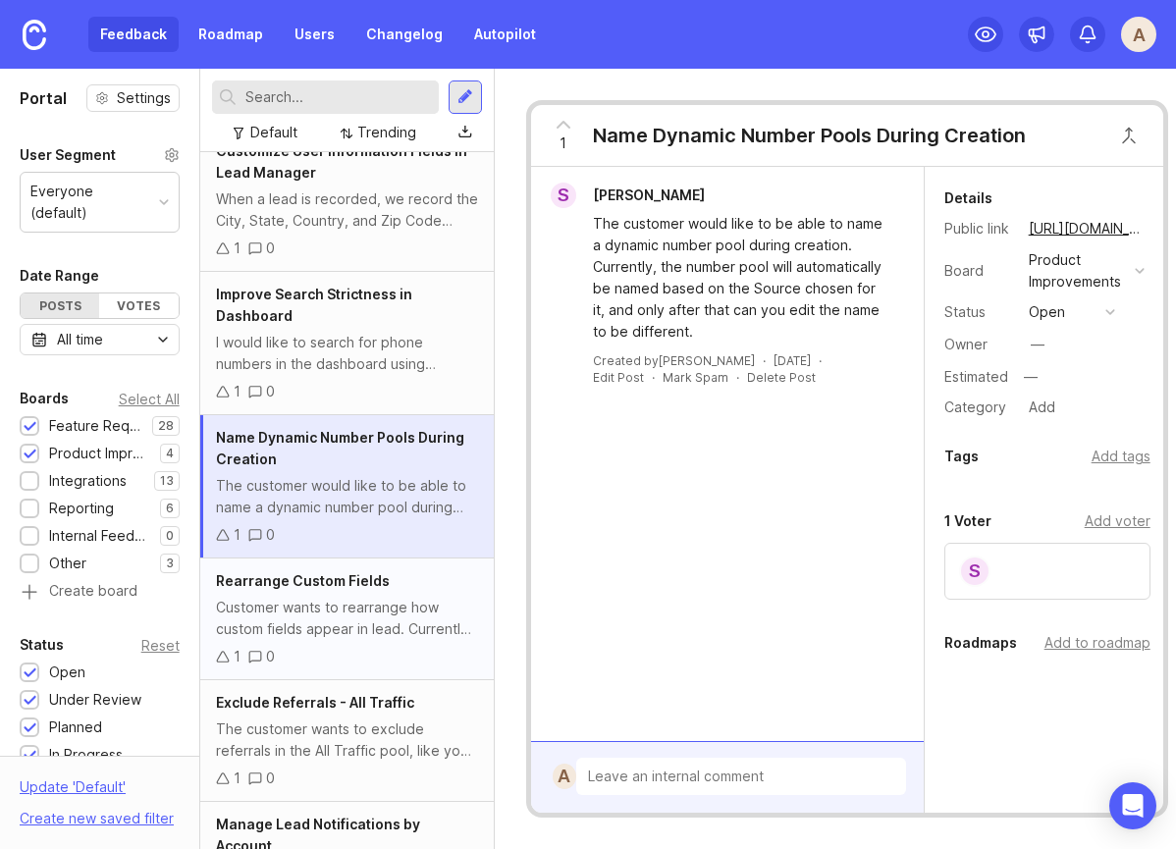
click at [360, 563] on div "Rearrange Custom Fields Customer wants to rearrange how custom fields appear in…" at bounding box center [347, 620] width 294 height 122
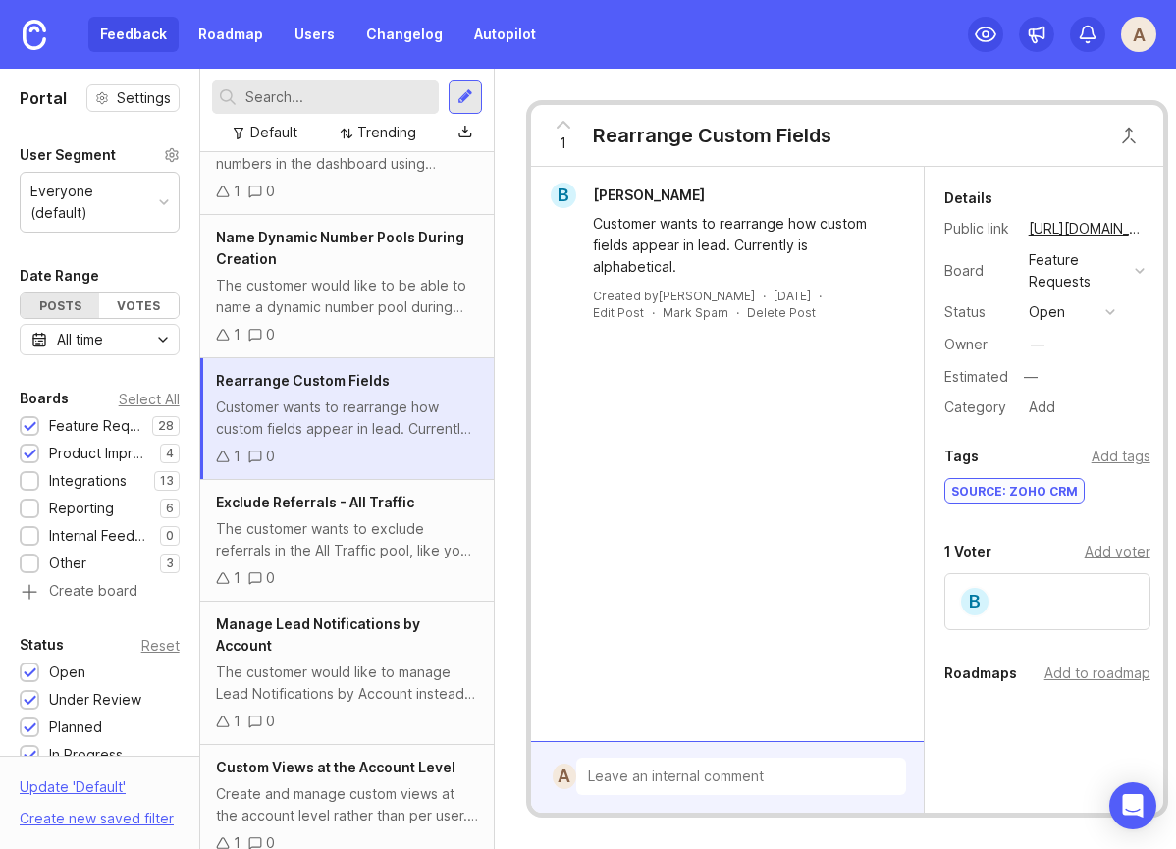
scroll to position [645, 0]
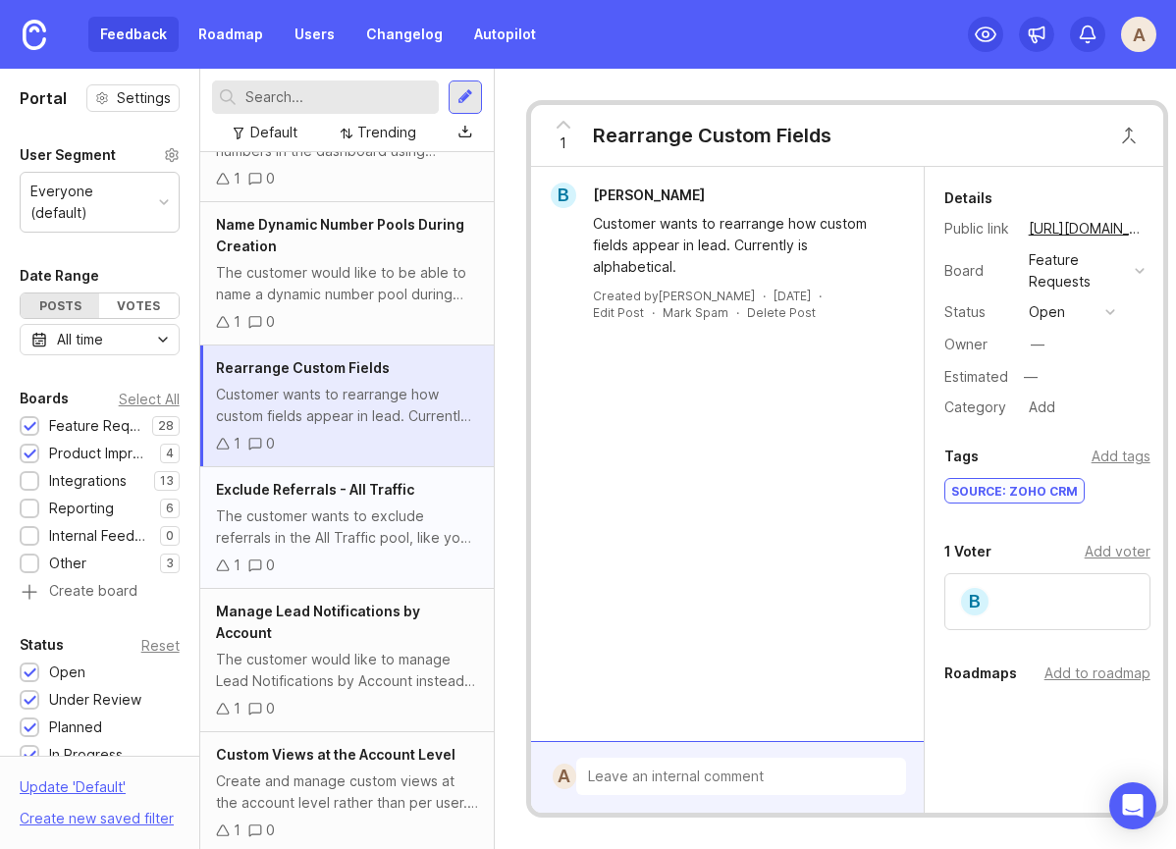
click at [374, 502] on div "Exclude Referrals - All Traffic The customer wants to exclude referrals in the …" at bounding box center [347, 528] width 294 height 122
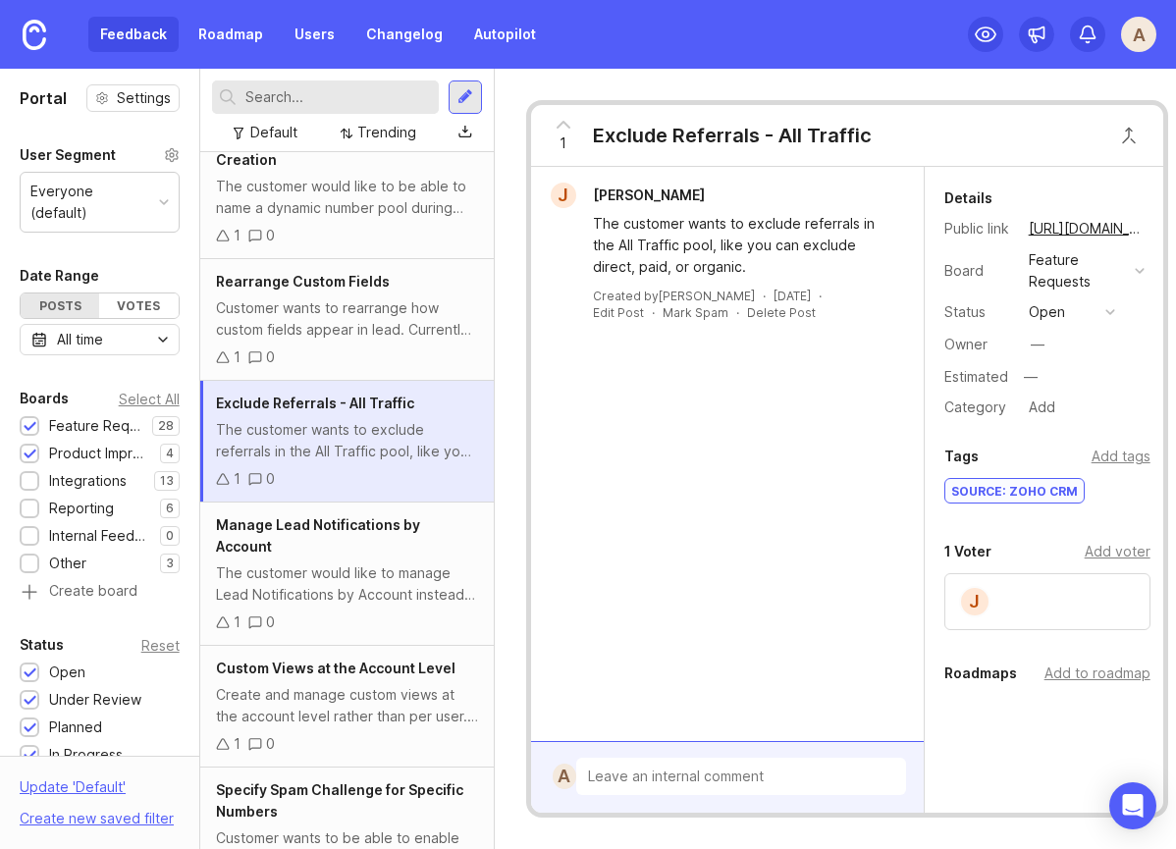
scroll to position [732, 0]
click at [417, 535] on div "Manage Lead Notifications by Account The customer would like to manage Lead Not…" at bounding box center [347, 573] width 294 height 143
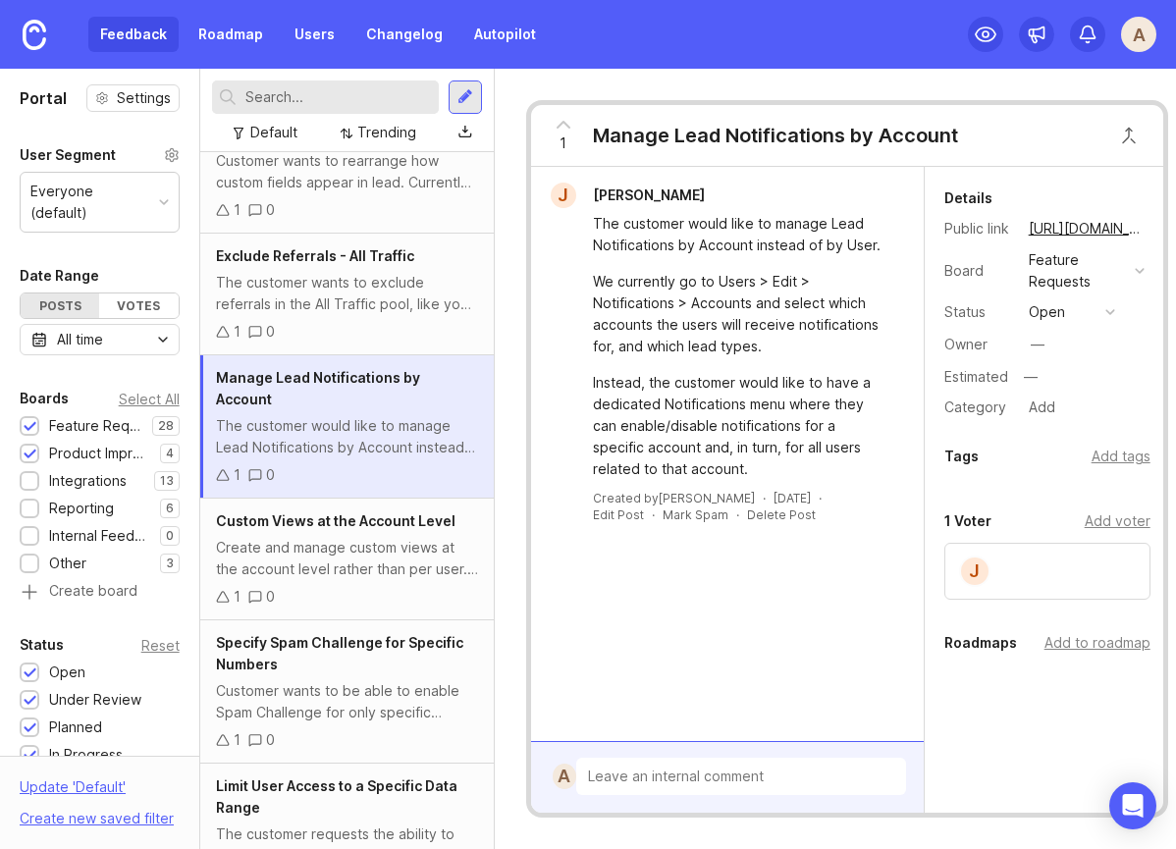
scroll to position [884, 0]
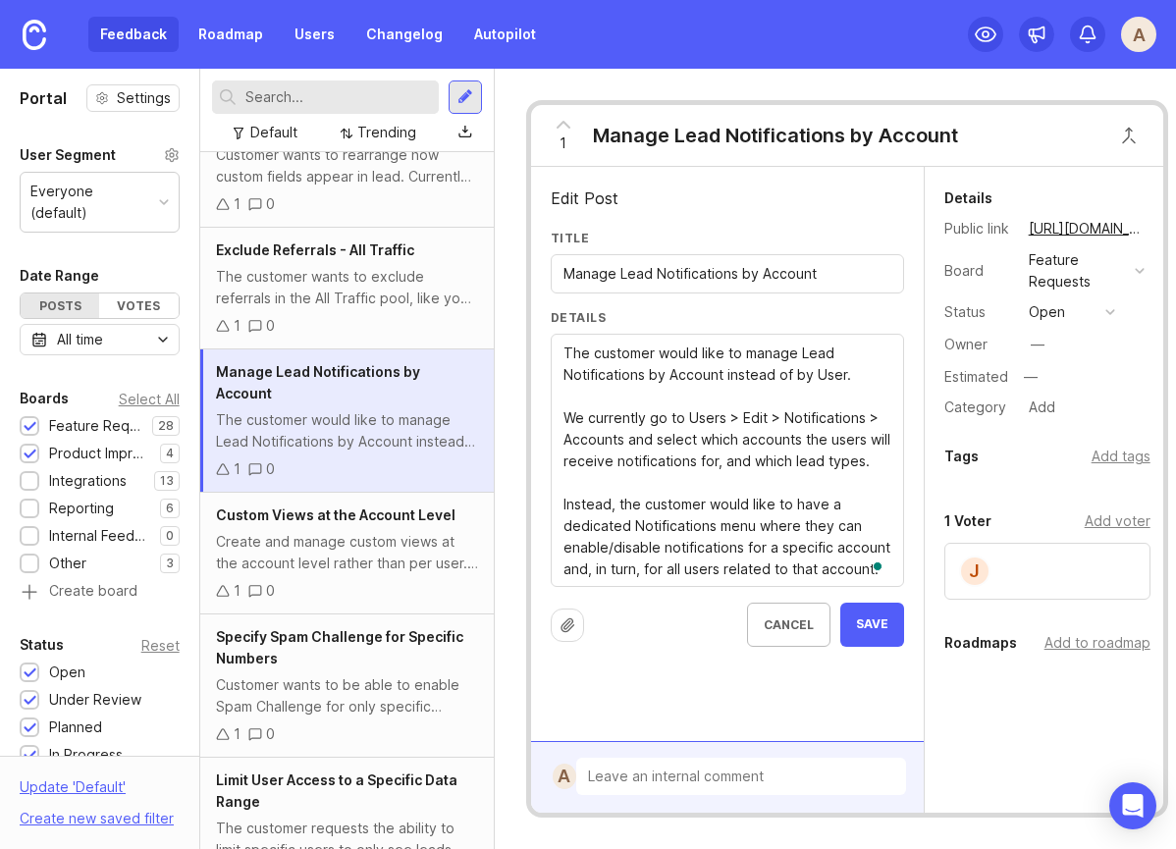
drag, startPoint x: 654, startPoint y: 355, endPoint x: 538, endPoint y: 360, distance: 115.9
click at [674, 501] on textarea "The customer would like to manage Lead Notifications by Account instead of by U…" at bounding box center [727, 462] width 328 height 238
click at [563, 350] on textarea "The customer would like to manage Lead Notifications by Account instead of by U…" at bounding box center [727, 462] width 328 height 238
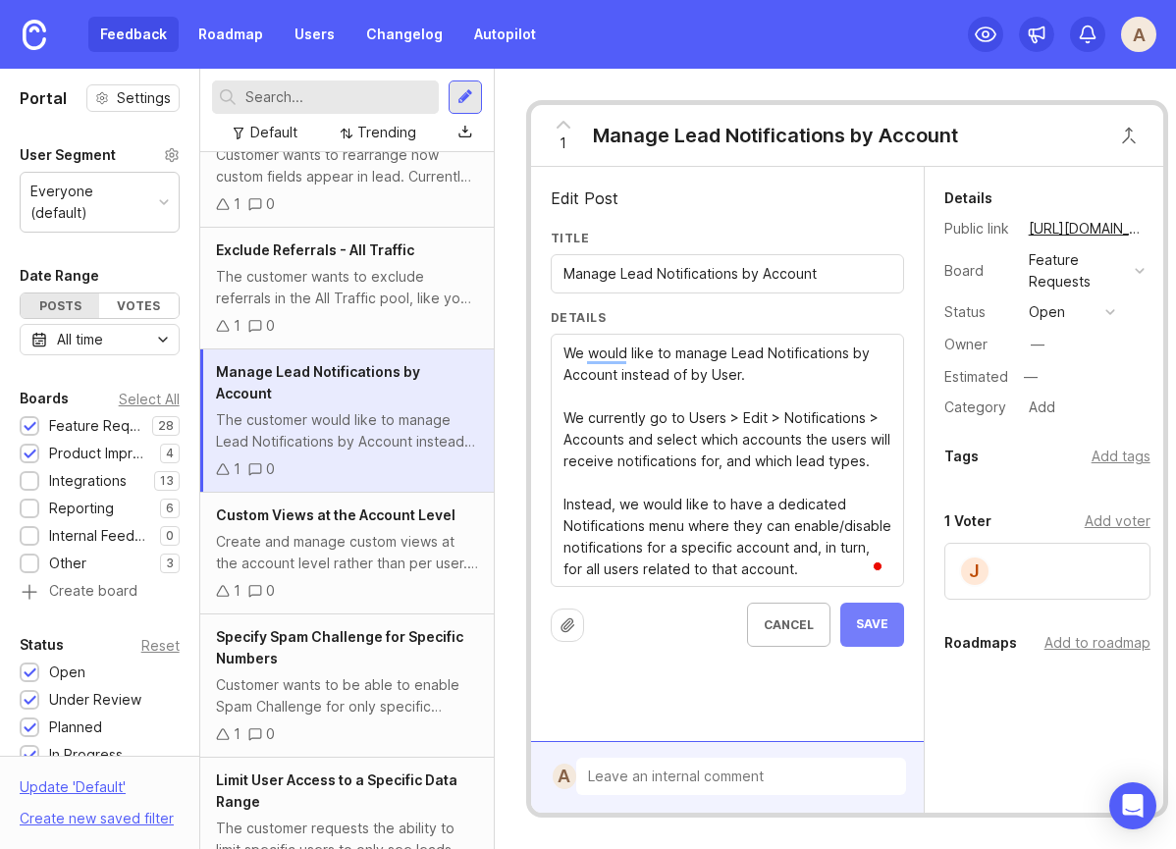
type textarea "We would like to manage Lead Notifications by Account instead of by User. We cu…"
click at [879, 622] on span "Save" at bounding box center [872, 624] width 32 height 17
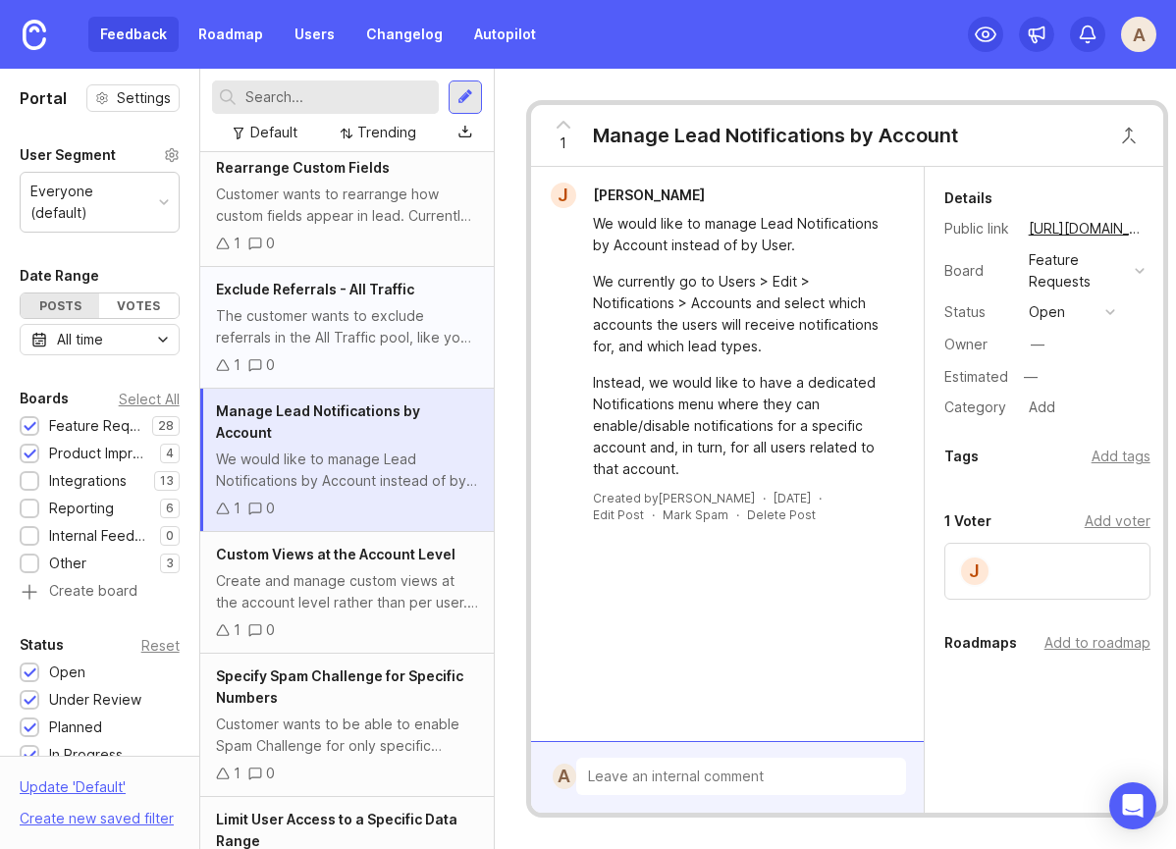
scroll to position [839, 0]
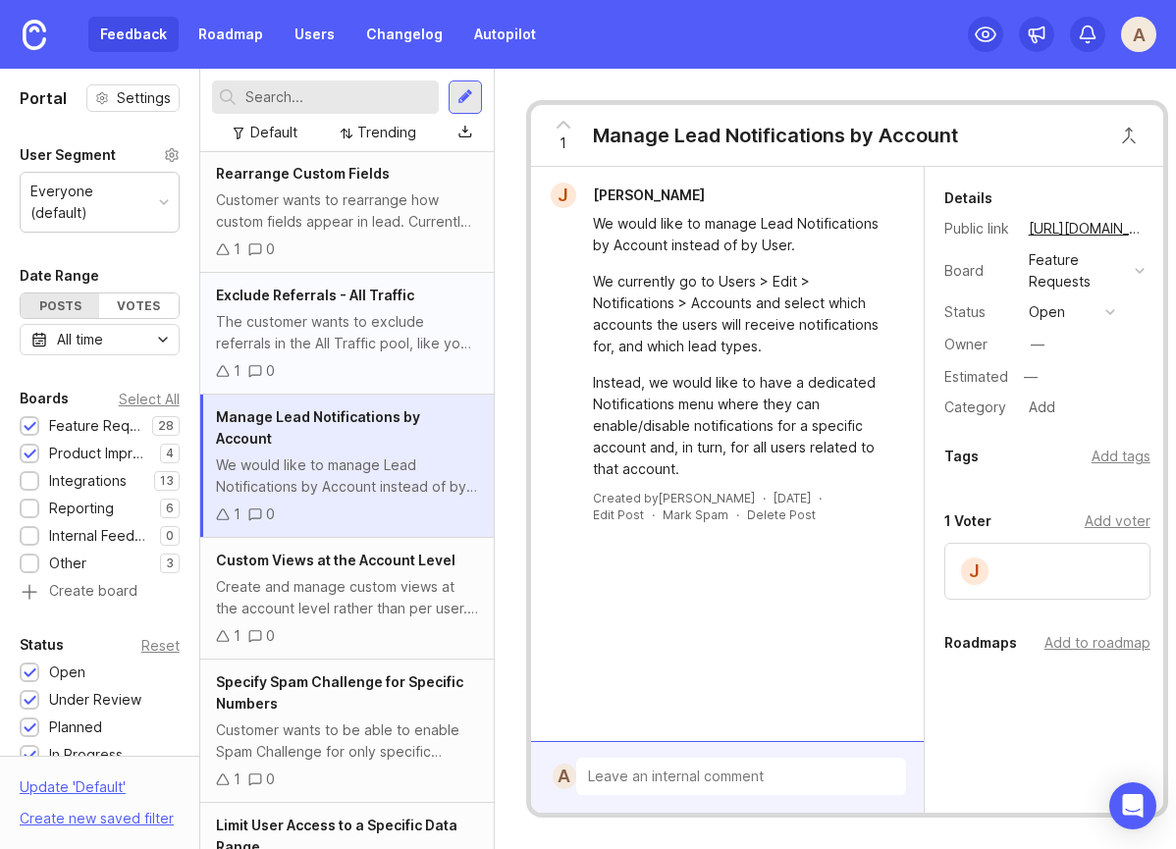
click at [354, 280] on div "Exclude Referrals - All Traffic The customer wants to exclude referrals in the …" at bounding box center [347, 334] width 294 height 122
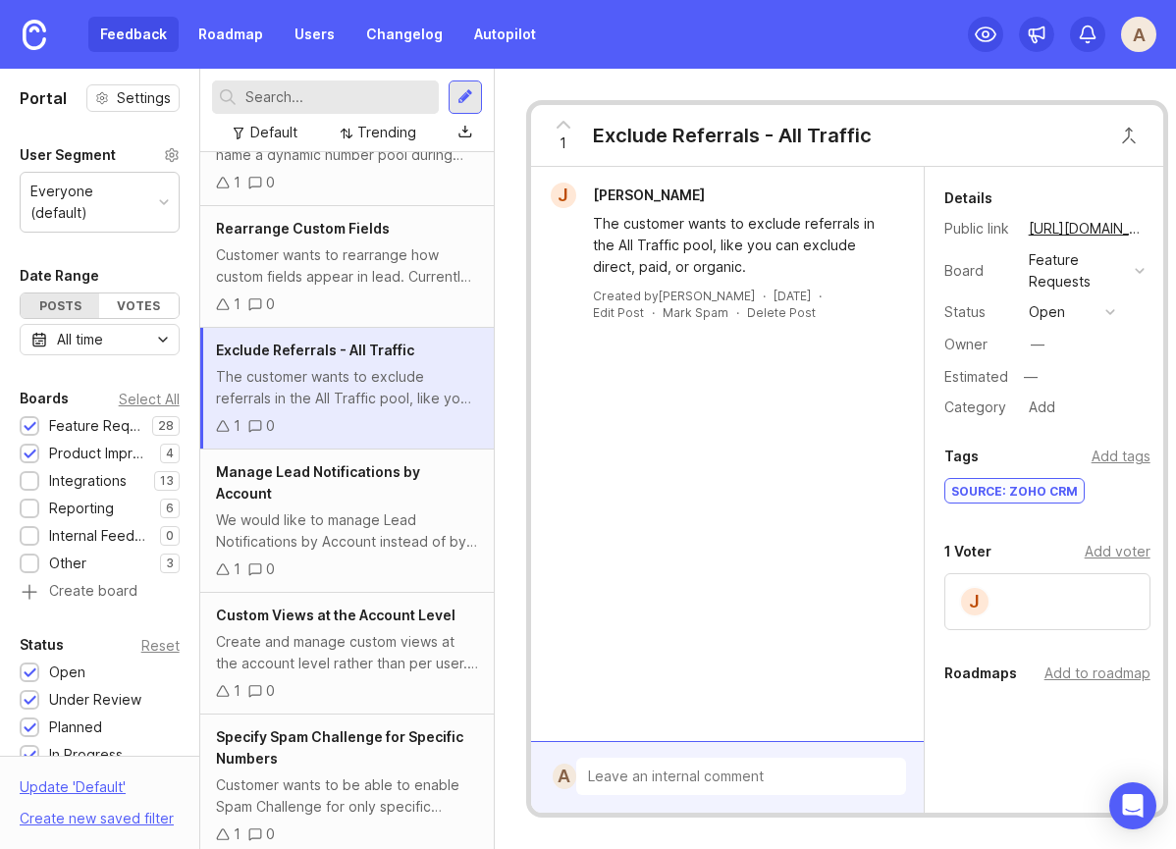
scroll to position [776, 0]
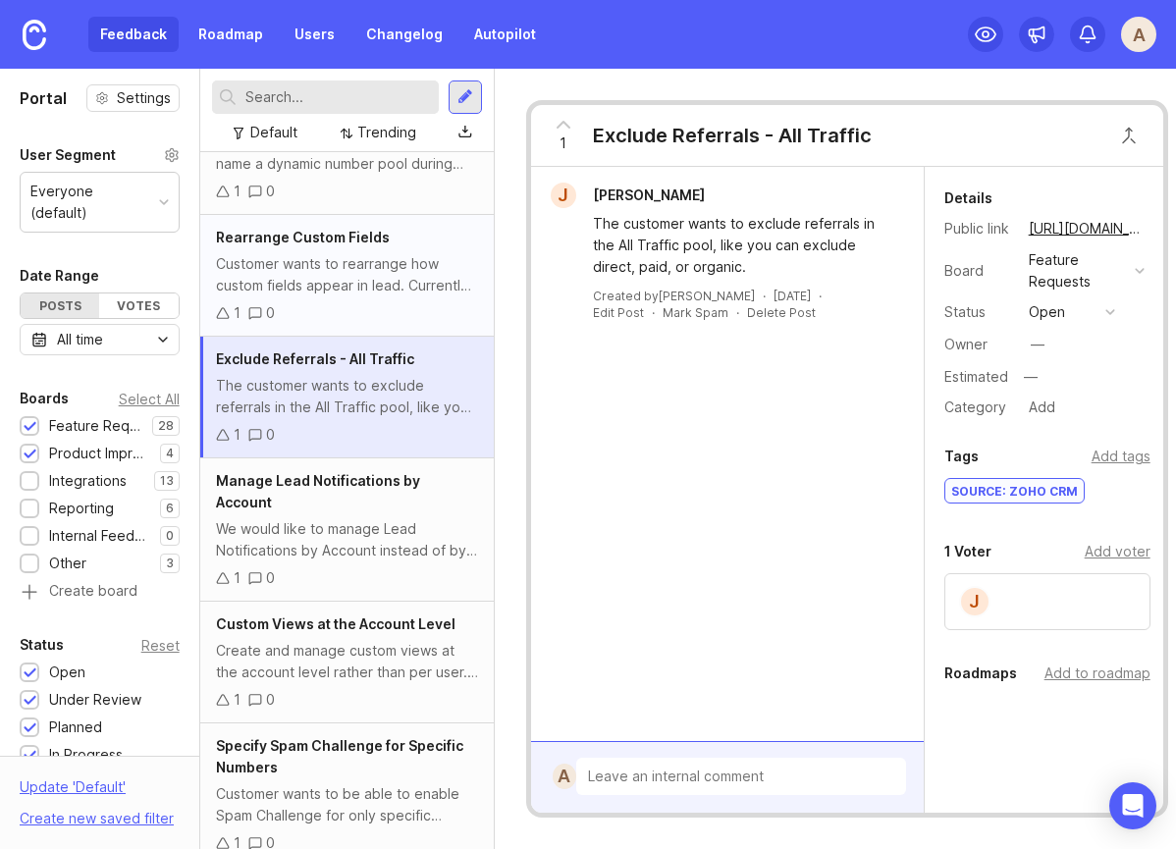
click at [357, 308] on div "1 0" at bounding box center [347, 313] width 262 height 22
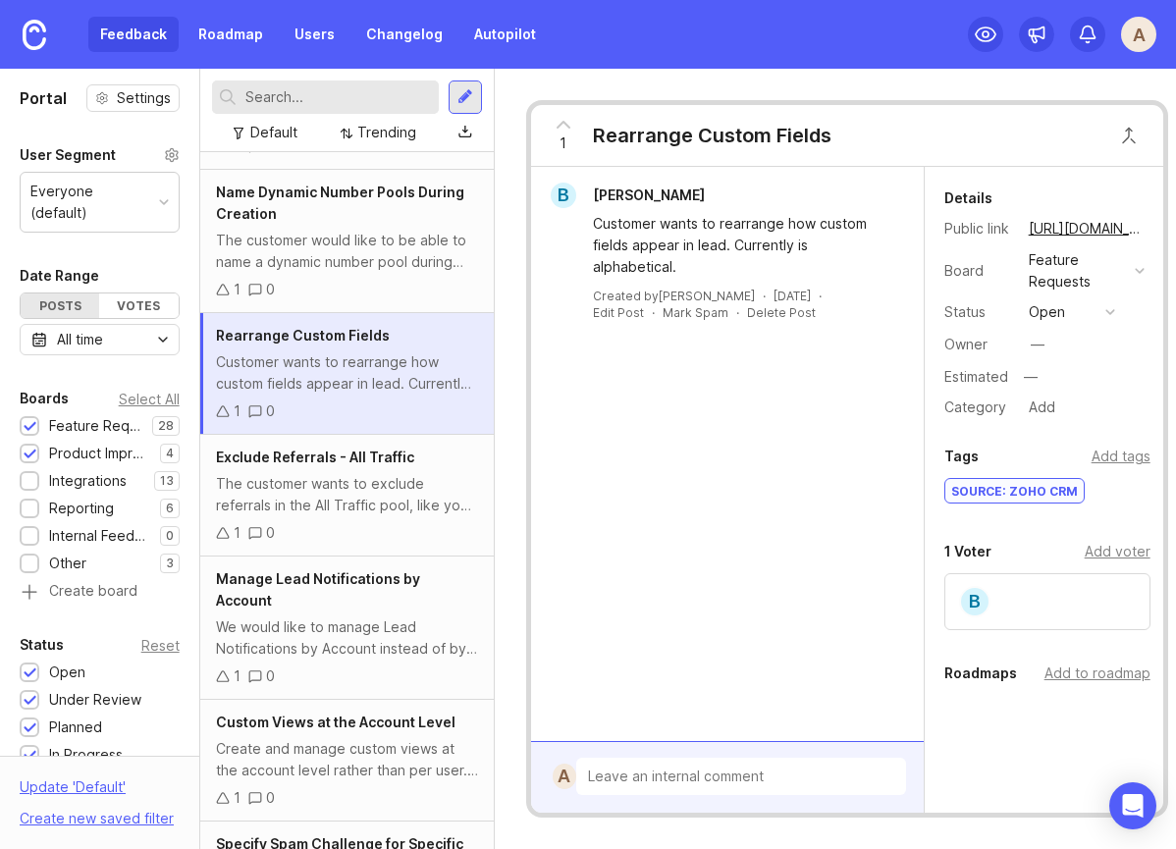
scroll to position [649, 0]
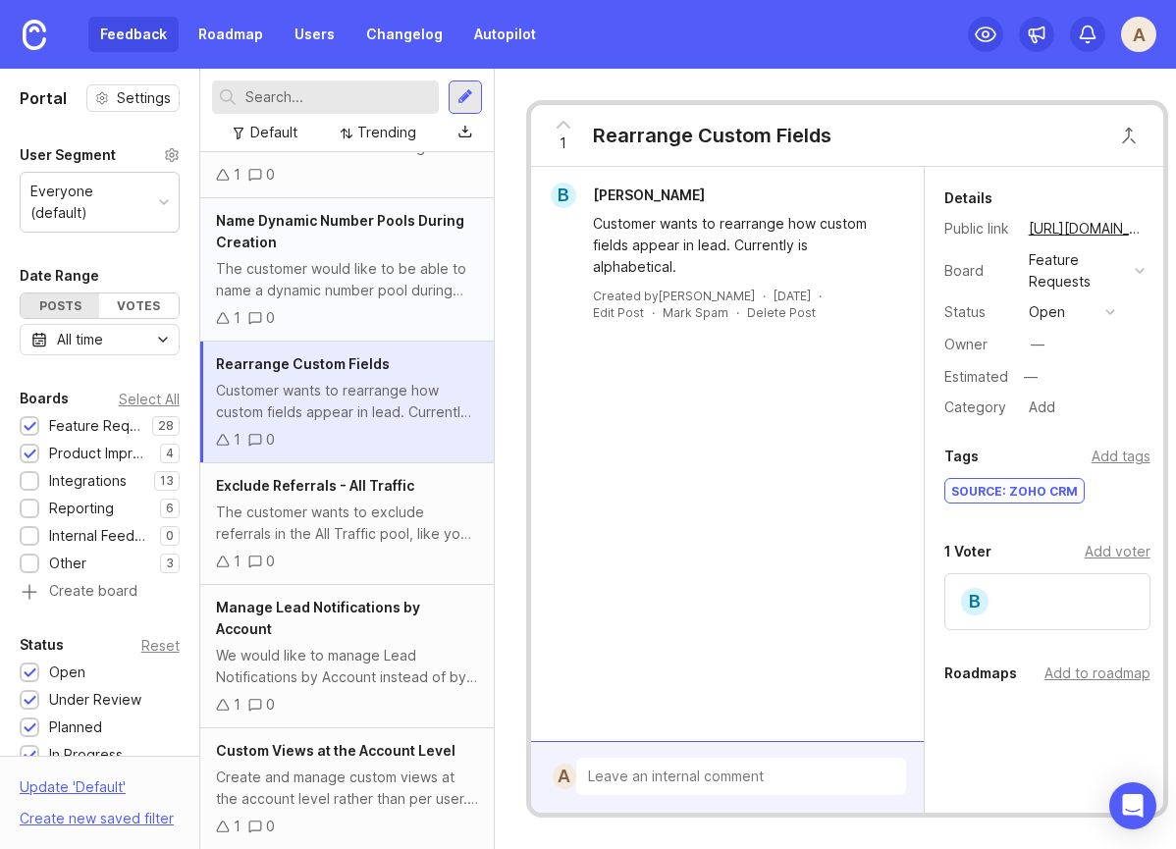
click at [361, 303] on div "Name Dynamic Number Pools During Creation The customer would like to be able to…" at bounding box center [347, 269] width 294 height 143
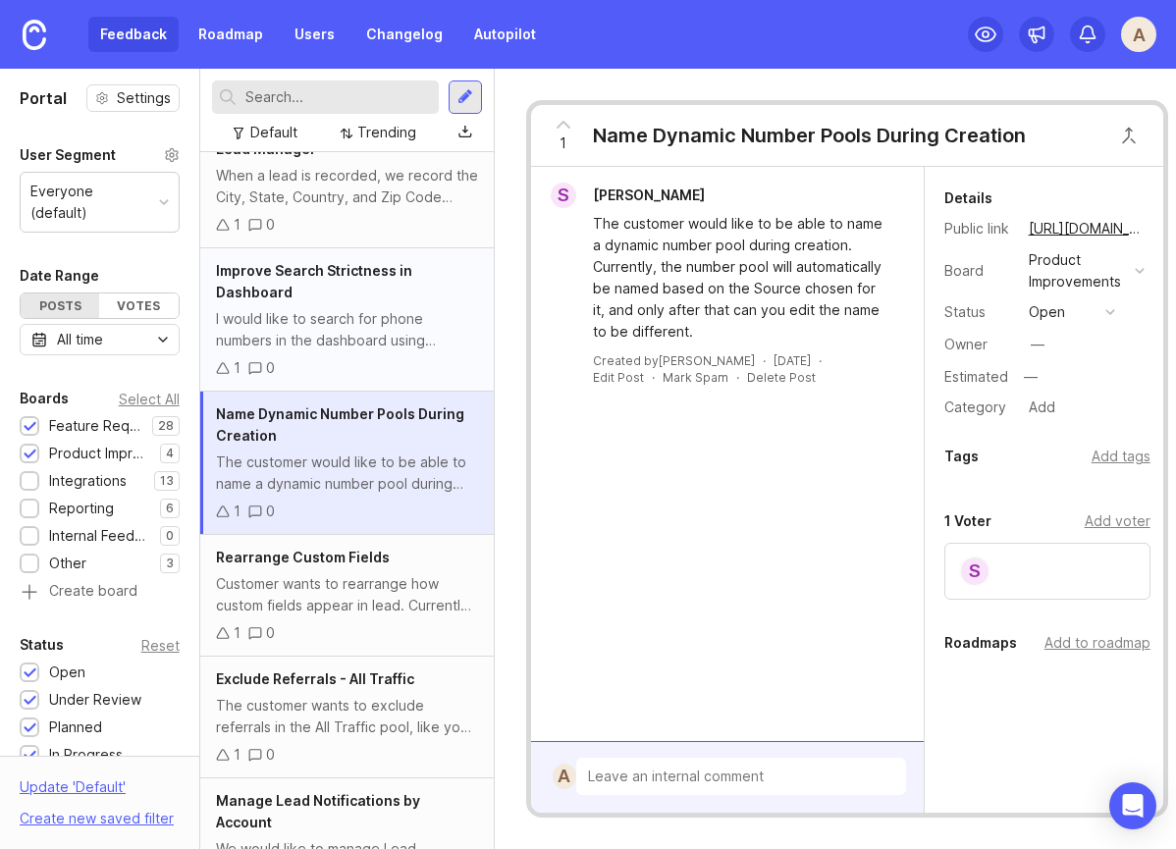
scroll to position [447, 0]
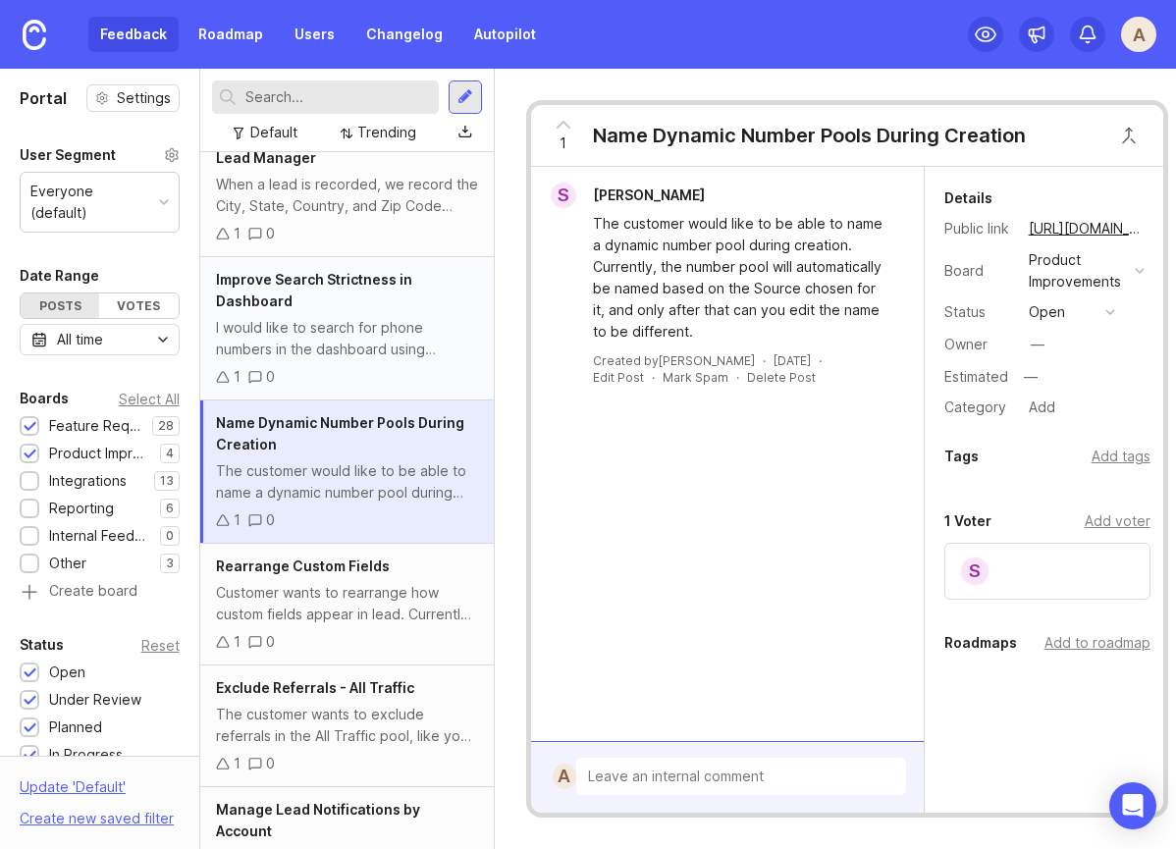
click at [379, 345] on div "I would like to search for phone numbers in the dashboard using dashes, hyphens…" at bounding box center [347, 338] width 262 height 43
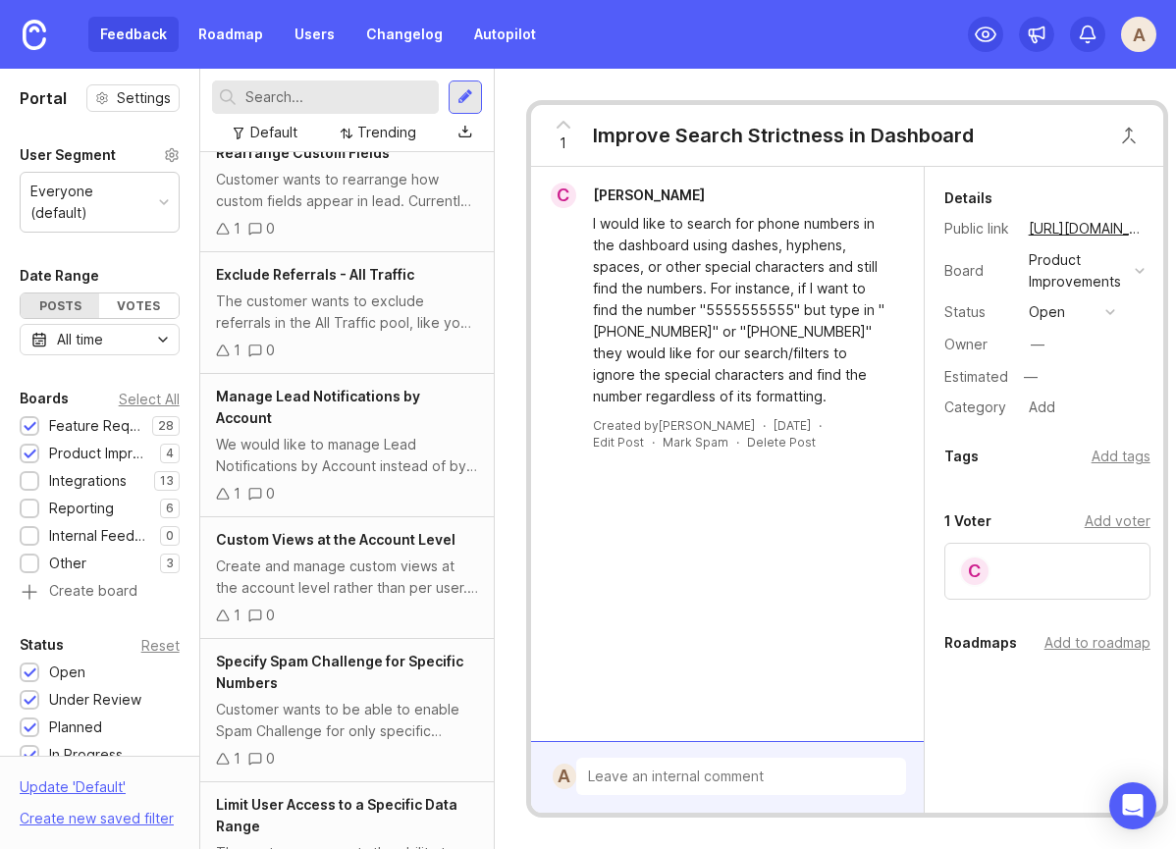
scroll to position [1110, 0]
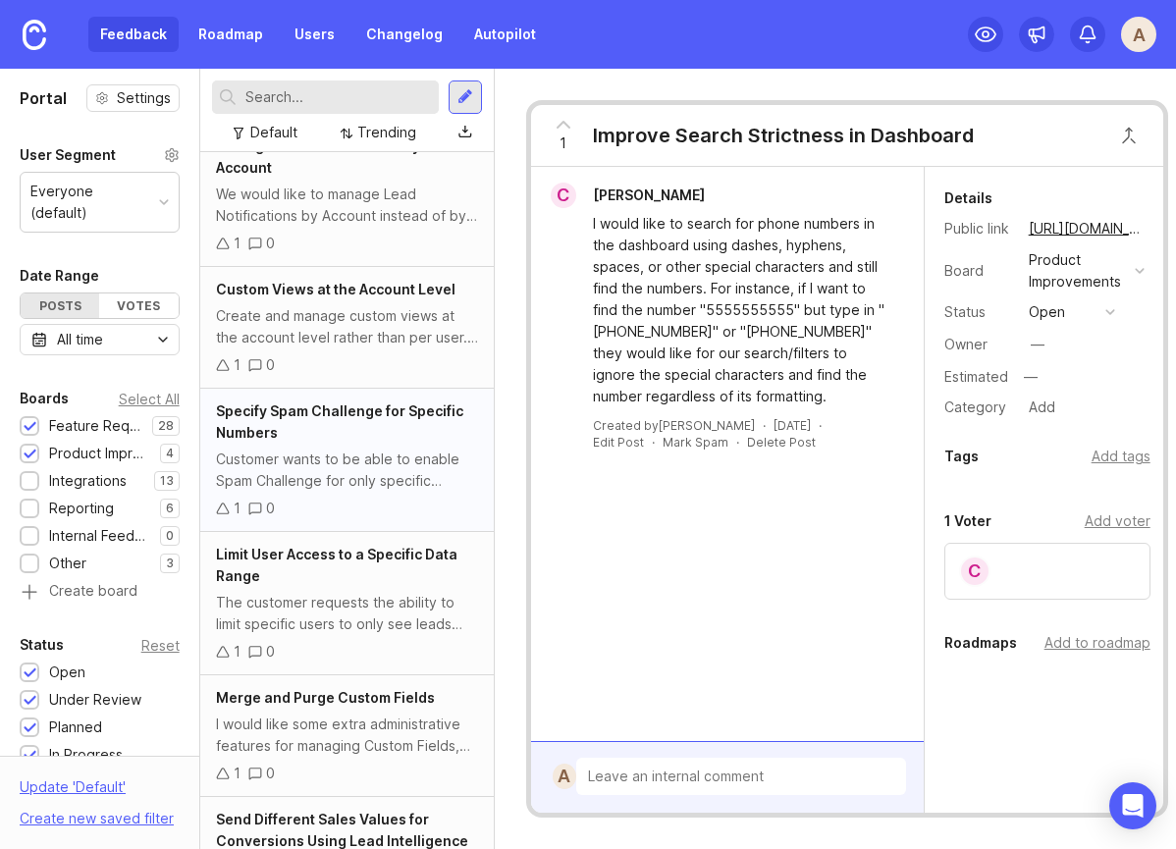
click at [379, 498] on div "1 0" at bounding box center [347, 509] width 262 height 22
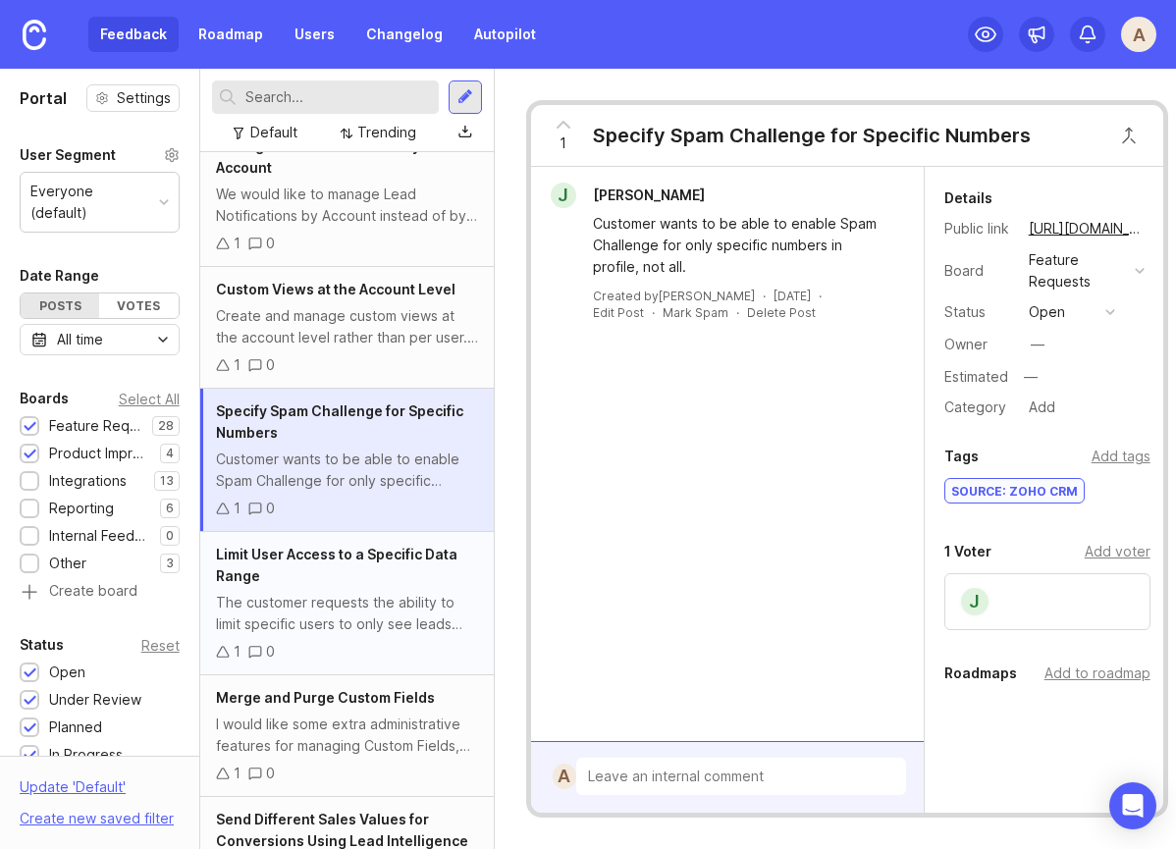
click at [363, 592] on div "The customer requests the ability to limit specific users to only see leads fro…" at bounding box center [347, 613] width 262 height 43
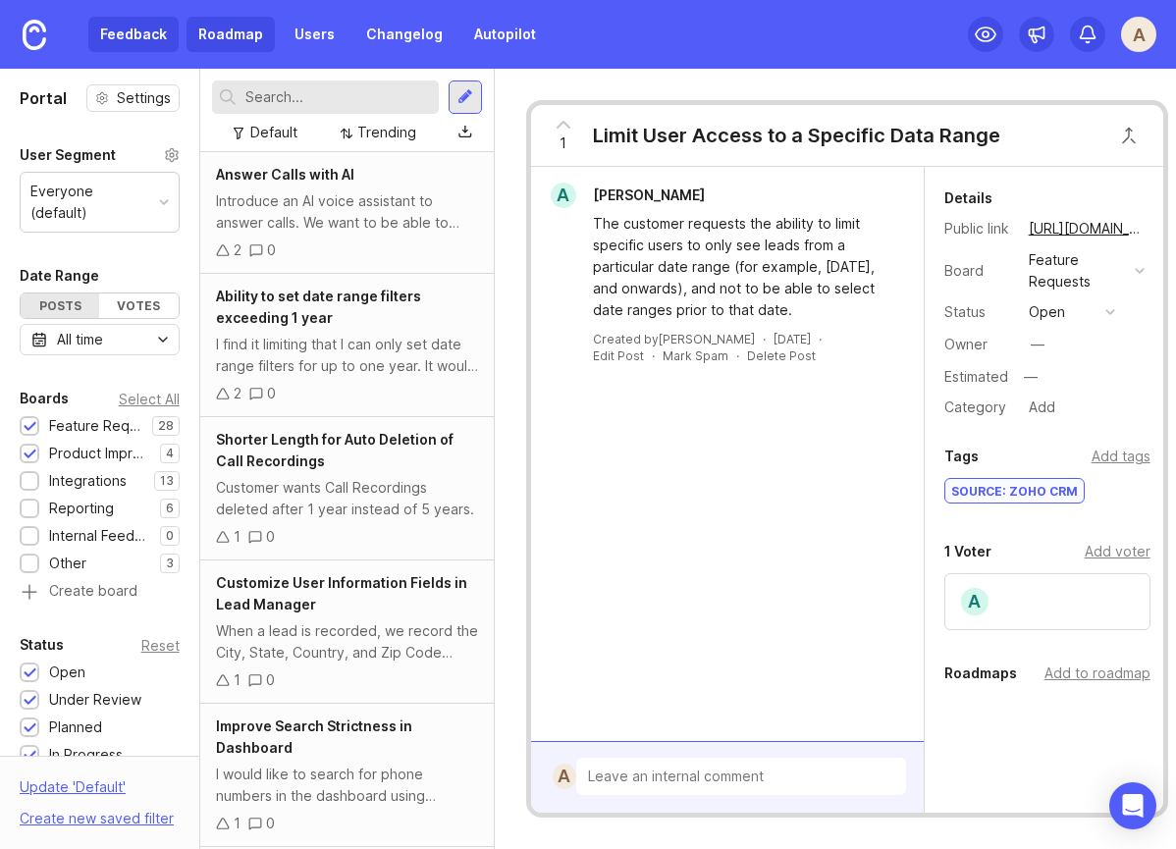
click at [249, 34] on link "Roadmap" at bounding box center [231, 34] width 88 height 35
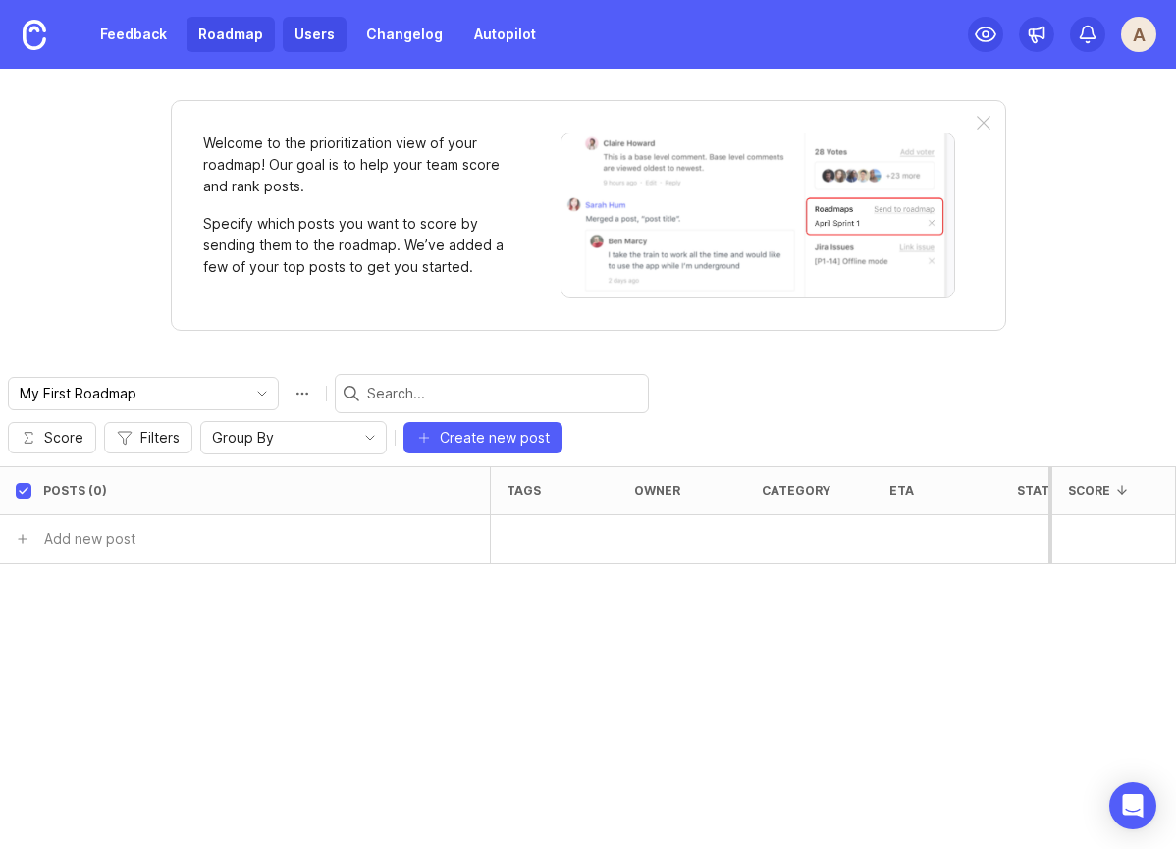
click at [319, 31] on link "Users" at bounding box center [315, 34] width 64 height 35
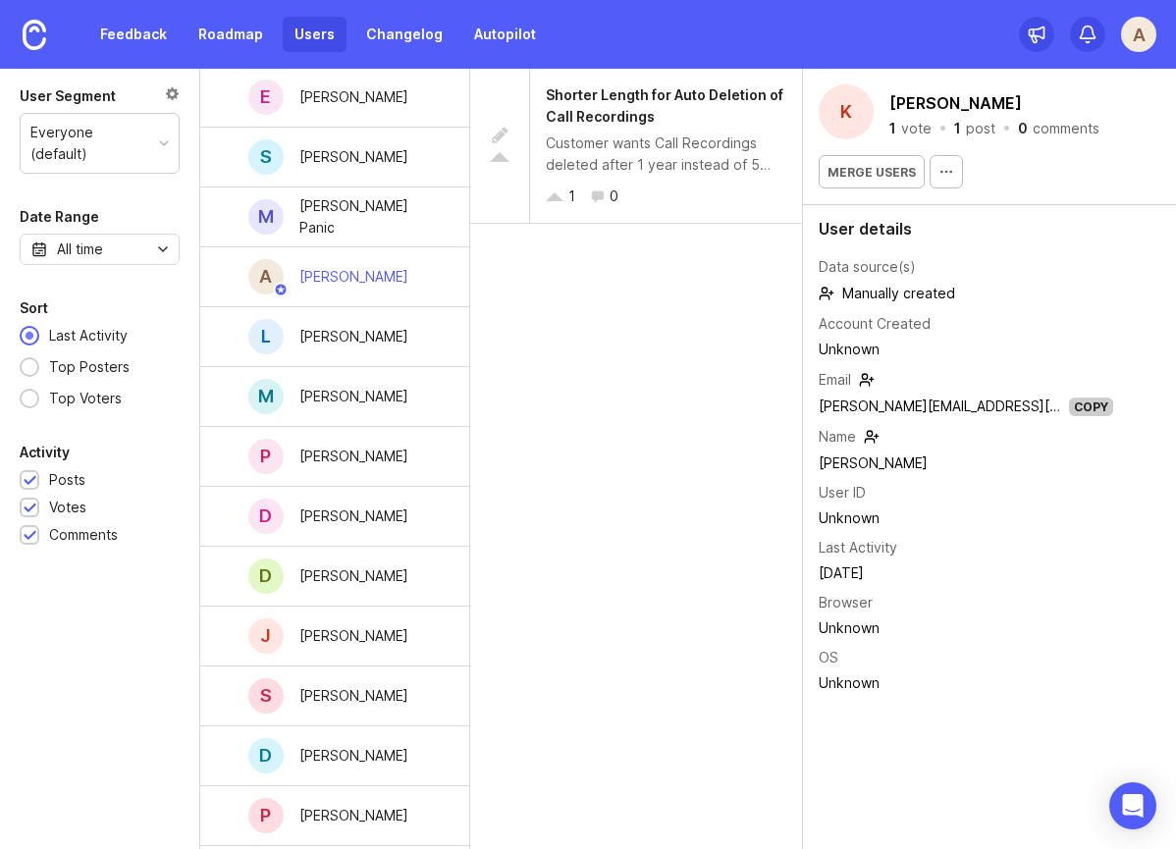
scroll to position [1259, 0]
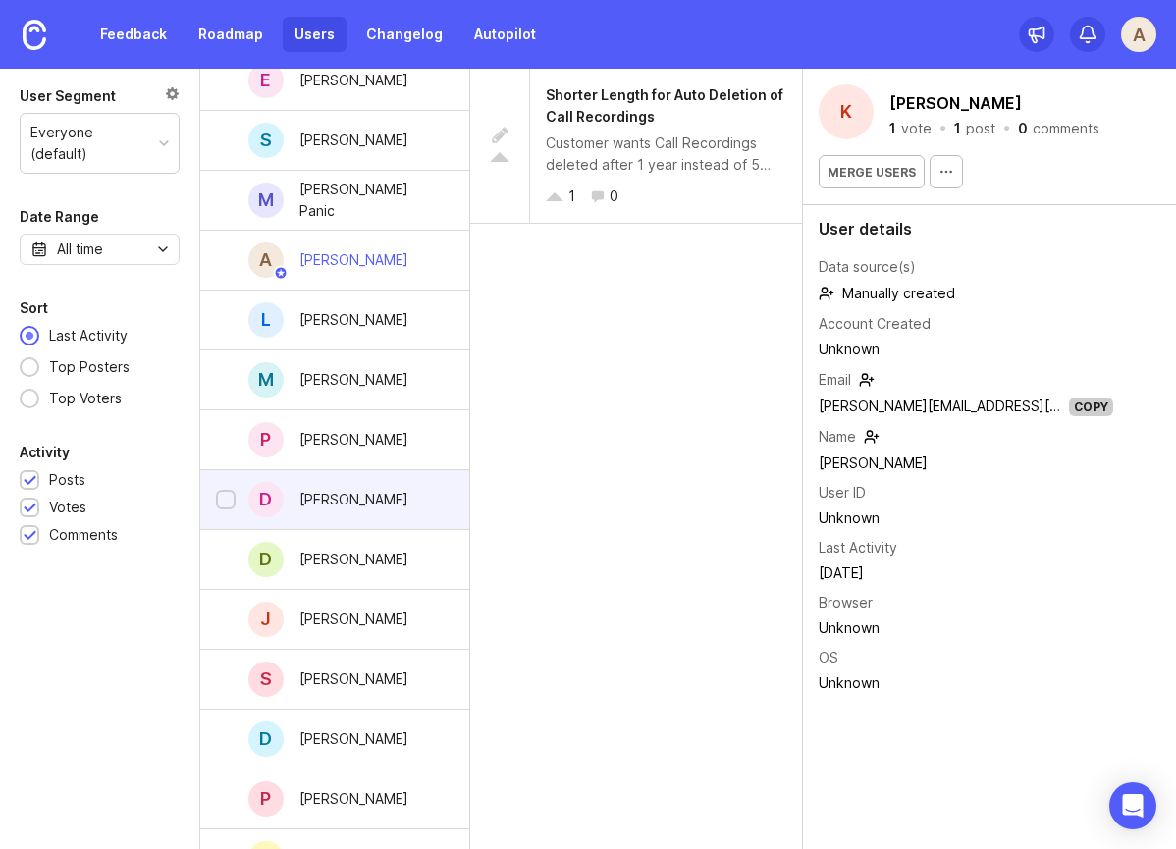
click at [377, 488] on div "[PERSON_NAME]" at bounding box center [354, 499] width 140 height 43
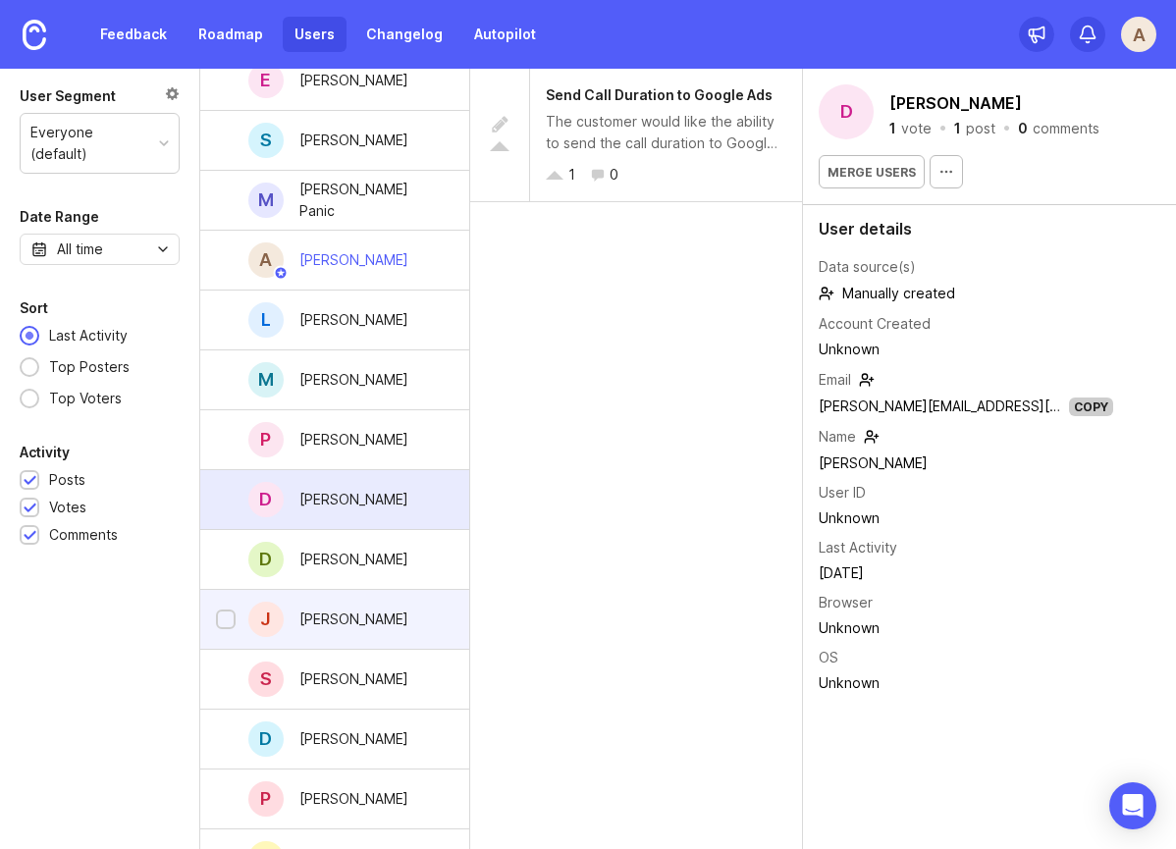
click at [373, 590] on div "[PERSON_NAME]" at bounding box center [335, 620] width 270 height 60
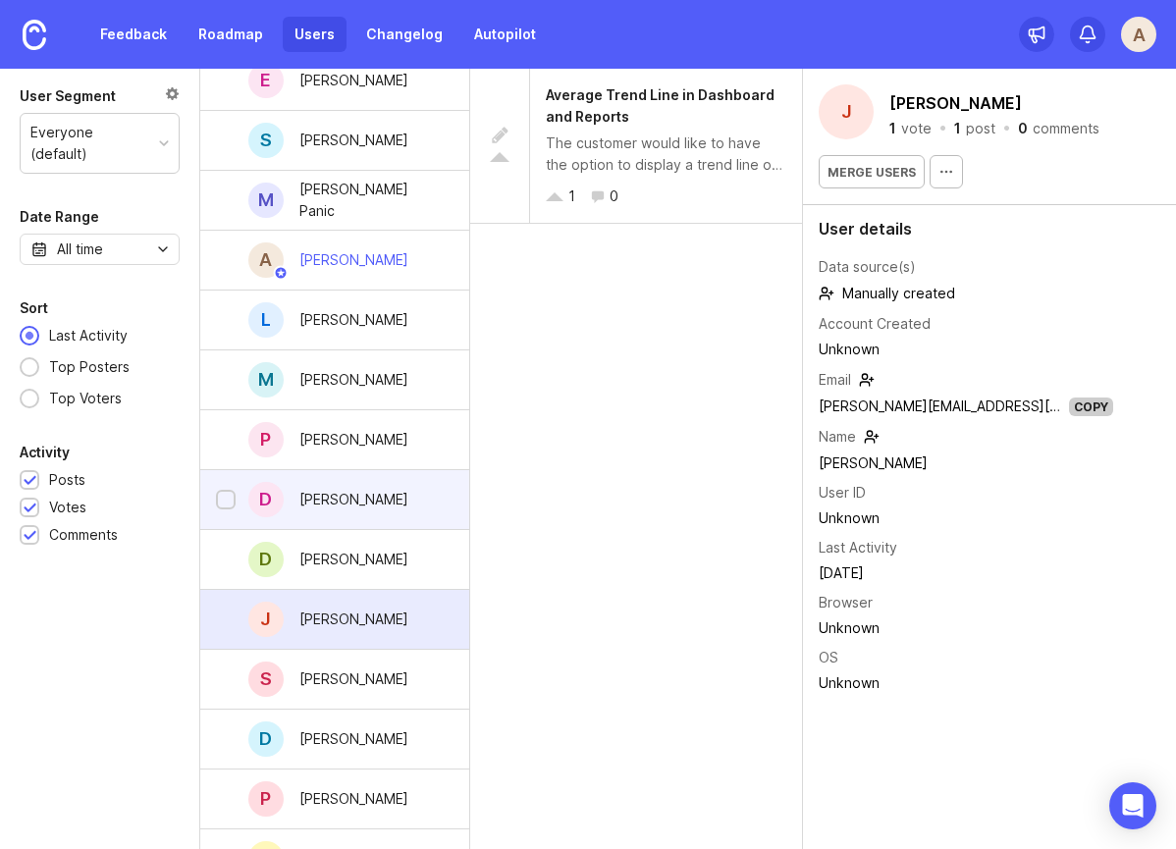
click at [387, 496] on div "D [PERSON_NAME]" at bounding box center [335, 500] width 270 height 60
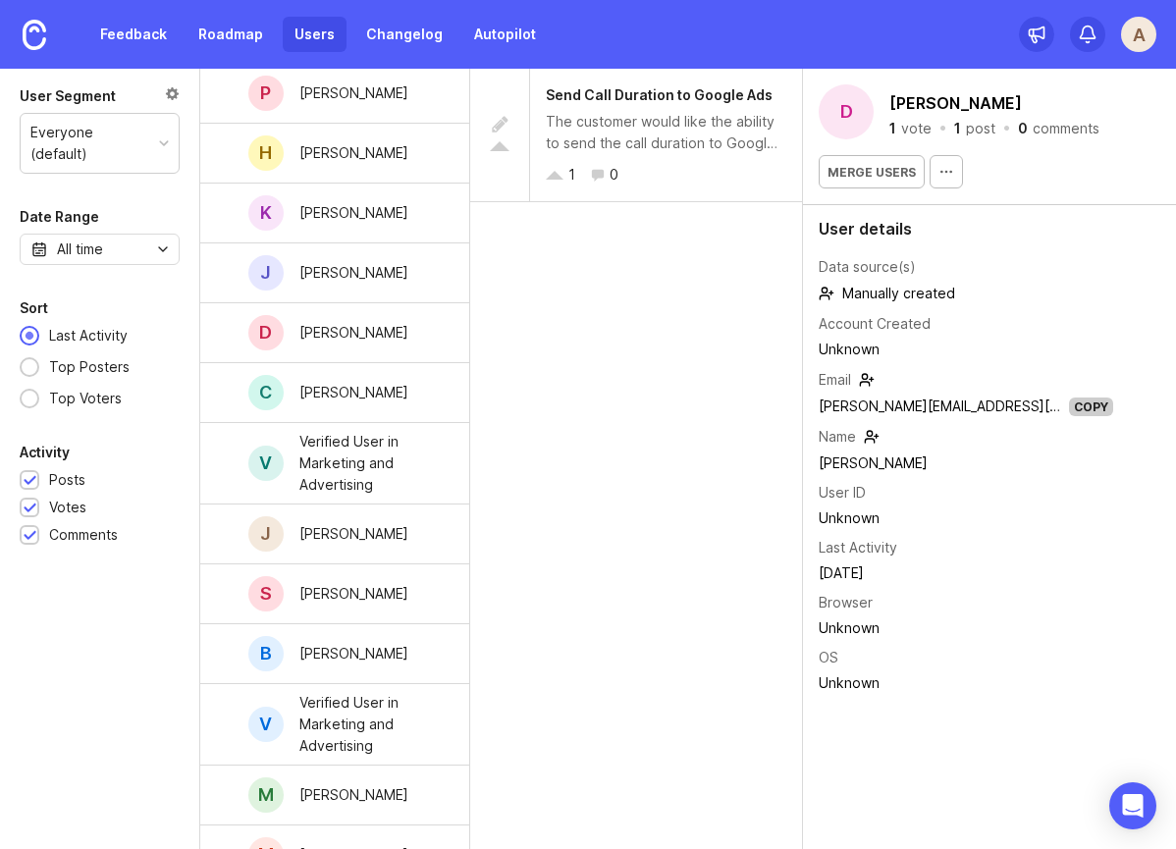
scroll to position [2182, 0]
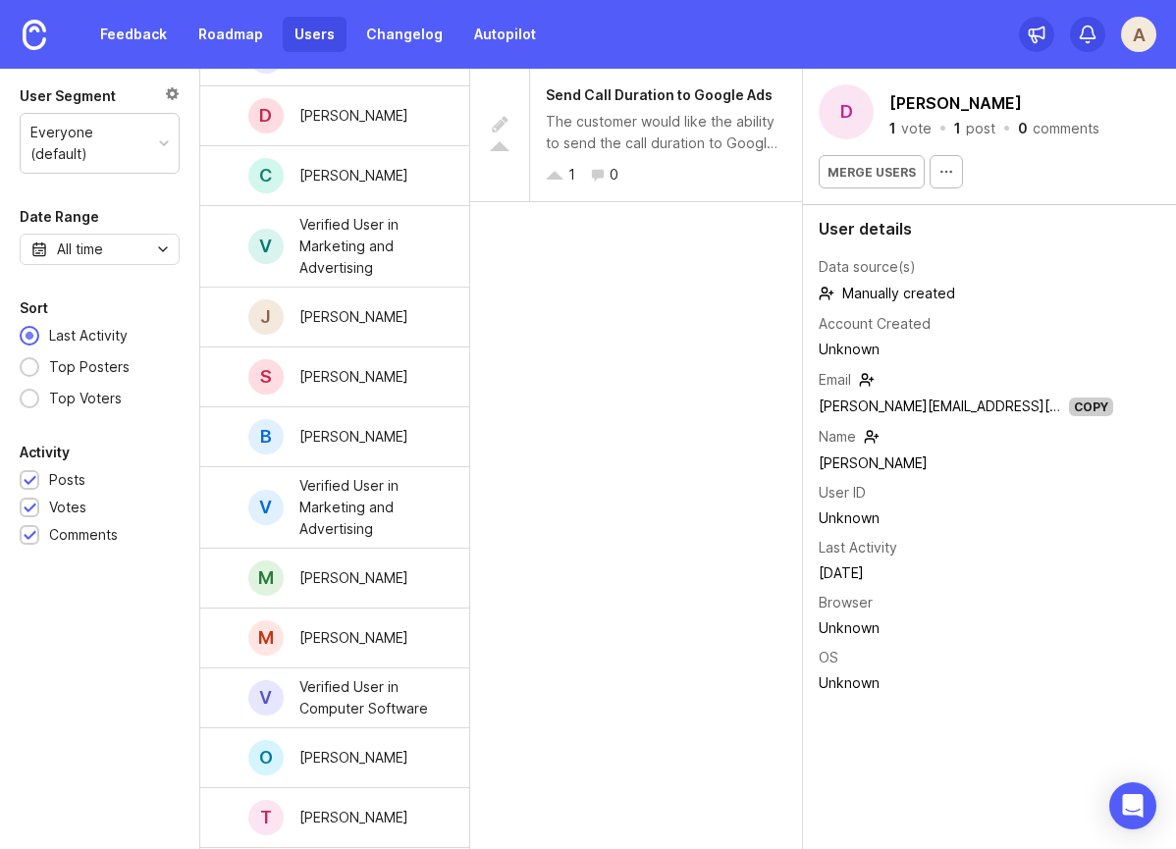
click at [387, 496] on div "Verified User in Marketing and Advertising" at bounding box center [368, 507] width 139 height 65
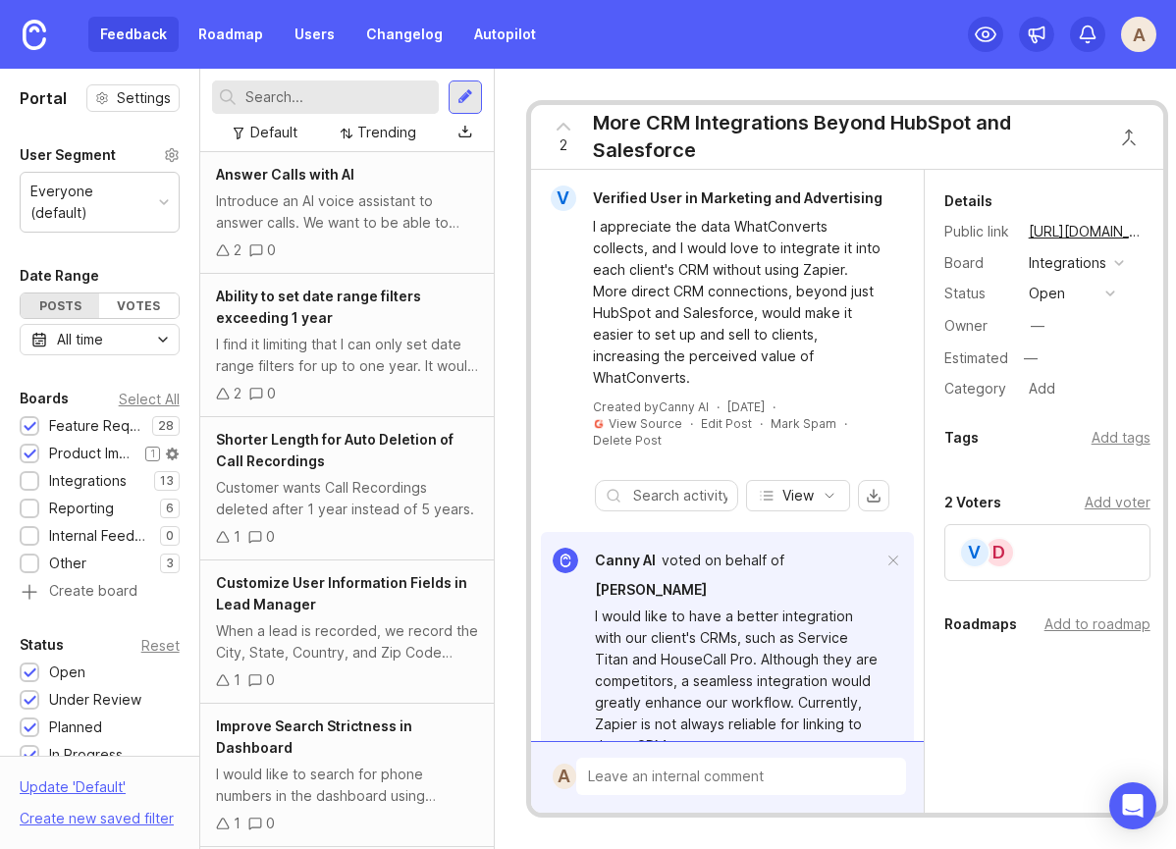
click at [25, 448] on div at bounding box center [30, 455] width 13 height 15
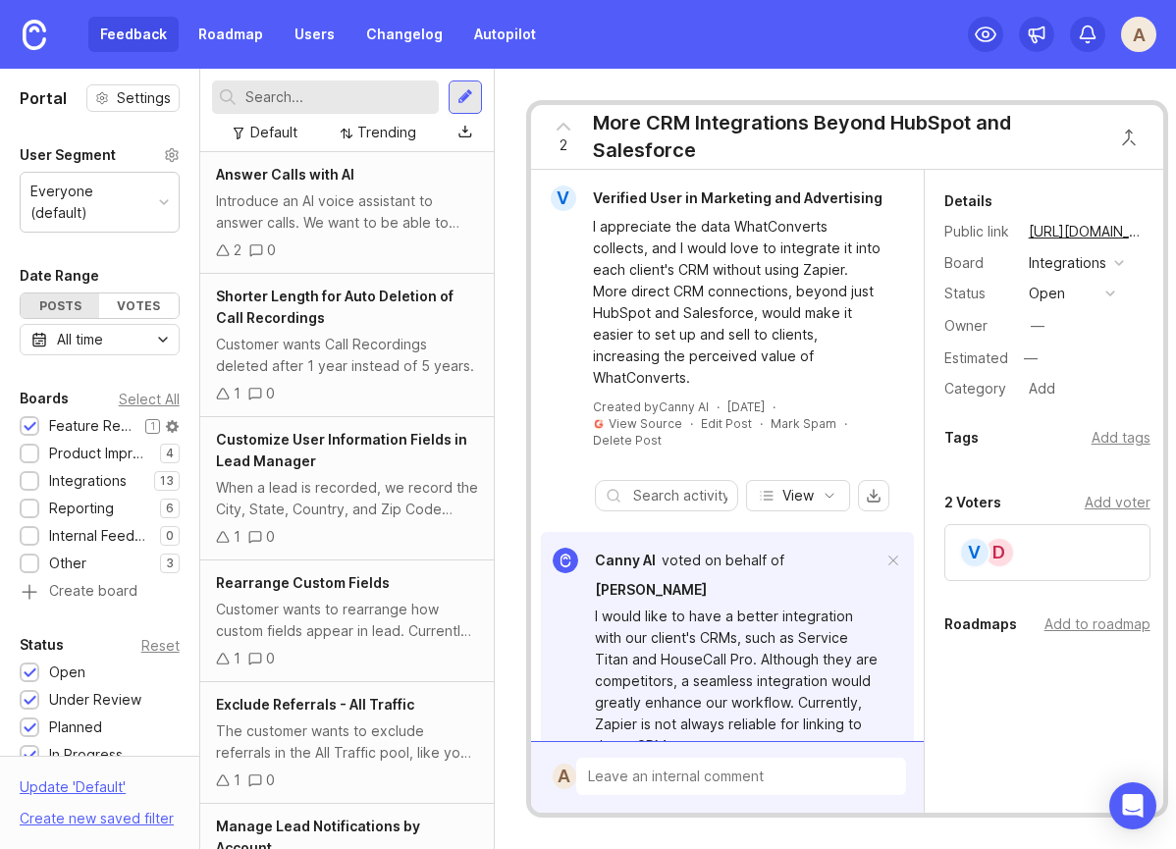
click at [34, 420] on div at bounding box center [30, 427] width 13 height 15
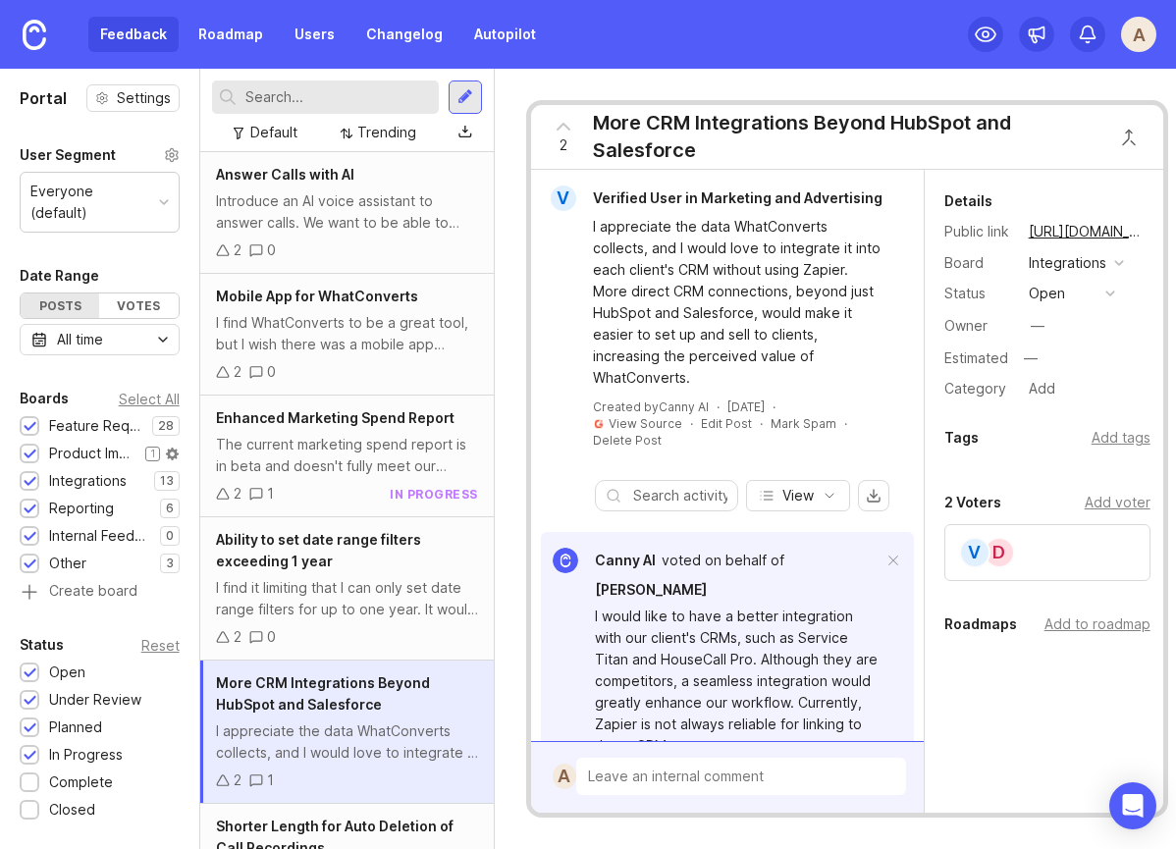
click at [31, 448] on div at bounding box center [30, 455] width 13 height 15
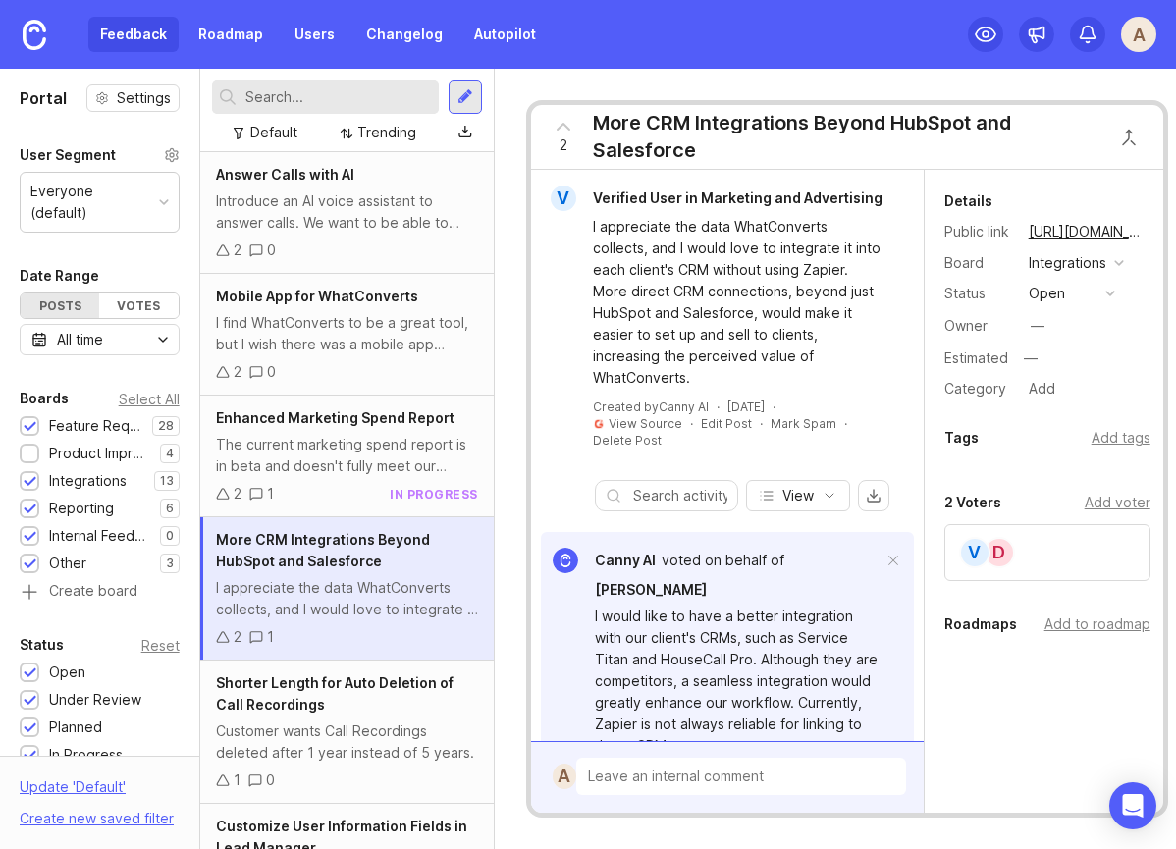
click at [31, 416] on div "Feature Requests 28 1 Product Improvements 4 1 Integrations 13 1 Reporting 6 1 …" at bounding box center [100, 508] width 160 height 187
click at [30, 420] on div at bounding box center [30, 427] width 13 height 15
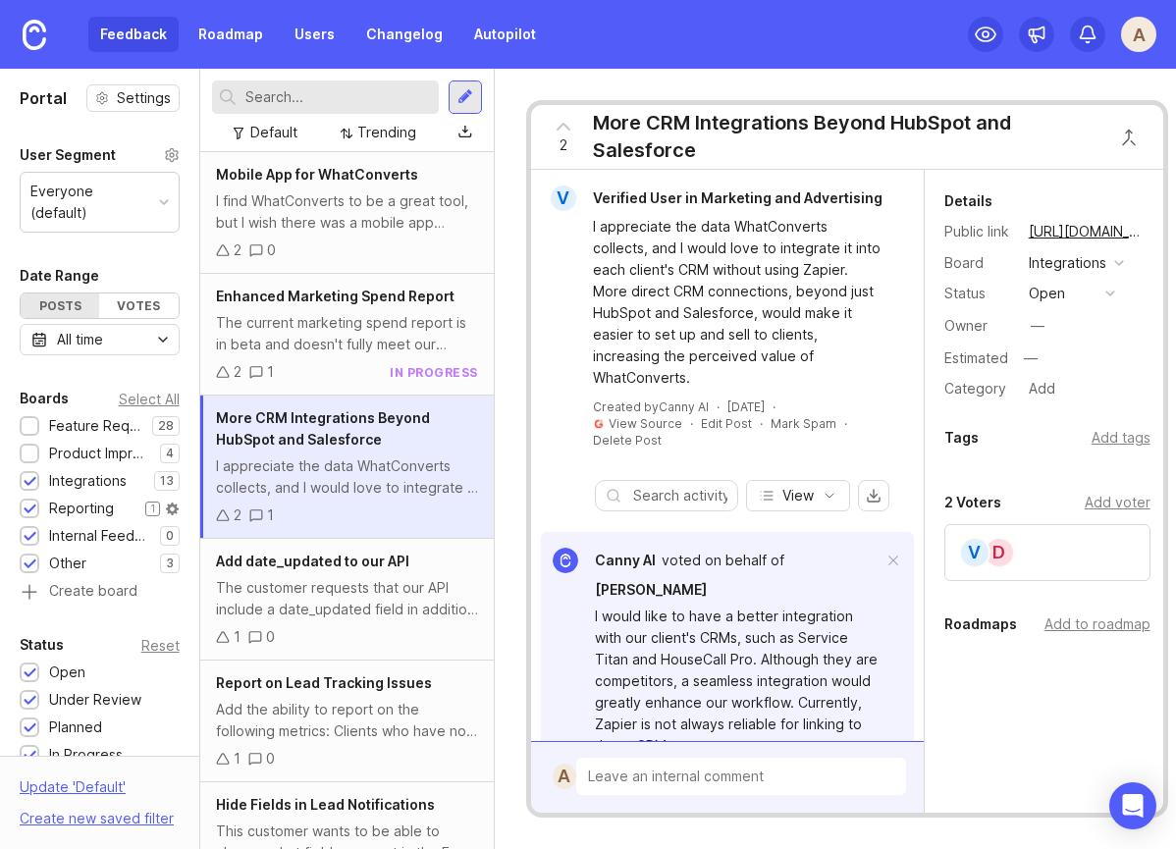
click at [29, 503] on div at bounding box center [30, 510] width 13 height 15
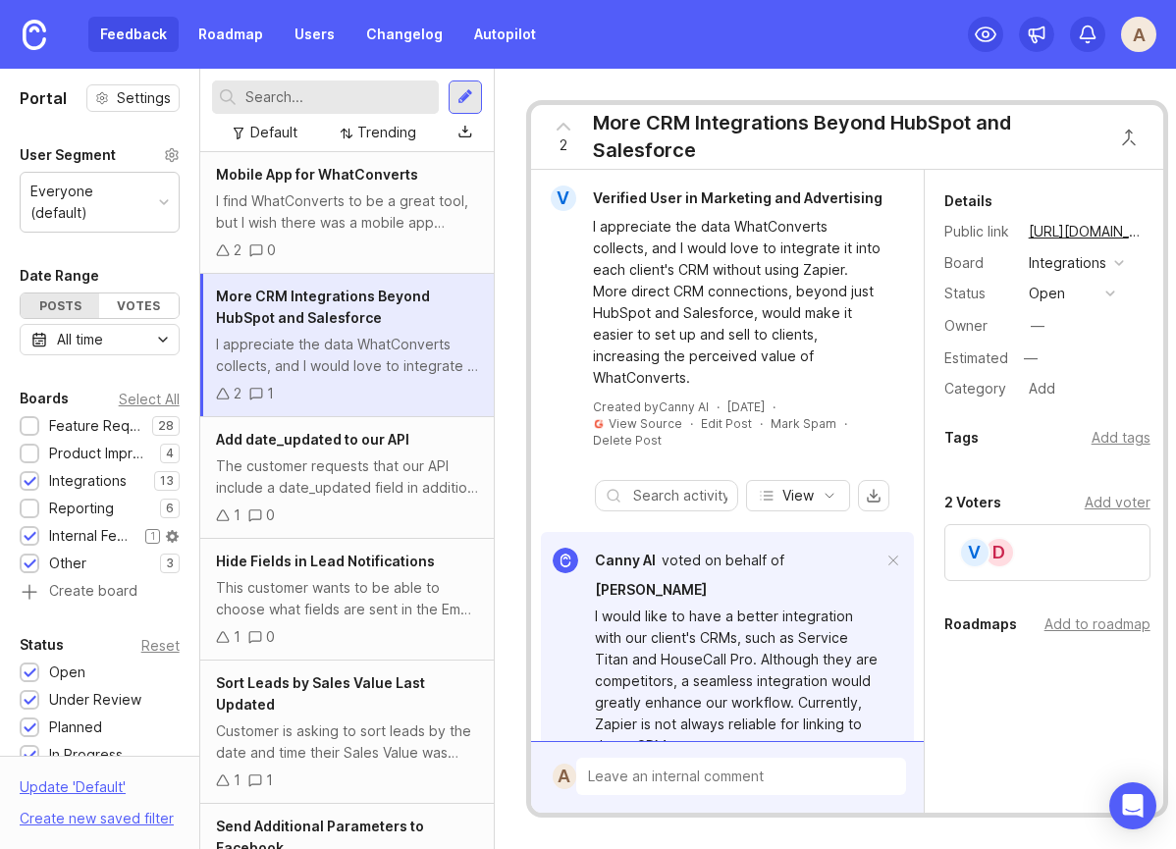
click at [29, 526] on div at bounding box center [30, 536] width 20 height 20
click at [31, 558] on div at bounding box center [30, 565] width 13 height 15
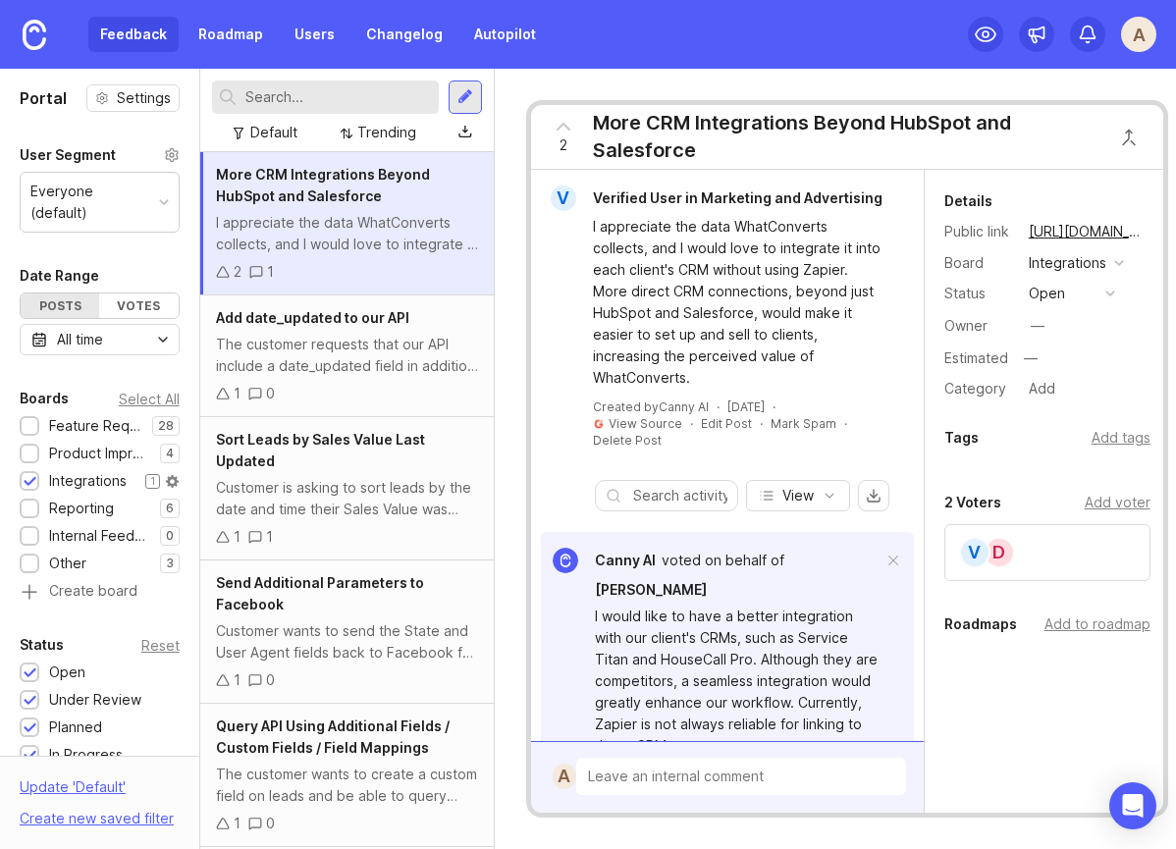
click at [93, 470] on div "Integrations" at bounding box center [88, 481] width 78 height 22
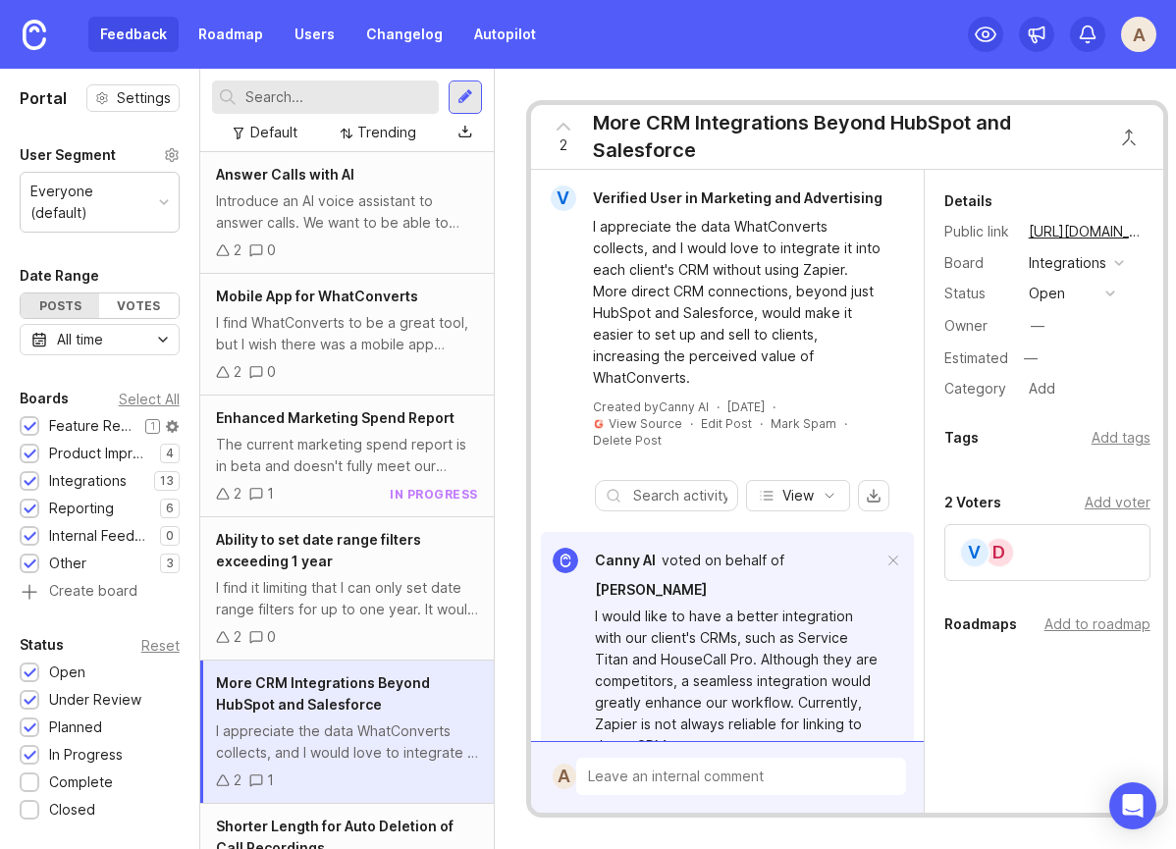
click at [34, 420] on div at bounding box center [30, 427] width 13 height 15
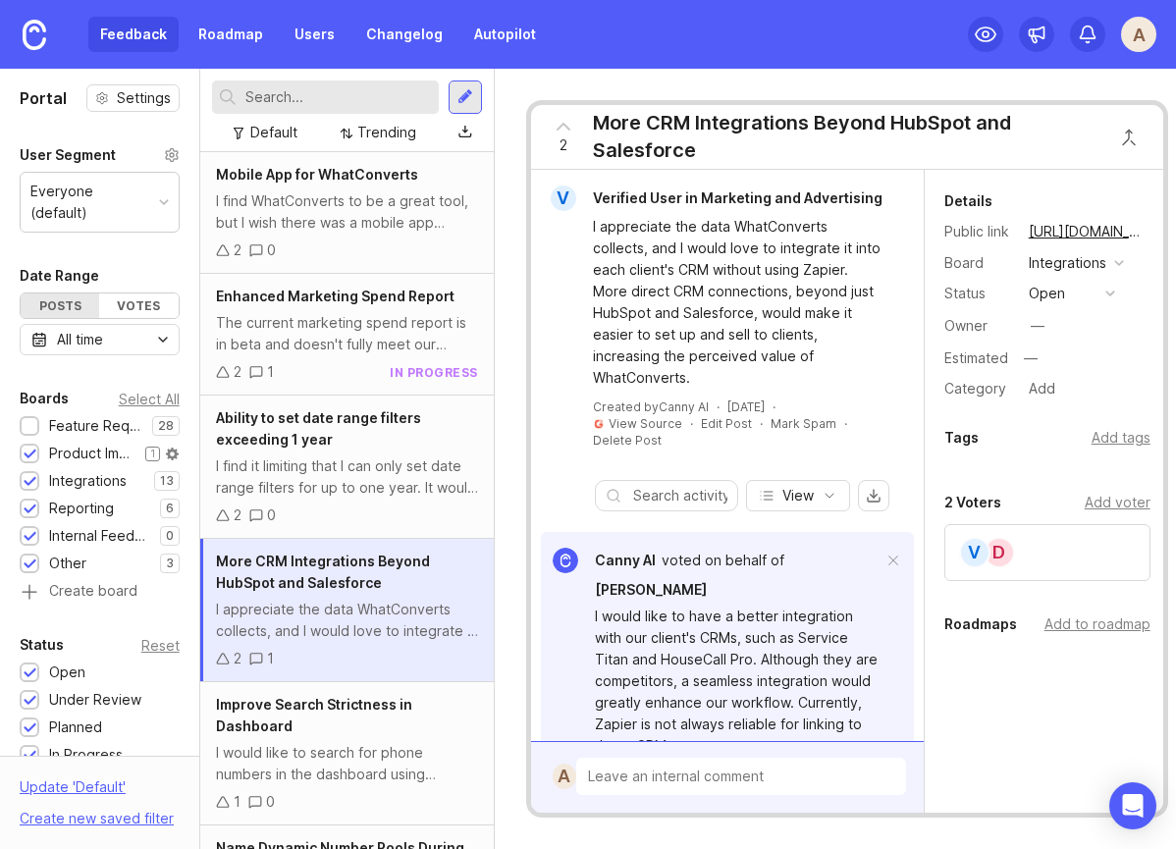
click at [33, 448] on div at bounding box center [30, 455] width 13 height 15
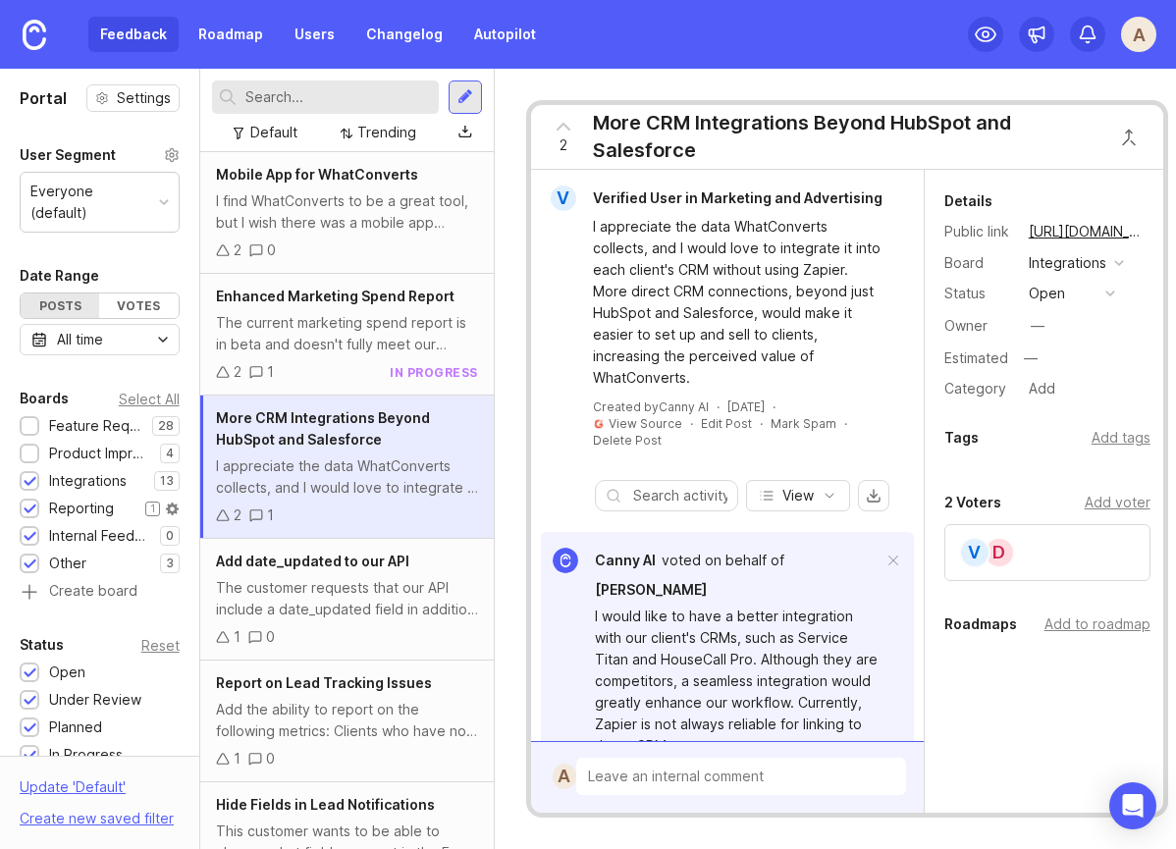
click at [34, 503] on div at bounding box center [30, 510] width 13 height 15
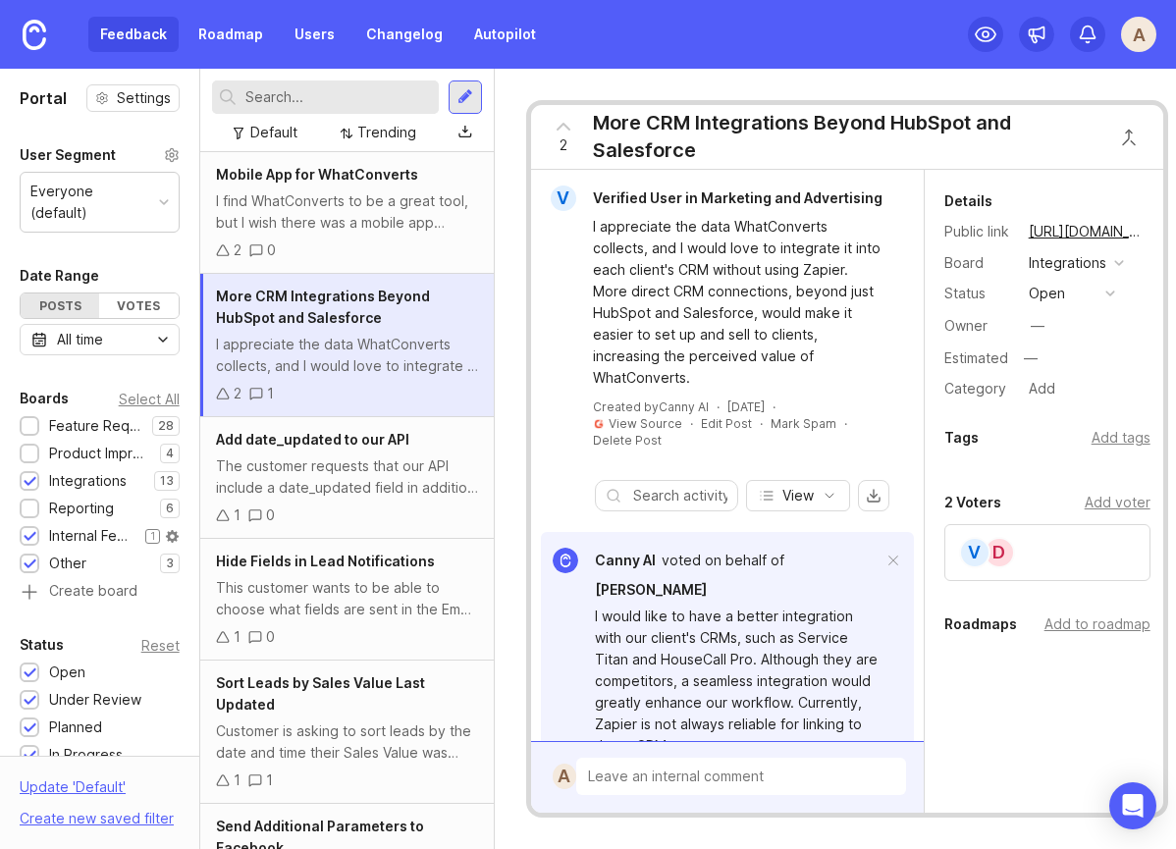
click at [33, 530] on div at bounding box center [30, 537] width 13 height 15
click at [30, 558] on div at bounding box center [30, 565] width 13 height 15
